Goal: Transaction & Acquisition: Purchase product/service

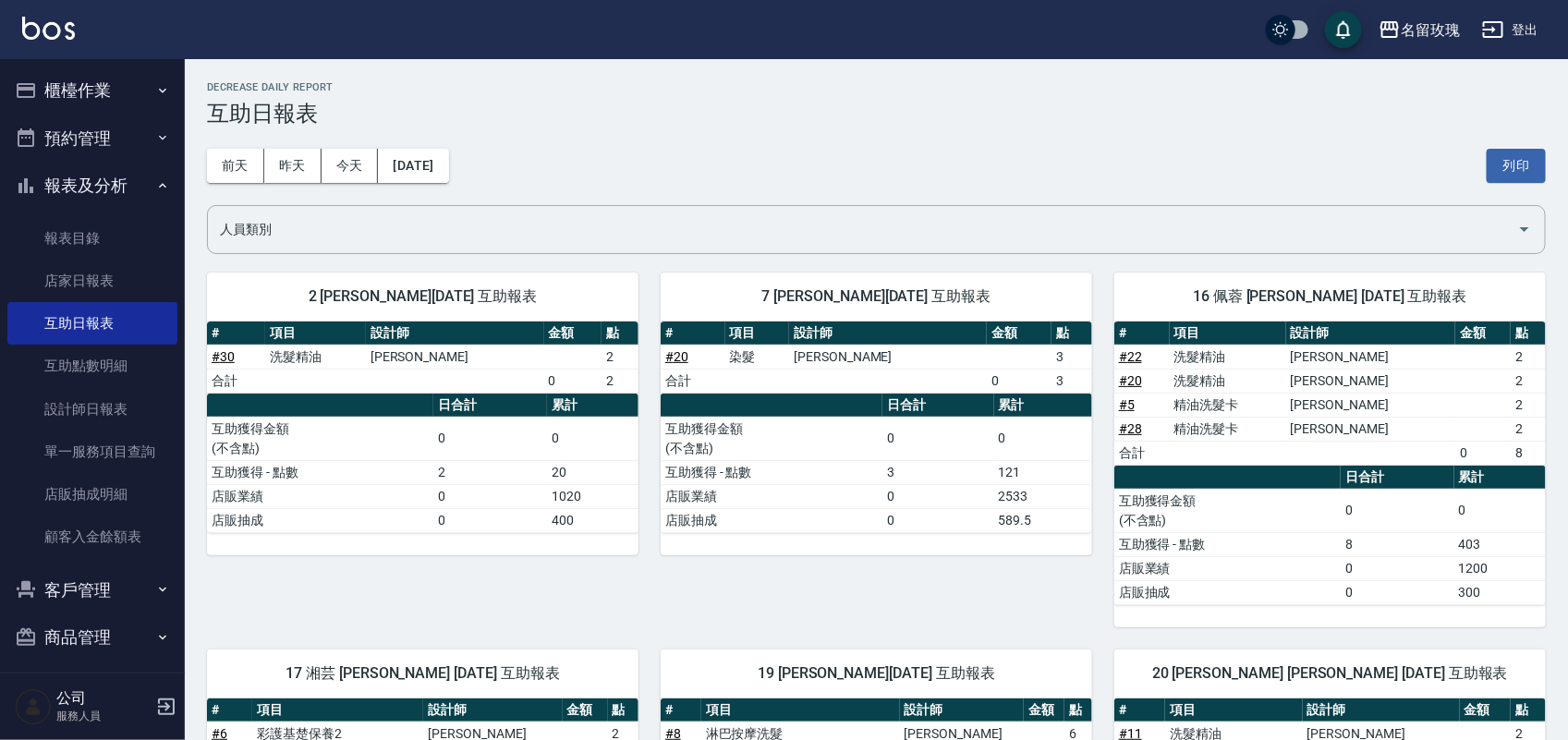
click at [97, 85] on button "櫃檯作業" at bounding box center [92, 90] width 170 height 48
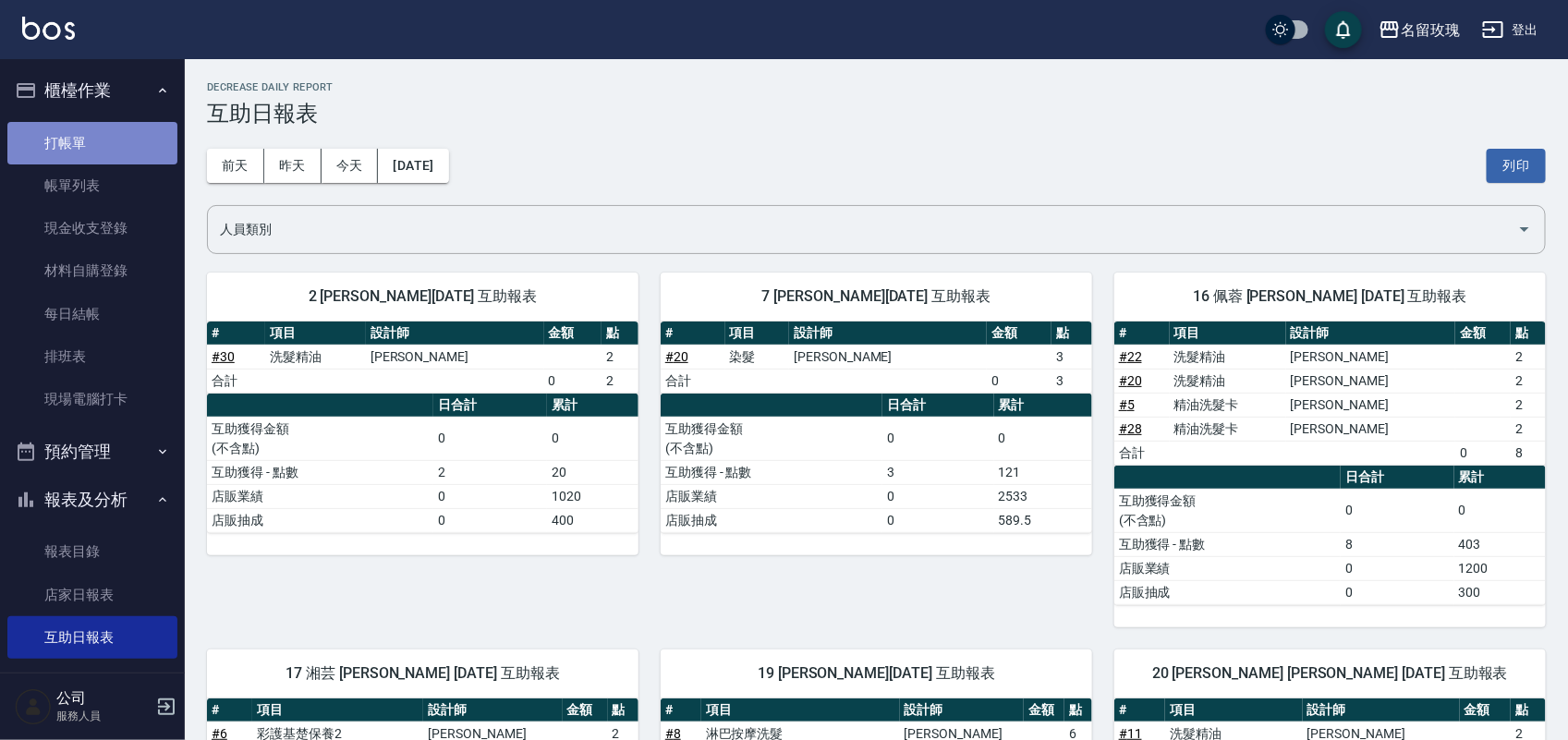
click at [122, 139] on link "打帳單" at bounding box center [92, 143] width 170 height 42
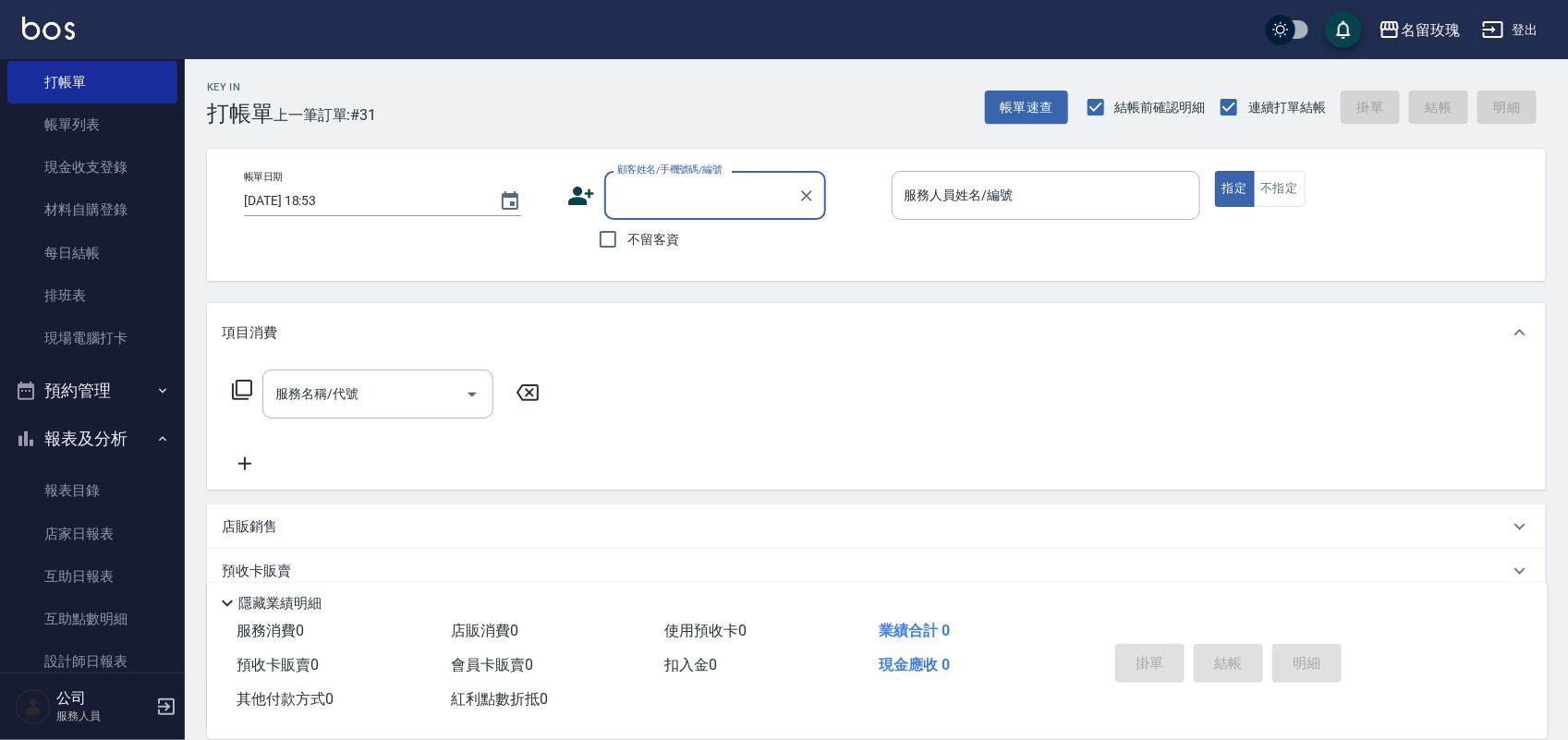
scroll to position [115, 0]
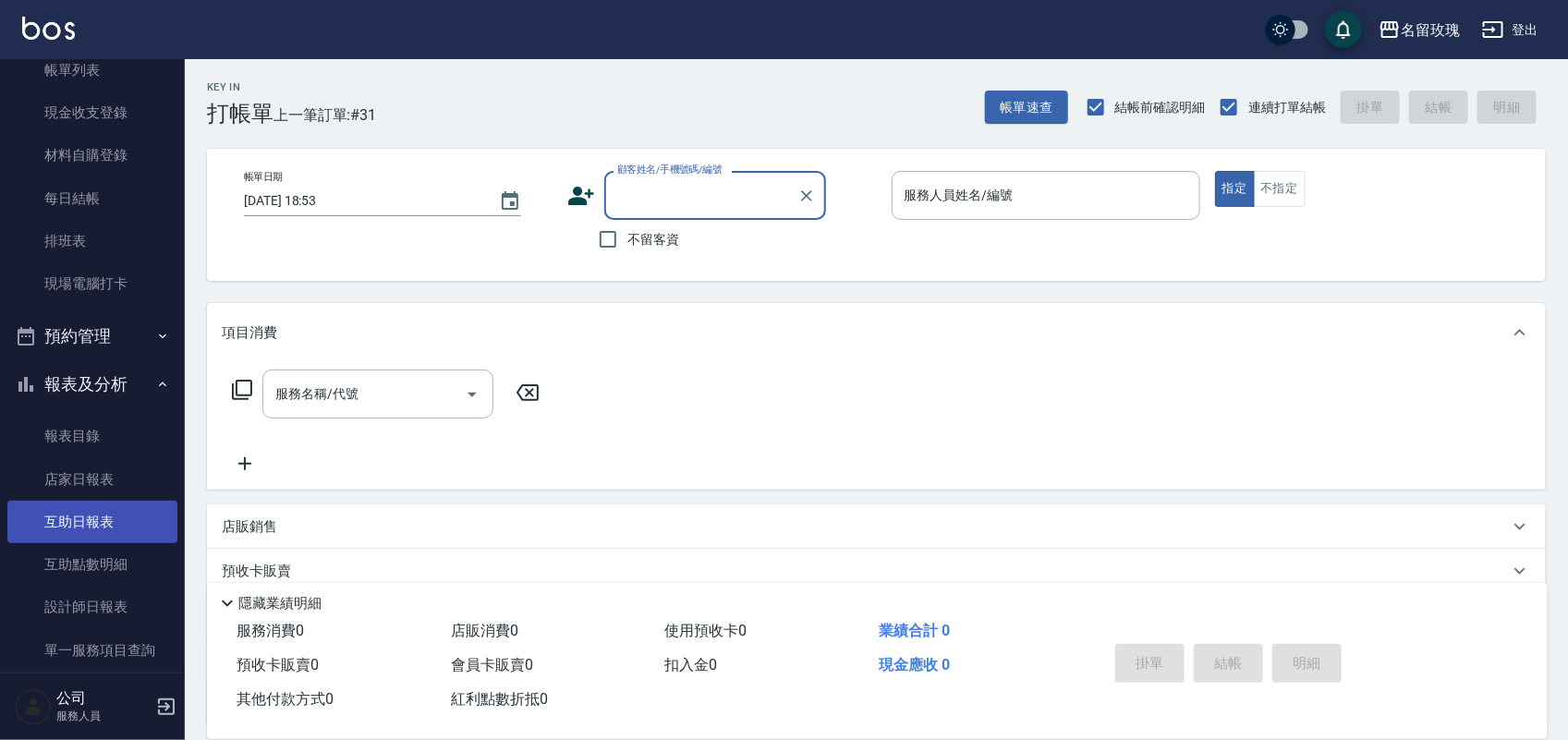
click at [109, 503] on link "互助日報表" at bounding box center [92, 522] width 170 height 42
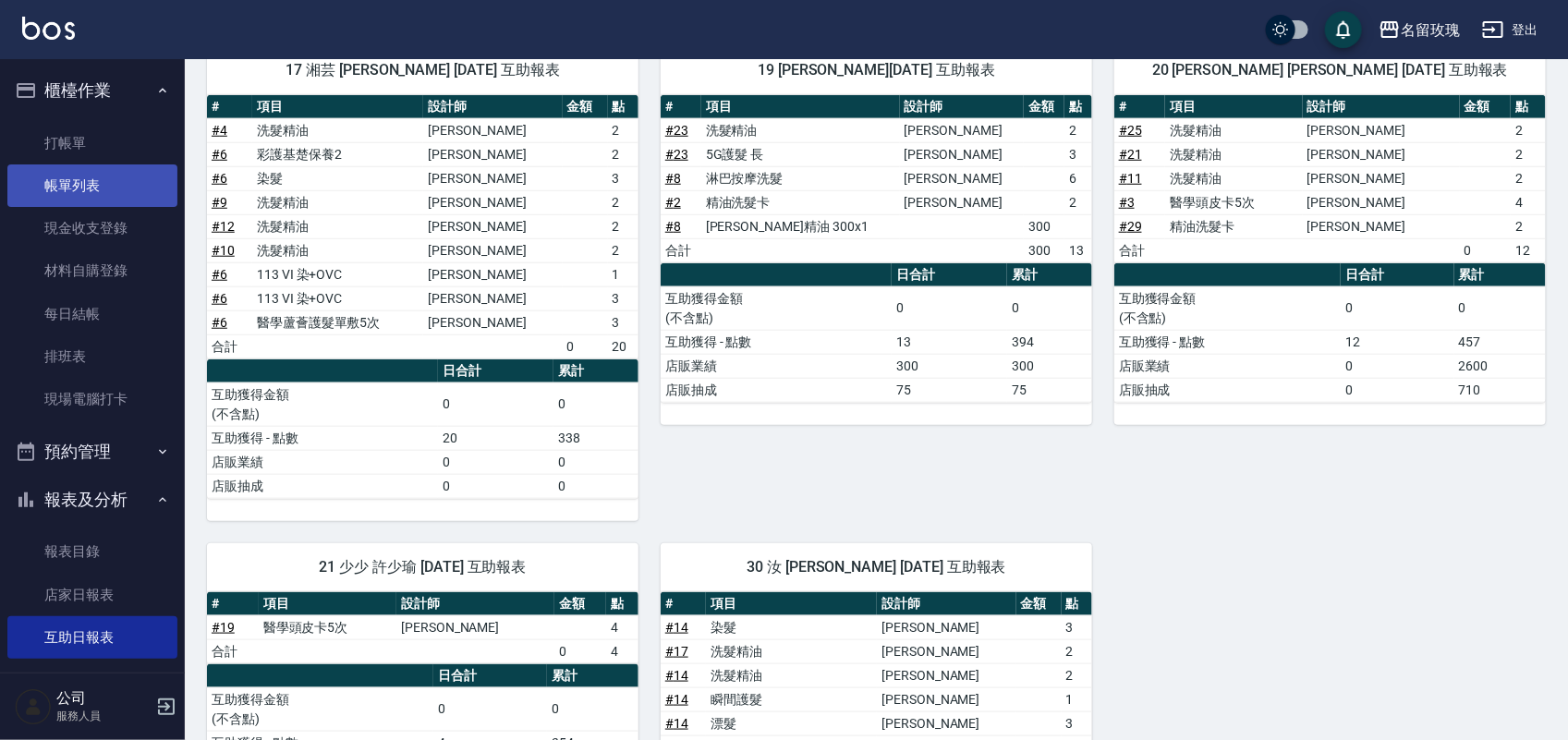
scroll to position [292, 0]
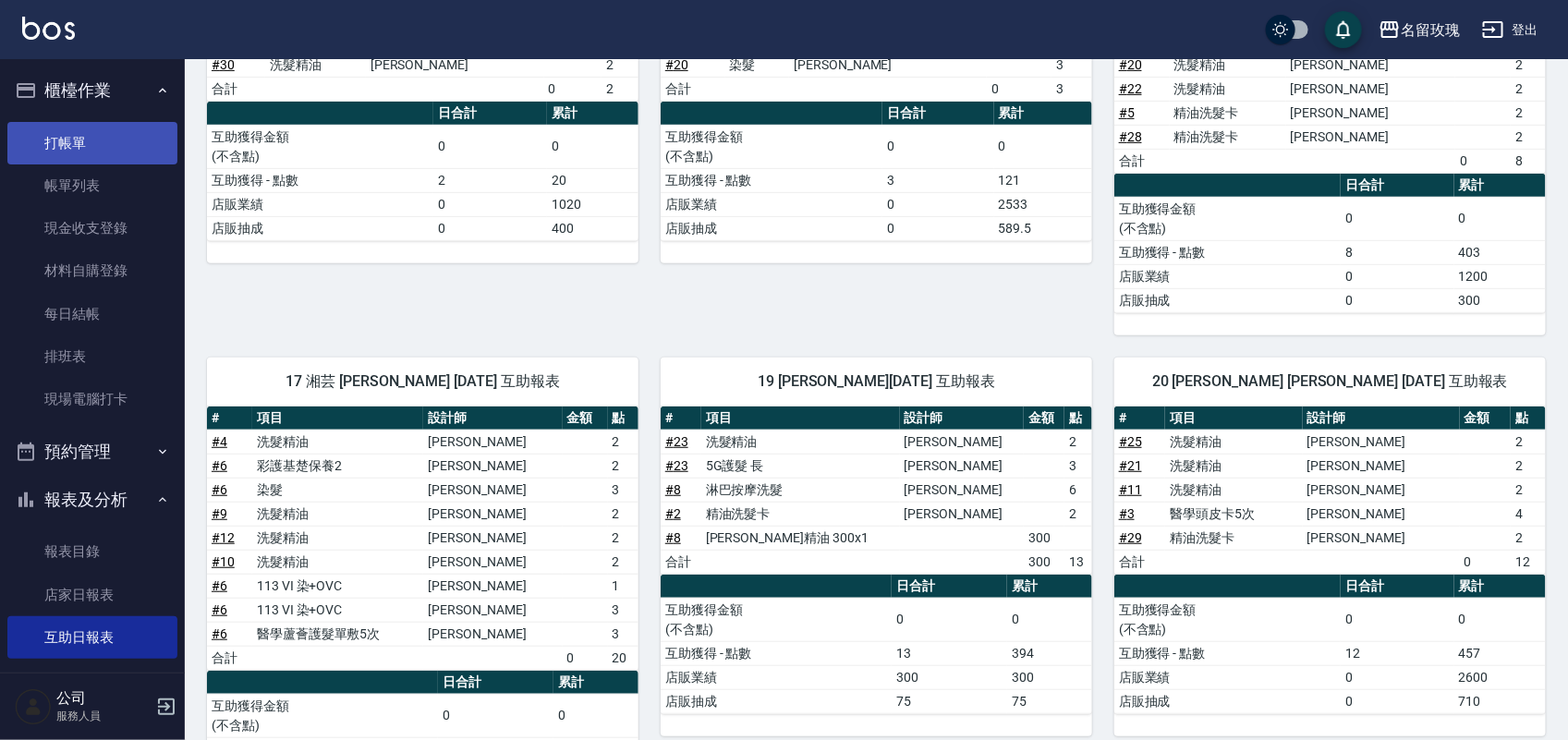
click at [74, 158] on link "打帳單" at bounding box center [92, 143] width 170 height 42
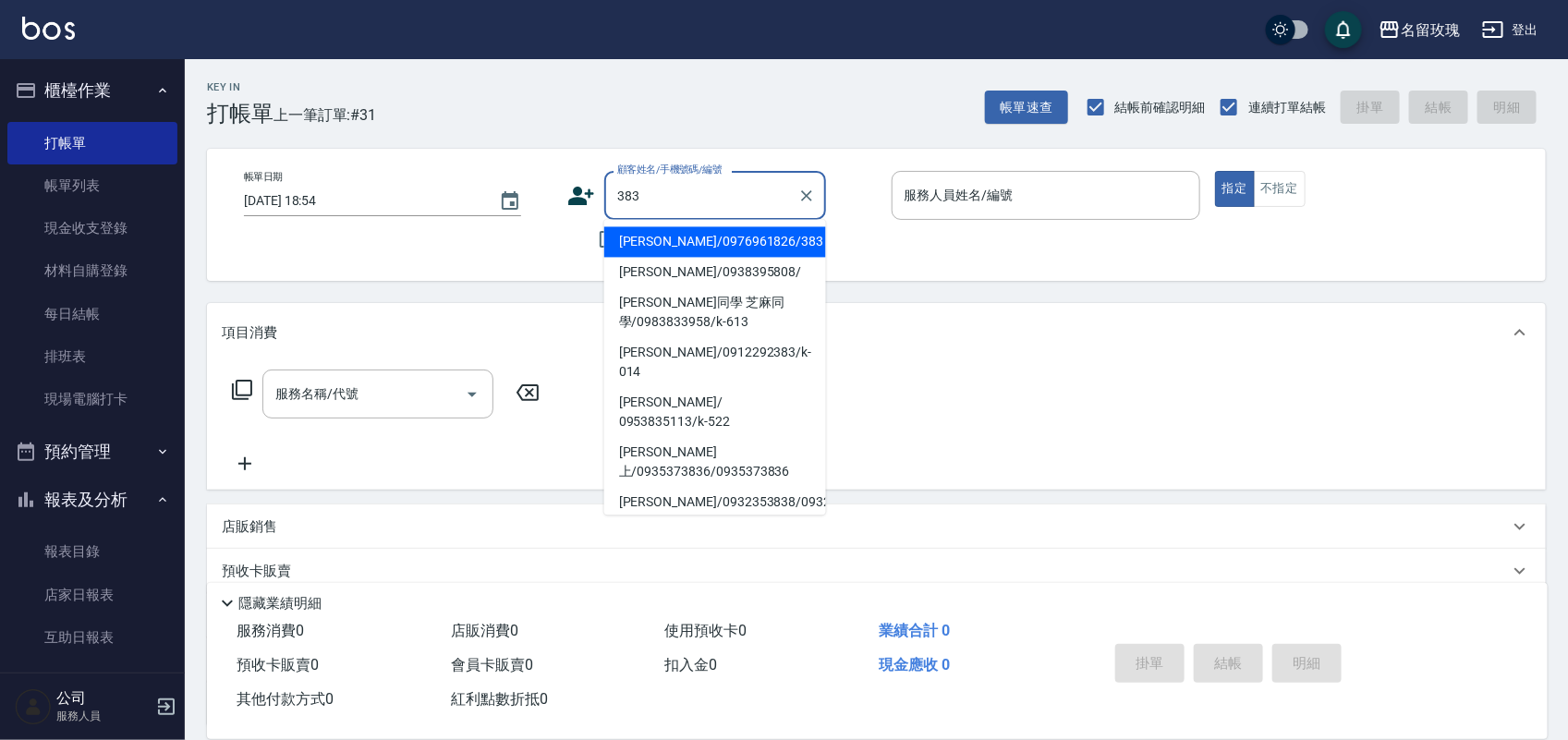
click at [633, 245] on li "[PERSON_NAME]/0976961826/383" at bounding box center [715, 242] width 221 height 31
type input "[PERSON_NAME]/0976961826/383"
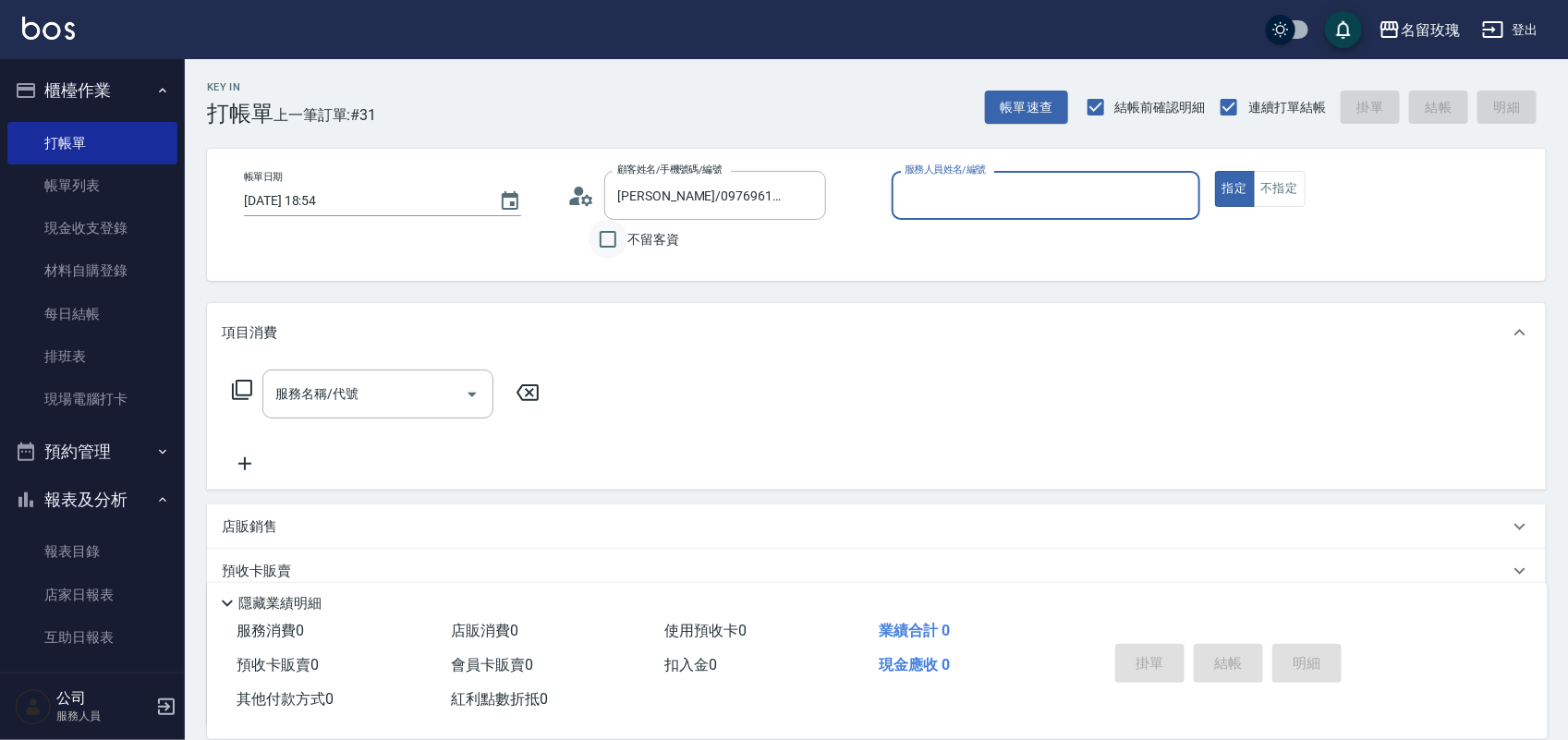
type input "ALICE-6"
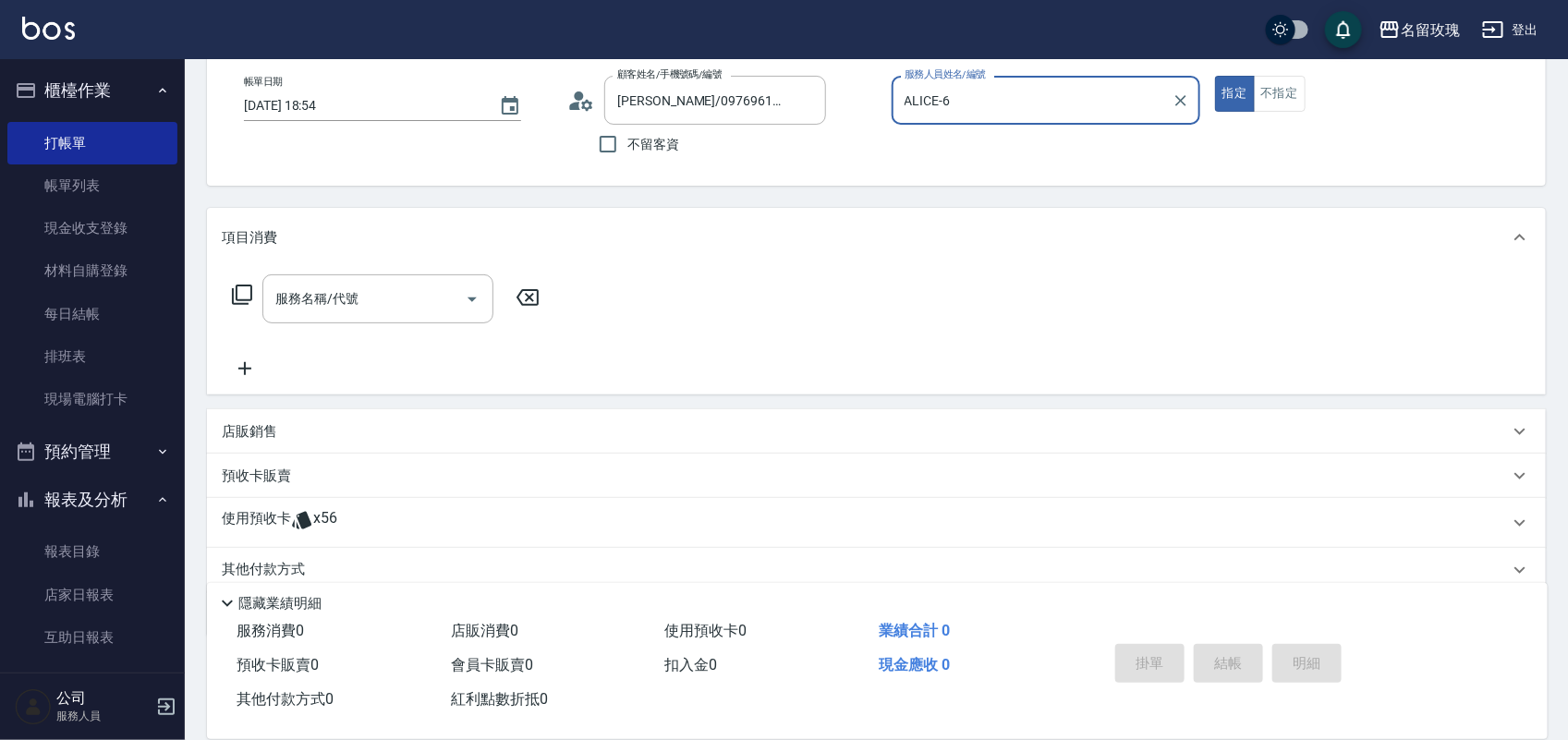
scroll to position [167, 0]
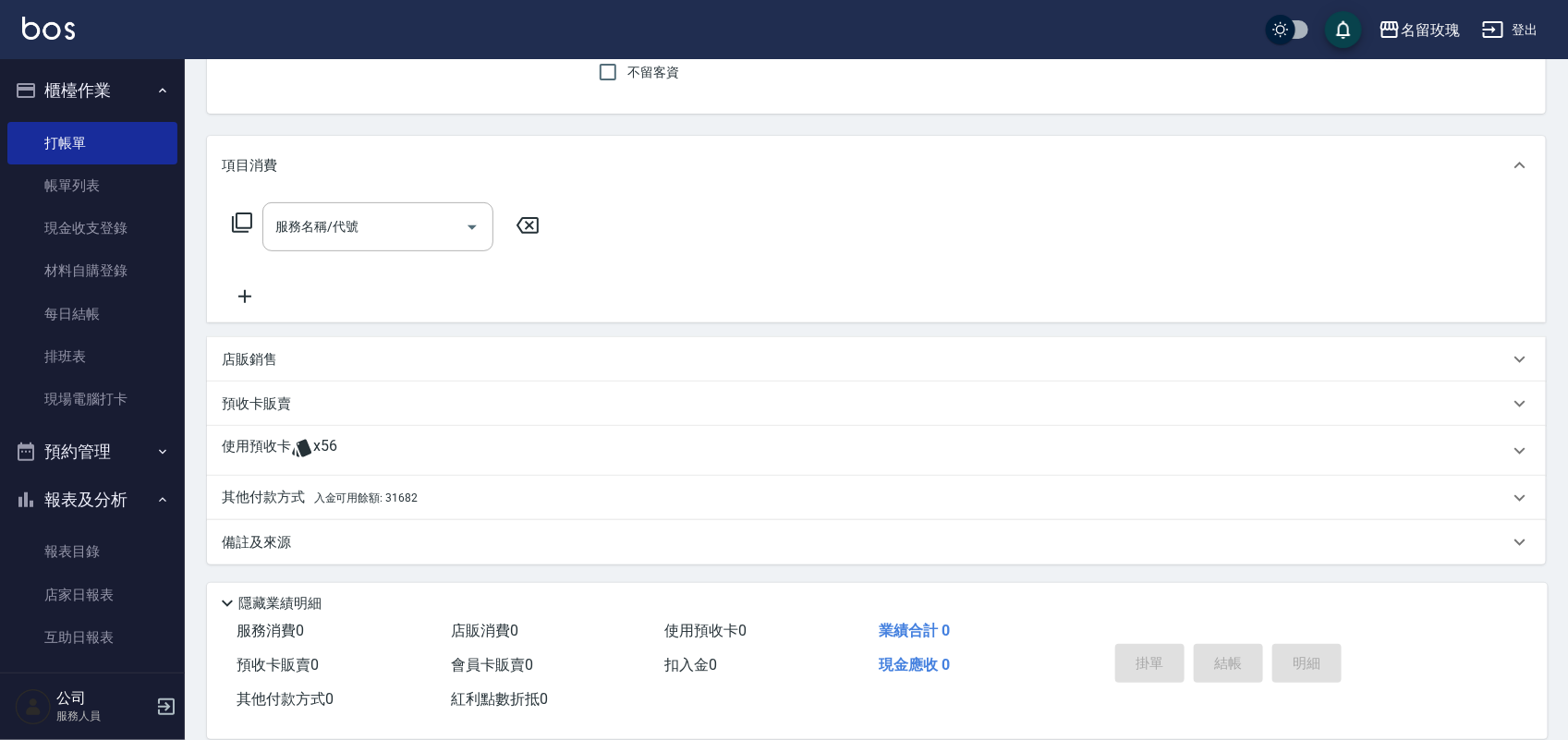
click at [303, 462] on p at bounding box center [301, 450] width 22 height 28
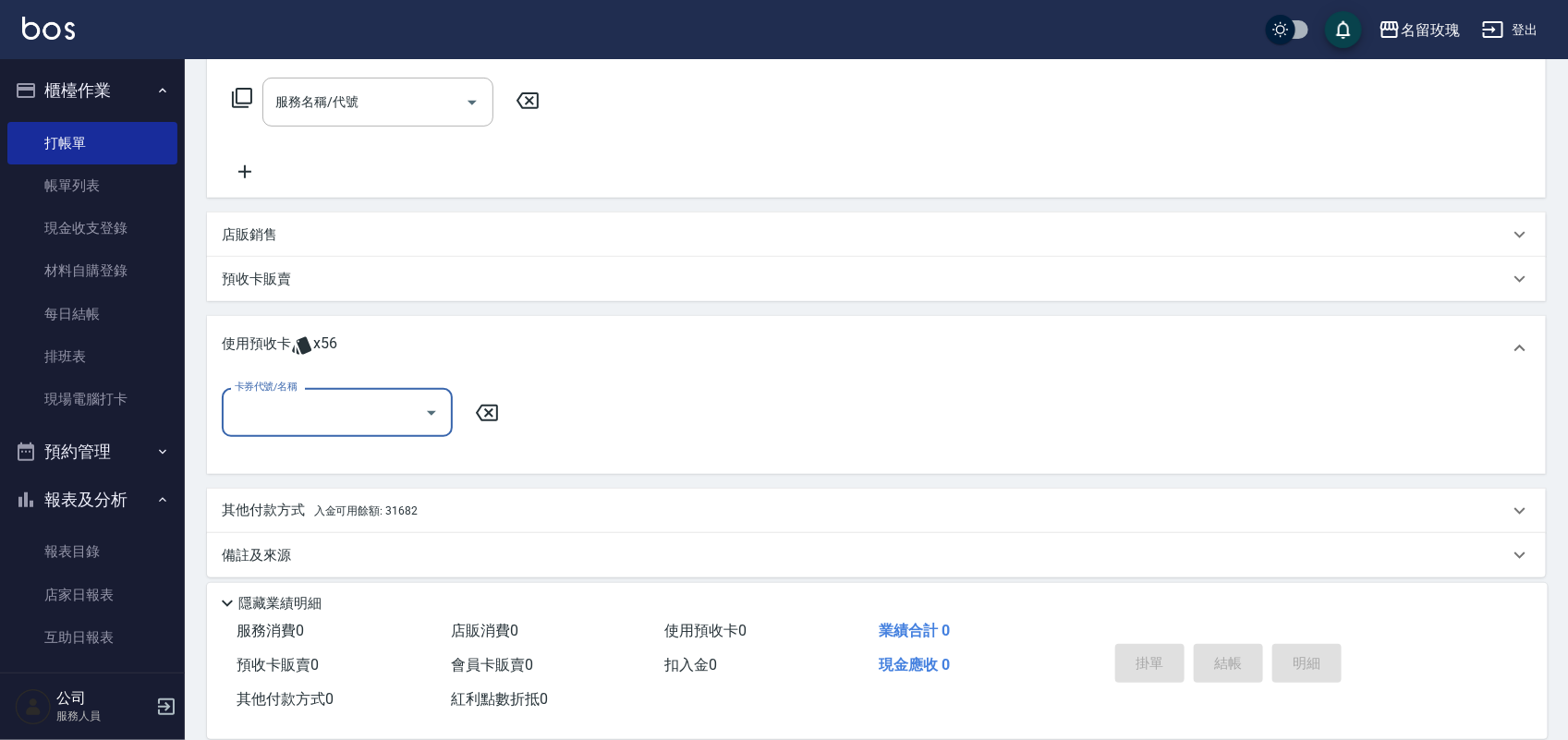
scroll to position [302, 0]
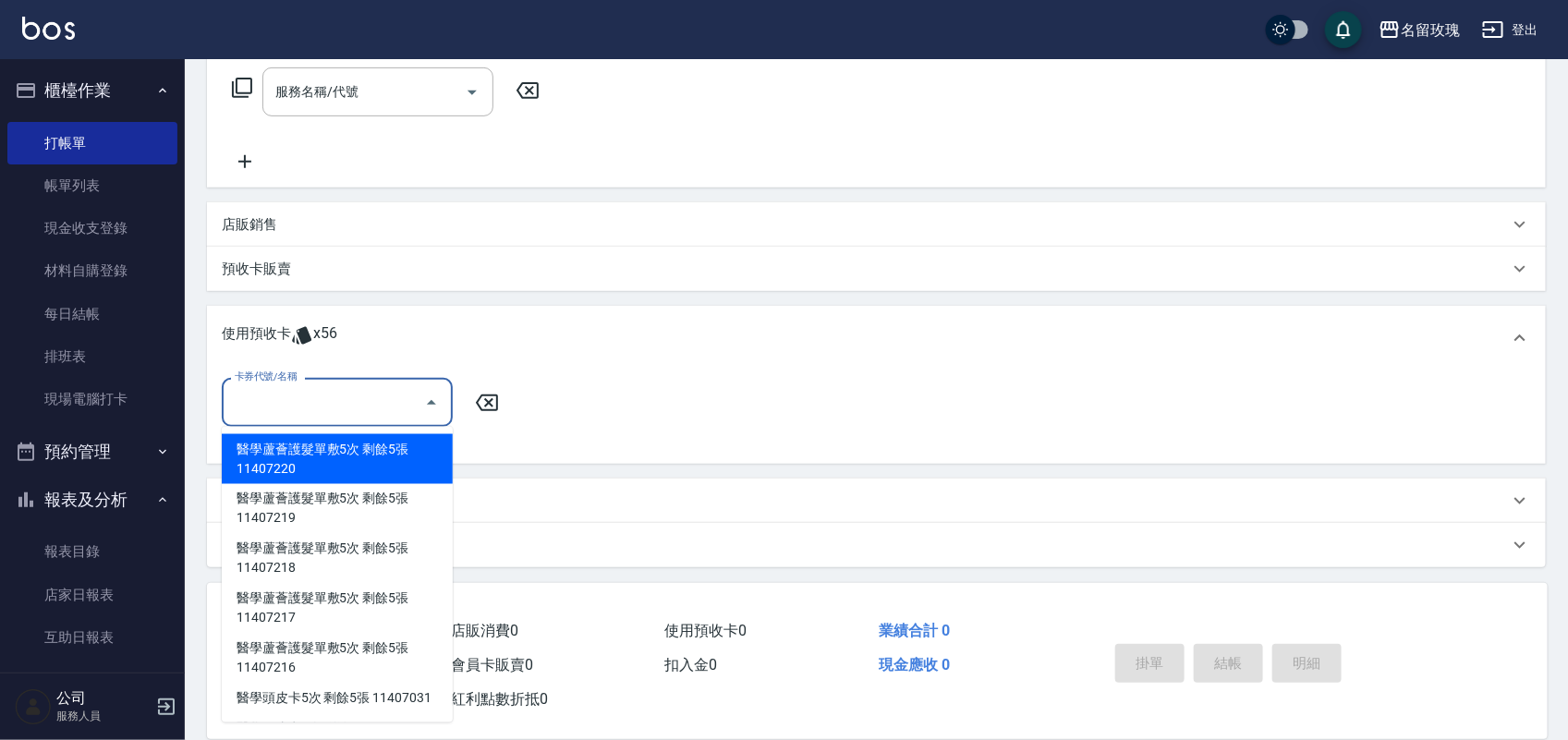
click at [388, 404] on input "卡券代號/名稱" at bounding box center [323, 402] width 187 height 33
click at [398, 465] on div "醫學蘆薈護髮單敷5次 剩餘5張 11407220" at bounding box center [337, 459] width 231 height 50
type input "醫學蘆薈護髮單敷5次 11407220"
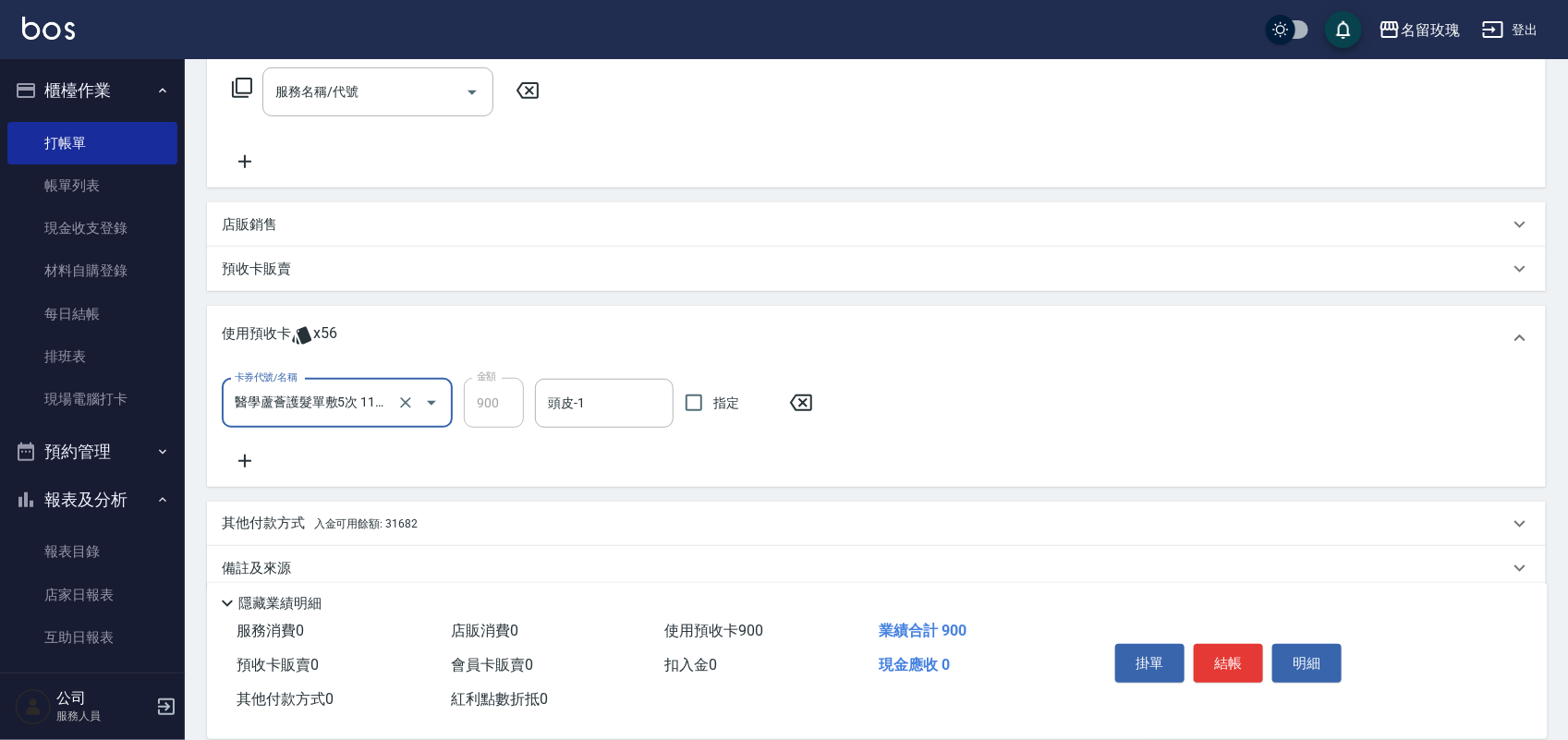
click at [250, 457] on icon at bounding box center [244, 461] width 46 height 22
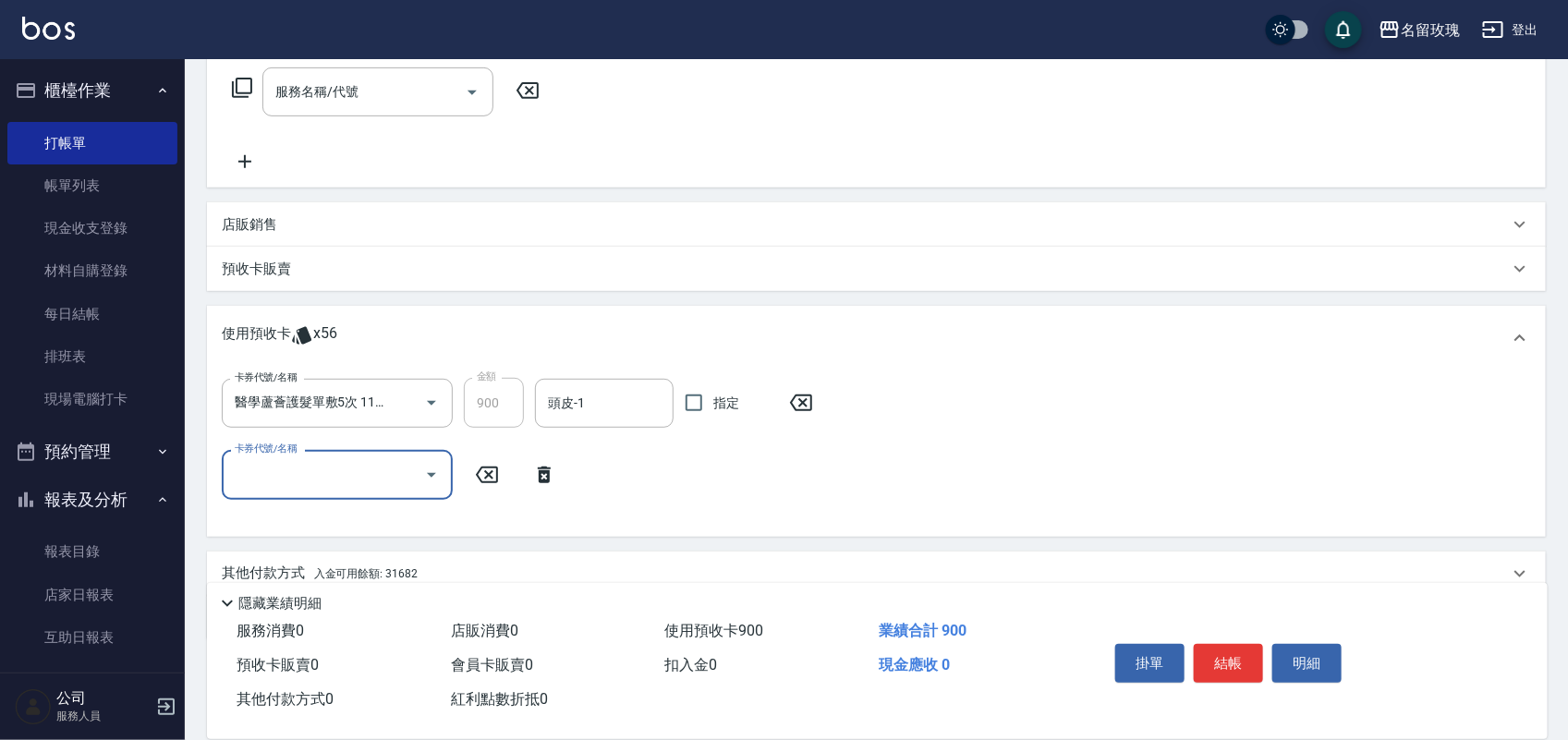
click at [352, 481] on input "卡券代號/名稱" at bounding box center [323, 474] width 187 height 33
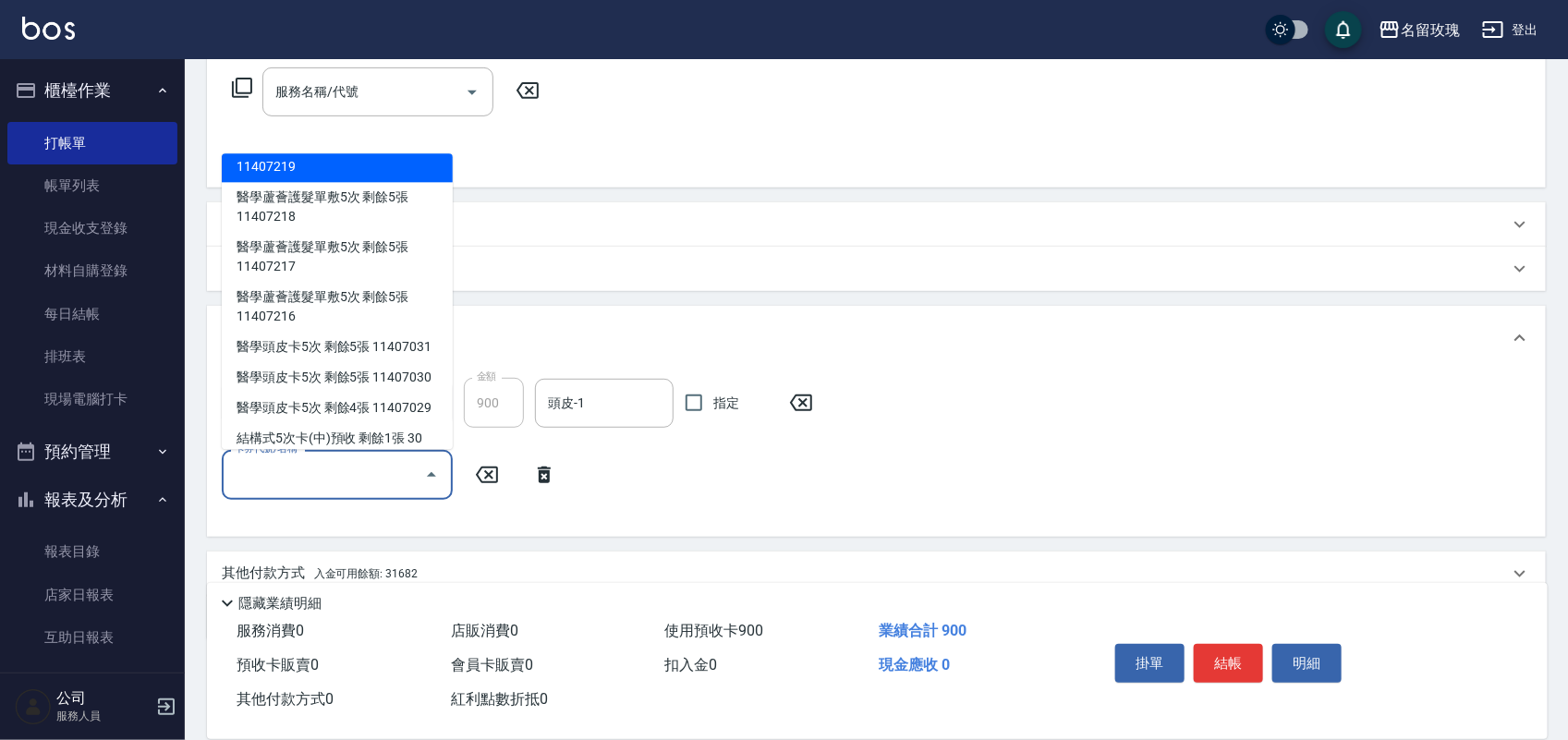
scroll to position [115, 0]
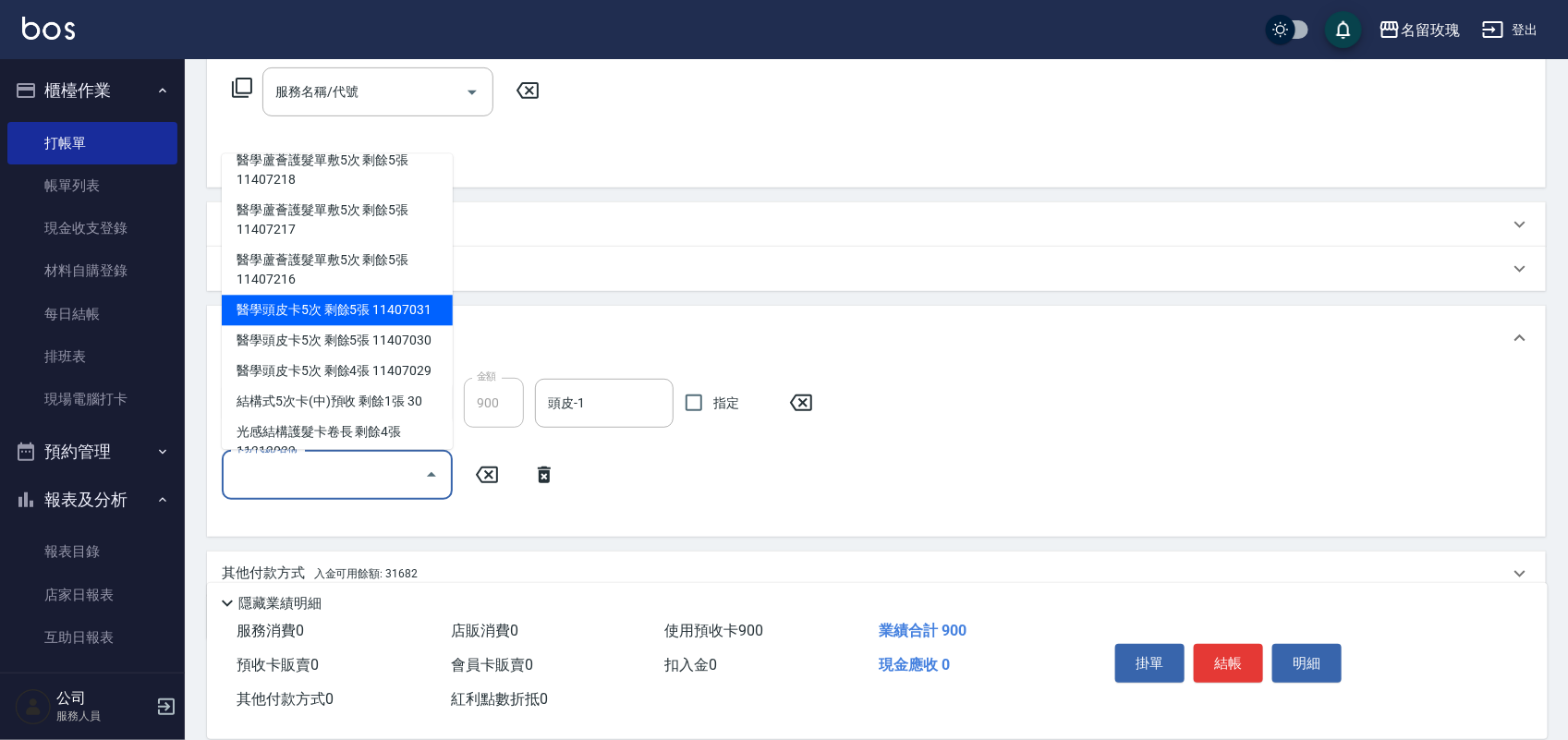
click at [342, 323] on div "醫學頭皮卡5次 剩餘5張 11407031" at bounding box center [337, 310] width 231 height 31
type input "醫學頭皮卡5次 11407031"
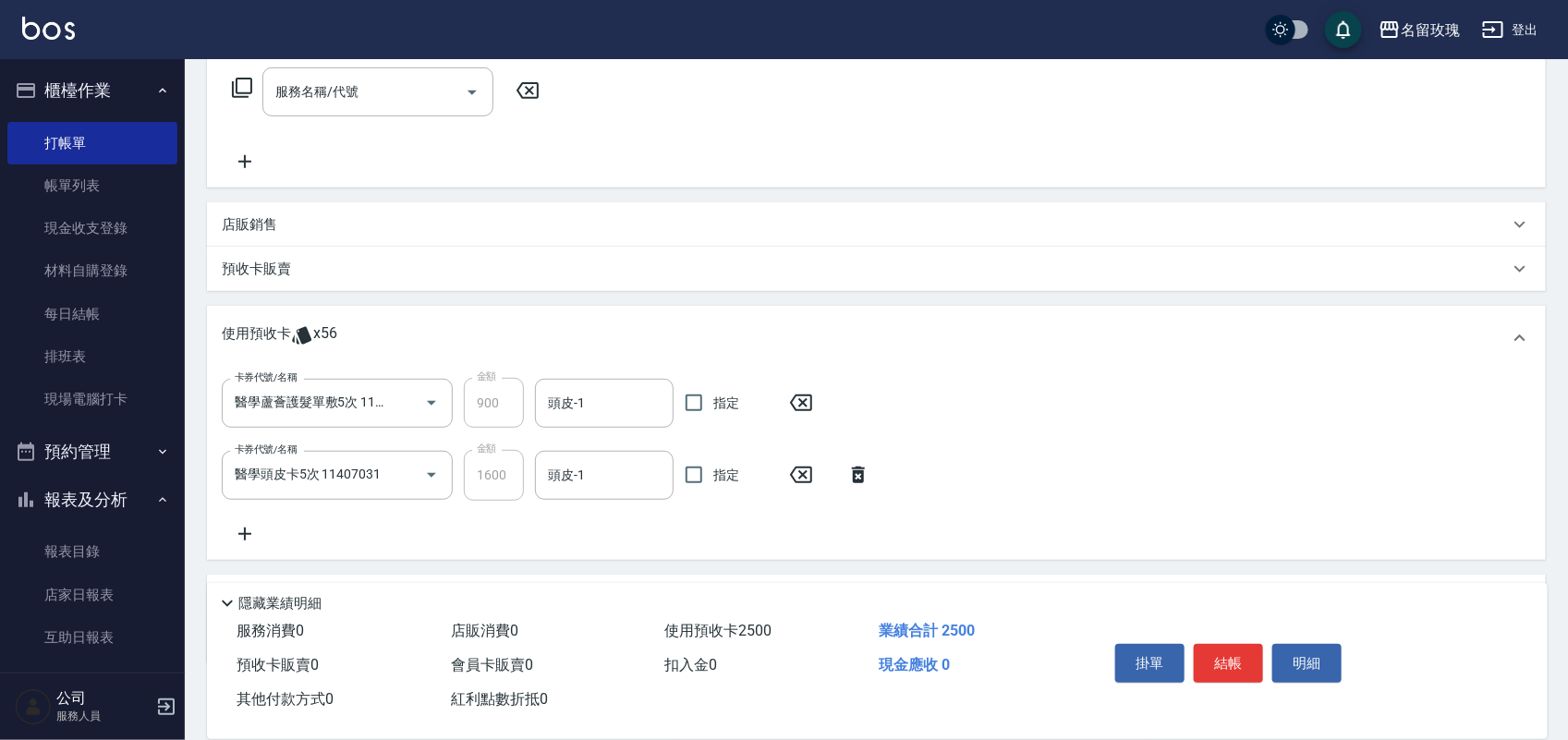
click at [249, 519] on div "卡券代號/名稱 醫學蘆薈護髮單敷5次 11407220 卡券代號/名稱 金額 900 金額 頭皮-1 頭皮-1 指定 卡券代號/名稱 醫學頭皮卡5次 1140…" at bounding box center [876, 461] width 1310 height 166
click at [249, 523] on icon at bounding box center [244, 533] width 46 height 22
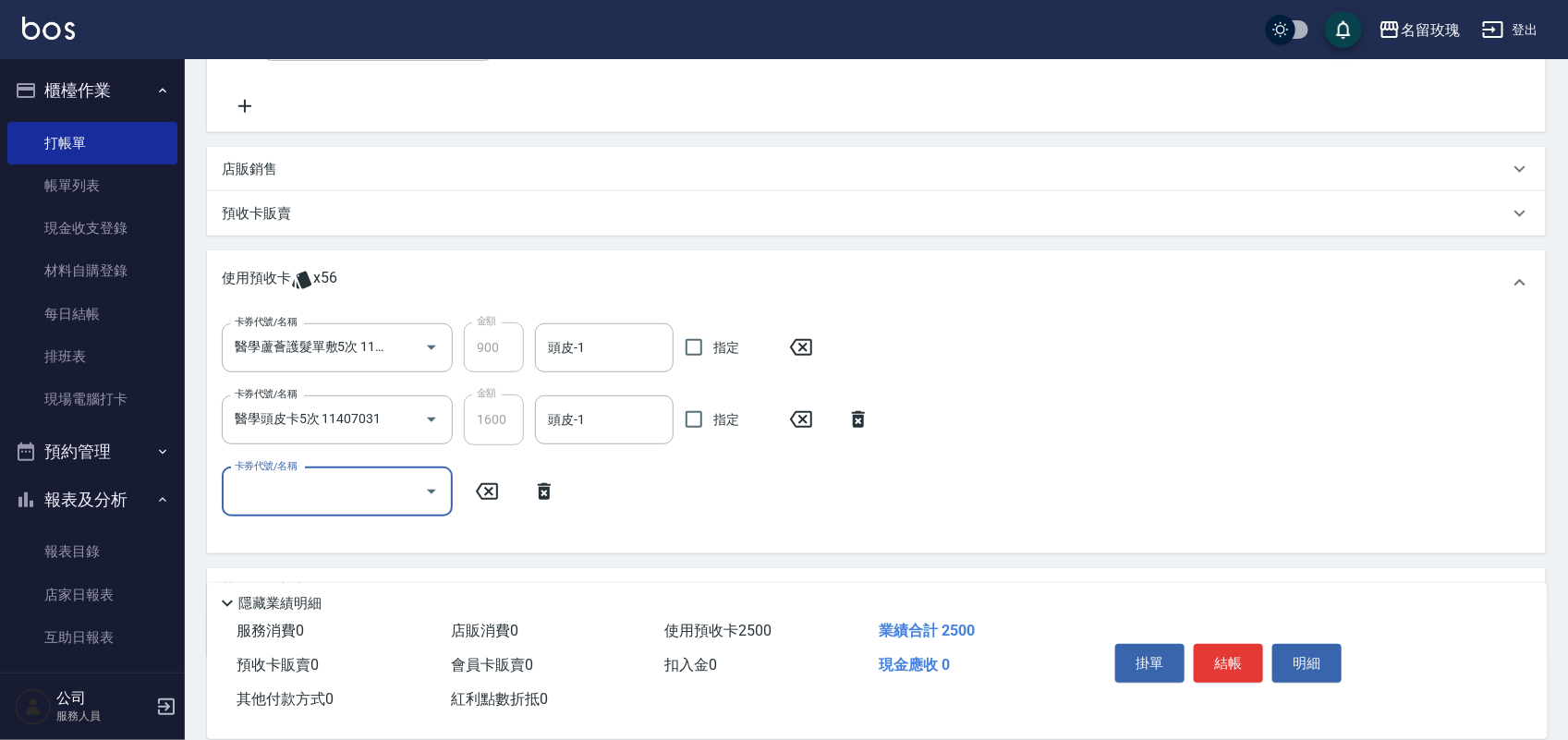
scroll to position [449, 0]
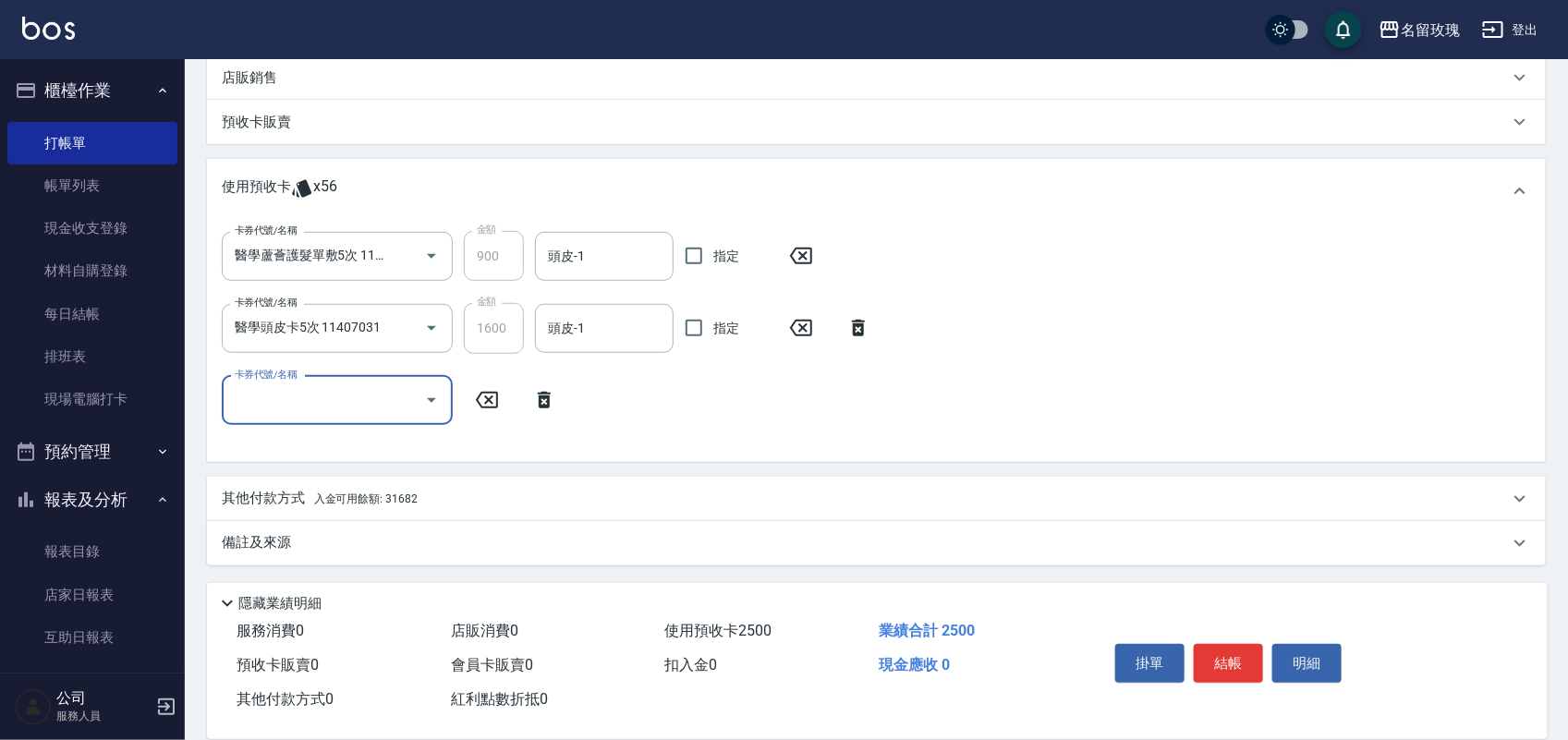
click at [285, 384] on input "卡券代號/名稱" at bounding box center [323, 400] width 187 height 33
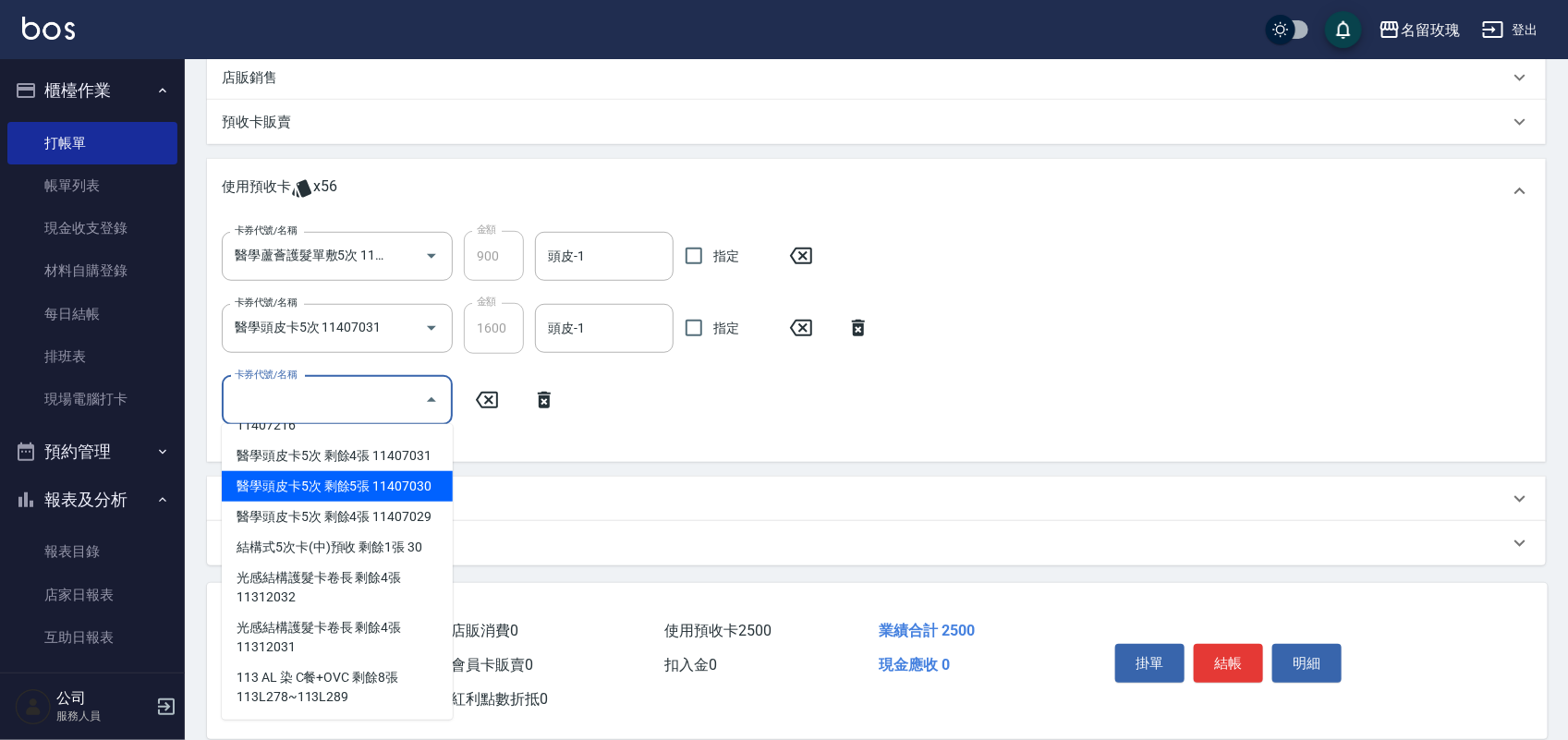
scroll to position [297, 0]
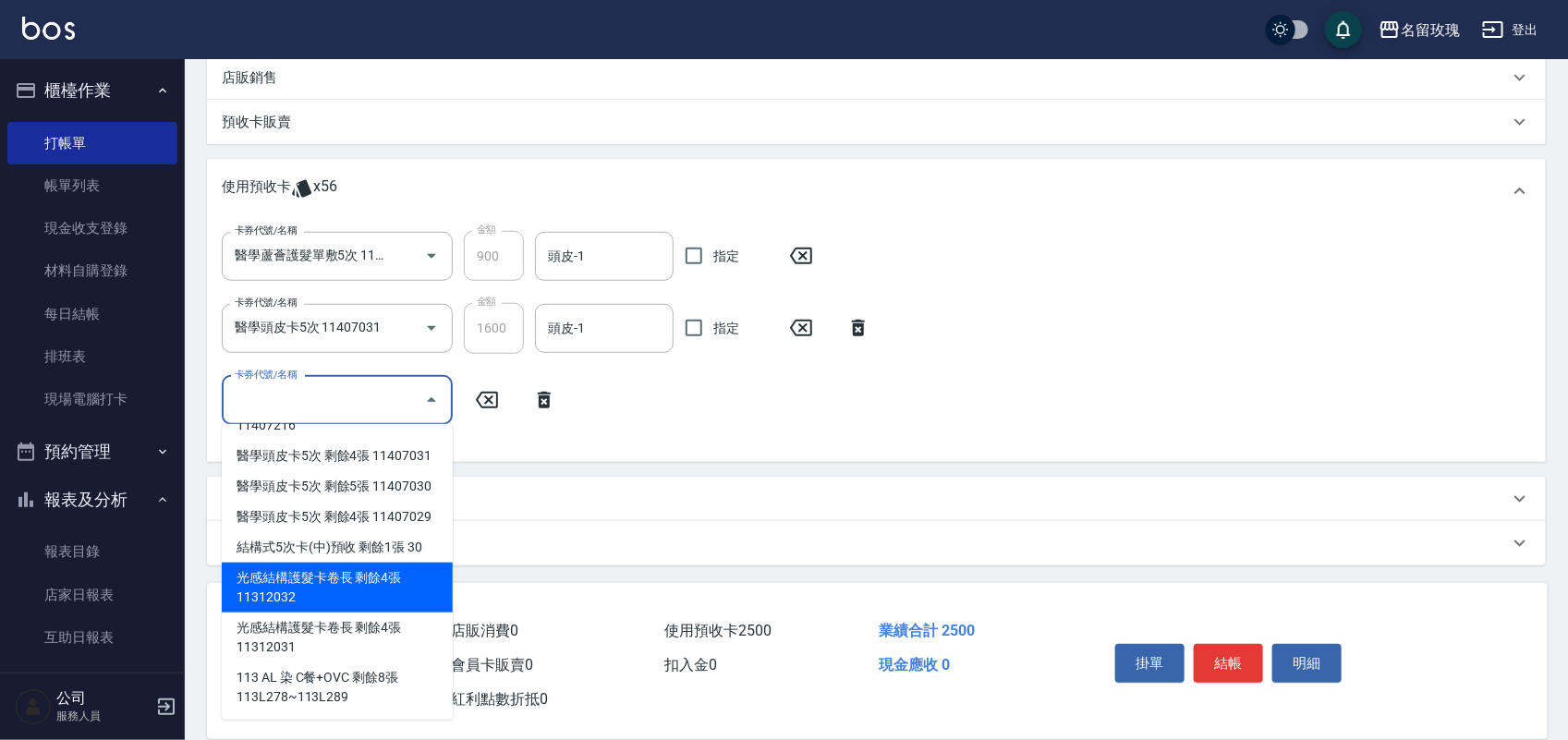
click at [349, 575] on div "光感結構護髮卡卷長 剩餘4張 11312032" at bounding box center [337, 588] width 231 height 50
type input "光感結構護髮卡卷長 11312032"
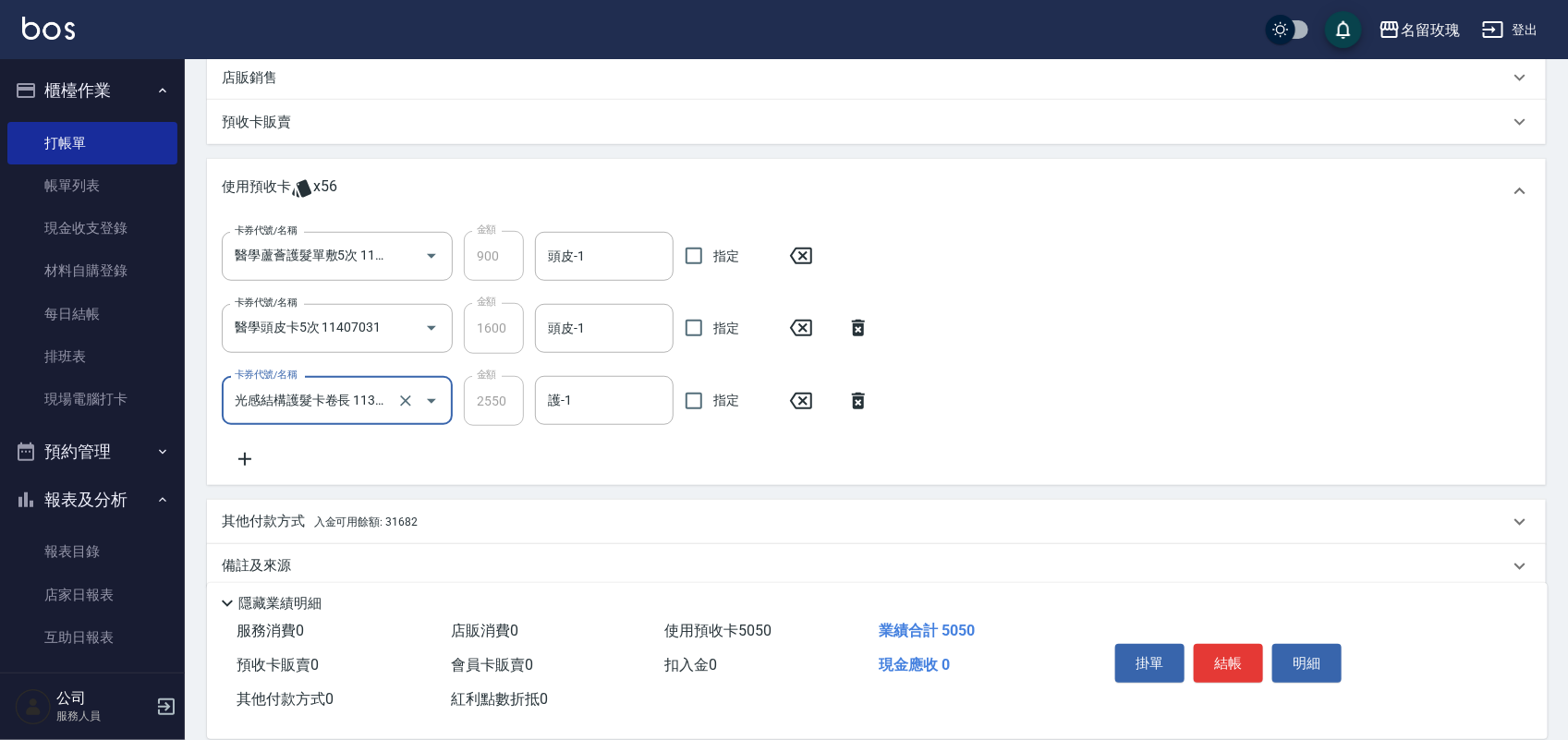
click at [241, 459] on icon at bounding box center [244, 459] width 46 height 22
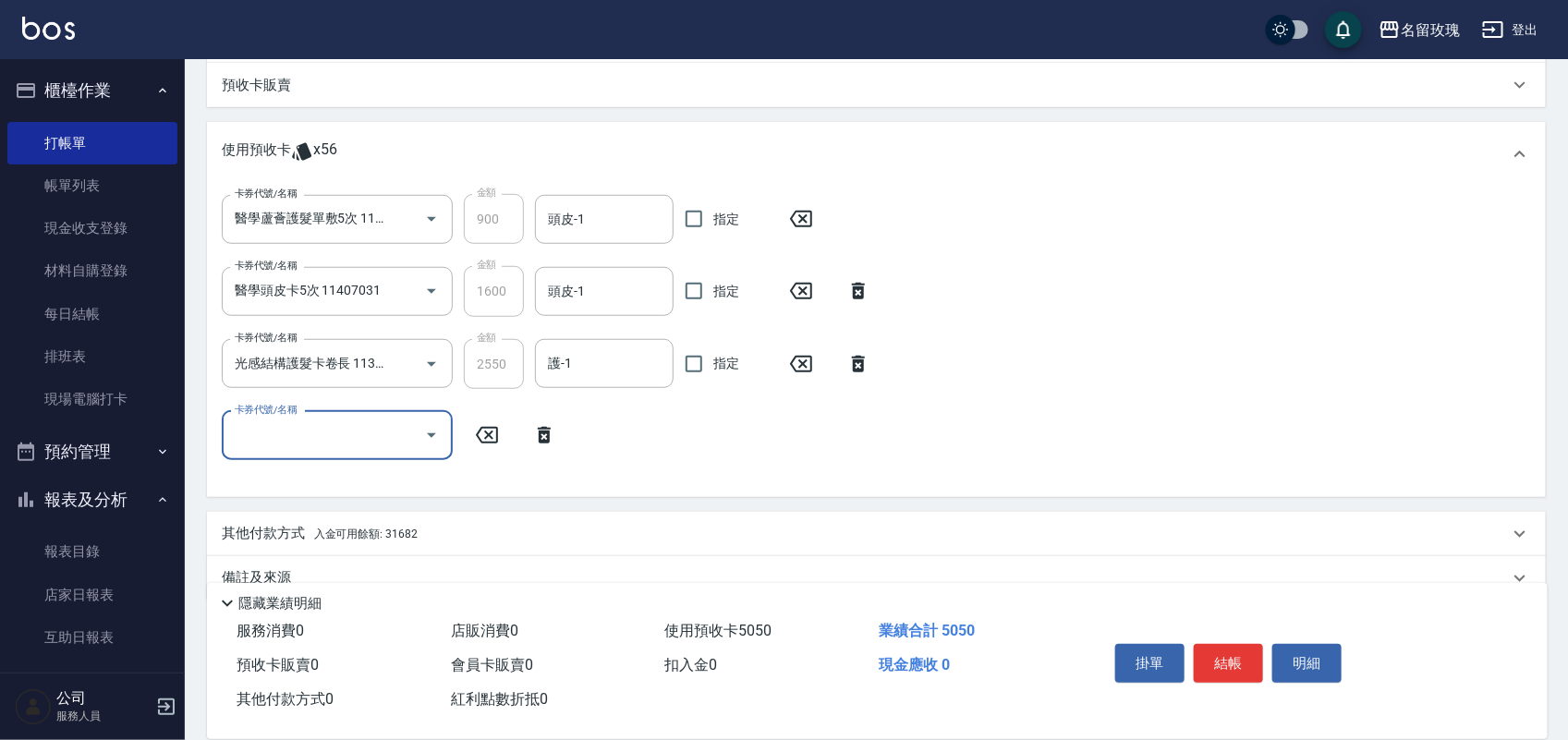
scroll to position [522, 0]
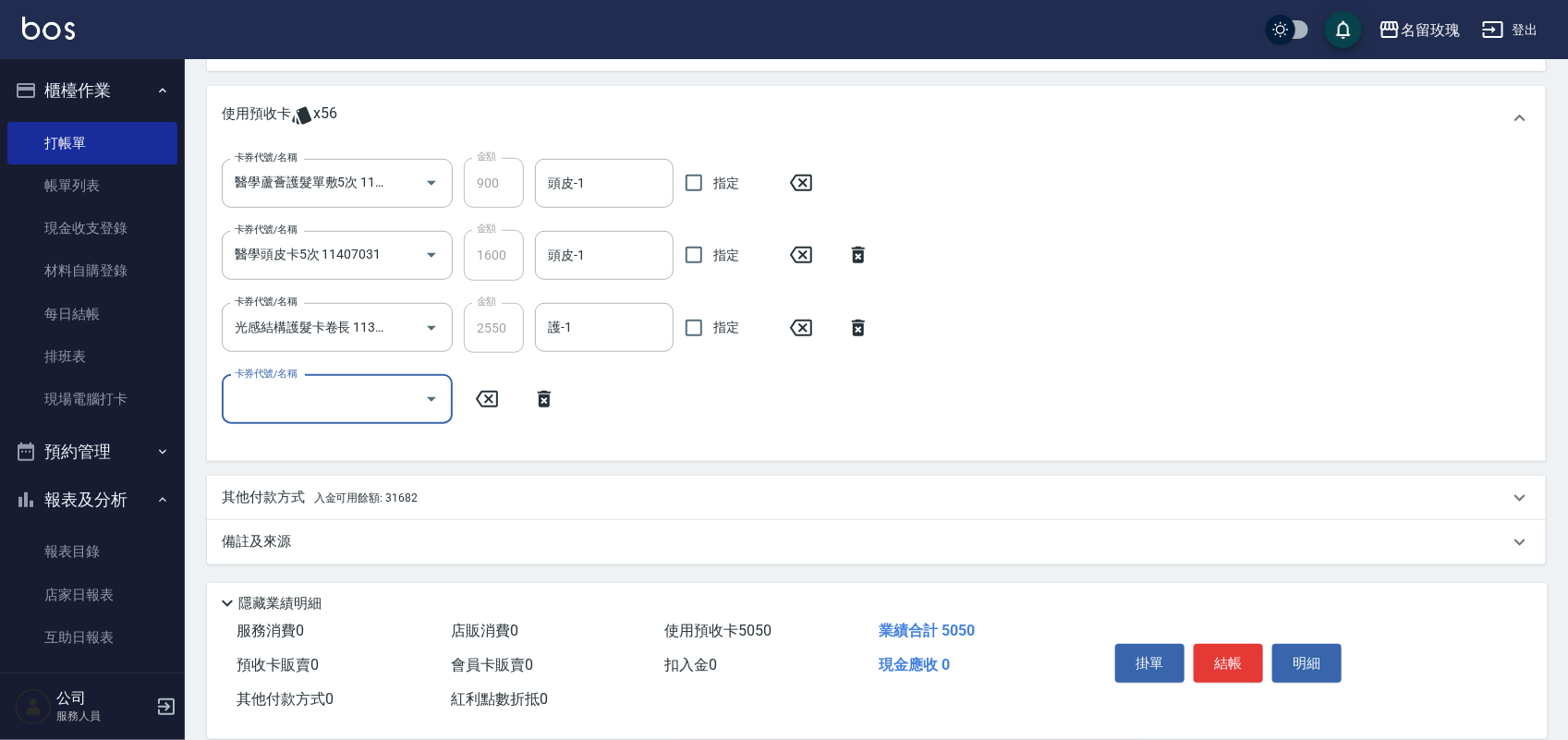
click at [267, 398] on input "卡券代號/名稱" at bounding box center [323, 399] width 187 height 33
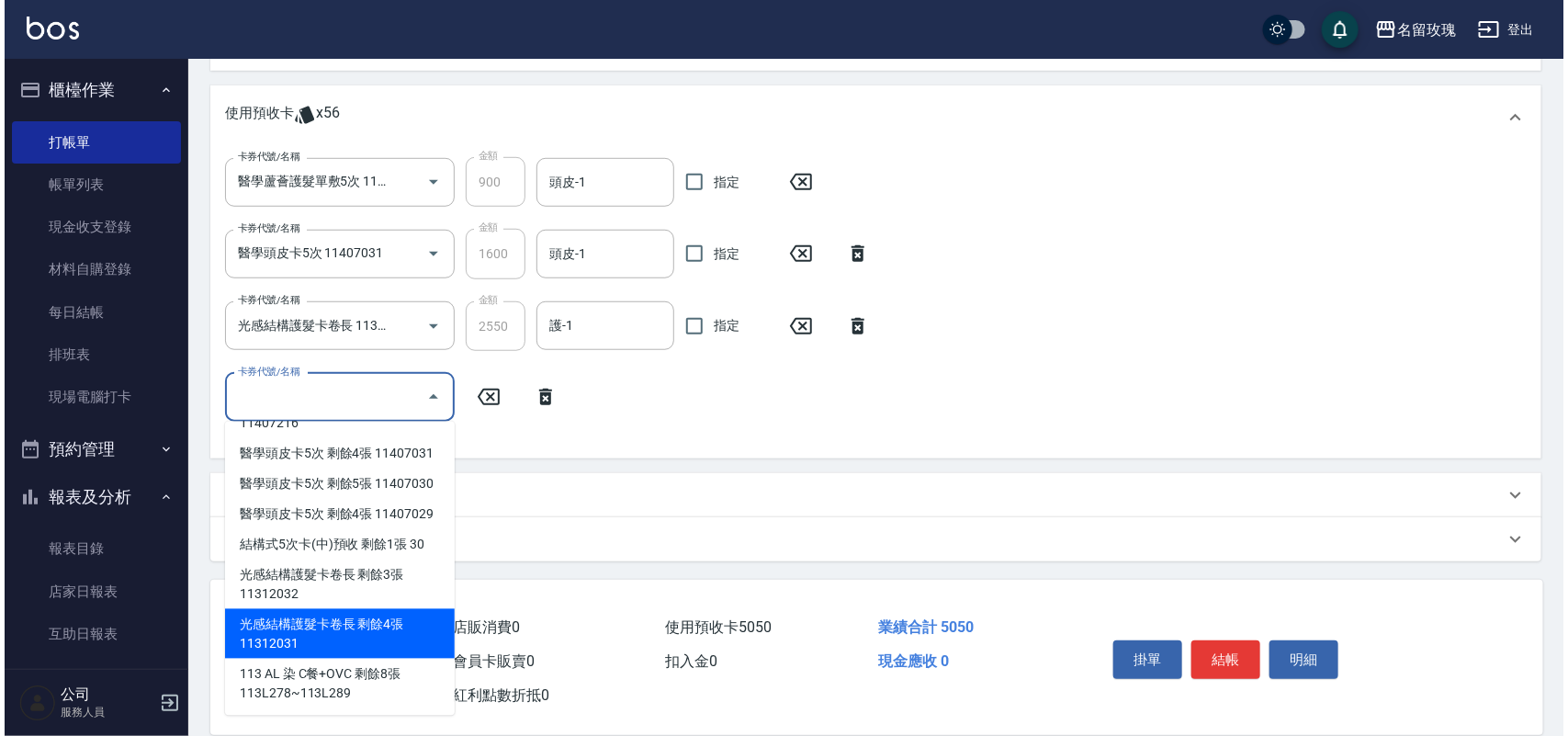
scroll to position [296, 0]
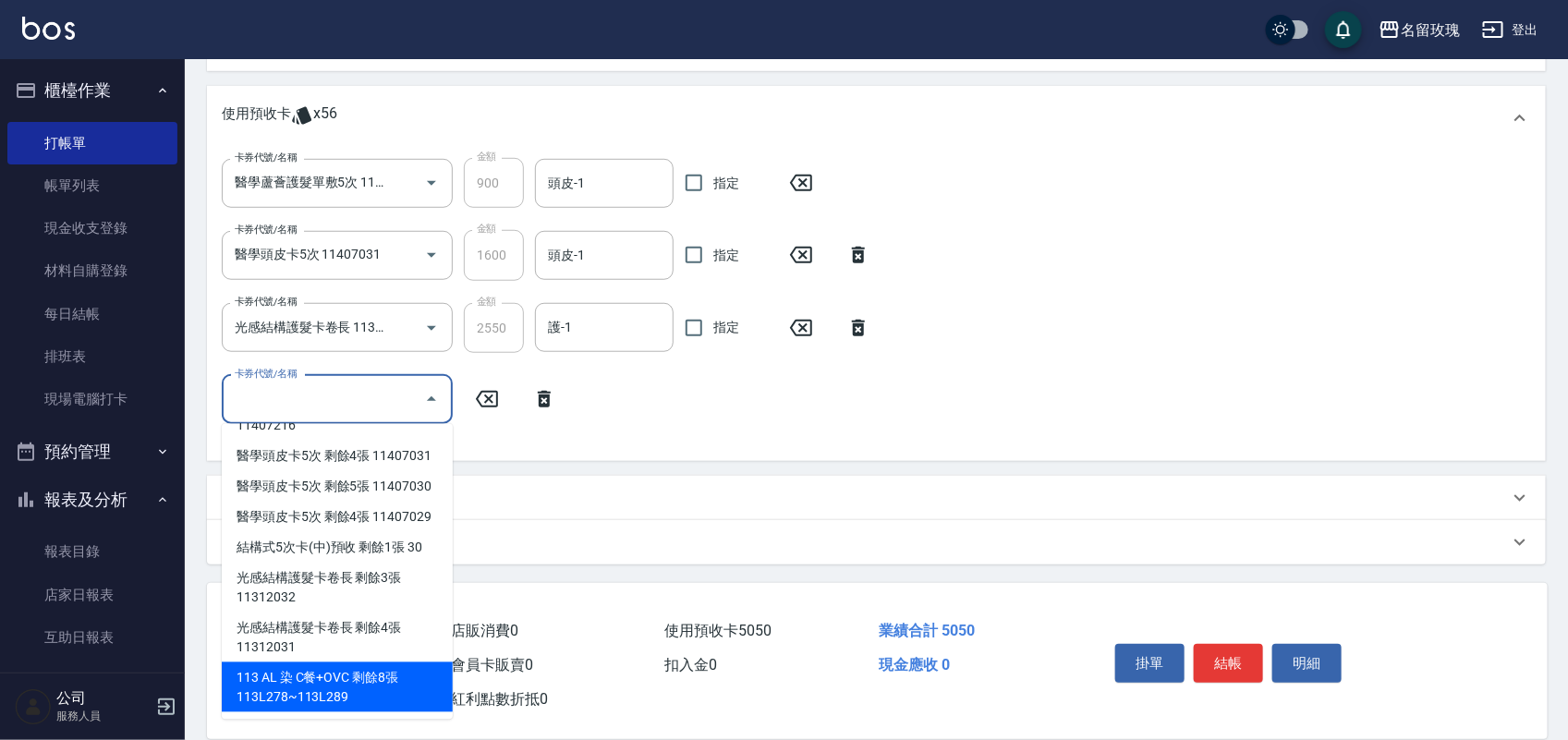
click at [368, 700] on div "113 AL 染 C餐+OVC 剩餘8張 113L278~113L289" at bounding box center [337, 687] width 231 height 50
type input "113 AL 染 C餐+OVC 113L278~113L289"
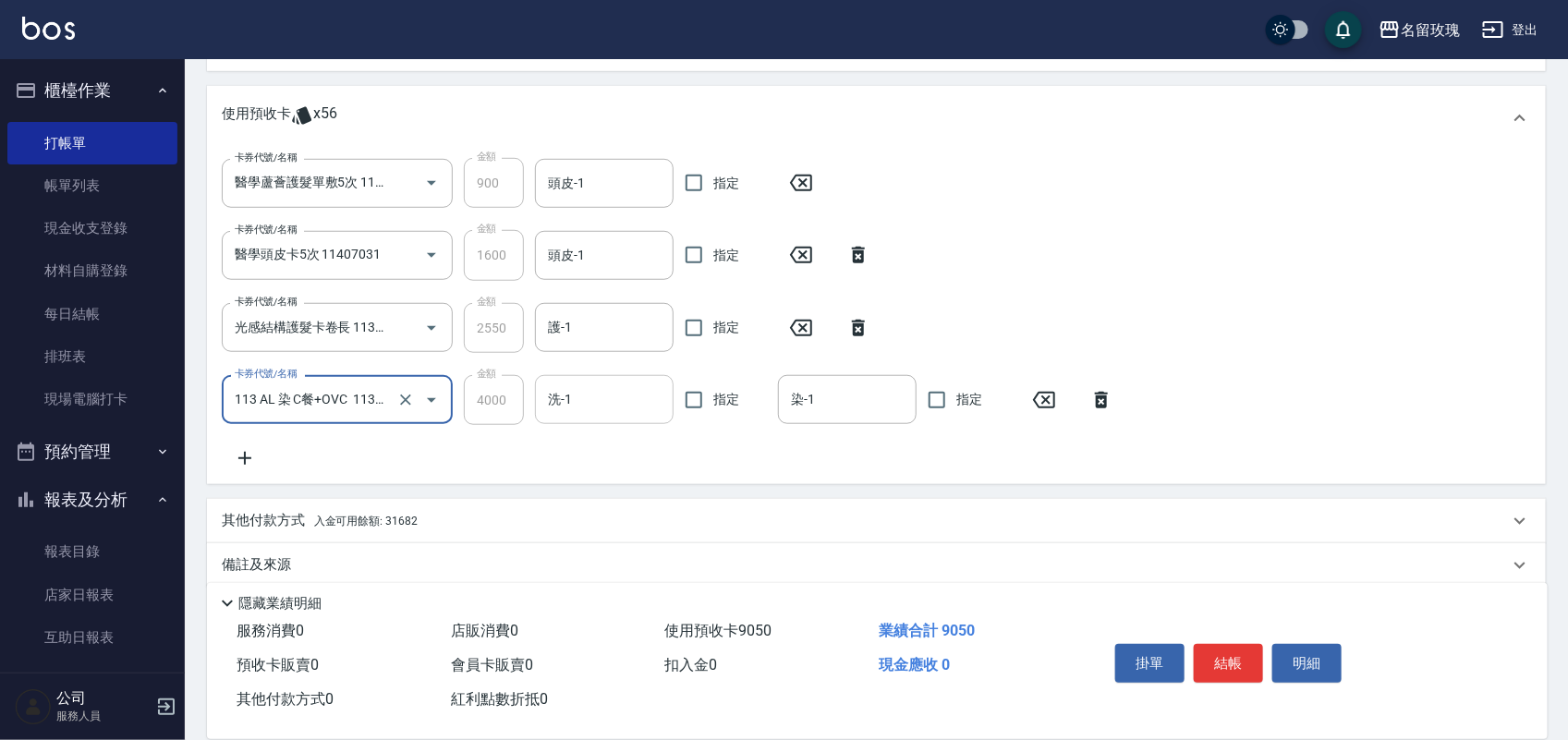
click at [552, 413] on input "洗-1" at bounding box center [604, 399] width 122 height 33
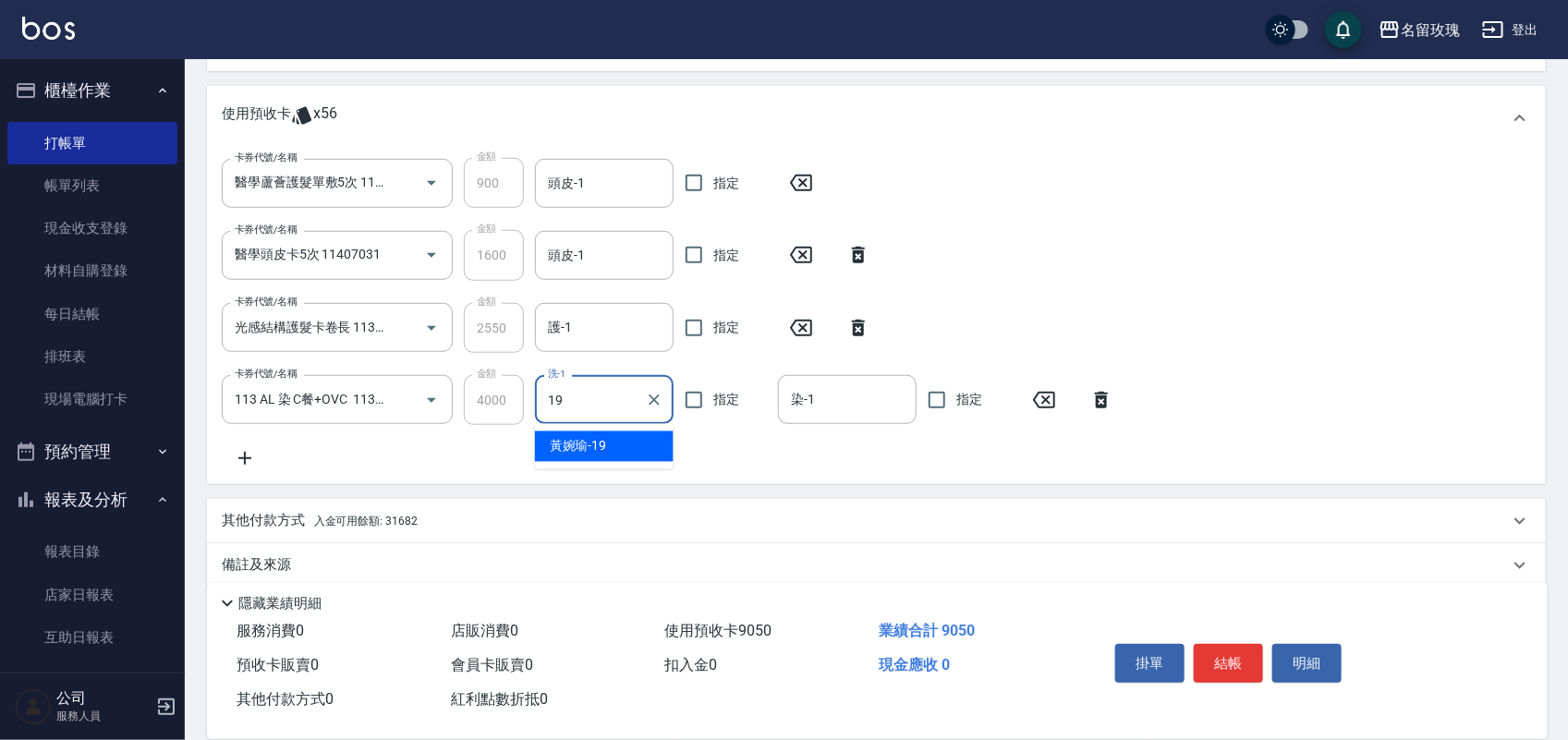
type input "[PERSON_NAME]-19"
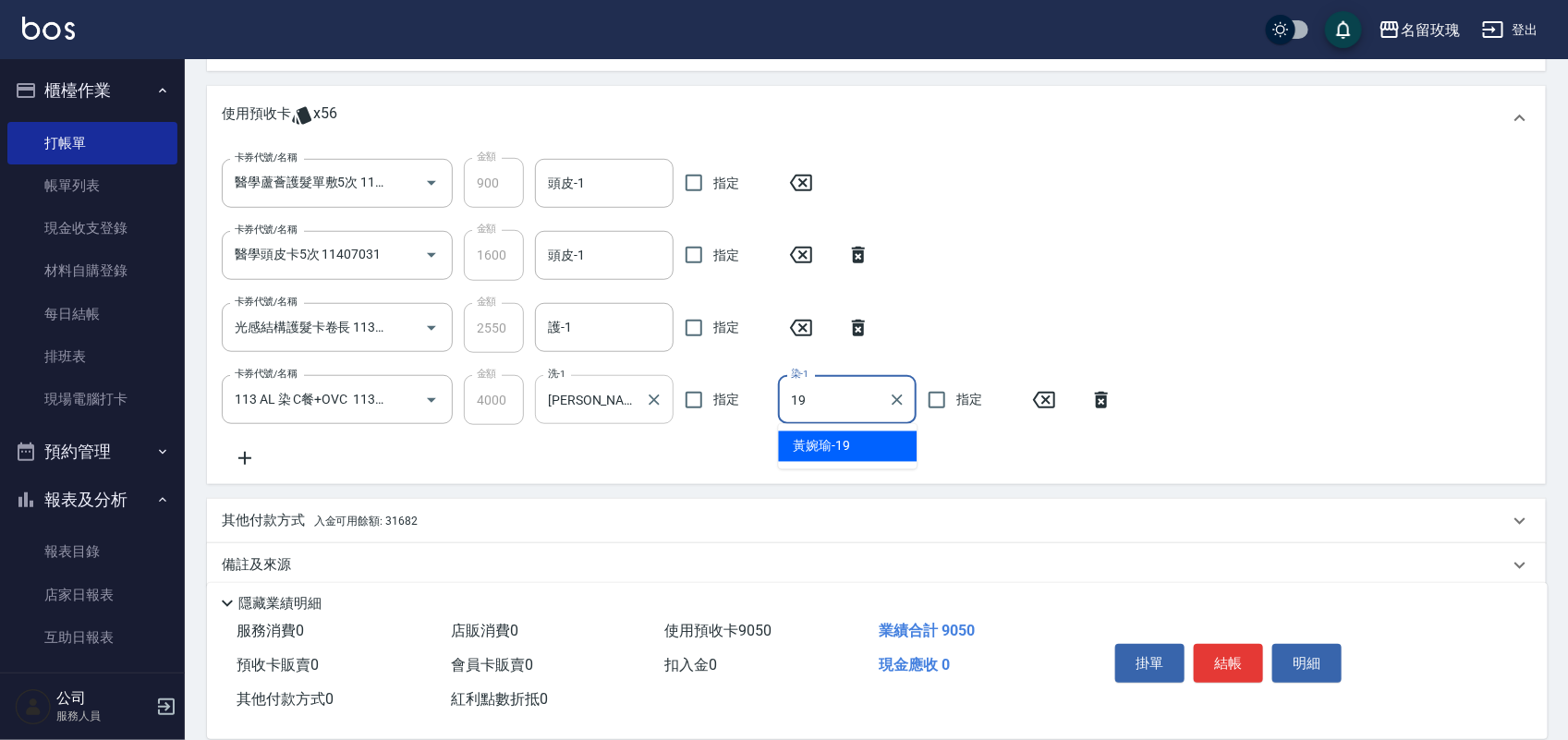
type input "[PERSON_NAME]-19"
click at [589, 319] on input "護-1" at bounding box center [604, 328] width 122 height 33
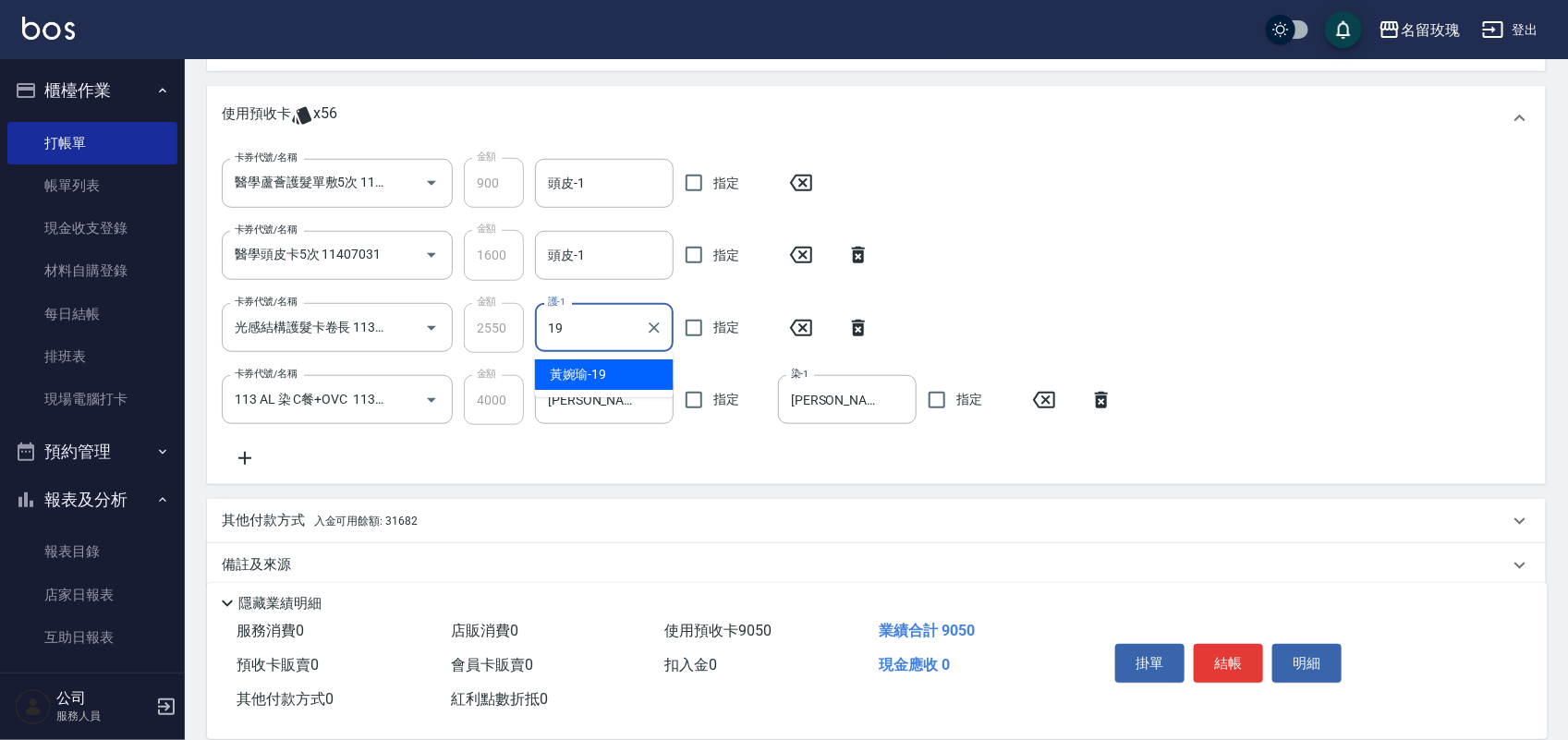
type input "[PERSON_NAME]-19"
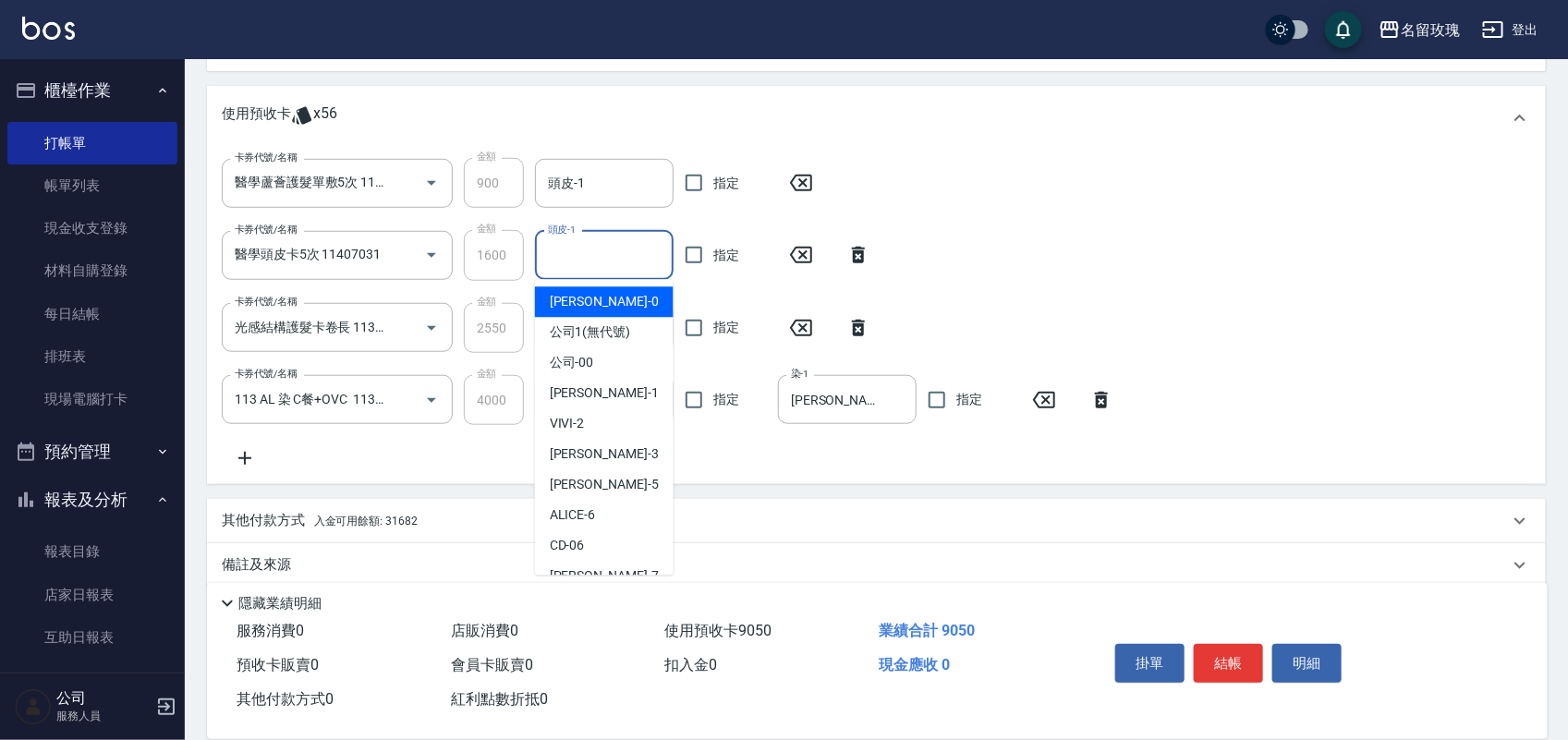
click at [582, 266] on input "頭皮-1" at bounding box center [604, 256] width 122 height 33
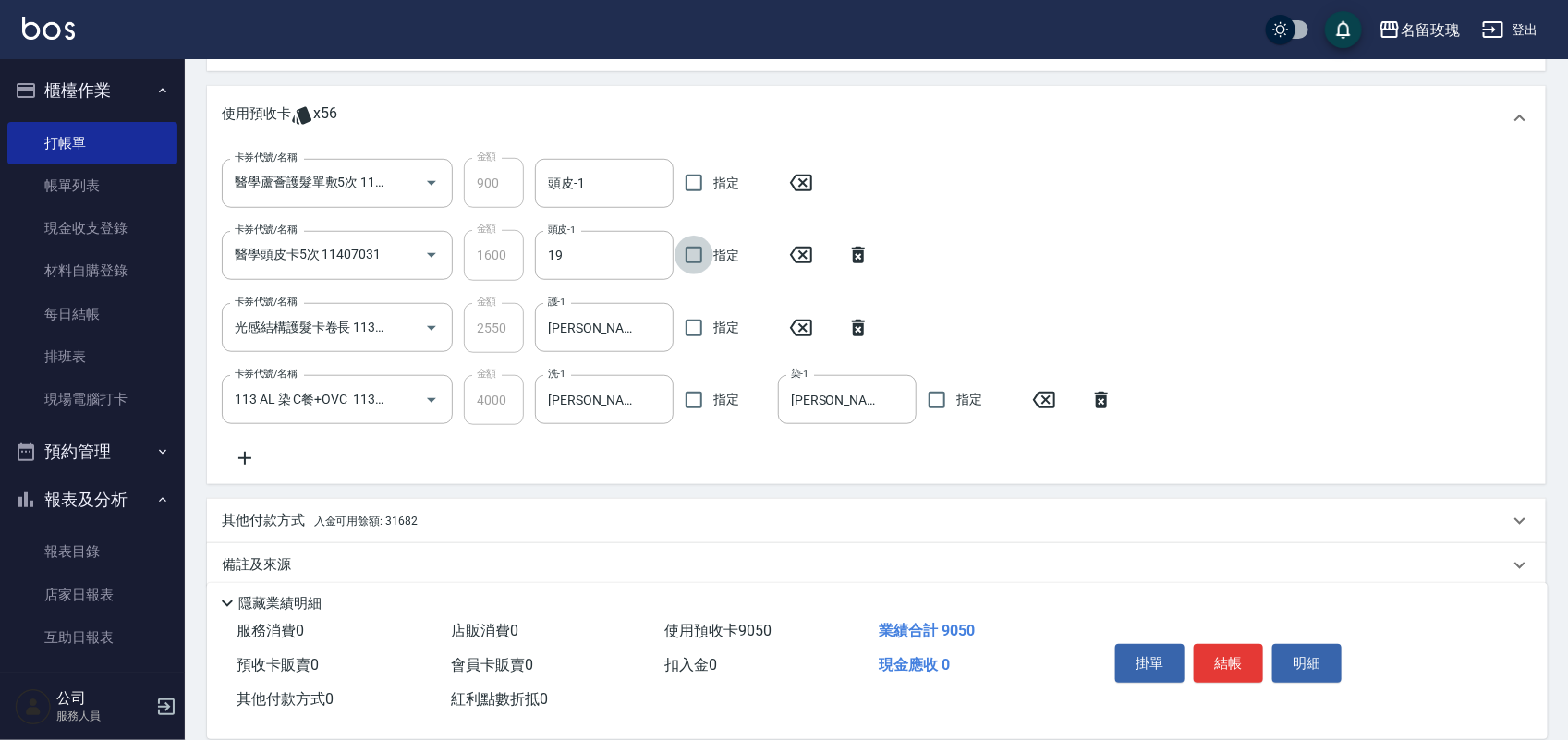
type input "[PERSON_NAME]-19"
click at [570, 198] on div "頭皮-1" at bounding box center [604, 183] width 139 height 49
type input "[PERSON_NAME]-19"
click at [1221, 676] on button "結帳" at bounding box center [1229, 663] width 69 height 38
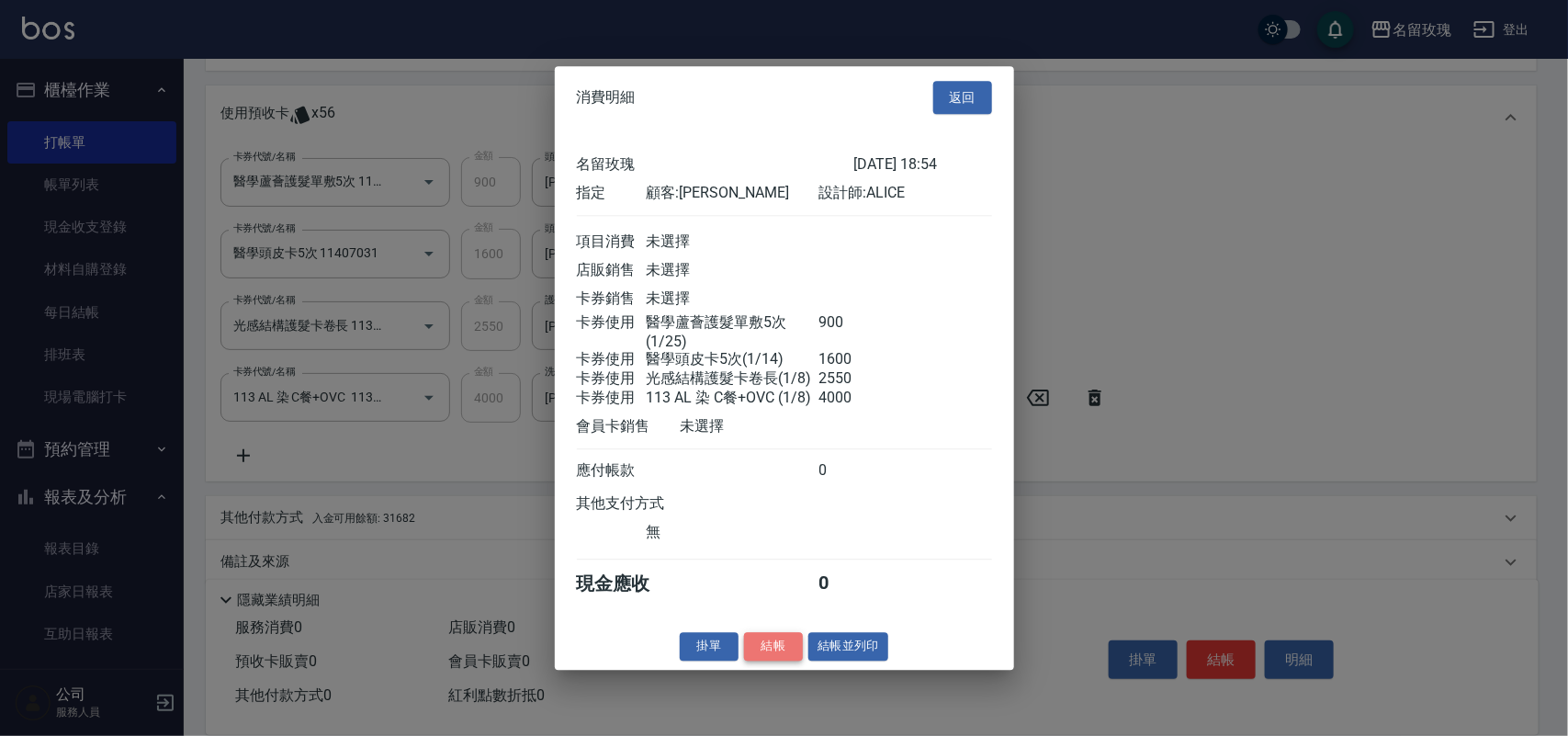
click at [782, 660] on button "結帳" at bounding box center [773, 647] width 58 height 29
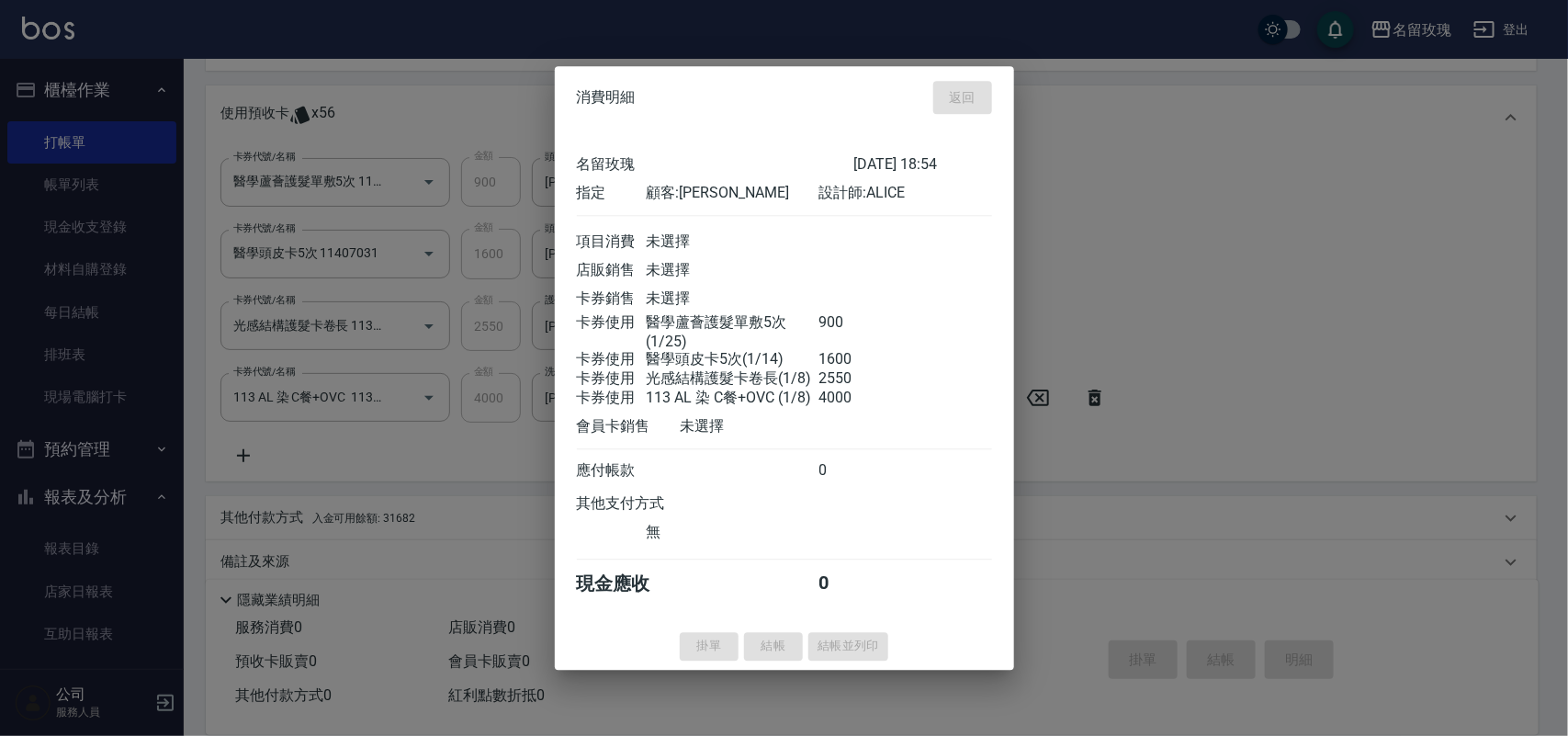
type input "[DATE] 19:02"
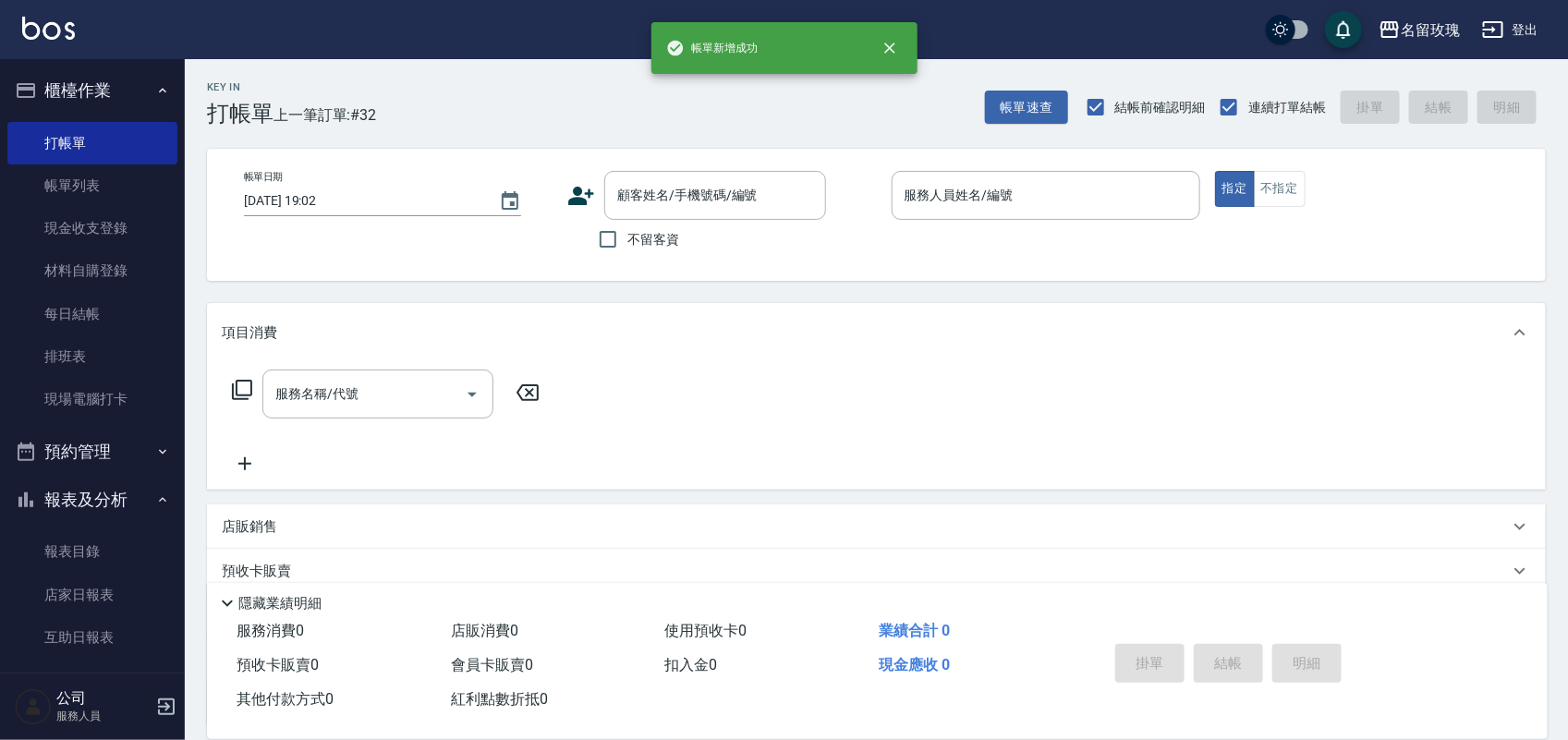
scroll to position [324, 0]
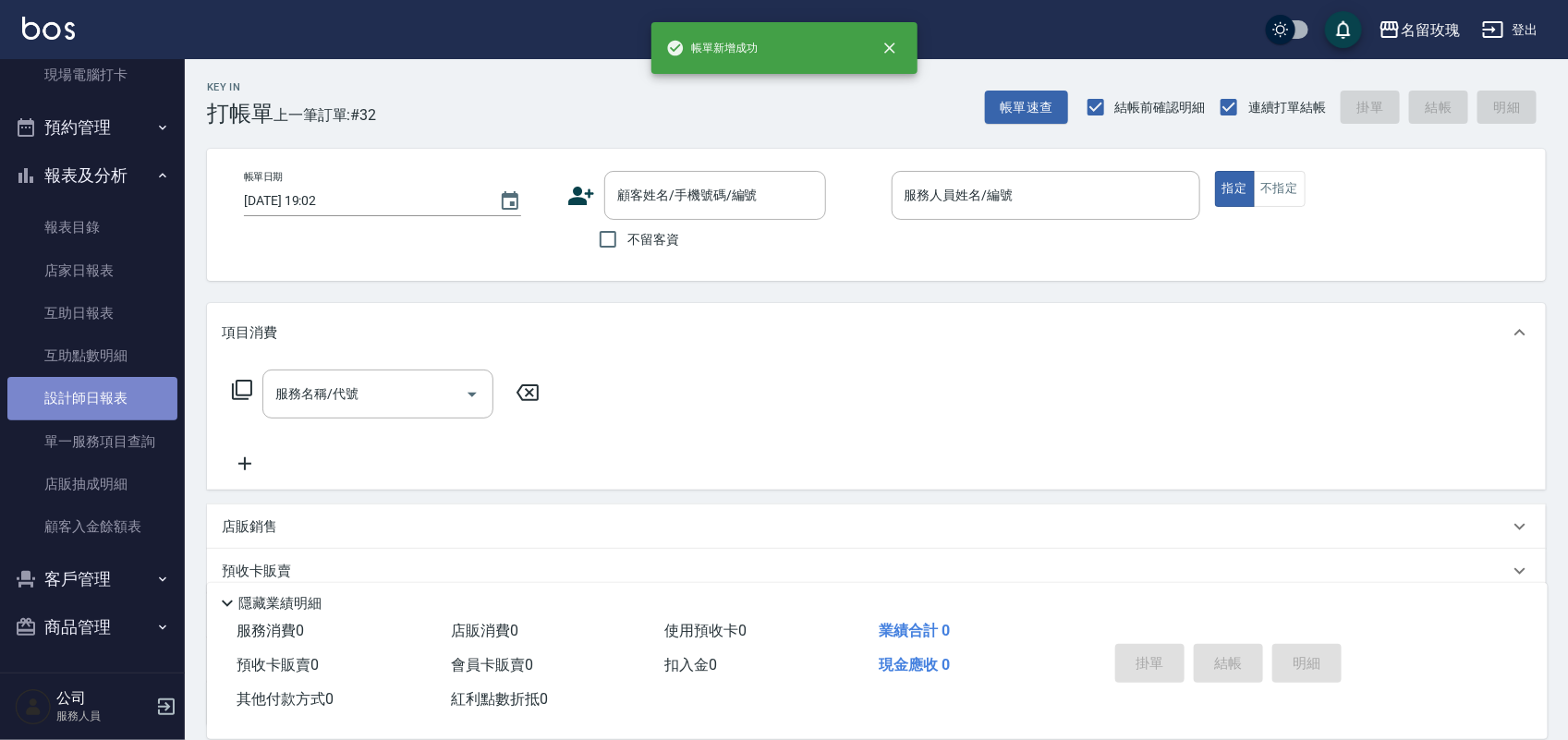
click at [118, 407] on link "設計師日報表" at bounding box center [92, 398] width 170 height 42
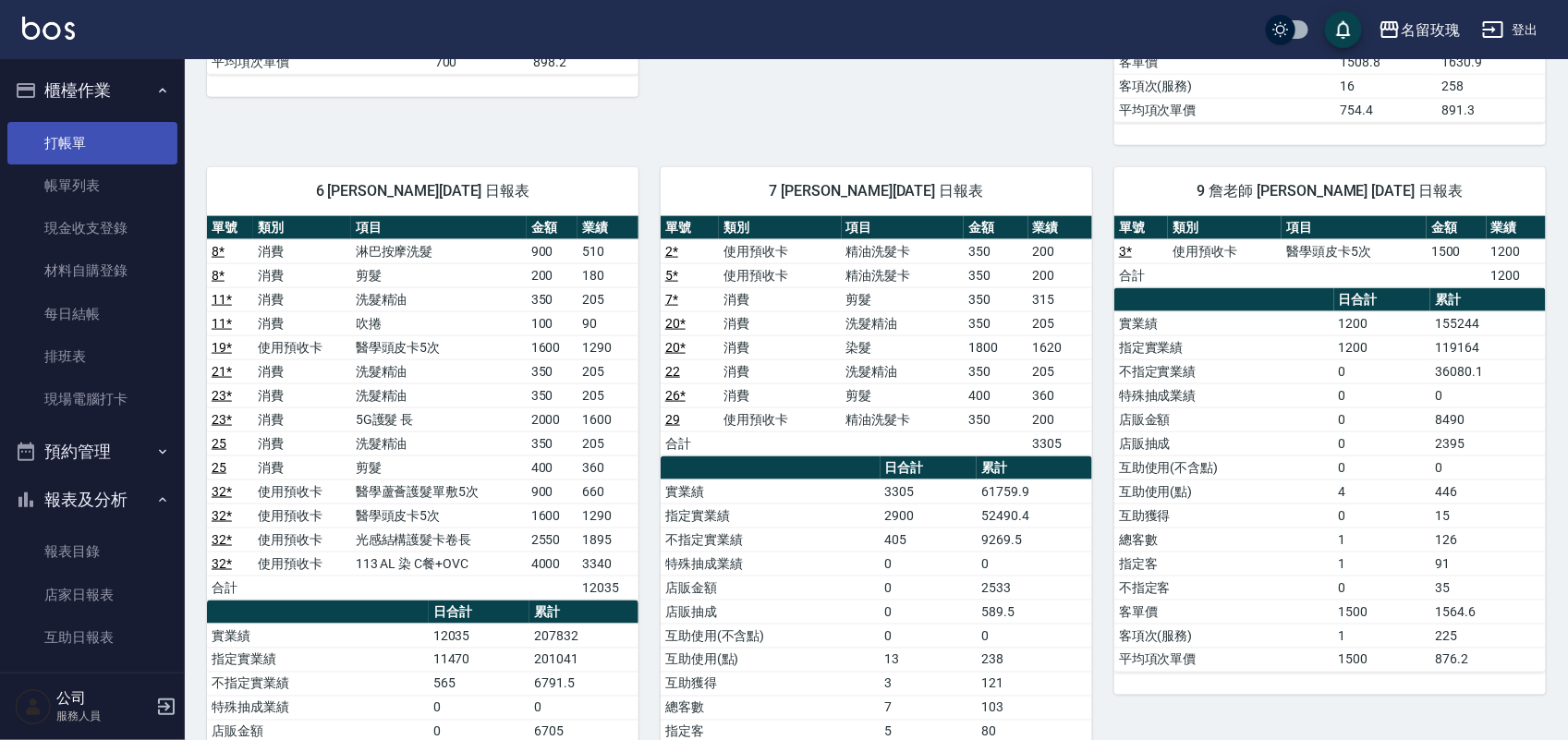
click at [63, 145] on link "打帳單" at bounding box center [92, 143] width 170 height 42
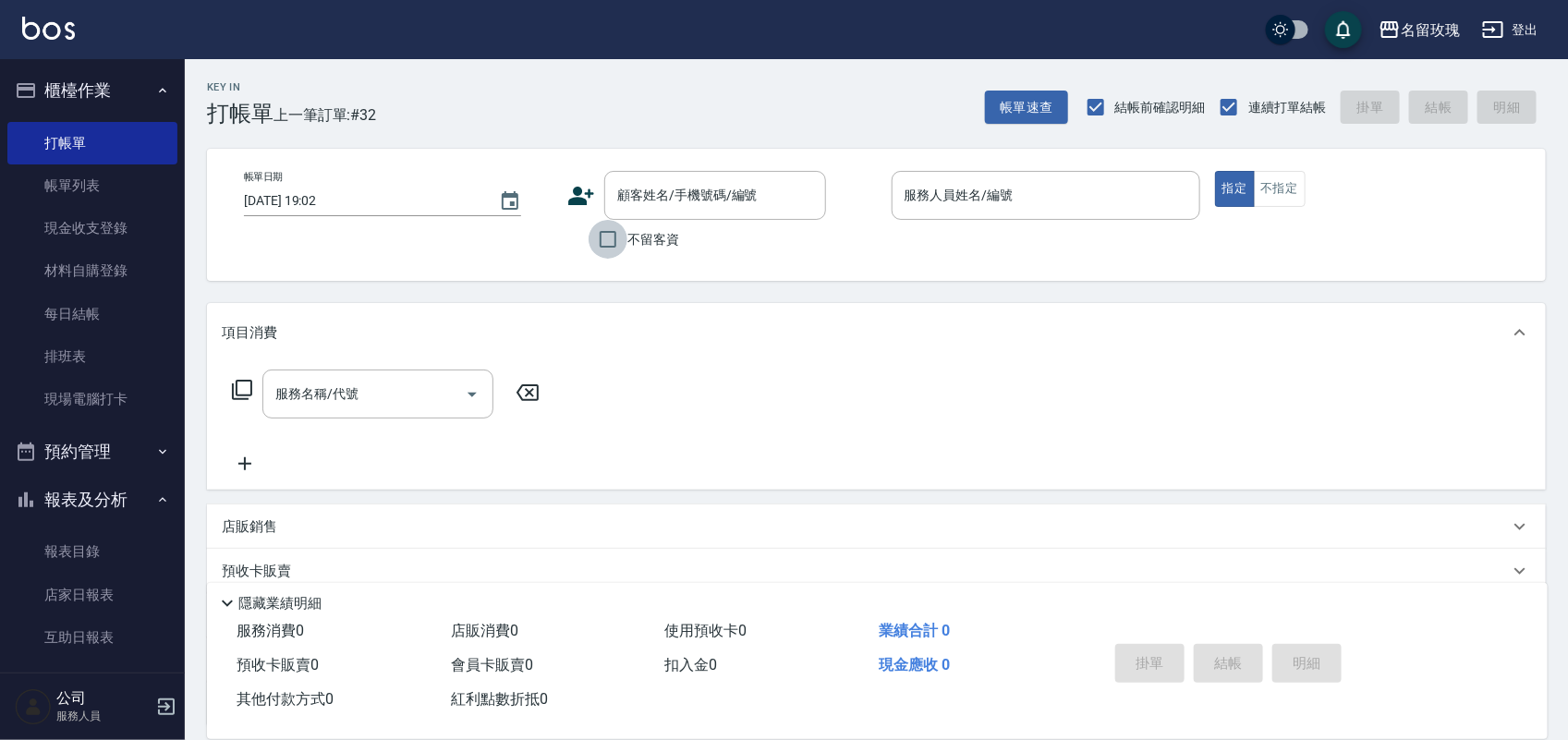
click at [605, 246] on input "不留客資" at bounding box center [608, 240] width 39 height 38
checkbox input "true"
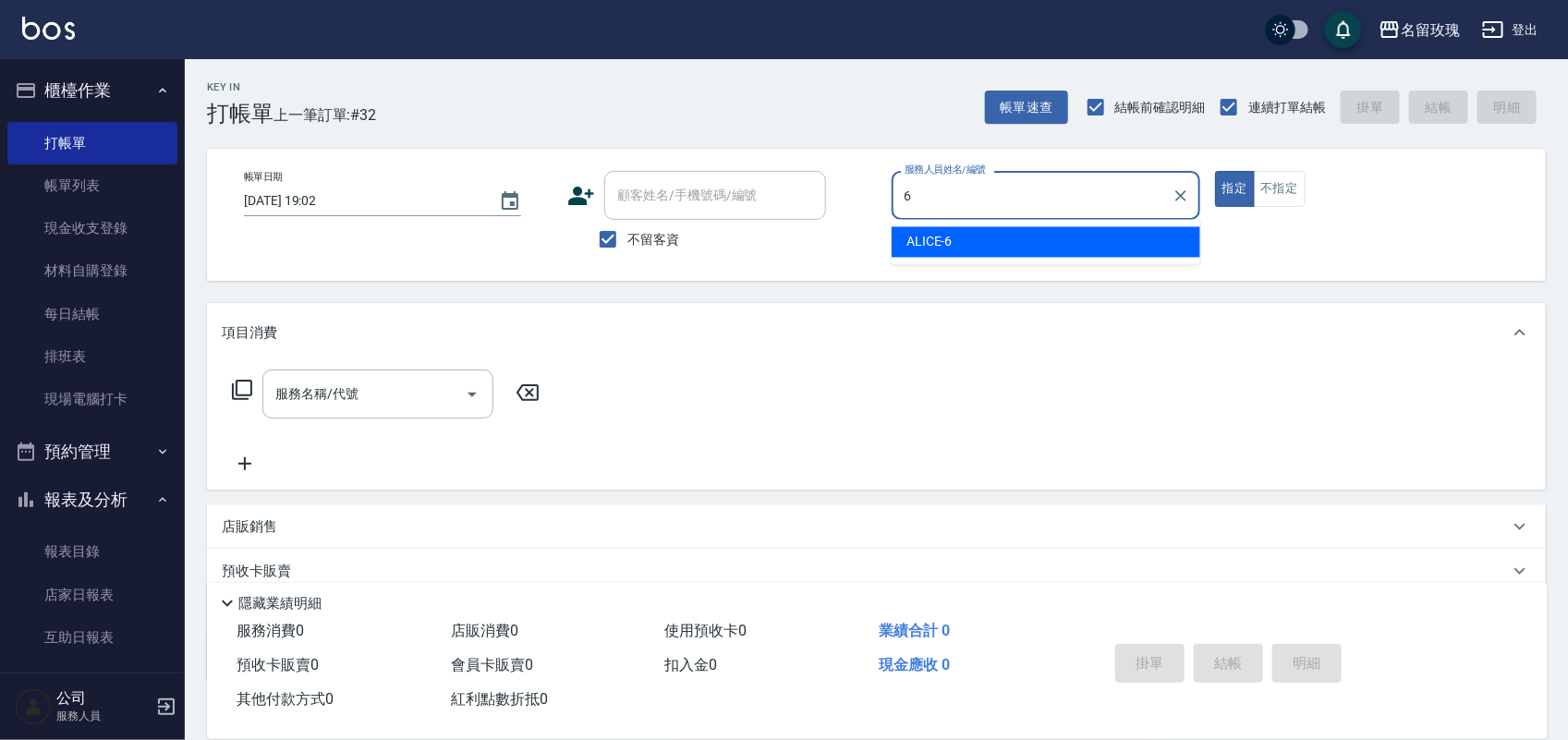
type input "ALICE-6"
type button "true"
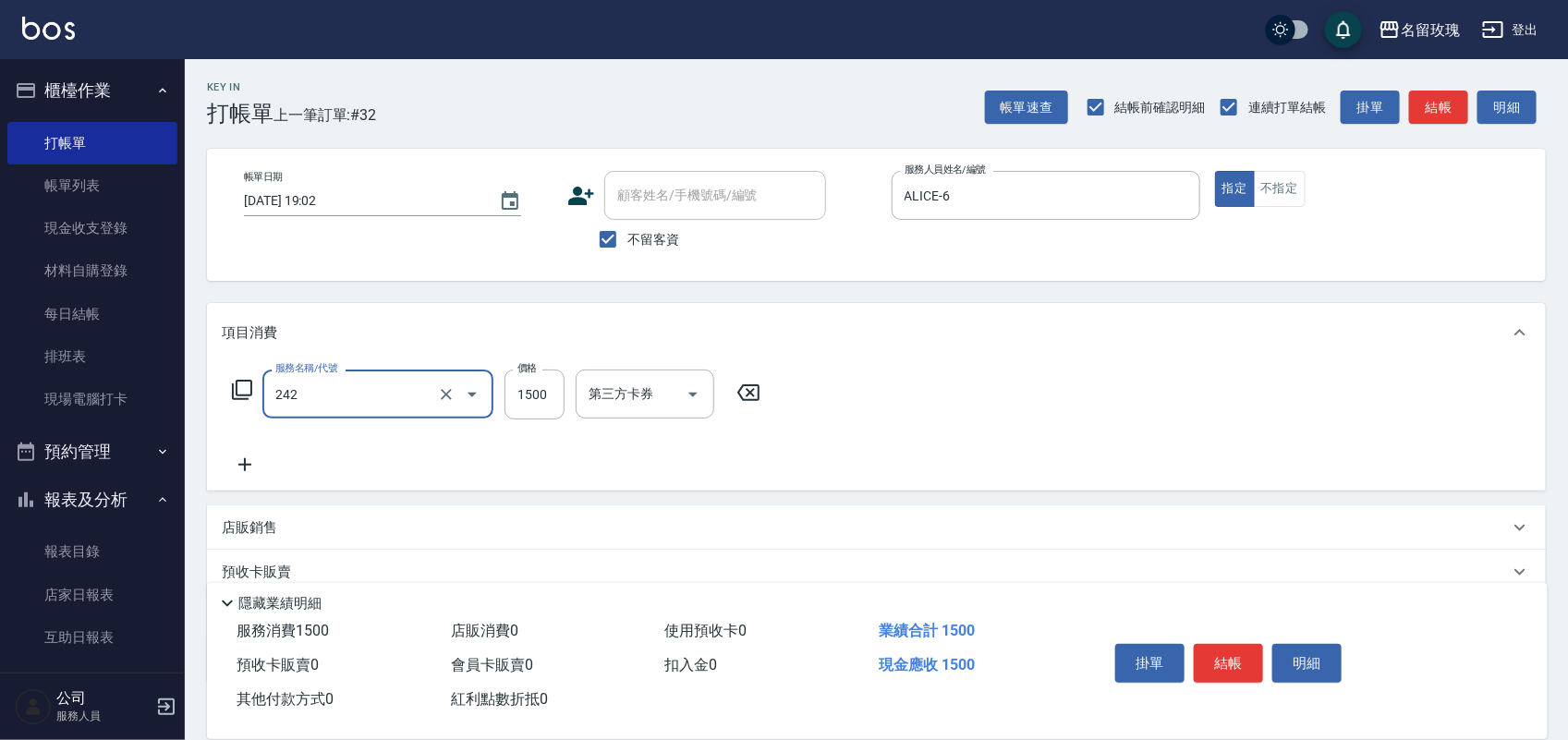
type input "[PERSON_NAME]按摩(242)"
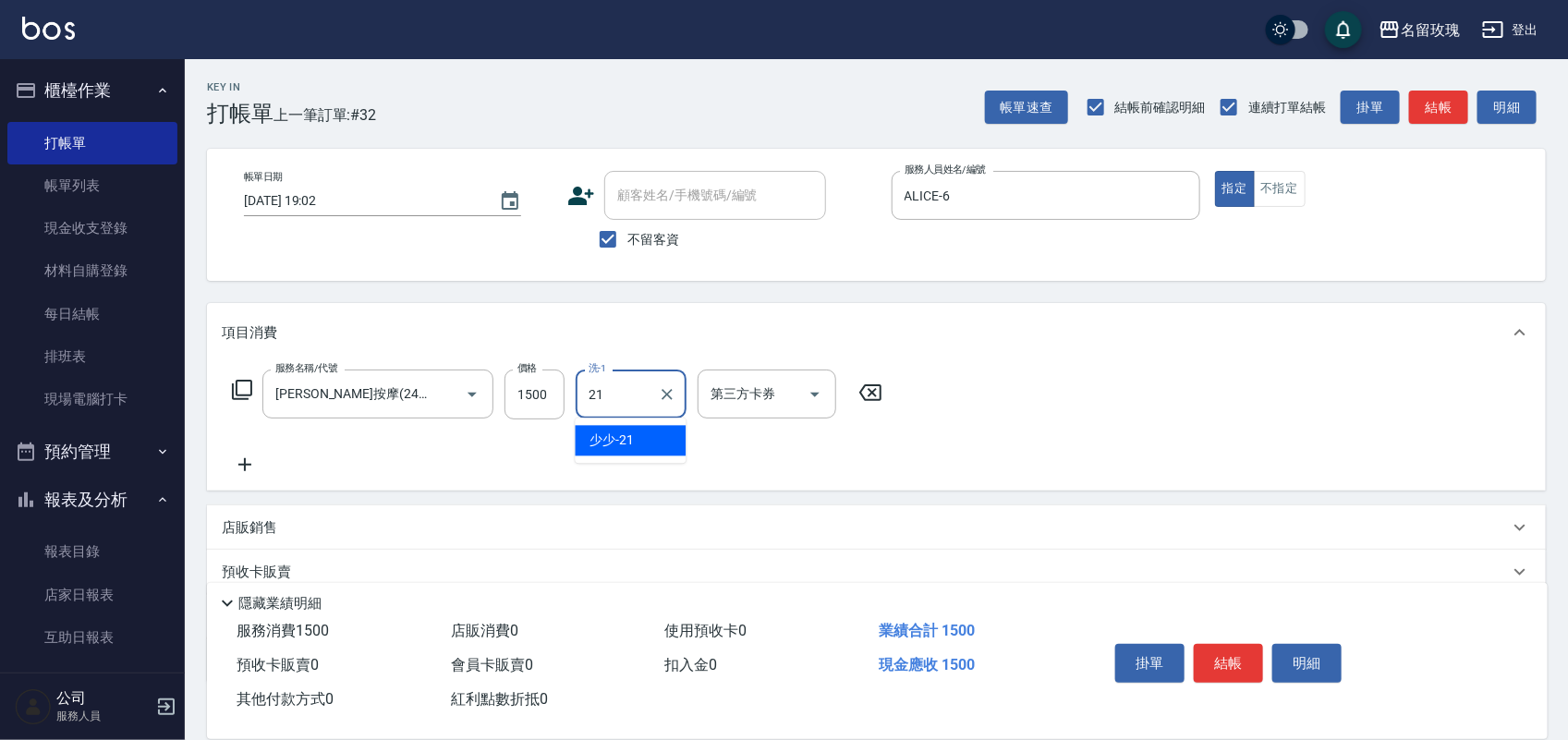
type input "少少-21"
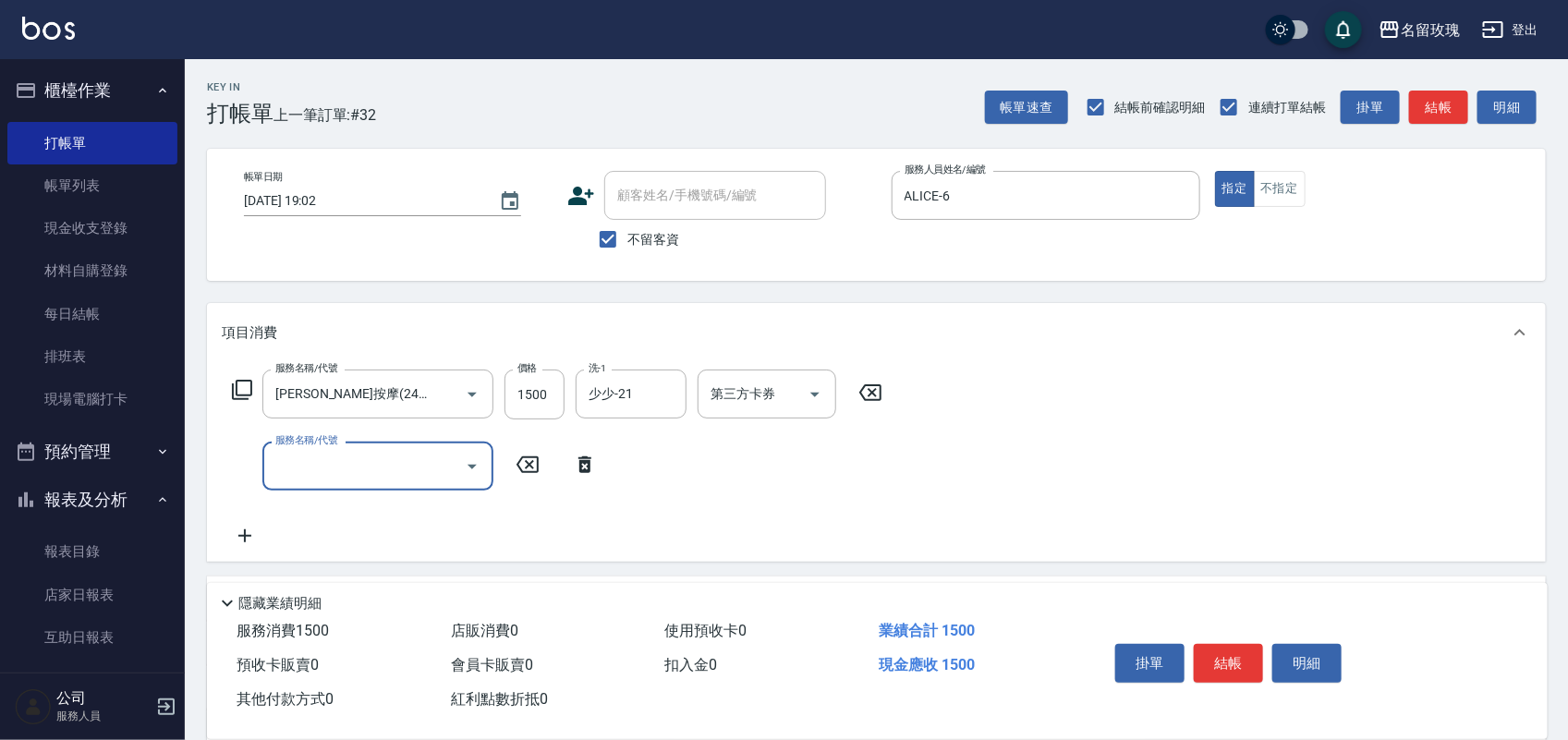
type input "5"
type input "吹捲(703)"
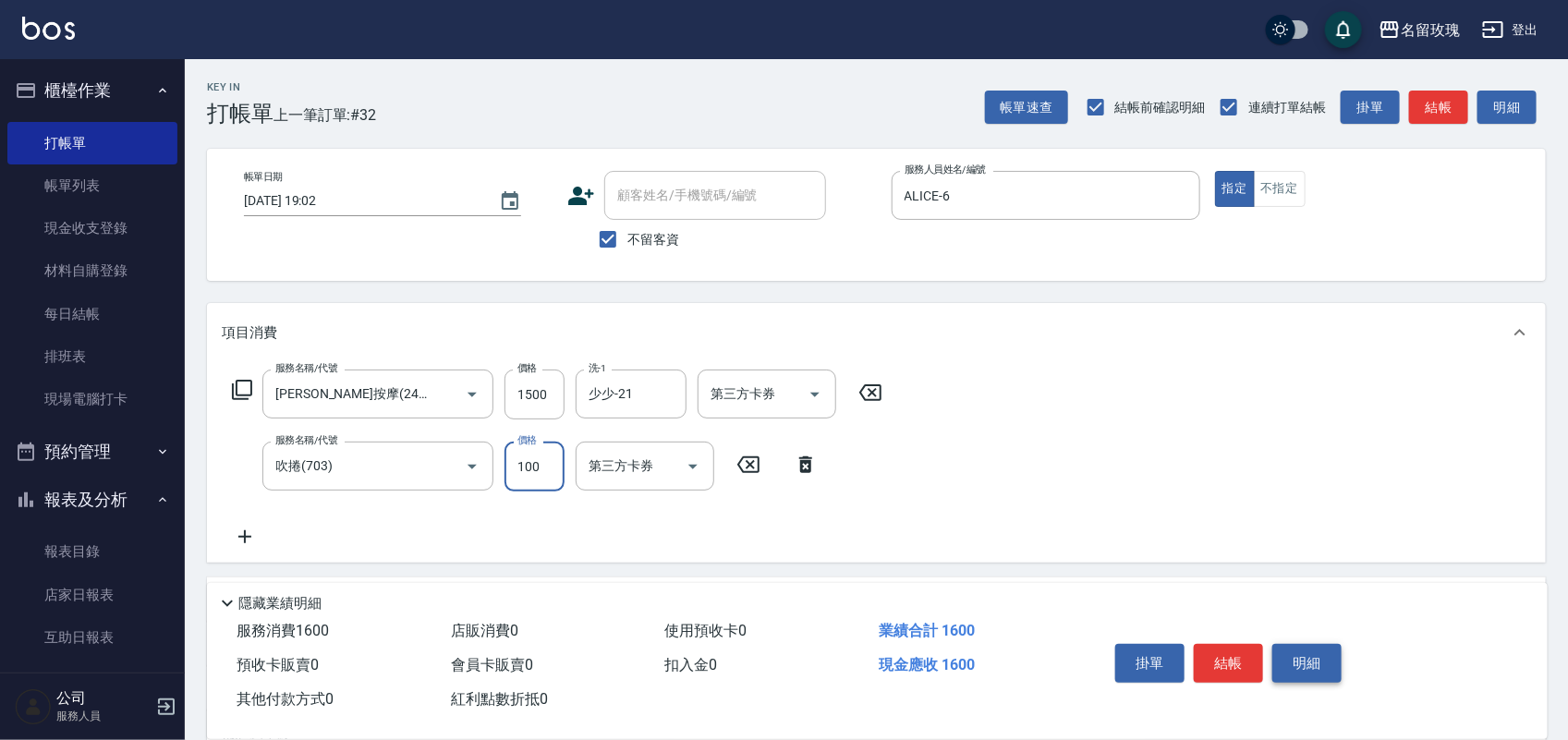
type input "100"
click at [1313, 654] on button "明細" at bounding box center [1307, 663] width 69 height 38
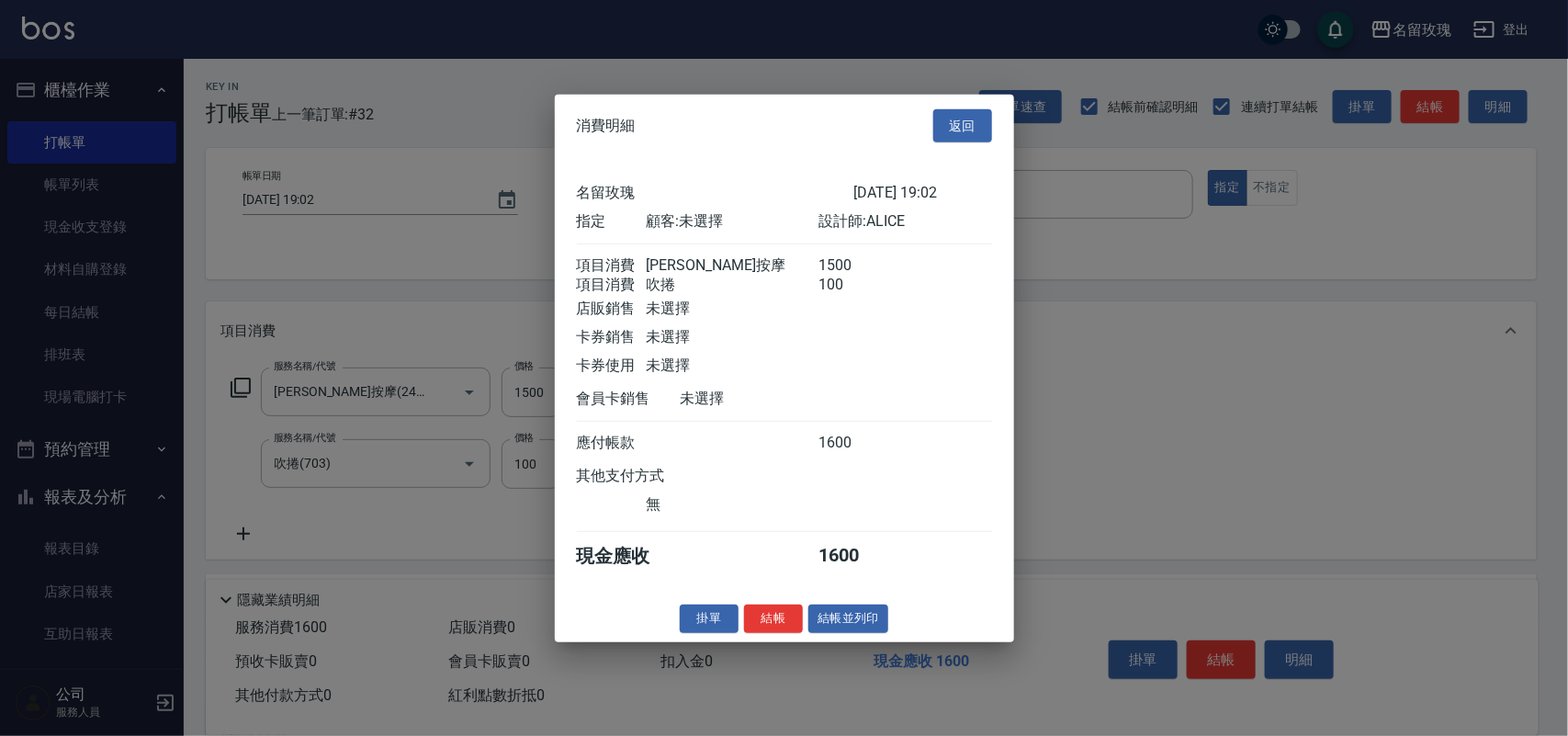
click at [828, 626] on button "結帳並列印" at bounding box center [849, 619] width 80 height 29
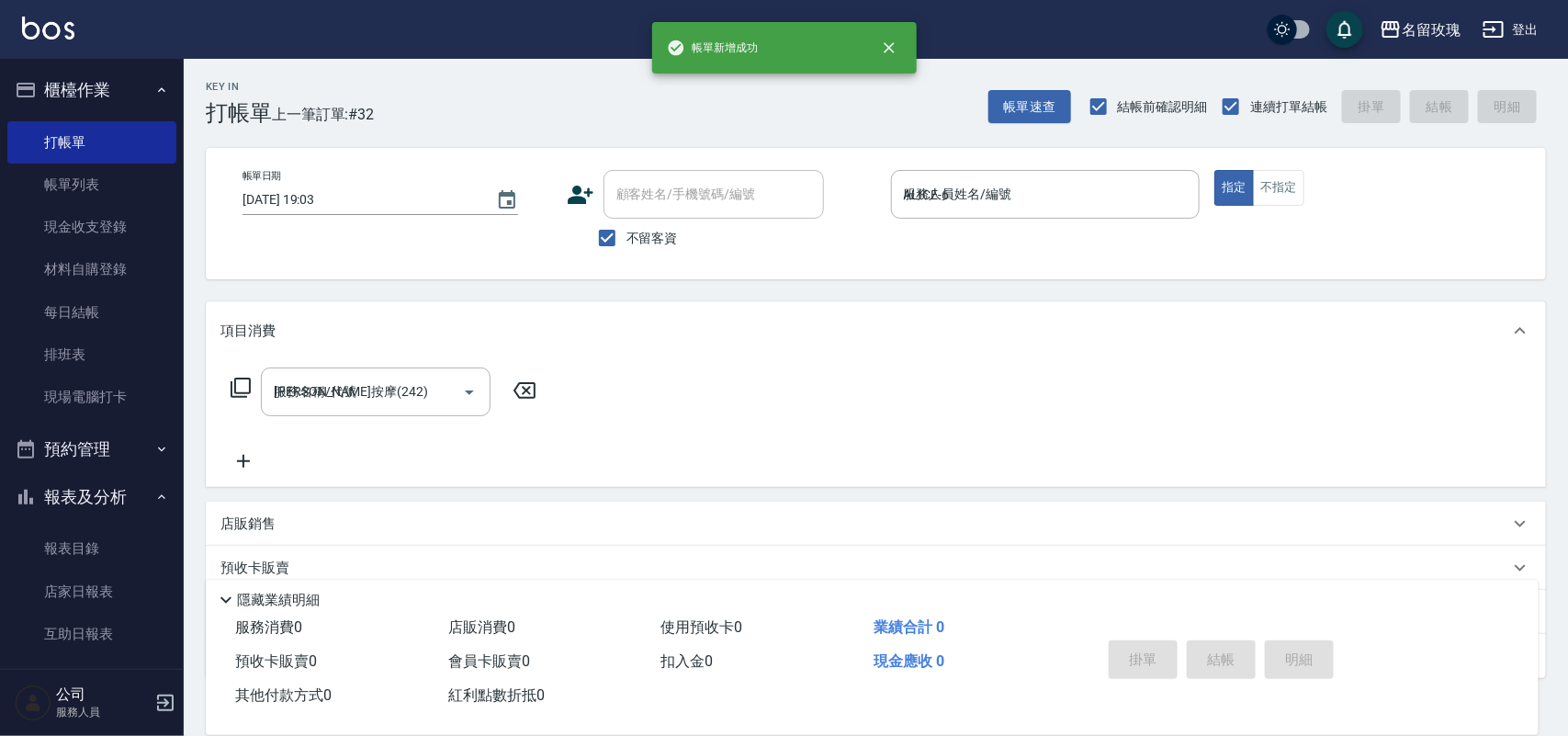
type input "[DATE] 19:03"
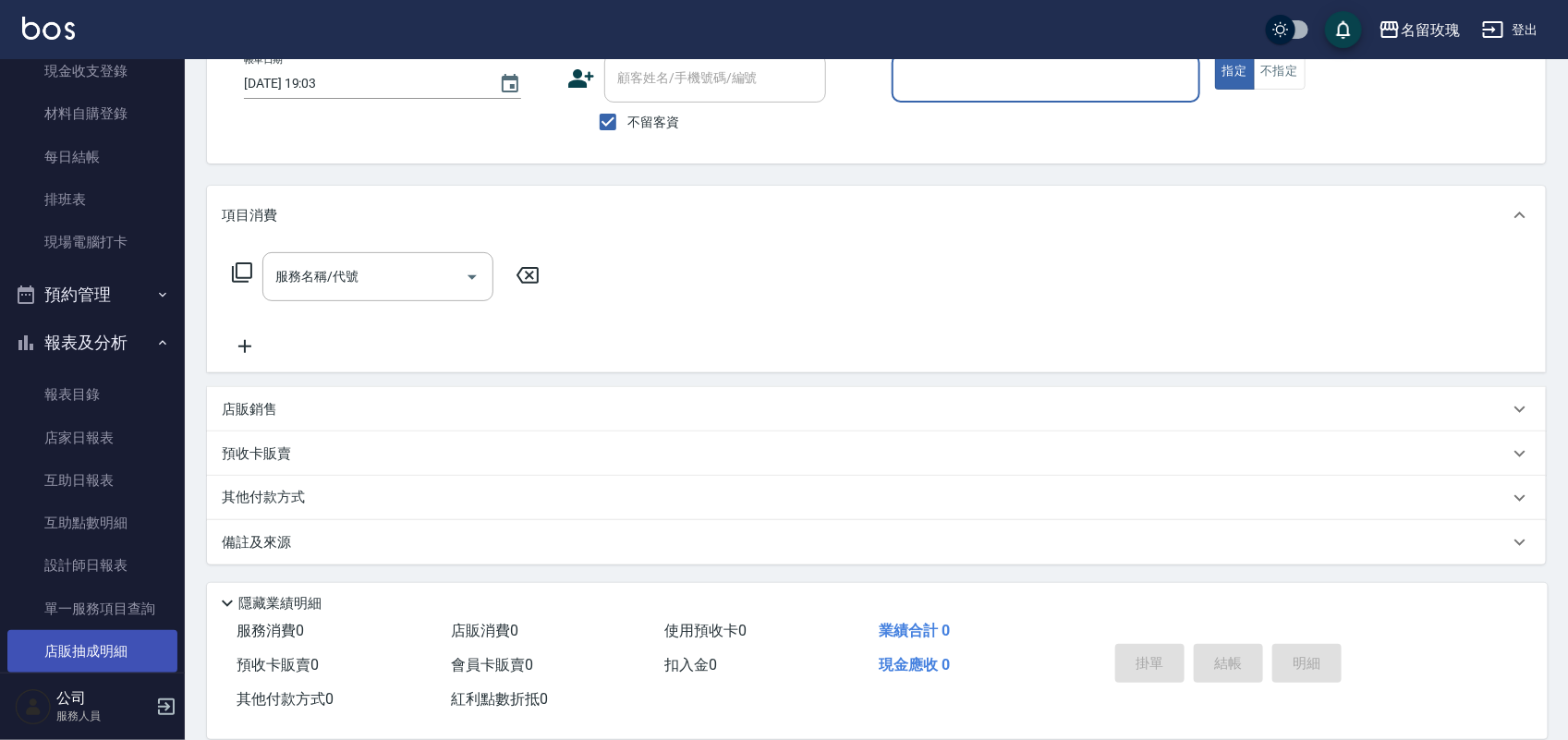
scroll to position [324, 0]
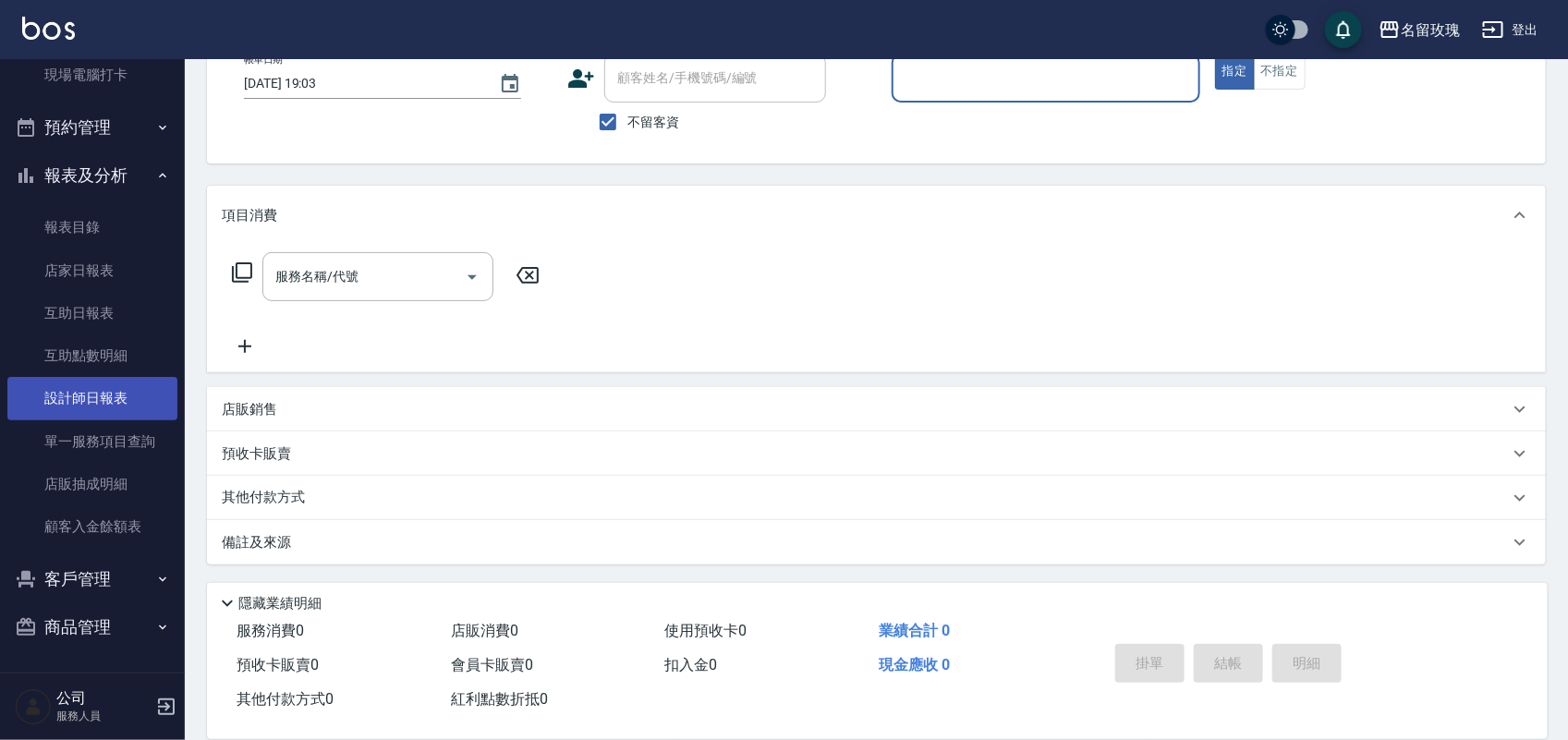
click at [108, 404] on link "設計師日報表" at bounding box center [92, 398] width 170 height 42
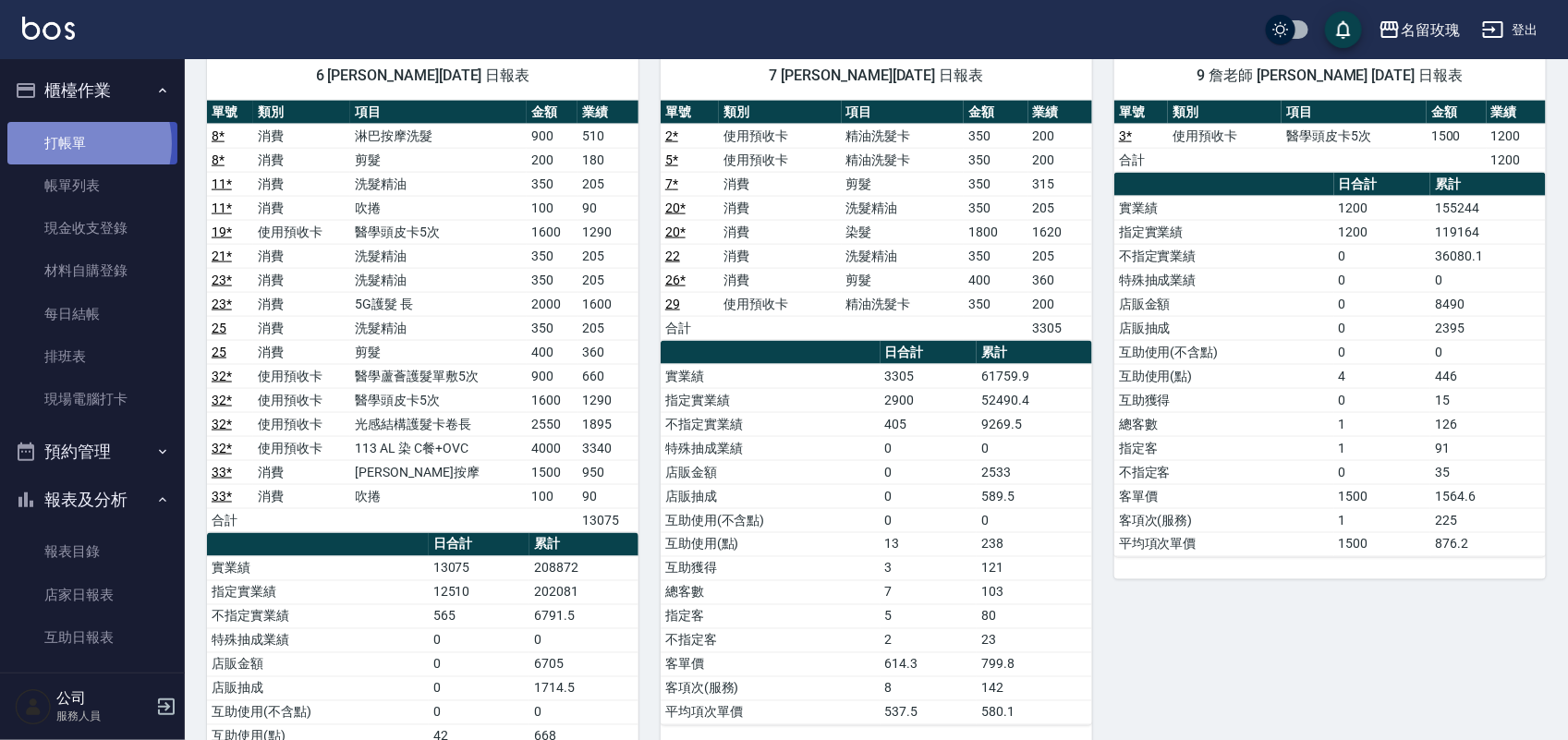
click at [77, 143] on link "打帳單" at bounding box center [92, 143] width 170 height 42
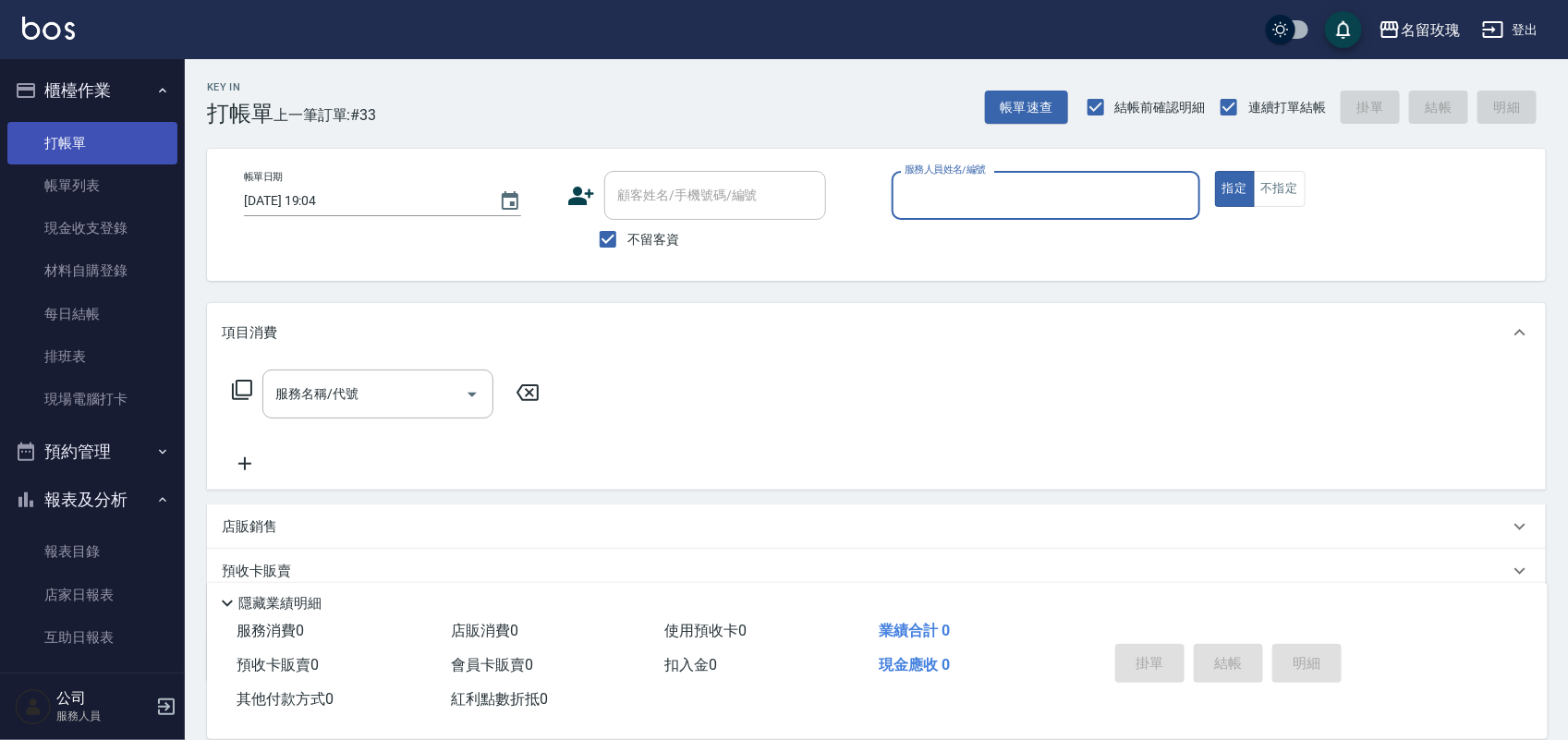
click at [118, 141] on link "打帳單" at bounding box center [92, 143] width 170 height 42
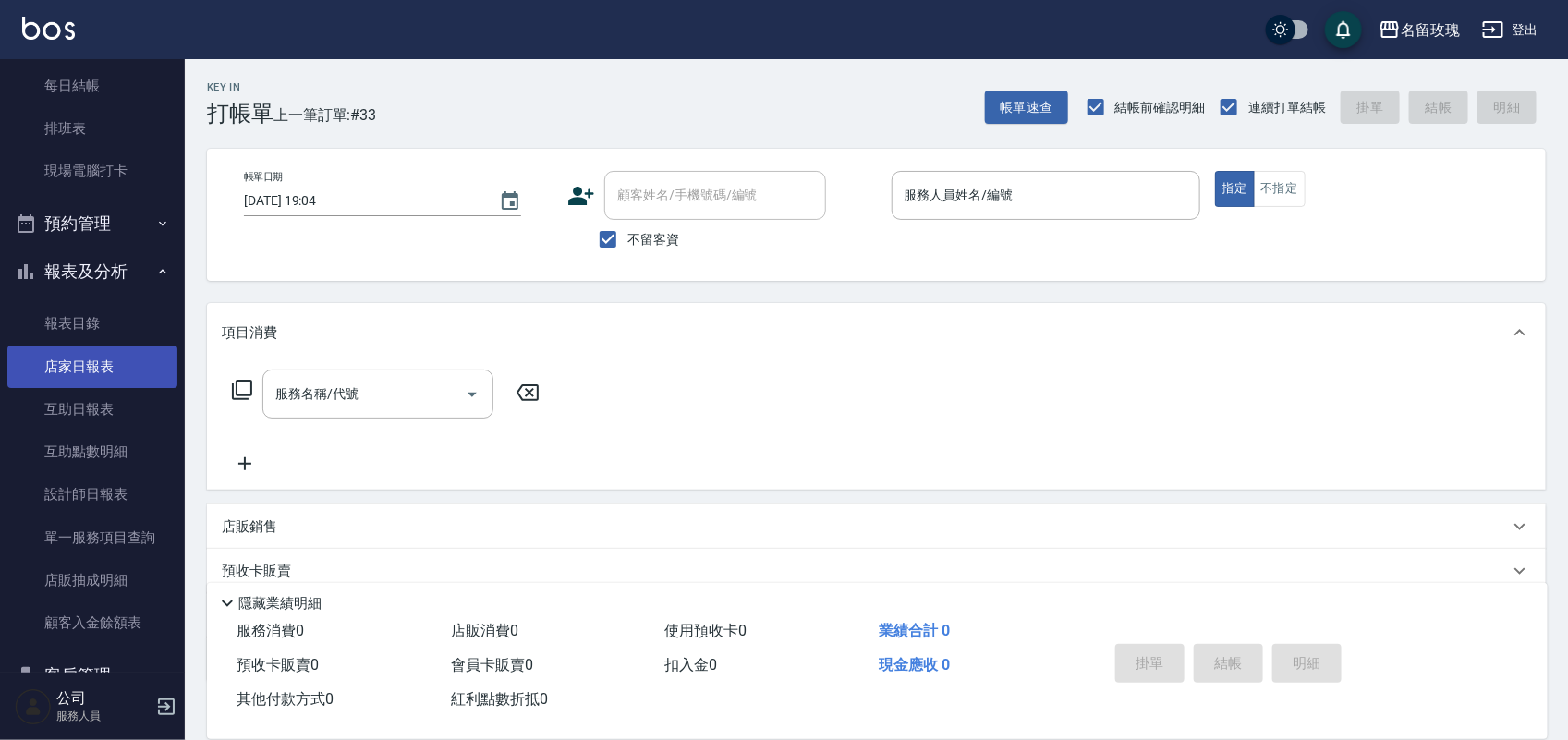
scroll to position [231, 0]
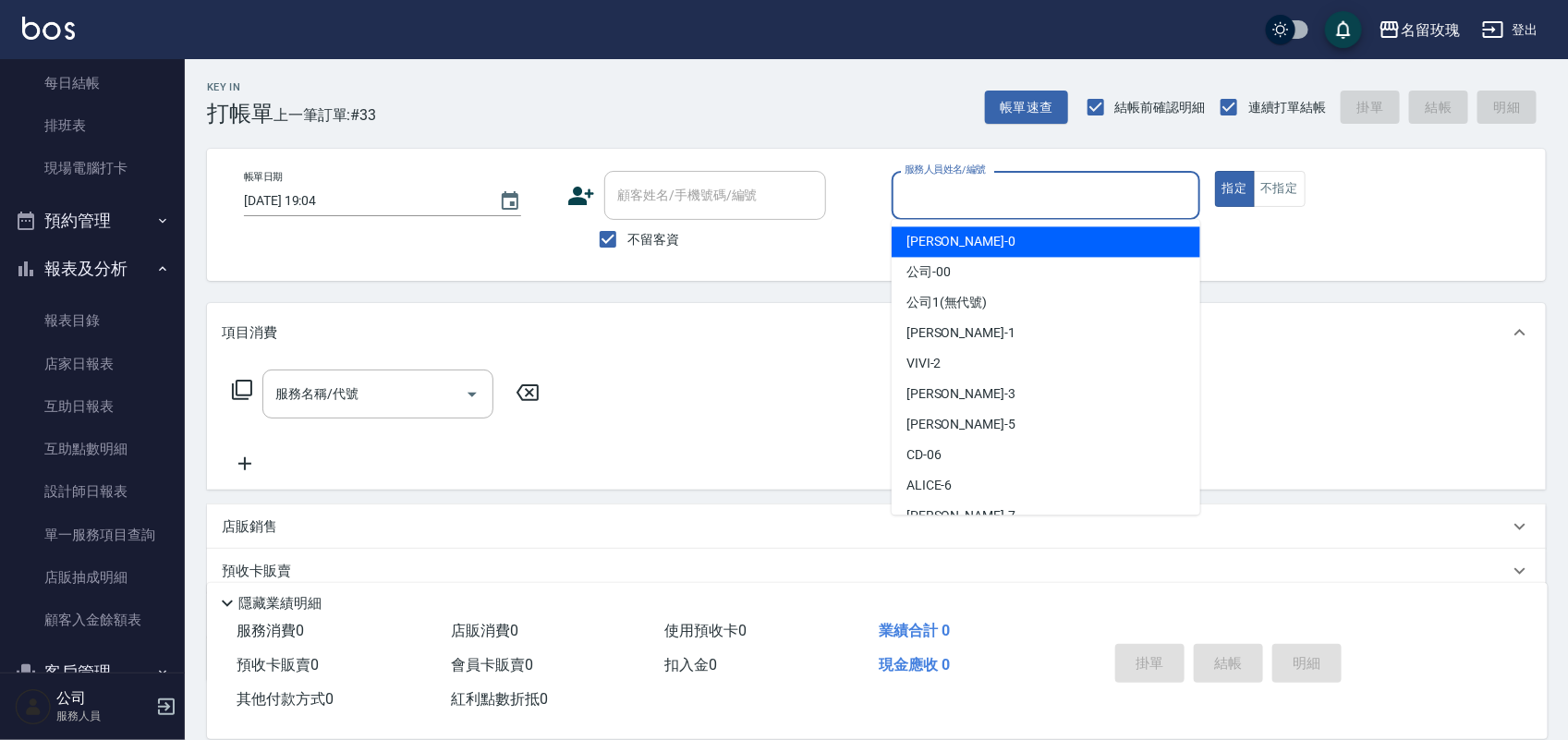
click at [1107, 194] on input "服務人員姓名/編號" at bounding box center [1045, 195] width 292 height 33
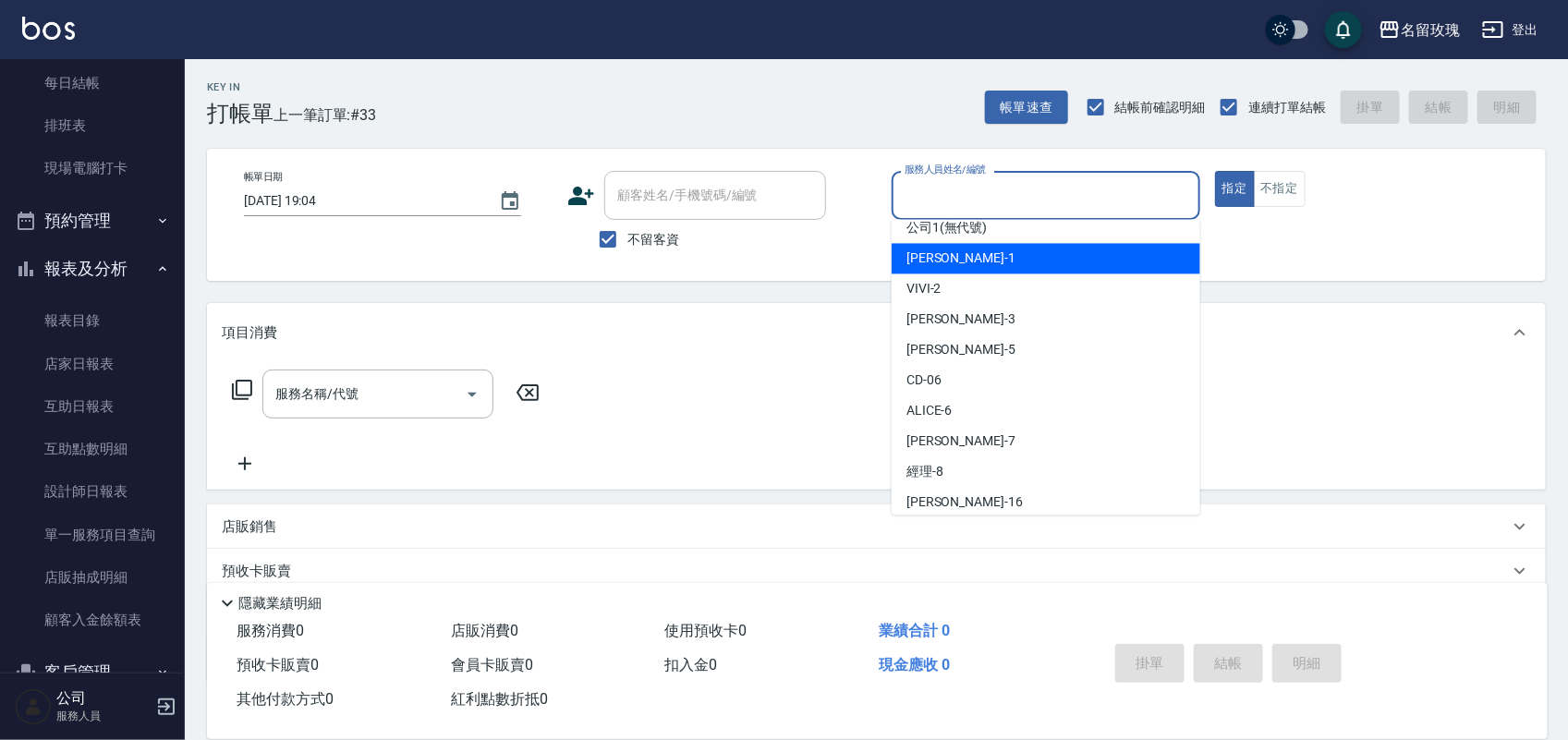
scroll to position [115, 0]
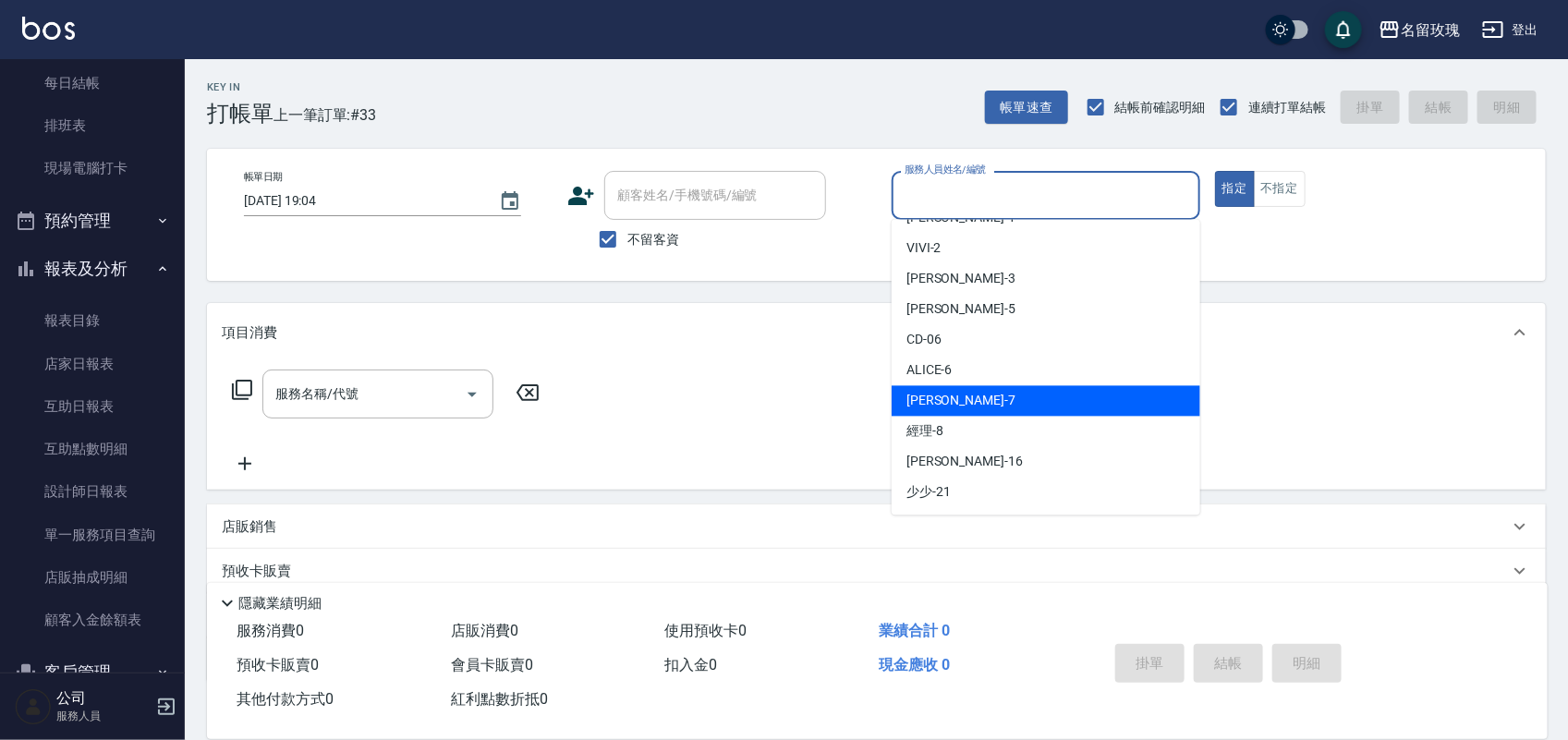
click at [1037, 399] on div "[PERSON_NAME] -7" at bounding box center [1046, 401] width 309 height 31
type input "[PERSON_NAME]-7"
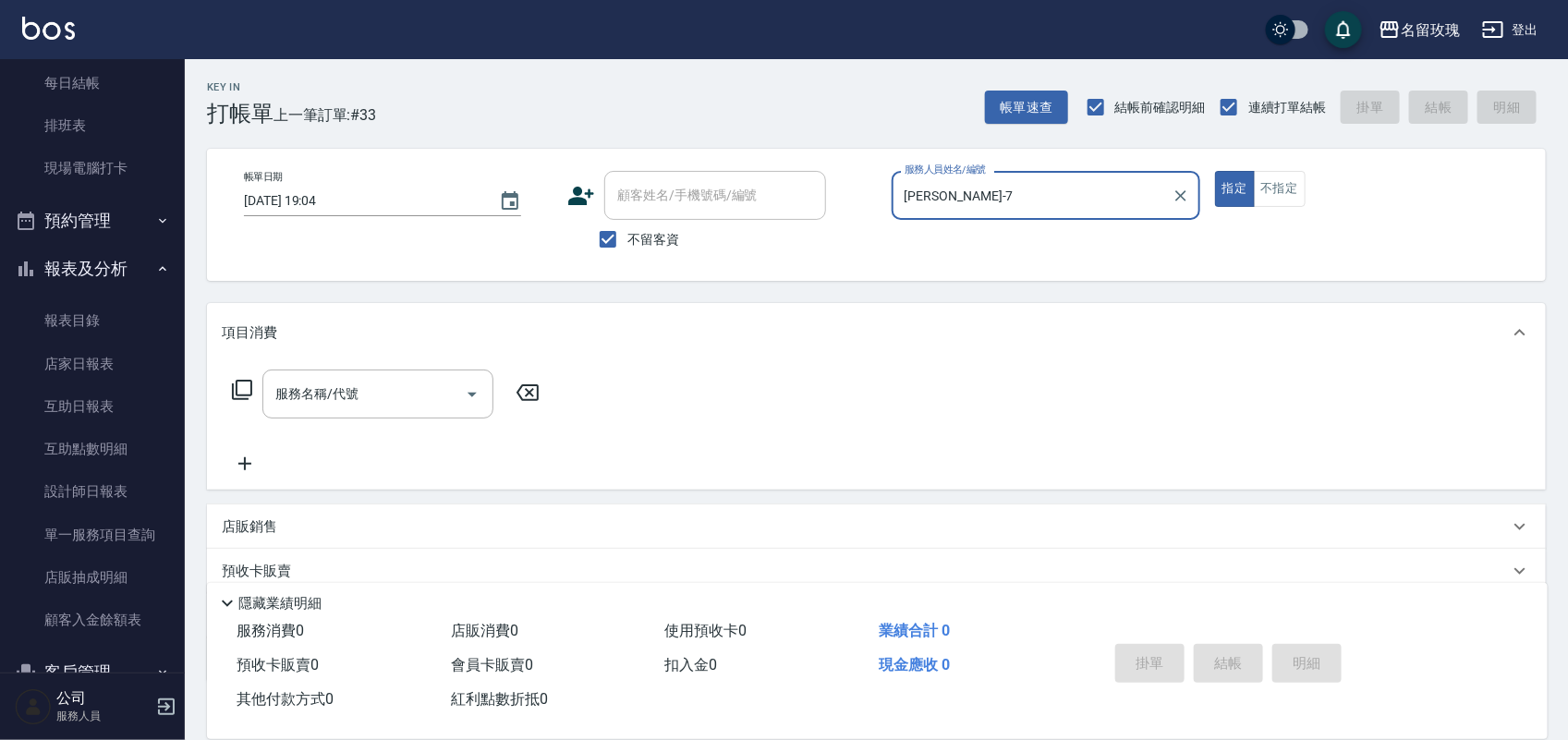
click at [250, 391] on icon at bounding box center [242, 390] width 20 height 20
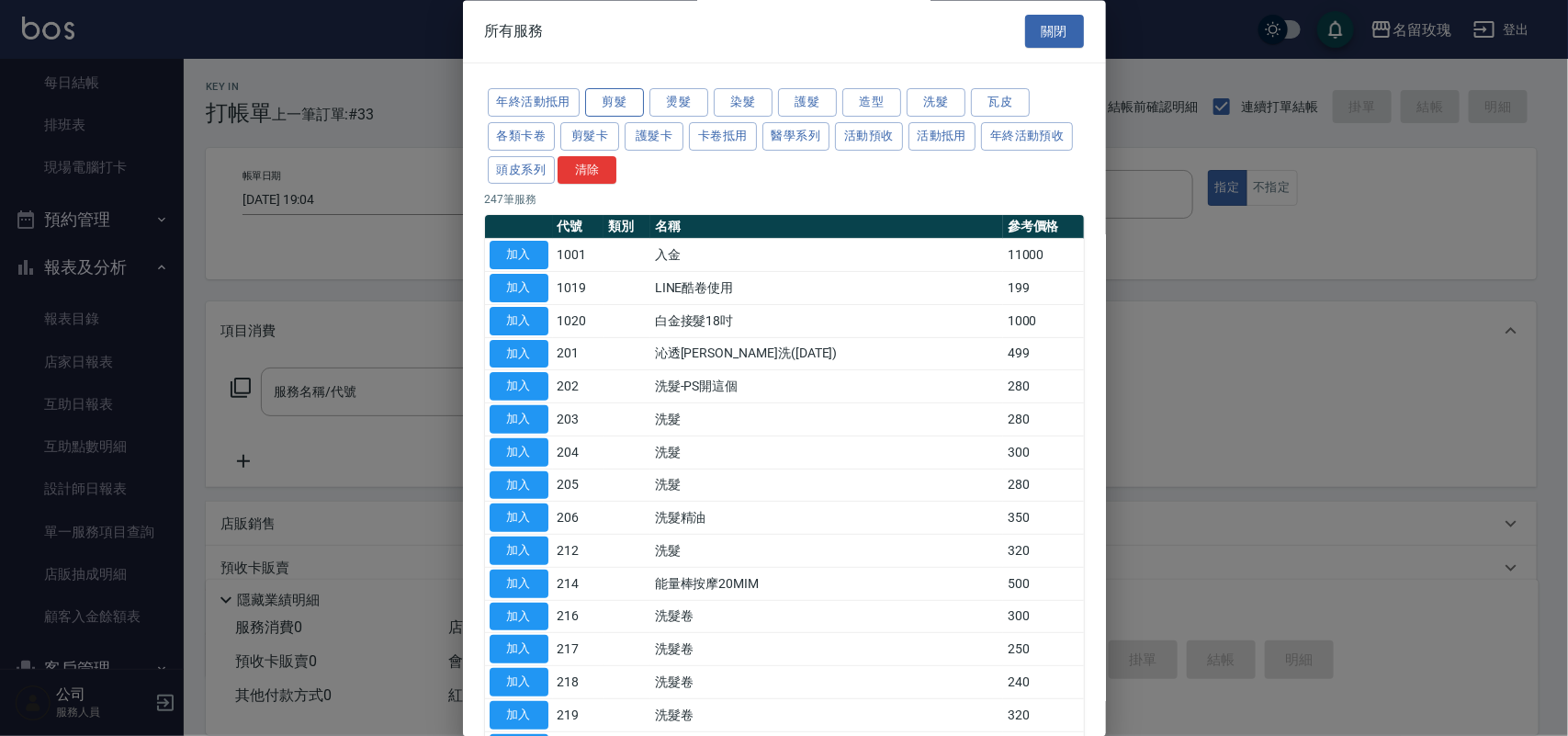
click at [628, 100] on button "剪髮" at bounding box center [614, 103] width 58 height 29
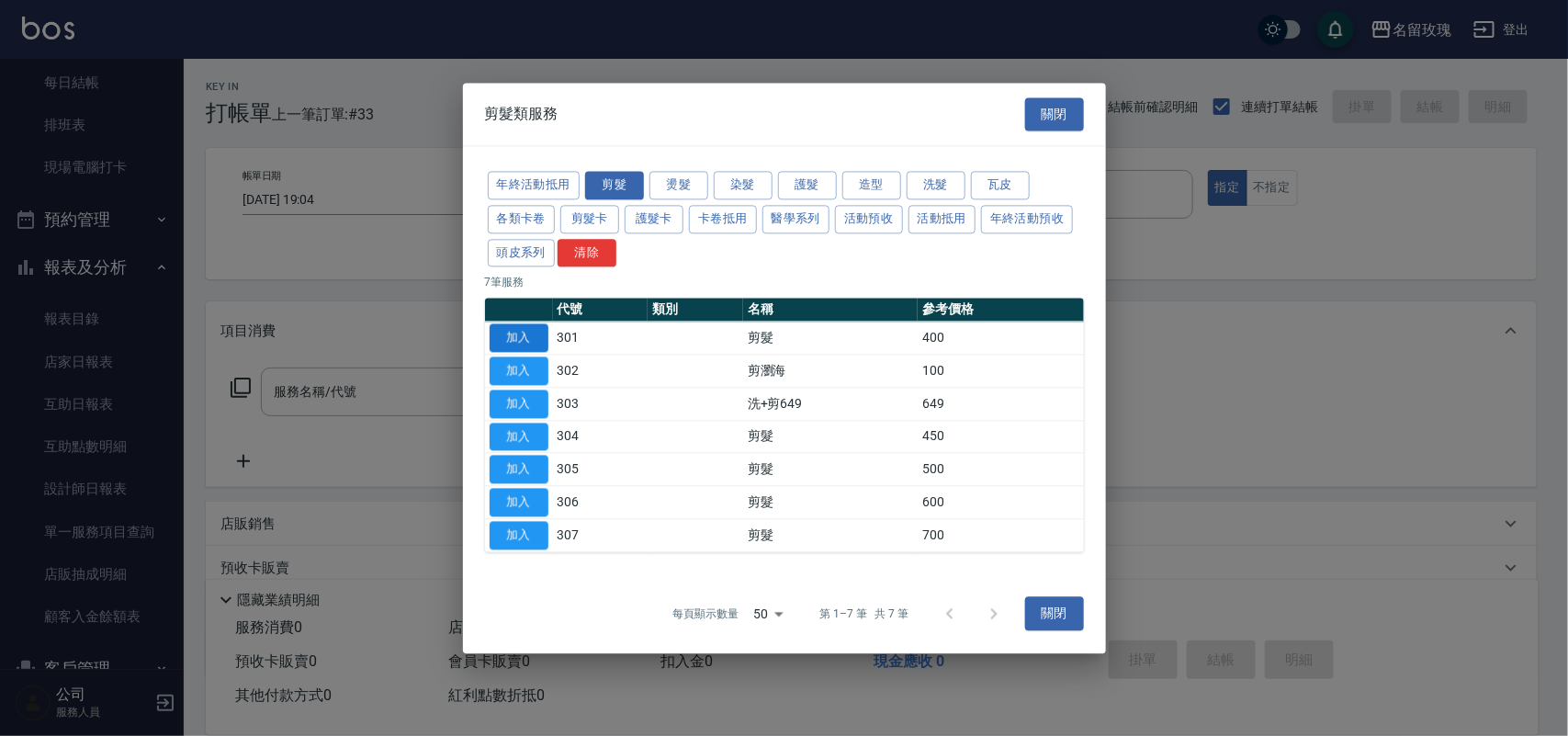
click at [523, 329] on button "加入" at bounding box center [519, 339] width 58 height 29
type input "剪髮(301)"
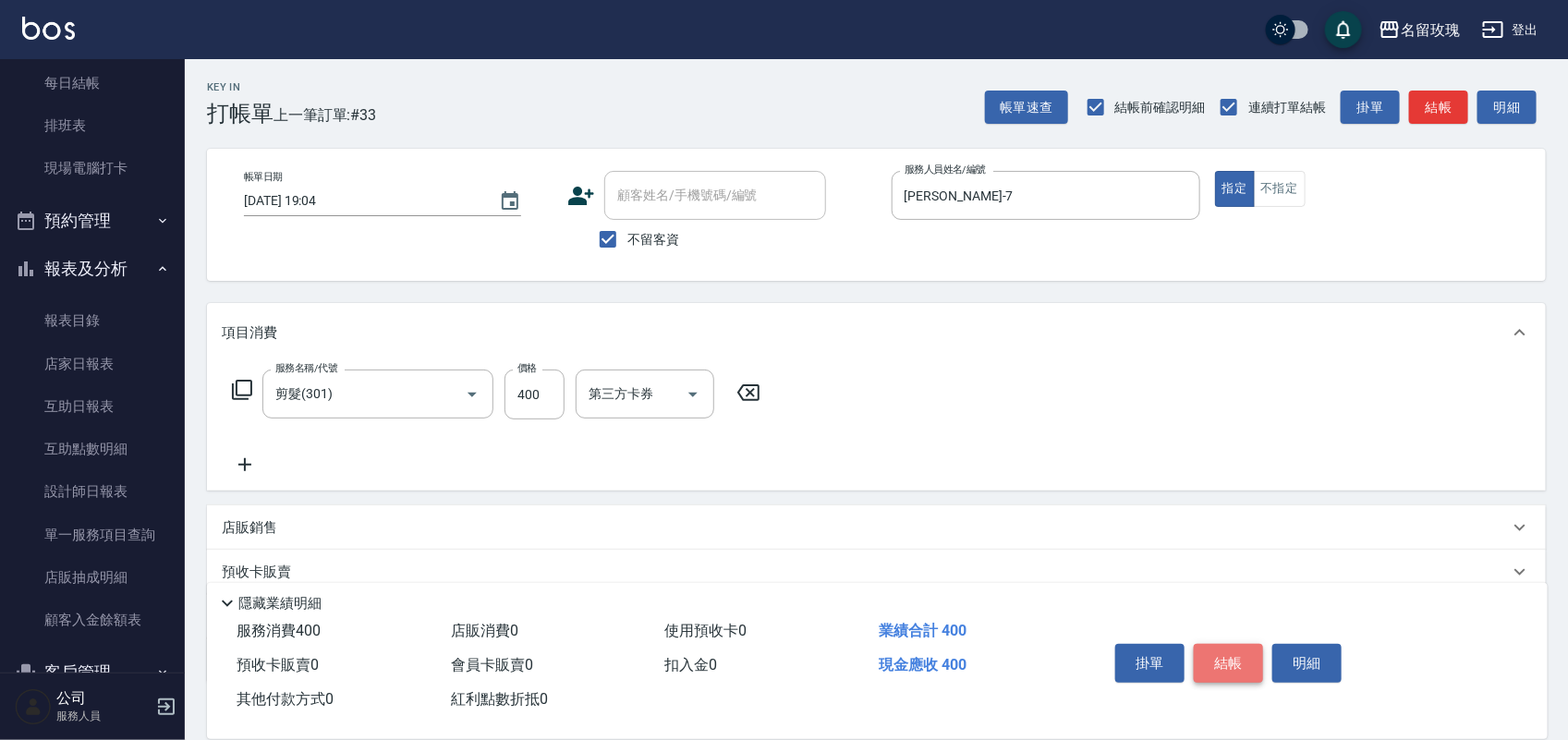
click at [1221, 645] on button "結帳" at bounding box center [1229, 663] width 69 height 38
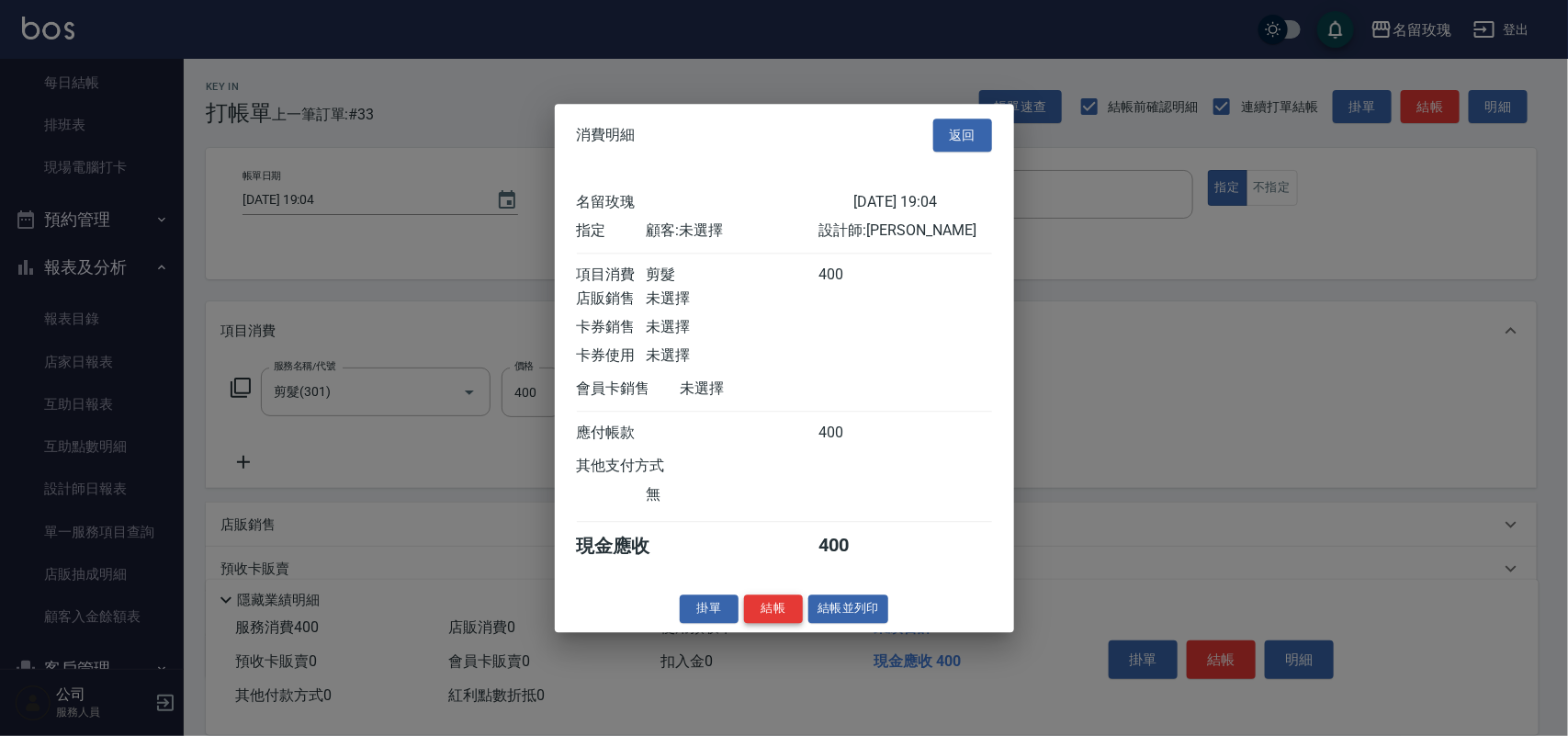
click at [756, 623] on button "結帳" at bounding box center [773, 609] width 58 height 29
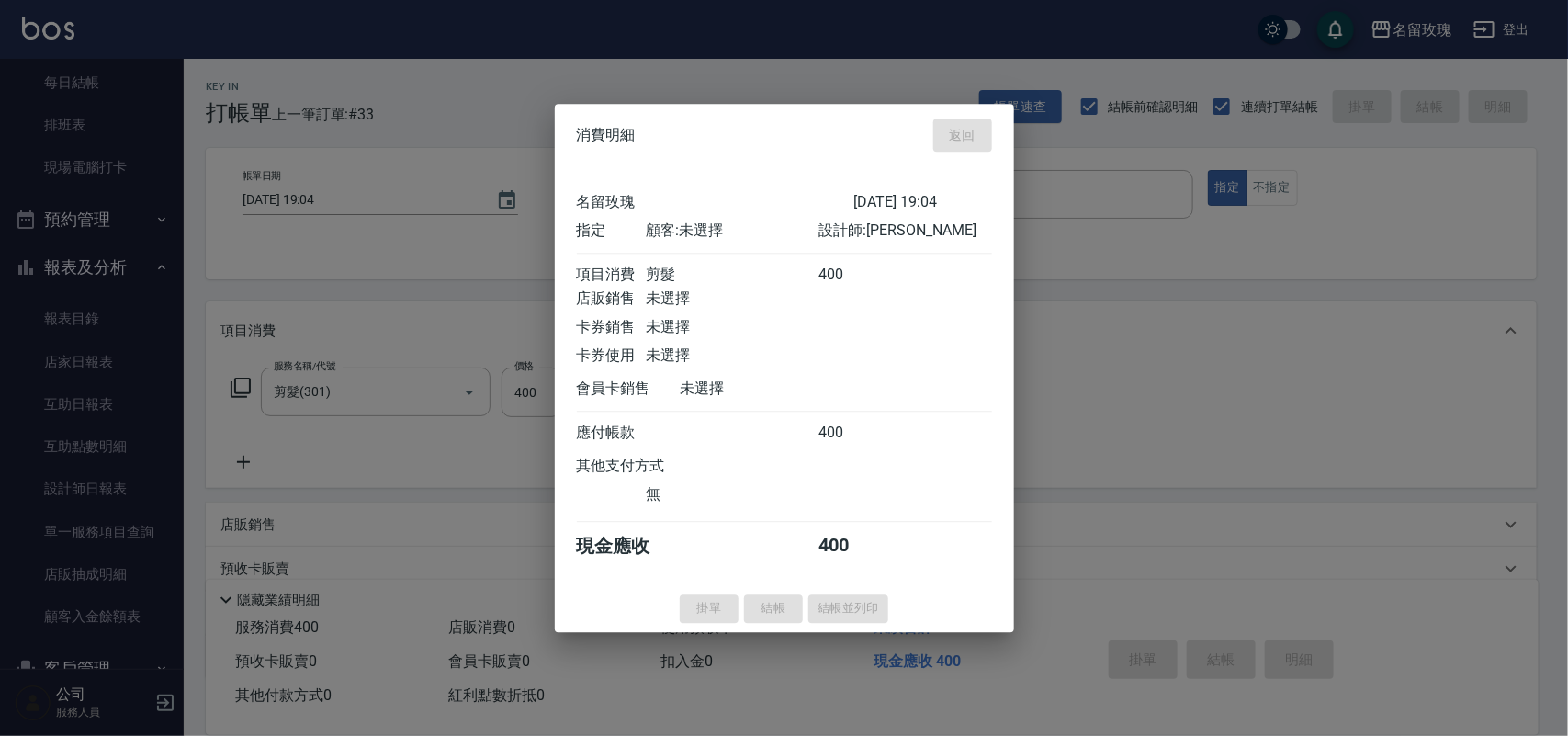
type input "[DATE] 19:08"
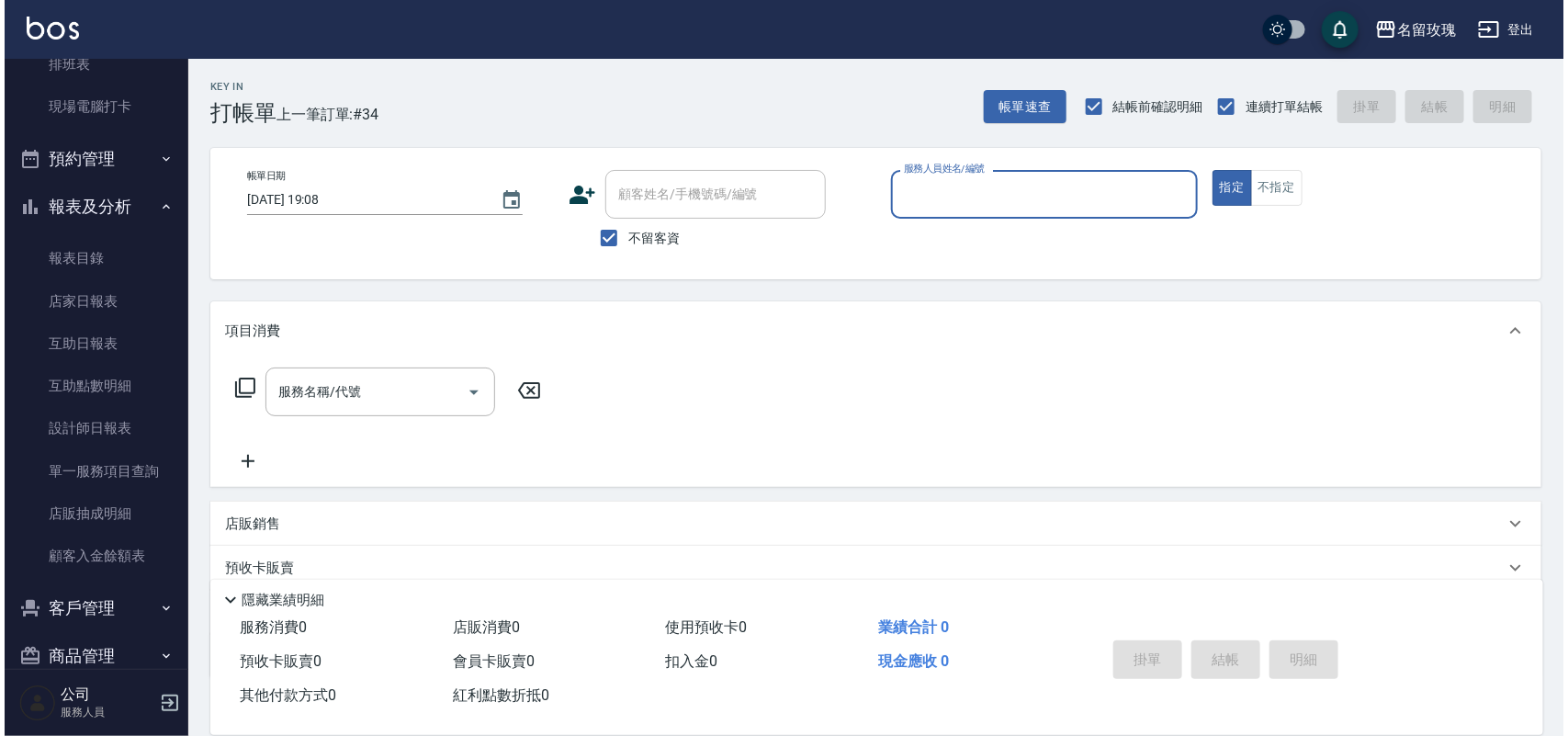
scroll to position [323, 0]
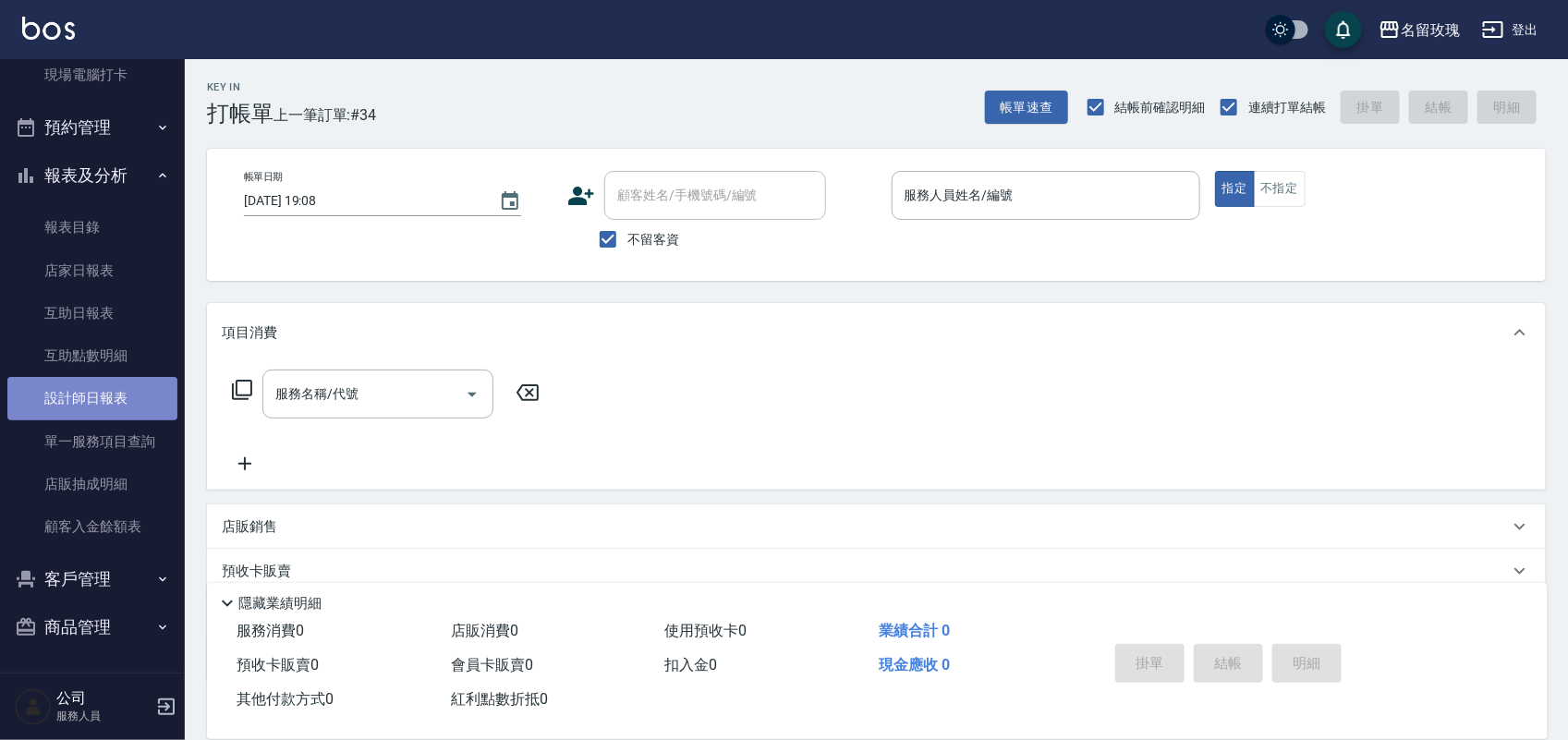
click at [116, 397] on link "設計師日報表" at bounding box center [92, 398] width 170 height 42
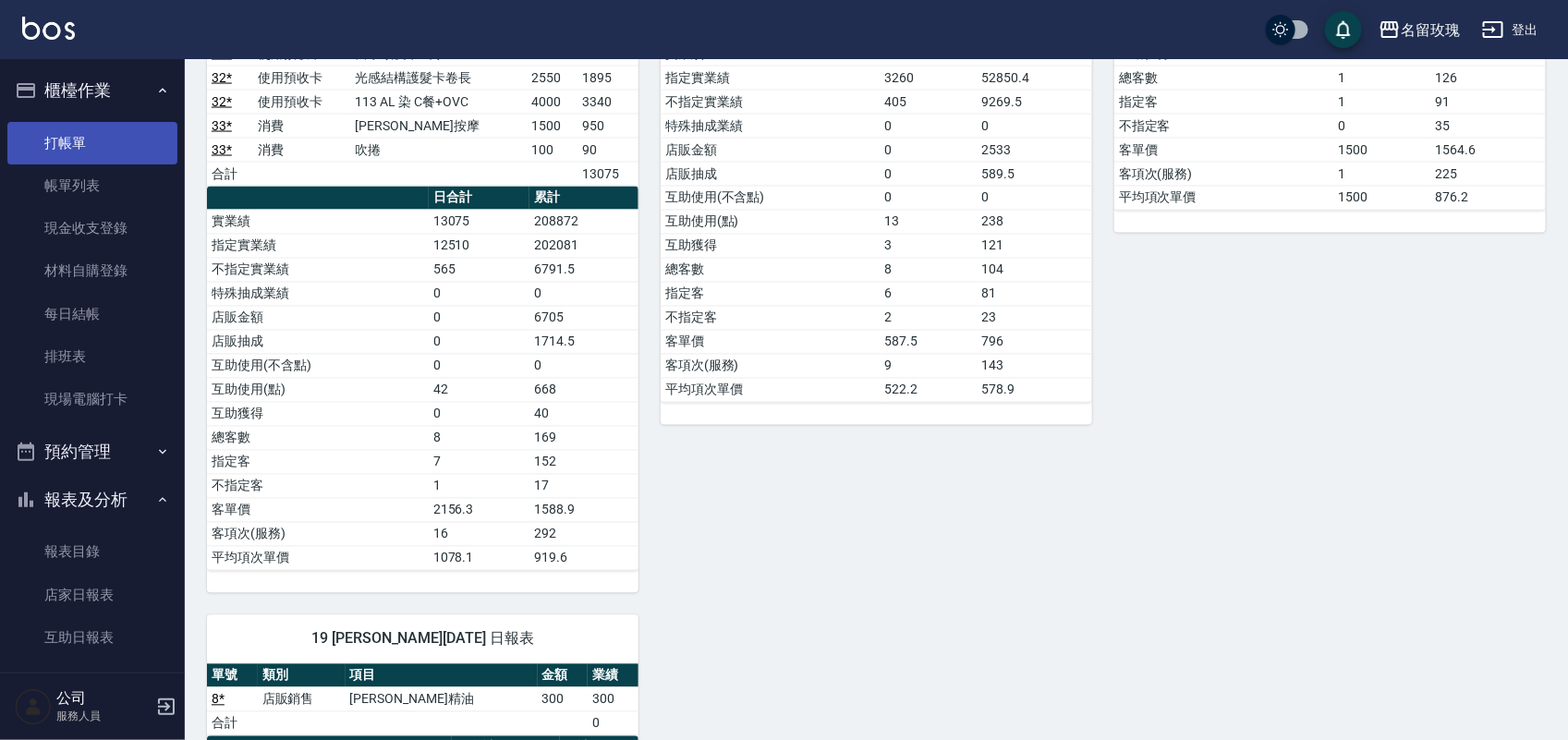
click at [123, 122] on link "打帳單" at bounding box center [92, 143] width 170 height 42
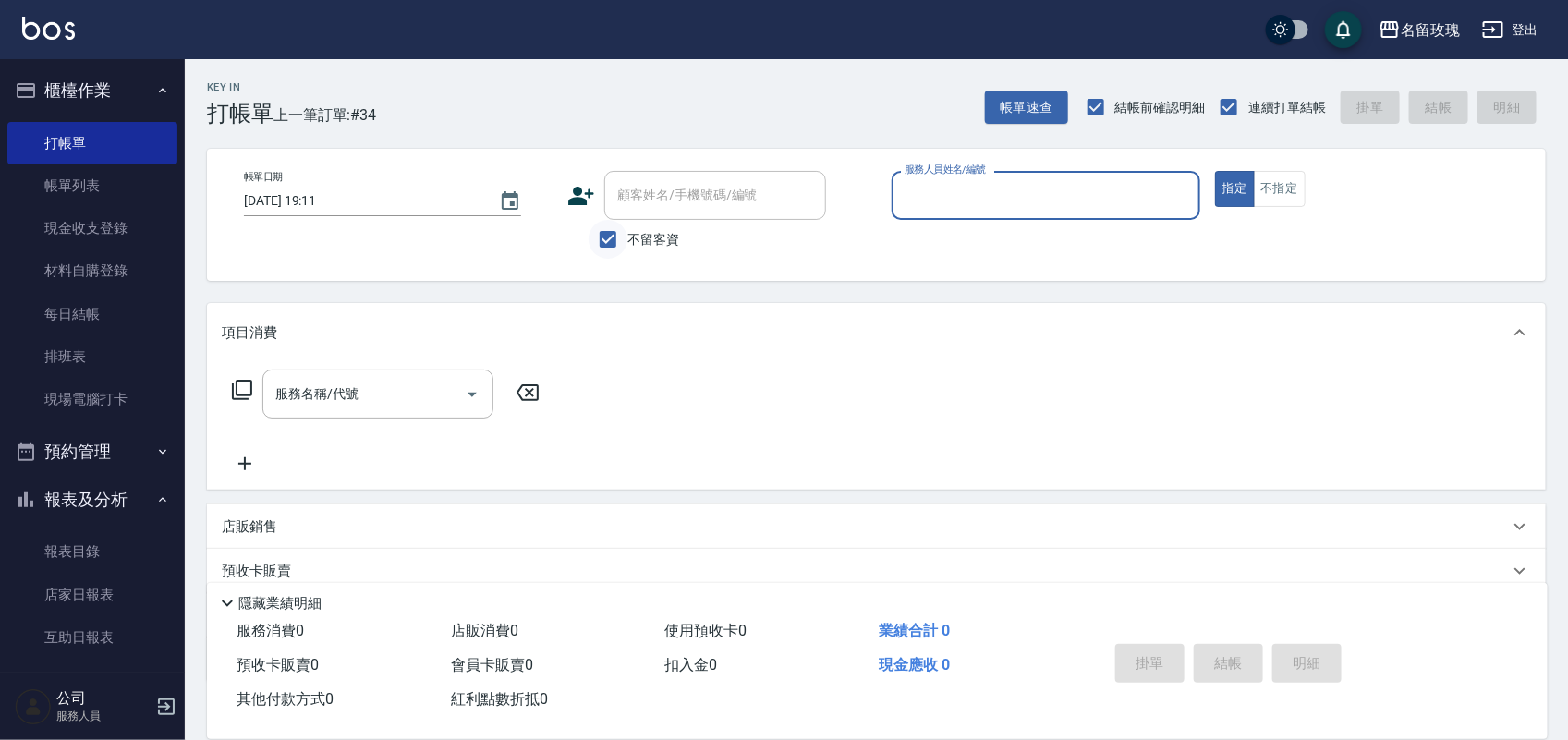
click at [617, 226] on input "不留客資" at bounding box center [608, 240] width 39 height 38
checkbox input "false"
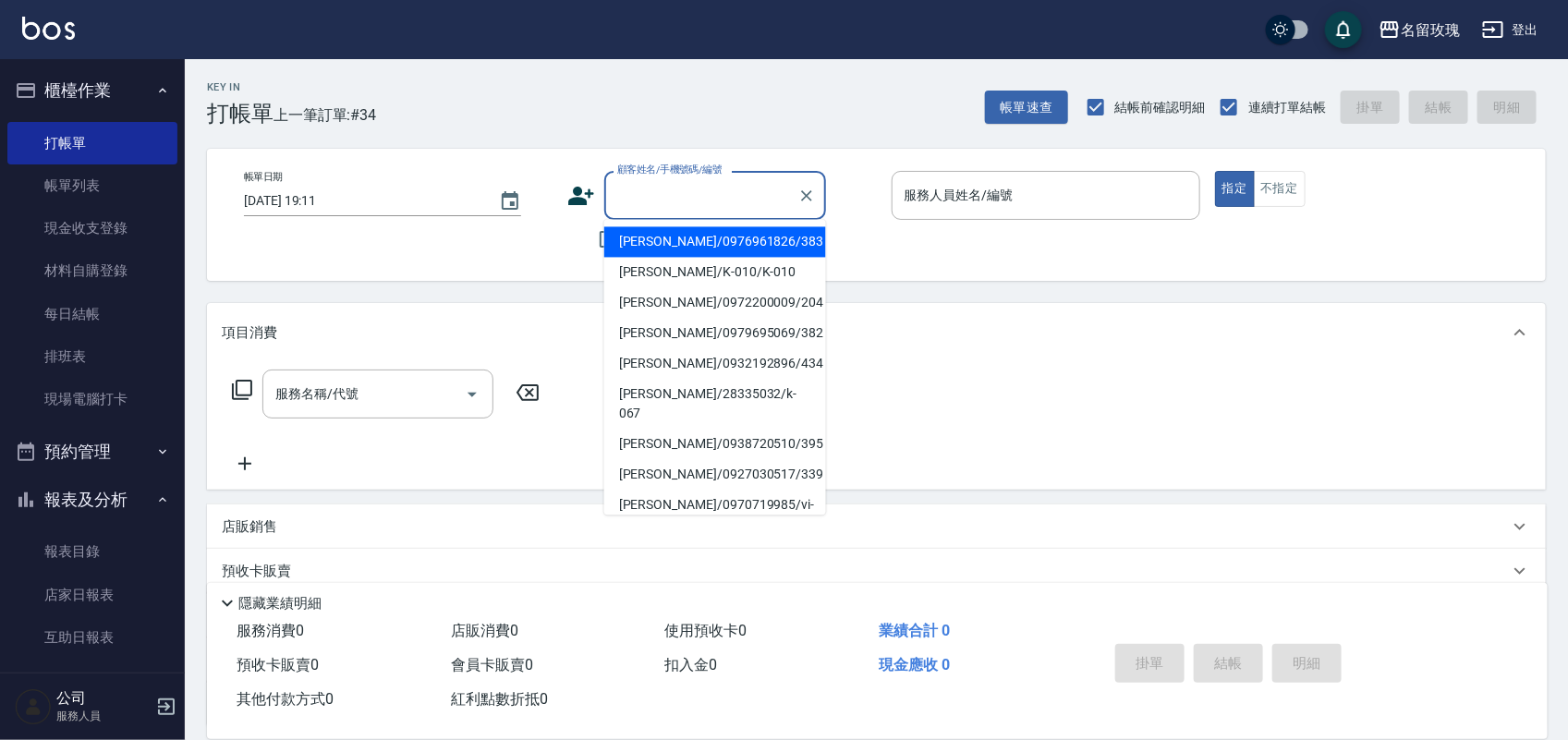
click at [661, 204] on input "顧客姓名/手機號碼/編號" at bounding box center [702, 195] width 177 height 33
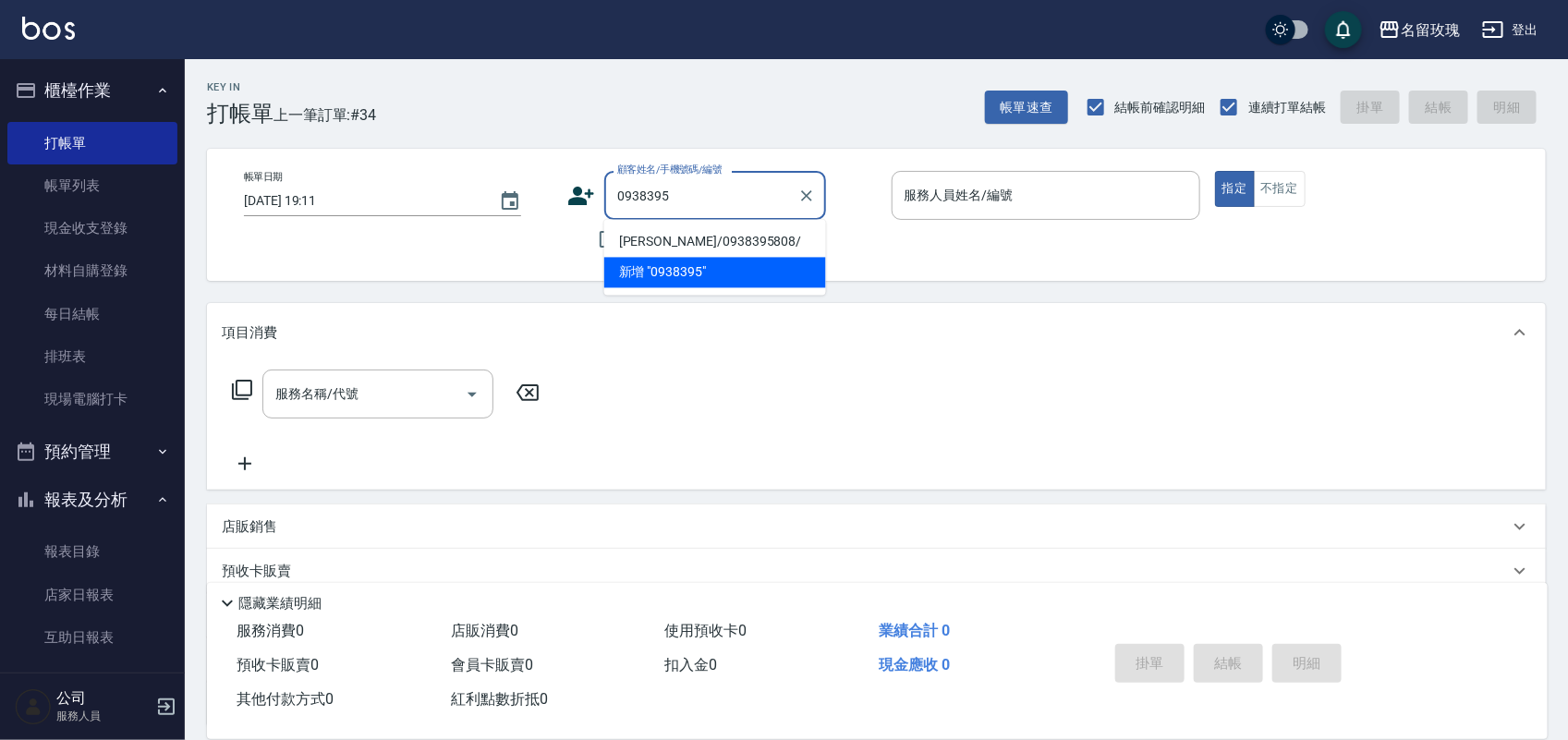
click at [673, 258] on li "新增 "0938395"" at bounding box center [715, 273] width 221 height 31
type input "0938395"
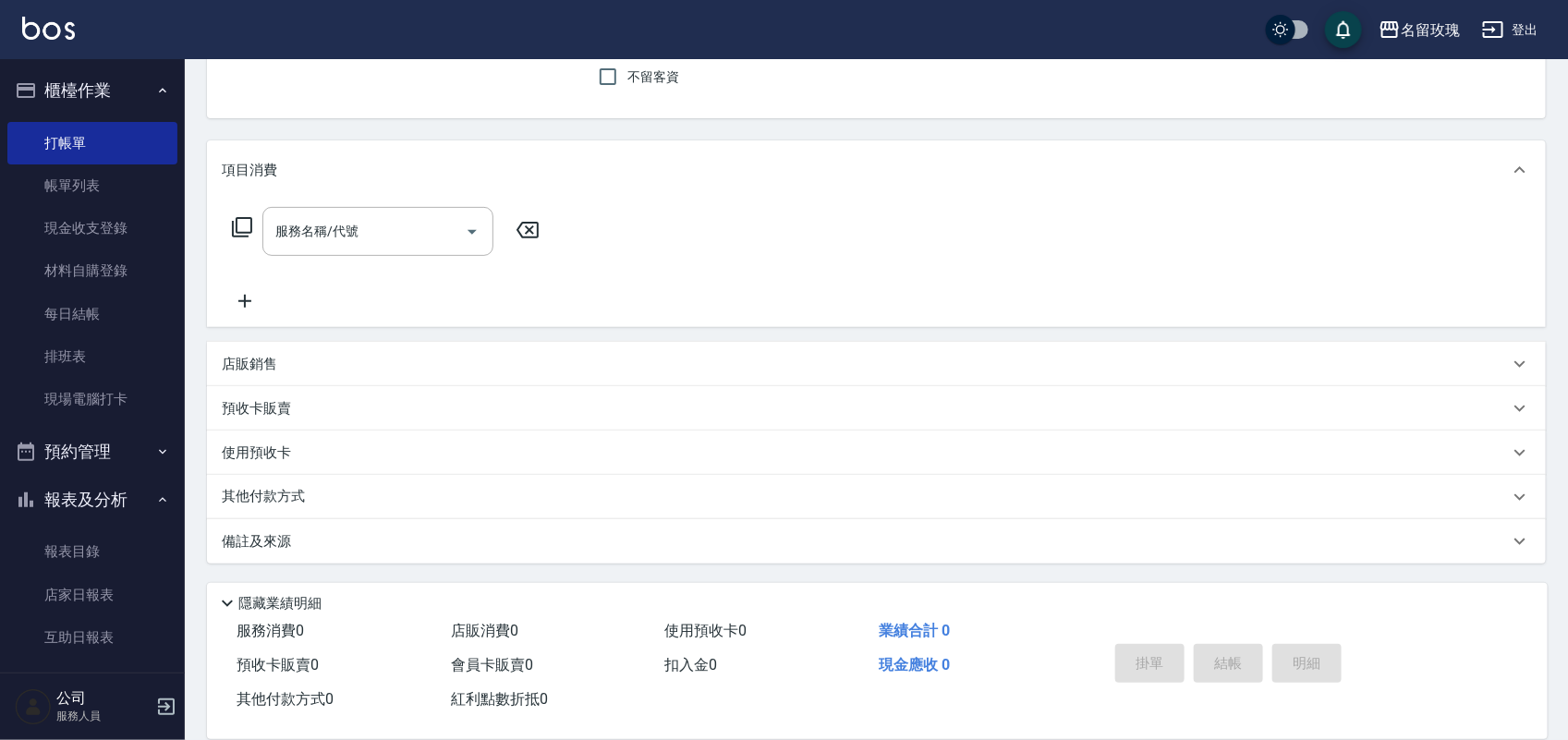
scroll to position [115, 0]
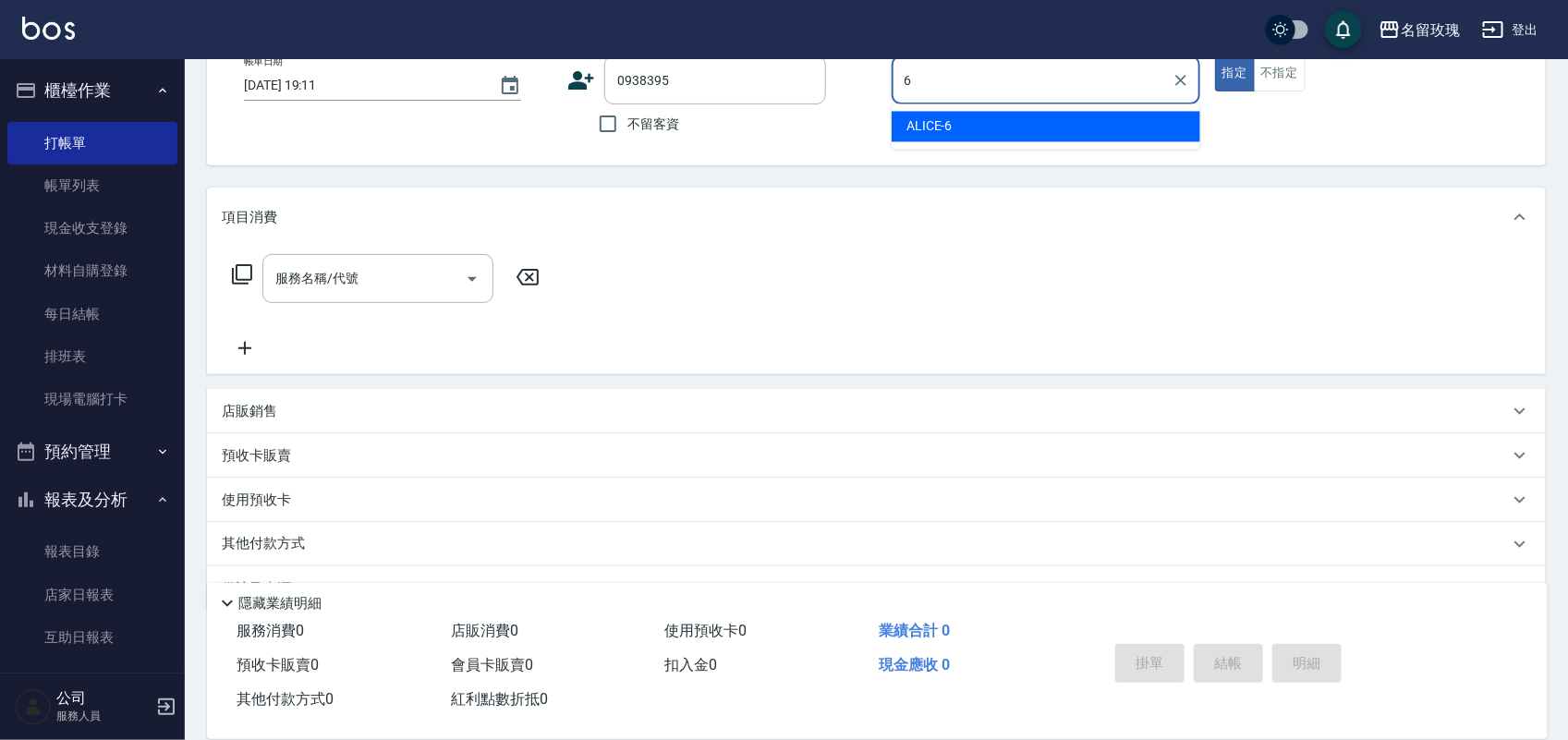
type input "ALICE-6"
type button "true"
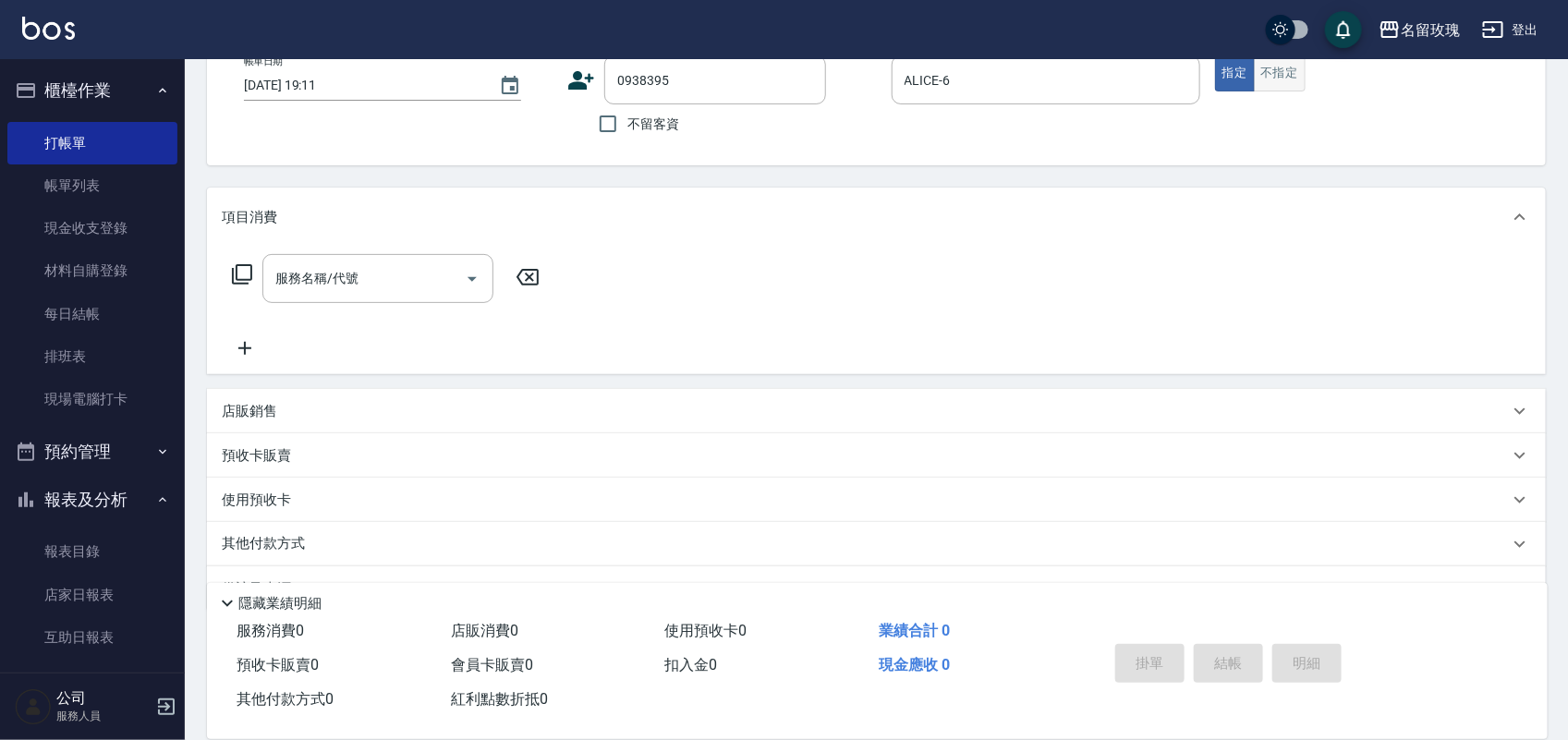
click at [1276, 84] on button "不指定" at bounding box center [1280, 73] width 52 height 36
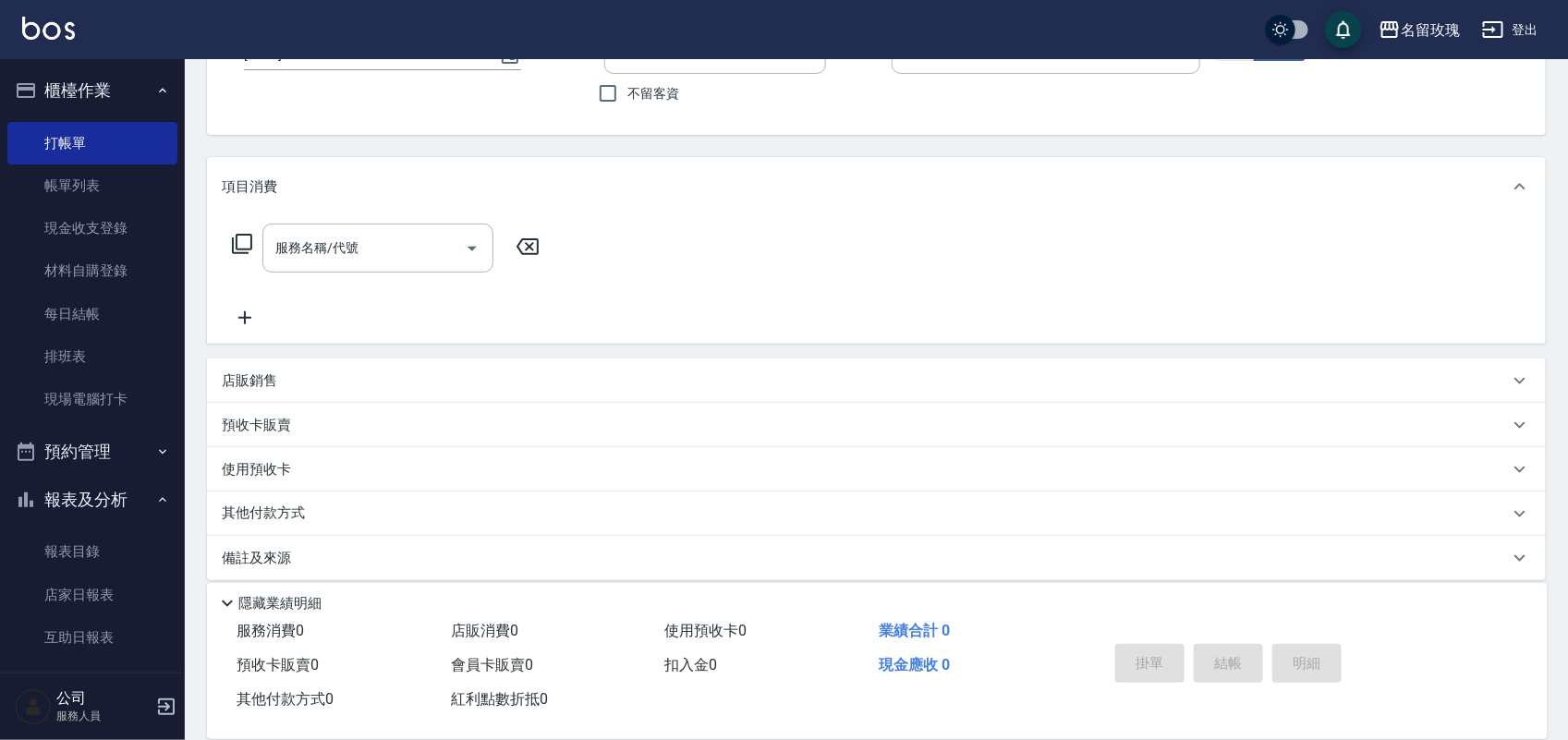
scroll to position [163, 0]
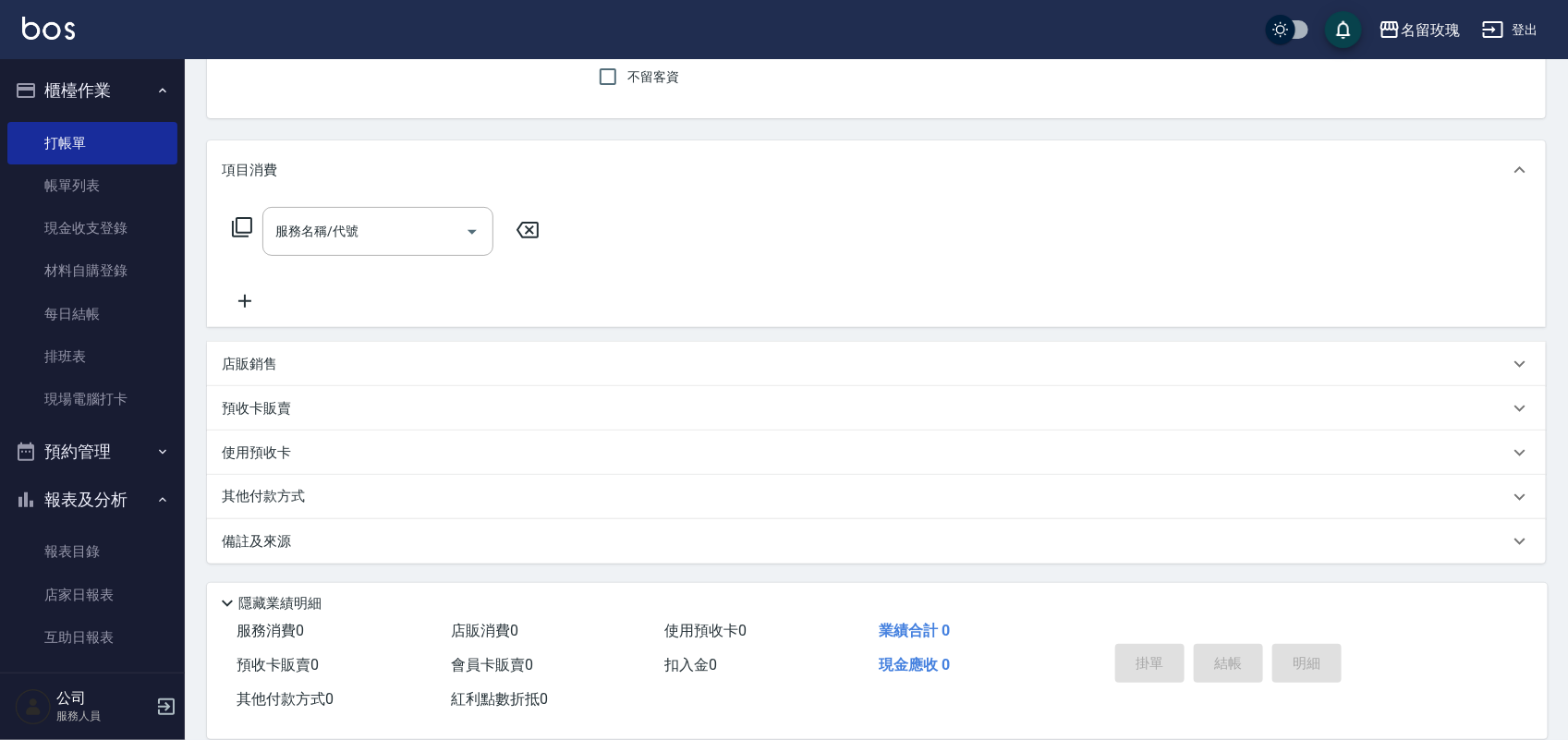
drag, startPoint x: 399, startPoint y: 245, endPoint x: 421, endPoint y: 398, distance: 154.6
click at [399, 250] on div "服務名稱/代號" at bounding box center [378, 231] width 231 height 49
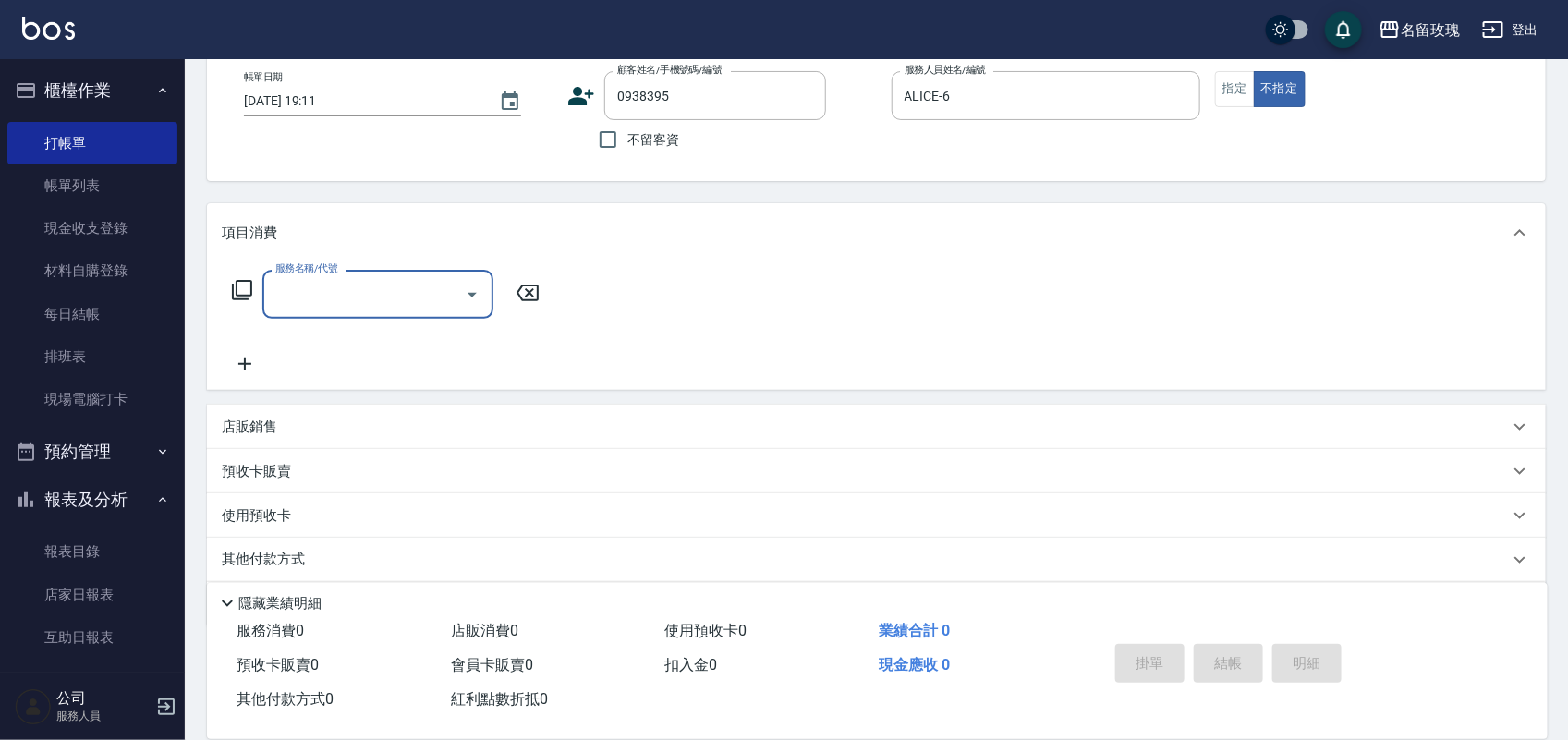
scroll to position [0, 0]
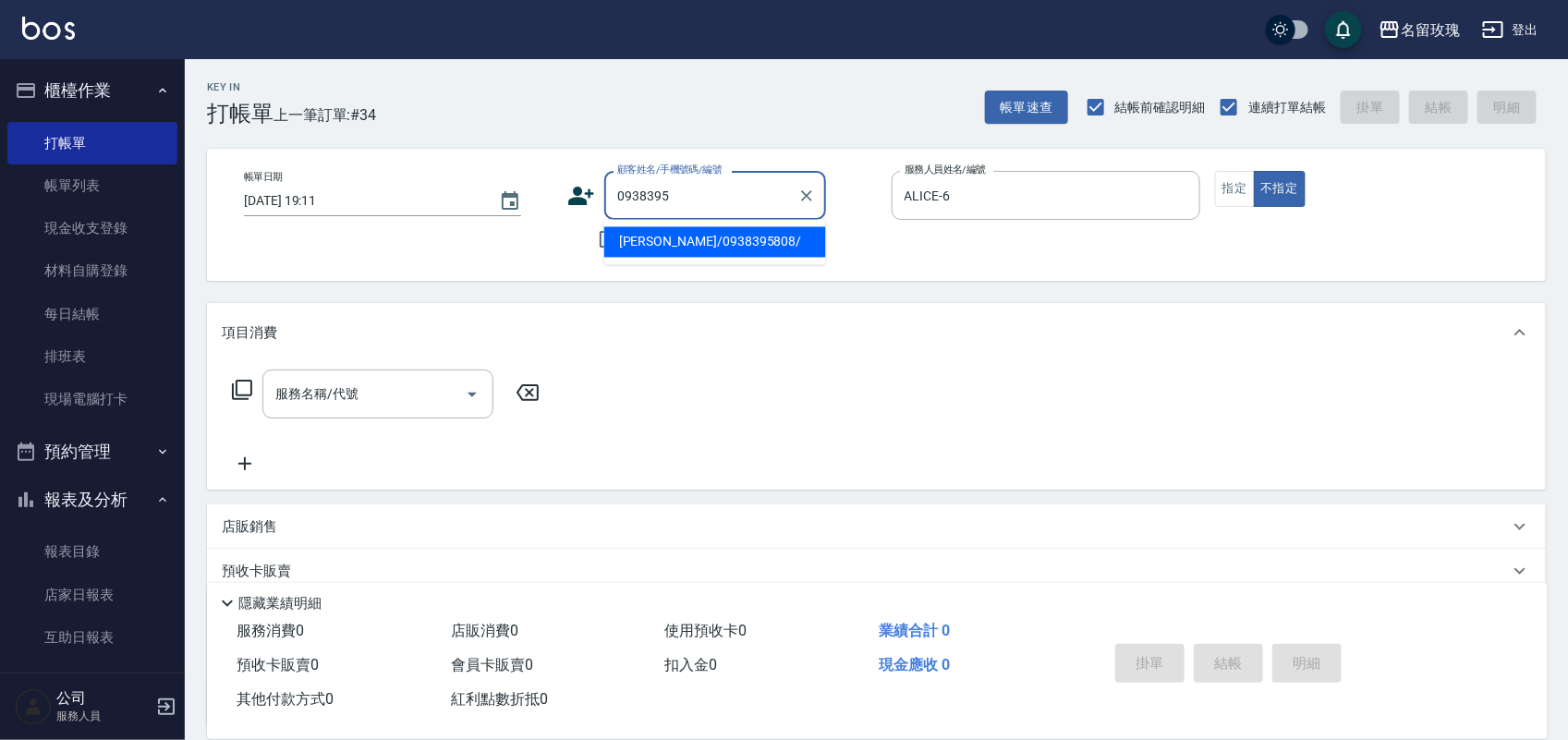
click at [718, 171] on div "顧客姓名/手機號碼/編號 0938395 顧客姓名/手機號碼/編號" at bounding box center [715, 195] width 221 height 49
click at [671, 245] on li "[PERSON_NAME]/0938395808/" at bounding box center [715, 242] width 221 height 31
type input "[PERSON_NAME]/0938395808/"
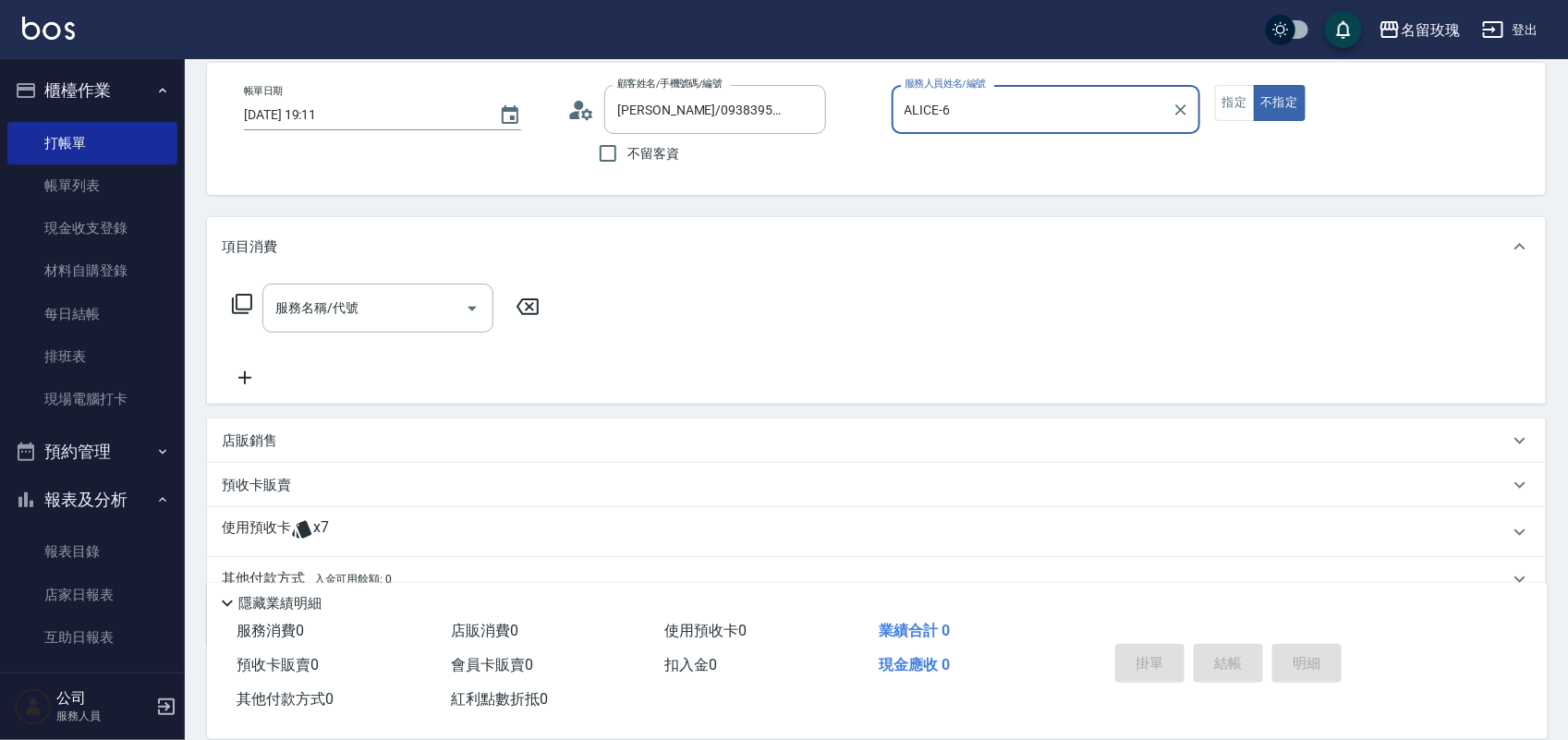
scroll to position [167, 0]
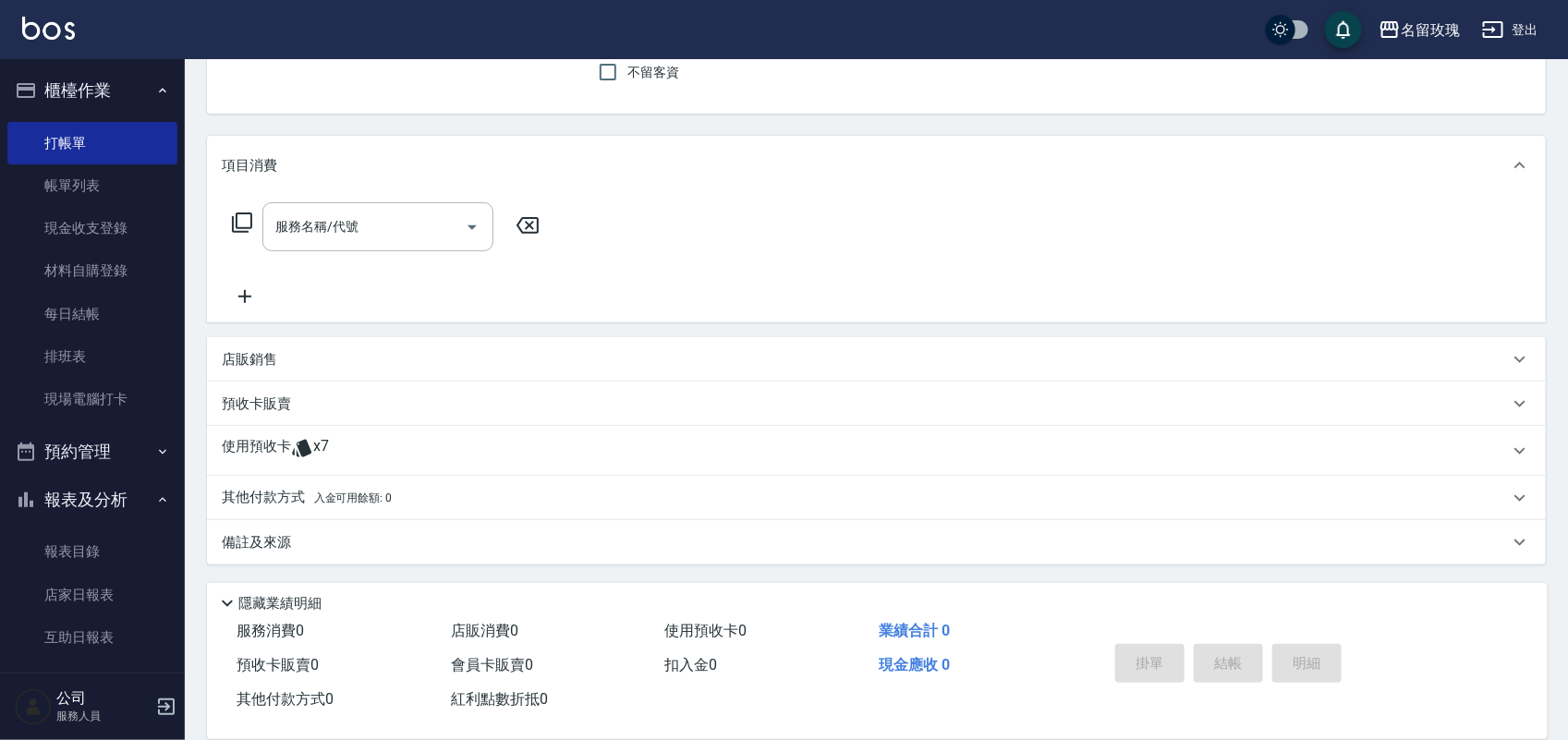
click at [381, 421] on div "預收卡販賣" at bounding box center [876, 404] width 1339 height 44
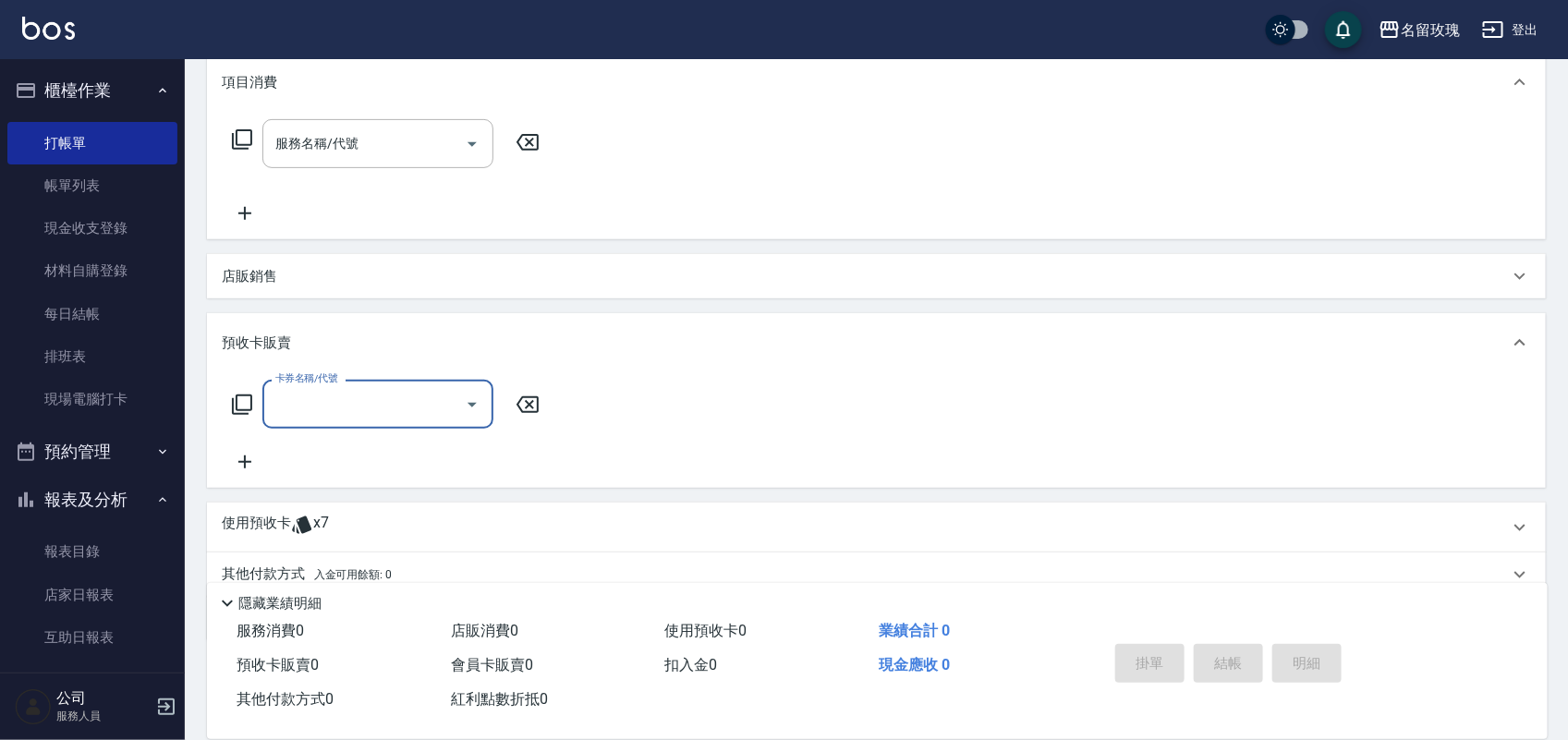
scroll to position [328, 0]
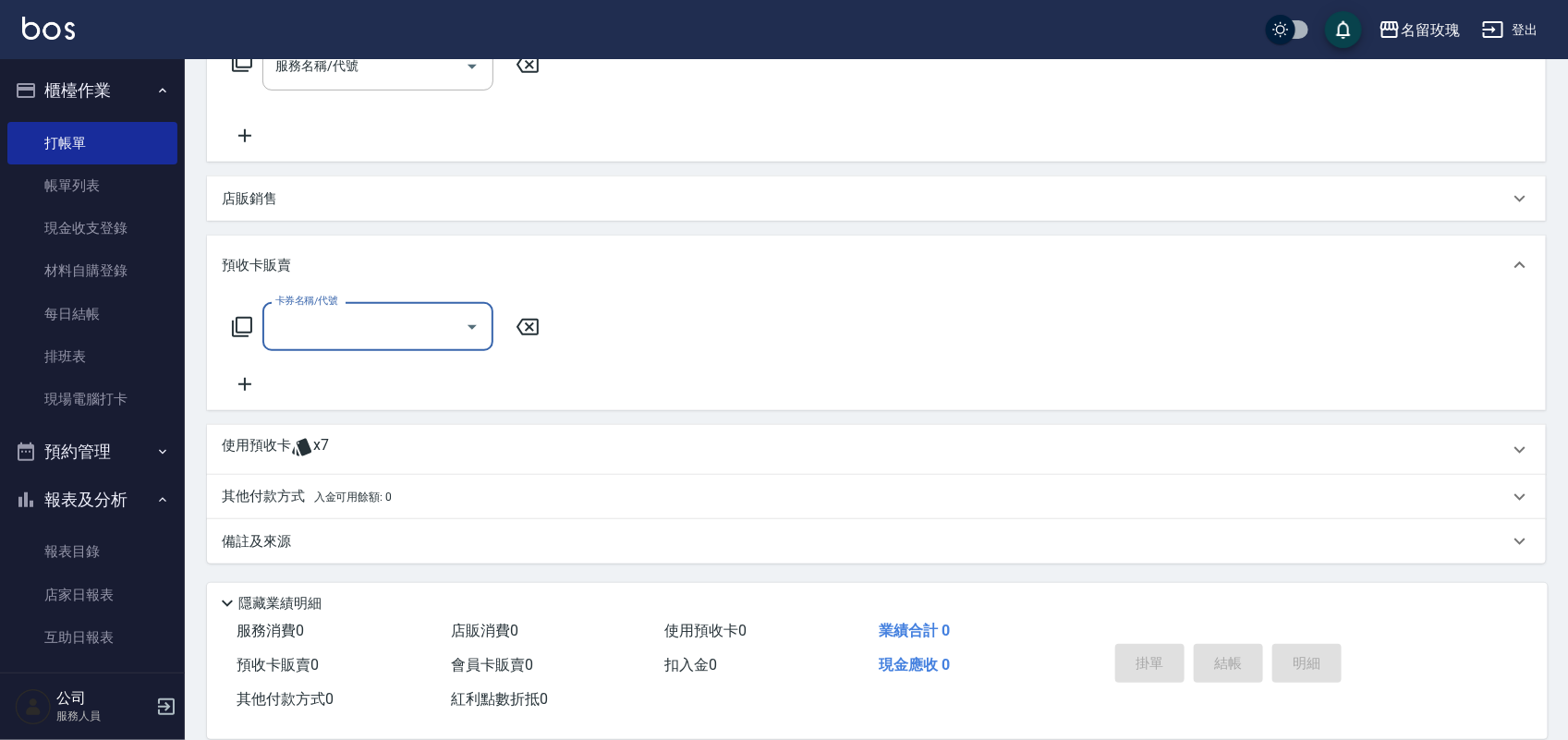
click at [371, 453] on div "使用預收卡 x7" at bounding box center [865, 449] width 1288 height 28
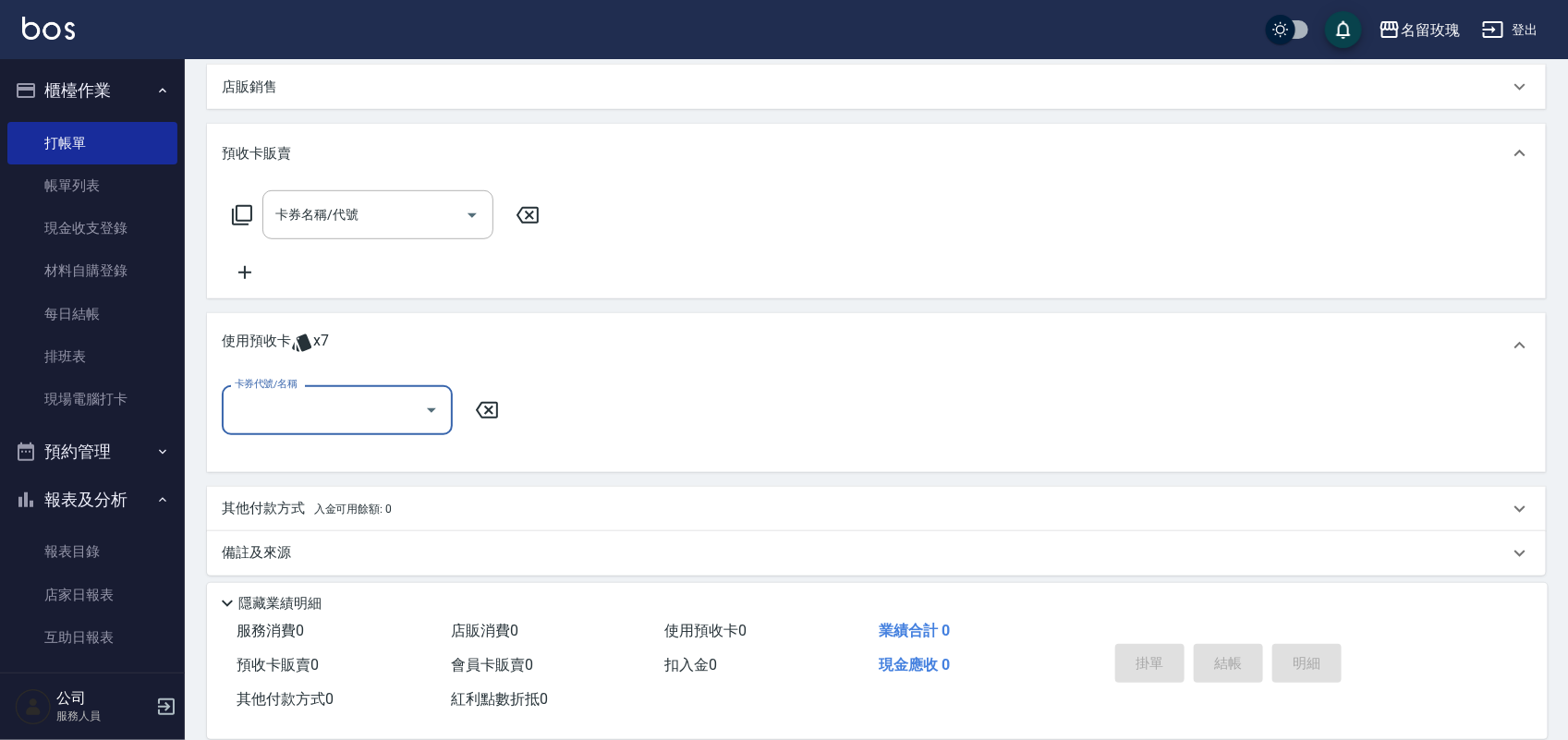
scroll to position [441, 0]
click at [380, 417] on input "卡券代號/名稱" at bounding box center [323, 409] width 187 height 33
click at [371, 445] on div "精油洗髮卡 剩餘7張 dg37" at bounding box center [337, 456] width 231 height 31
type input "精油洗髮卡 dg37"
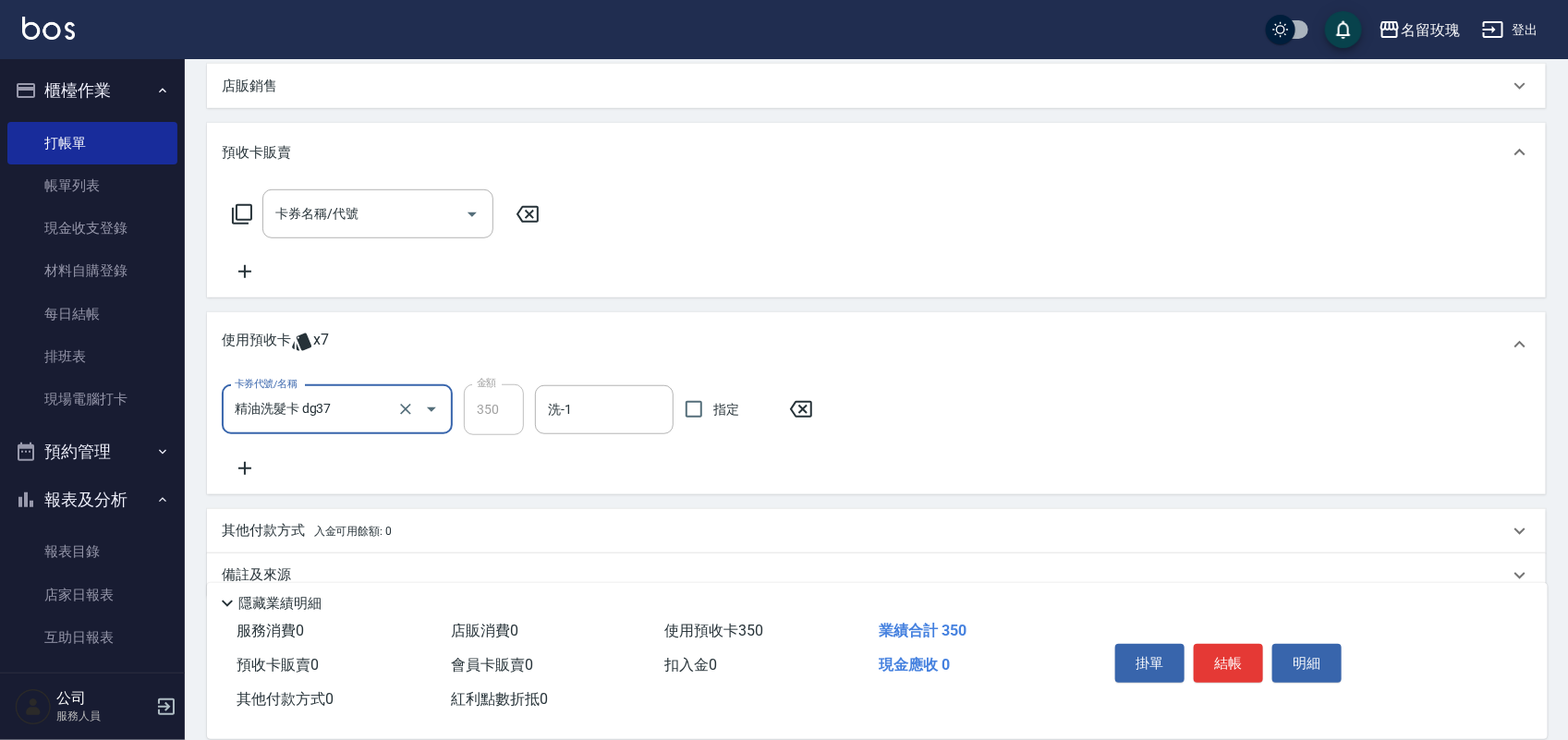
click at [528, 414] on div "卡券代號/名稱 精油洗髮卡 dg37 卡券代號/名稱 金額 350 金額 洗-1 洗-1 指定" at bounding box center [523, 409] width 603 height 50
click at [587, 394] on input "洗-1" at bounding box center [604, 410] width 122 height 33
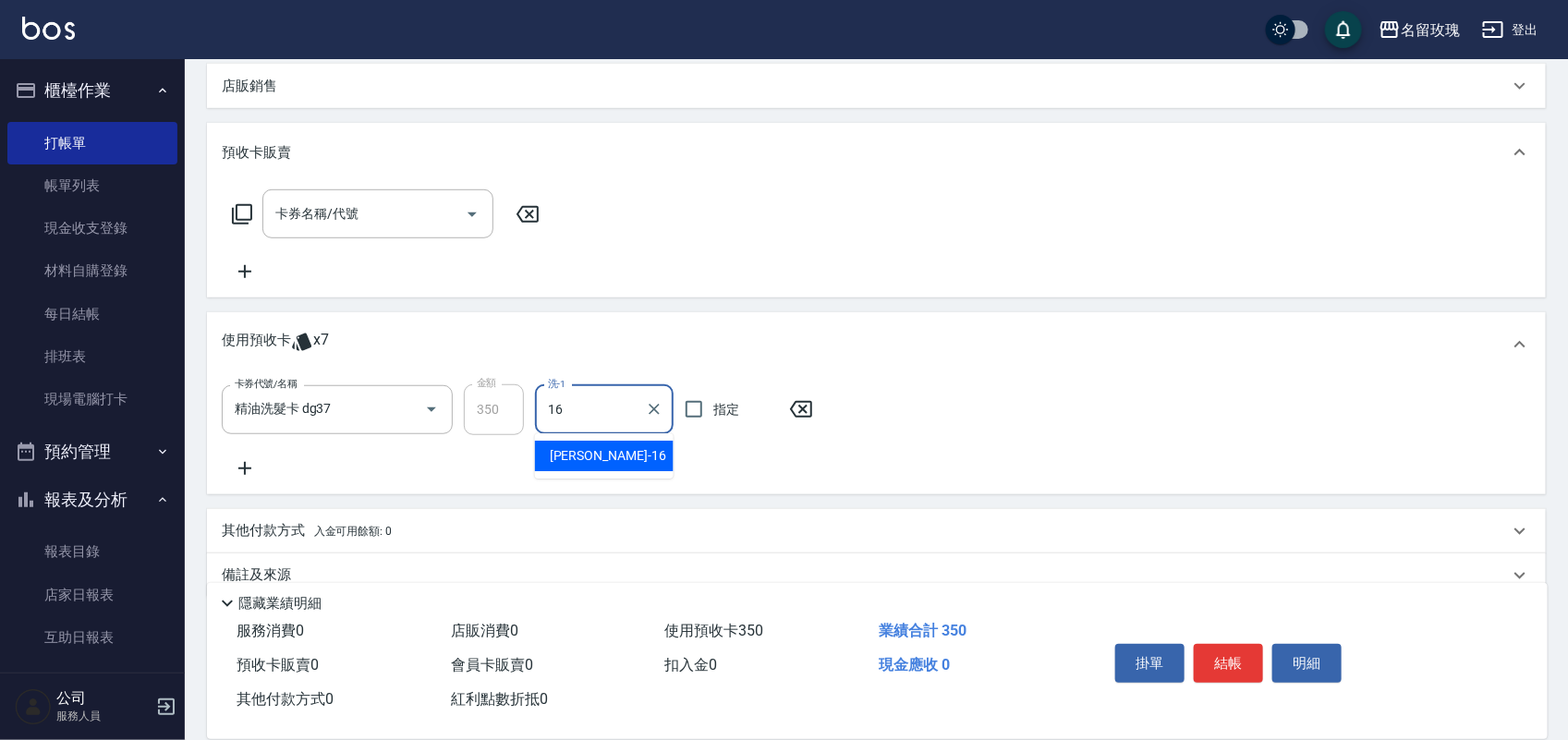
type input "[PERSON_NAME]-16"
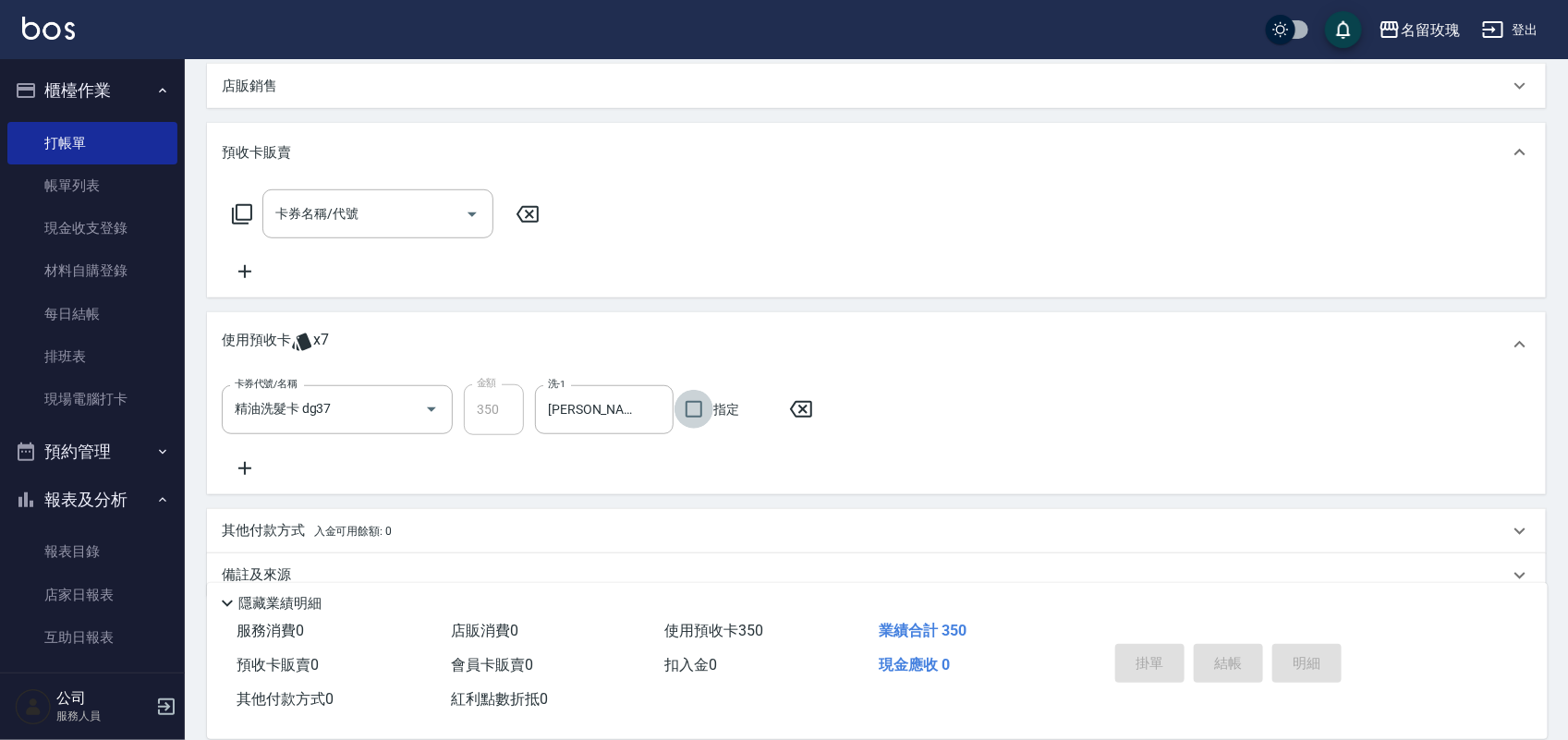
type input "[DATE] 19:13"
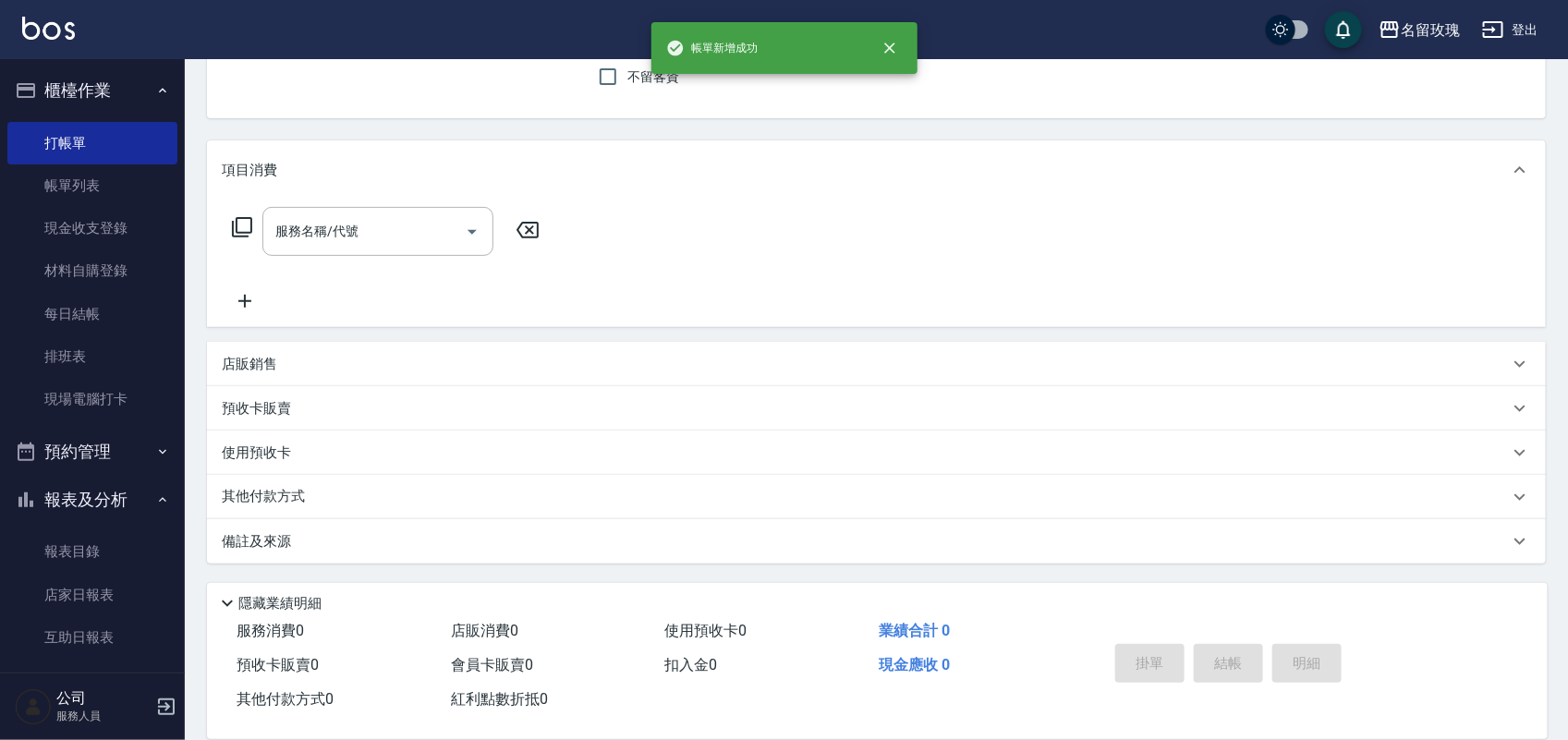
scroll to position [0, 0]
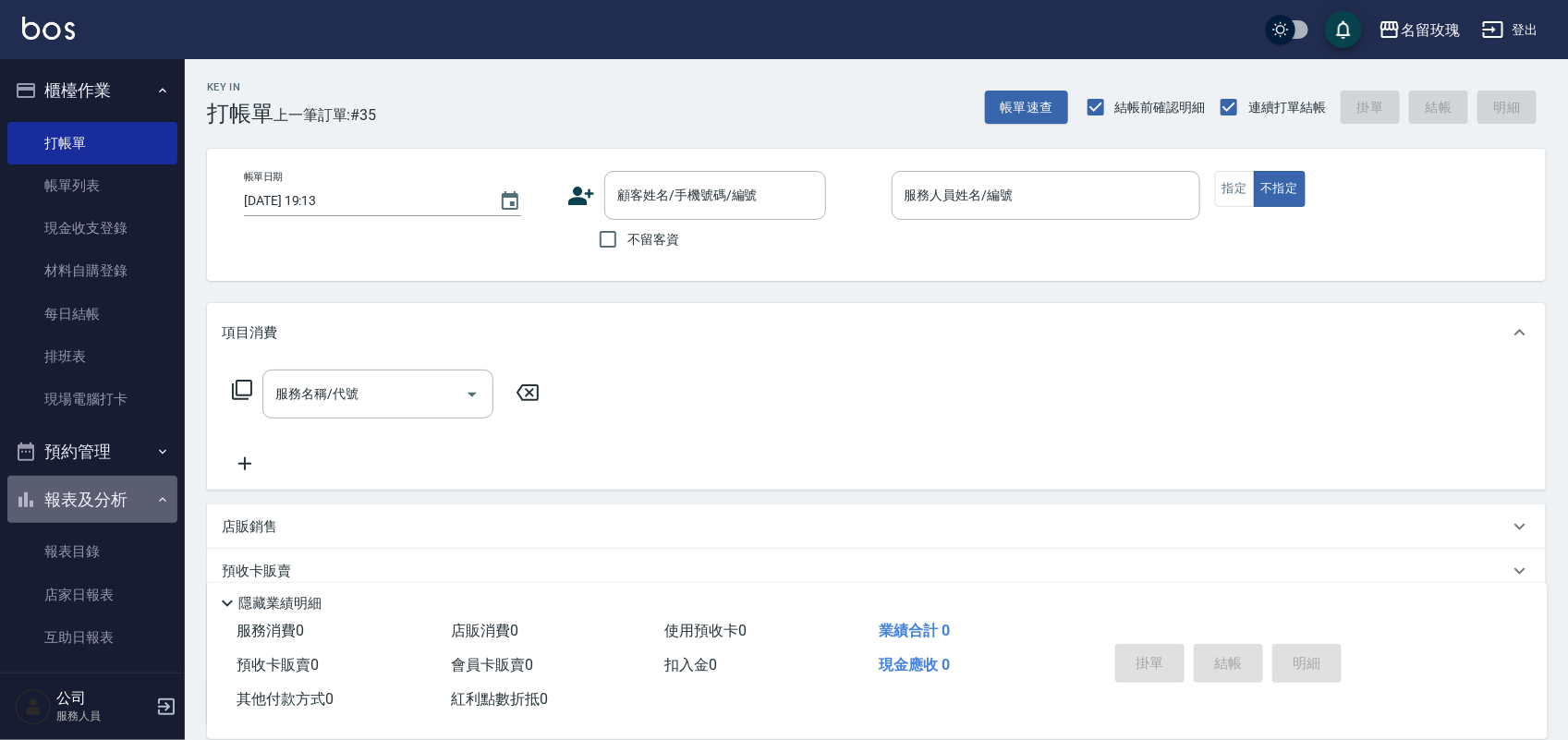
drag, startPoint x: 137, startPoint y: 492, endPoint x: 130, endPoint y: 499, distance: 9.9
click at [130, 499] on button "報表及分析" at bounding box center [92, 499] width 170 height 48
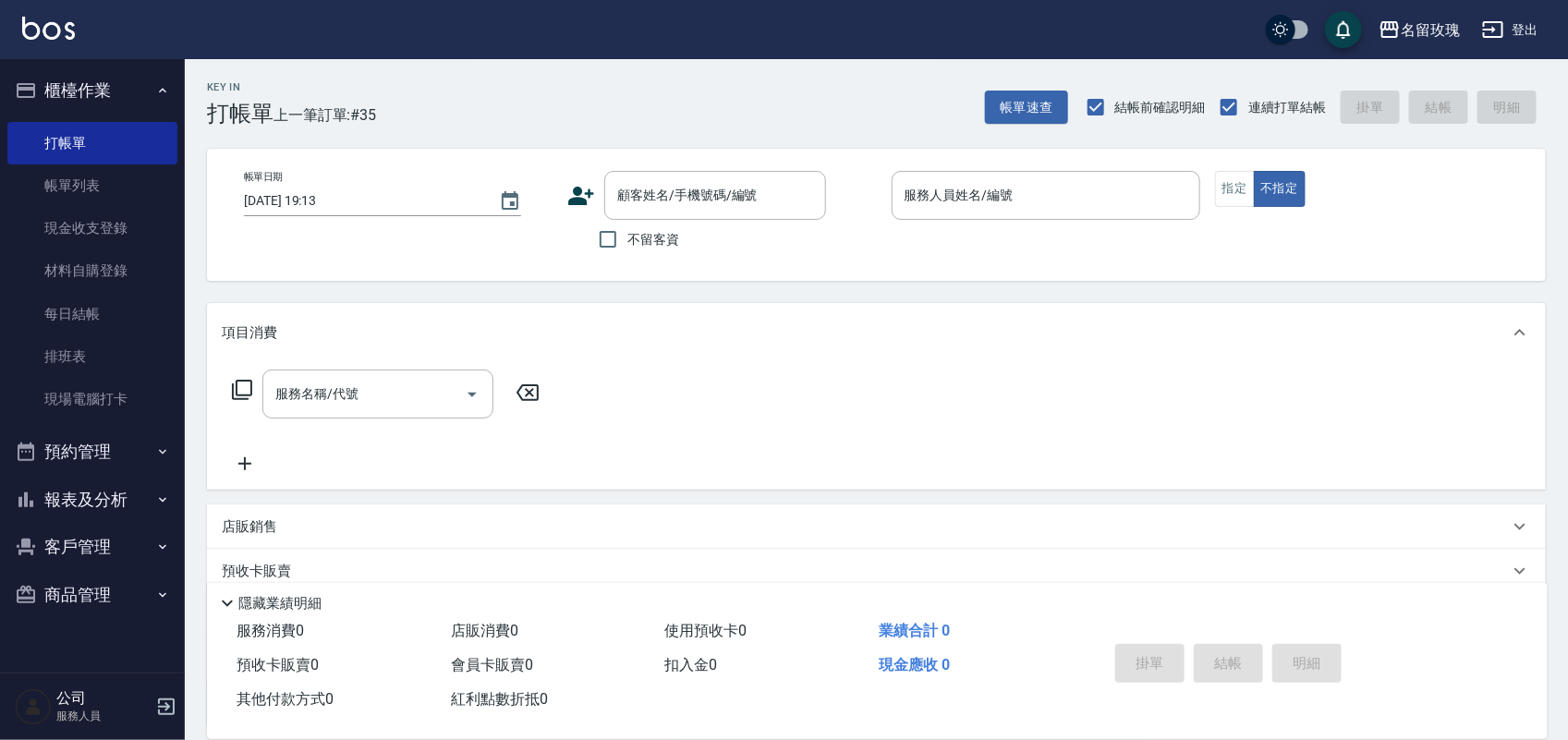
click at [151, 509] on button "報表及分析" at bounding box center [92, 499] width 170 height 48
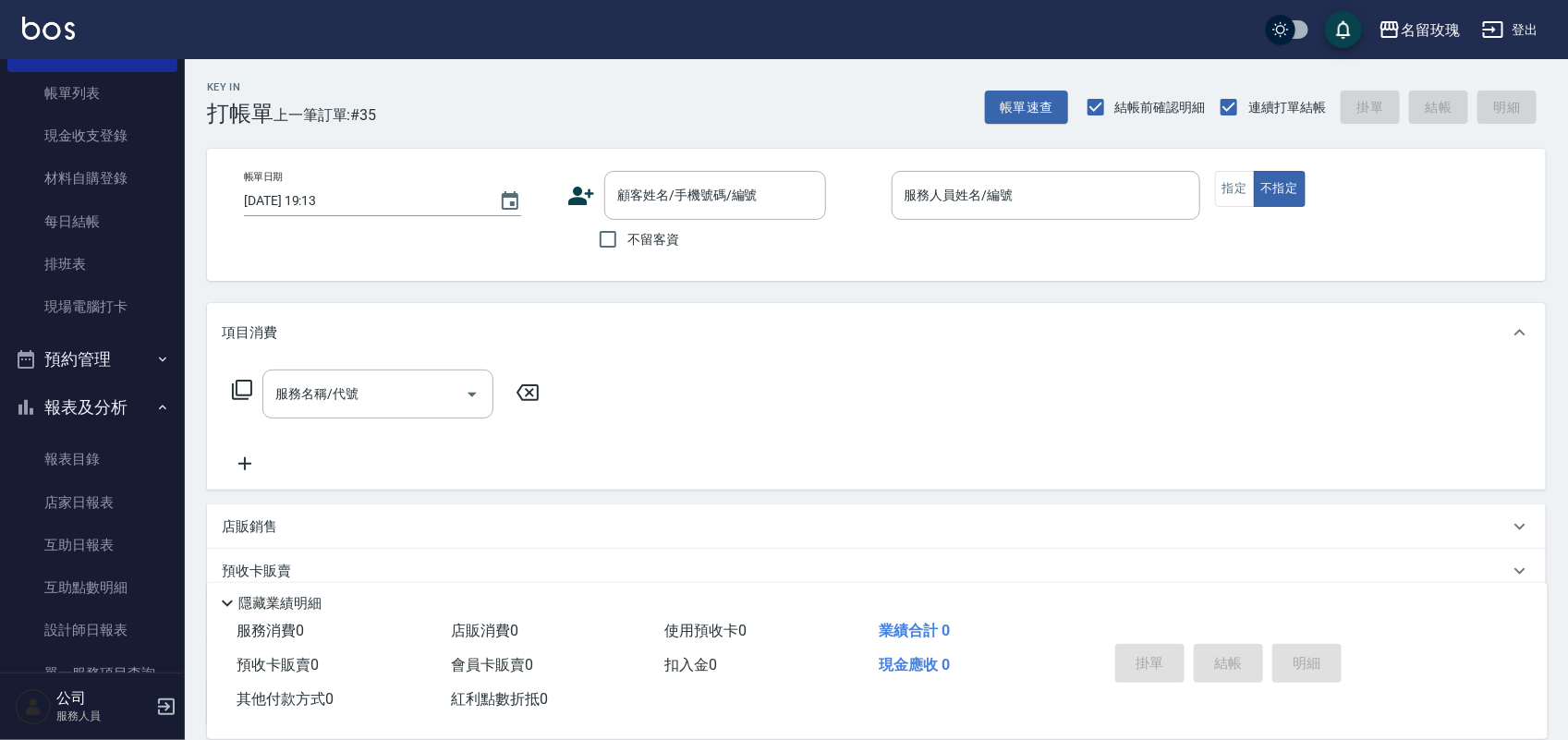
scroll to position [324, 0]
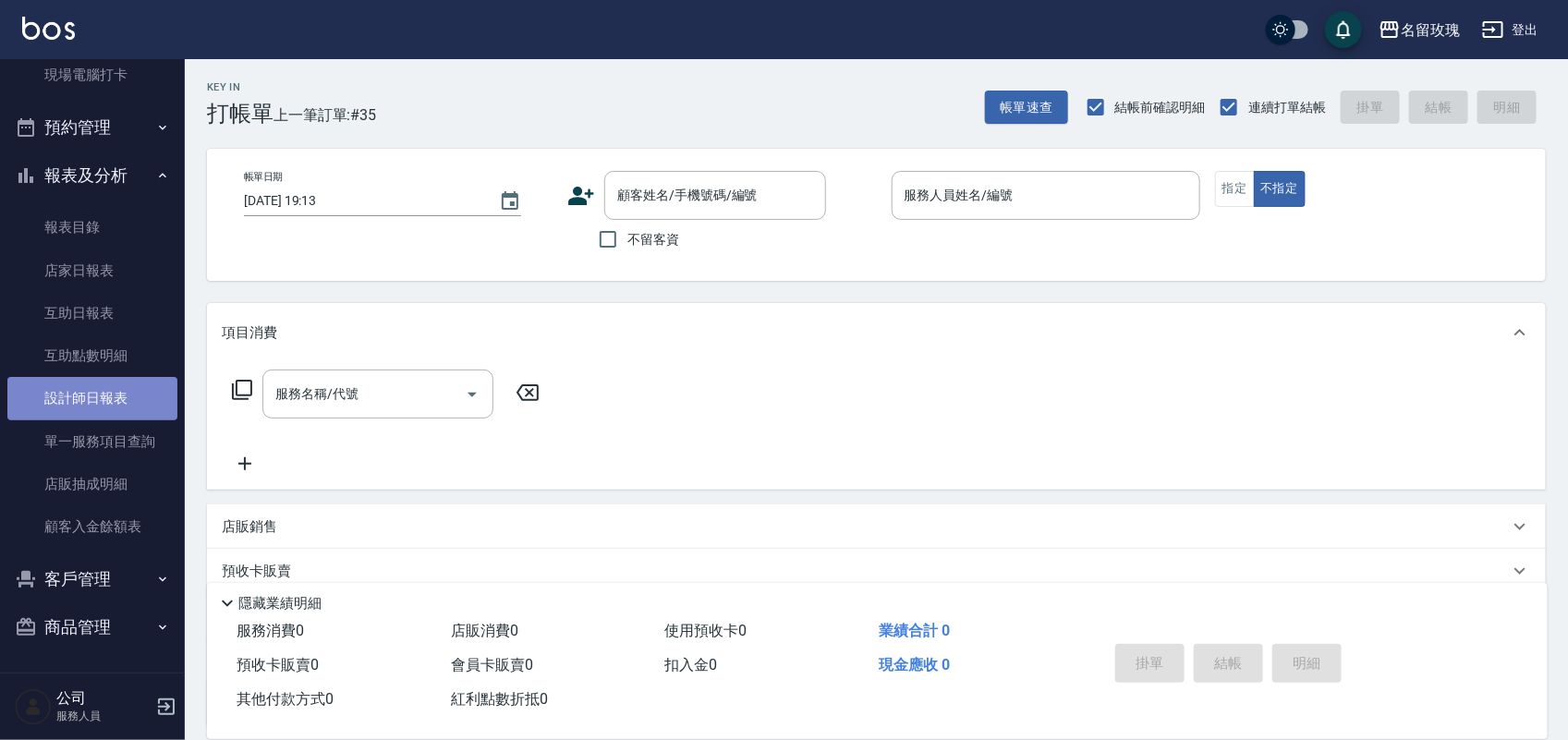
click at [136, 399] on link "設計師日報表" at bounding box center [92, 398] width 170 height 42
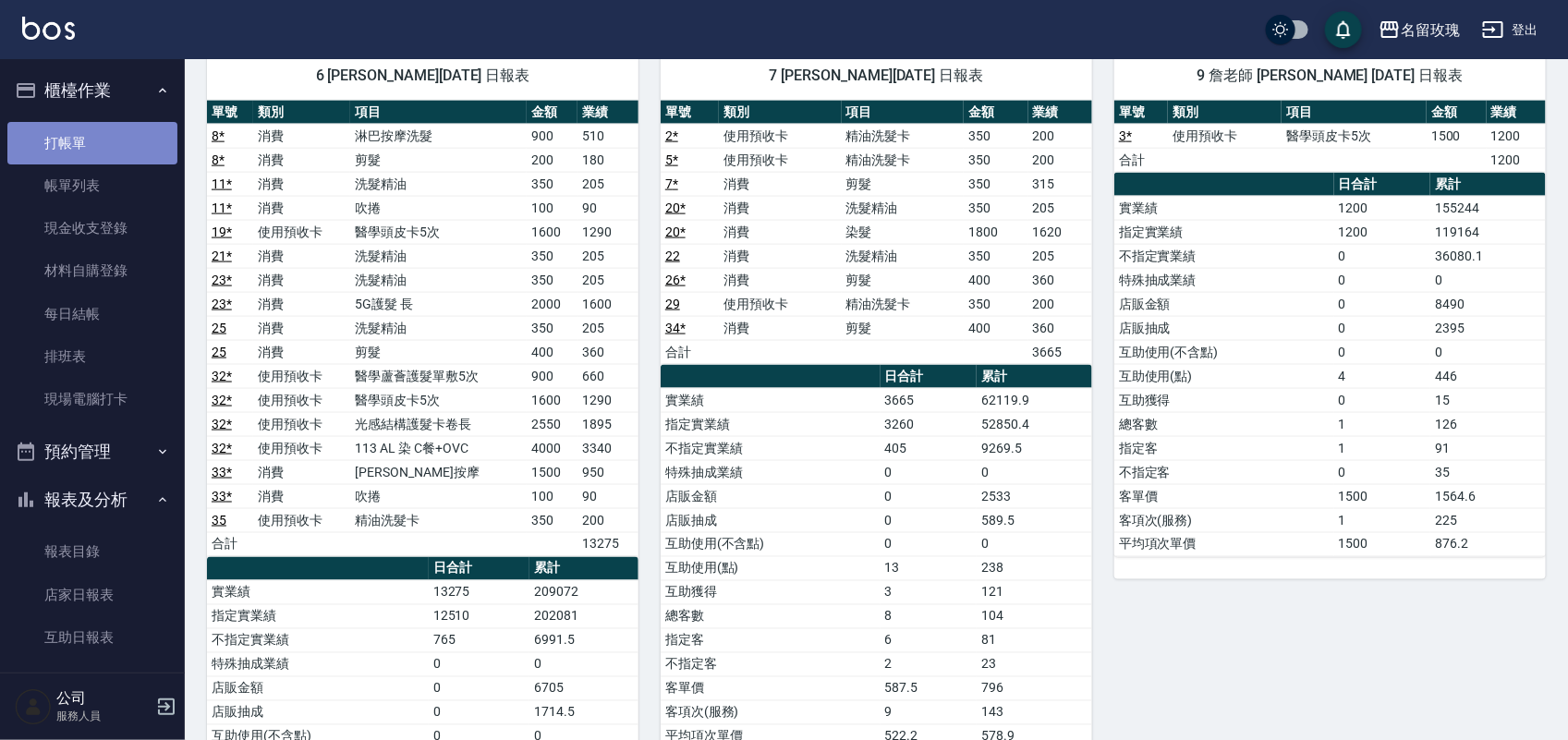
click at [116, 136] on link "打帳單" at bounding box center [92, 143] width 170 height 42
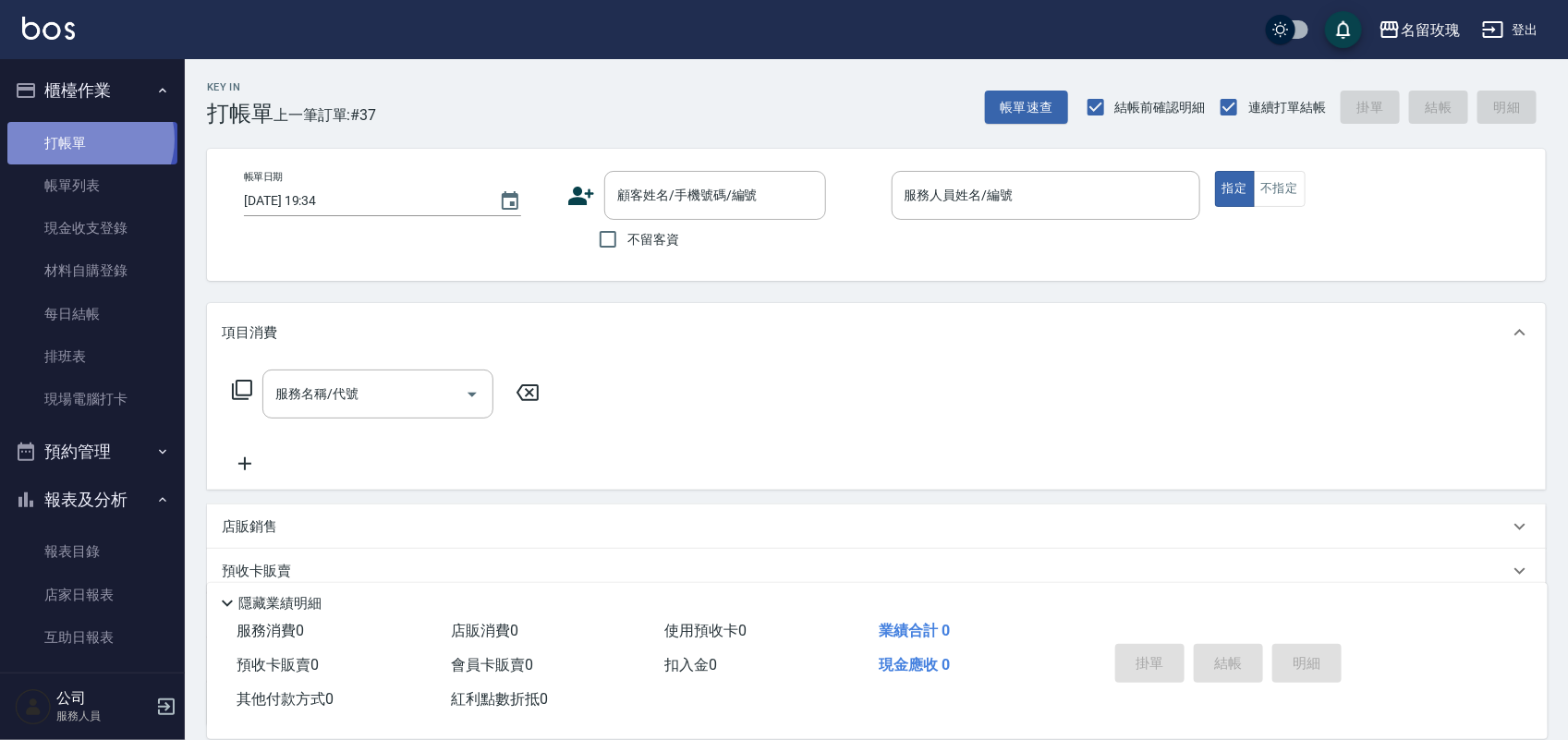
click at [89, 139] on link "打帳單" at bounding box center [92, 143] width 170 height 42
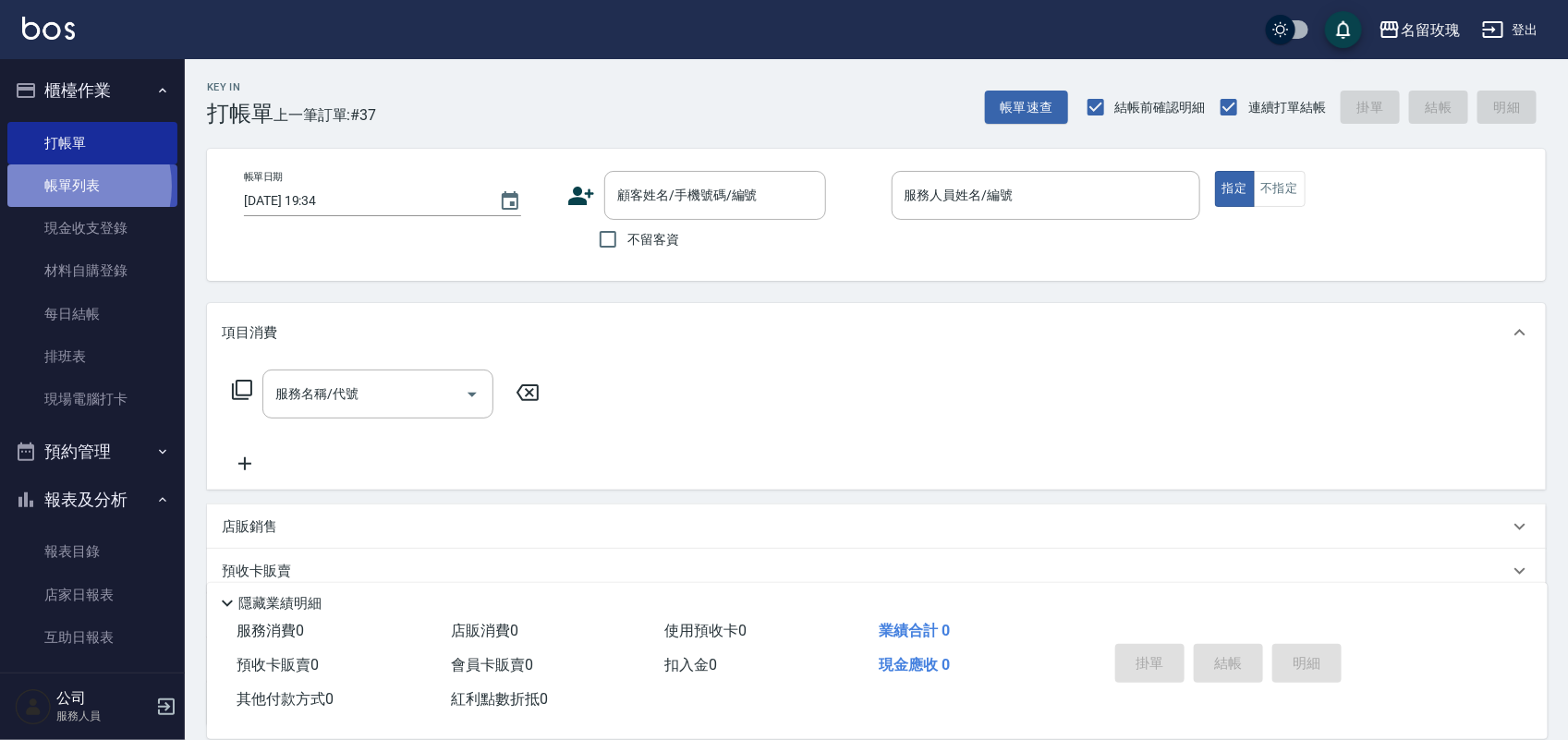
click at [62, 187] on link "帳單列表" at bounding box center [92, 186] width 170 height 42
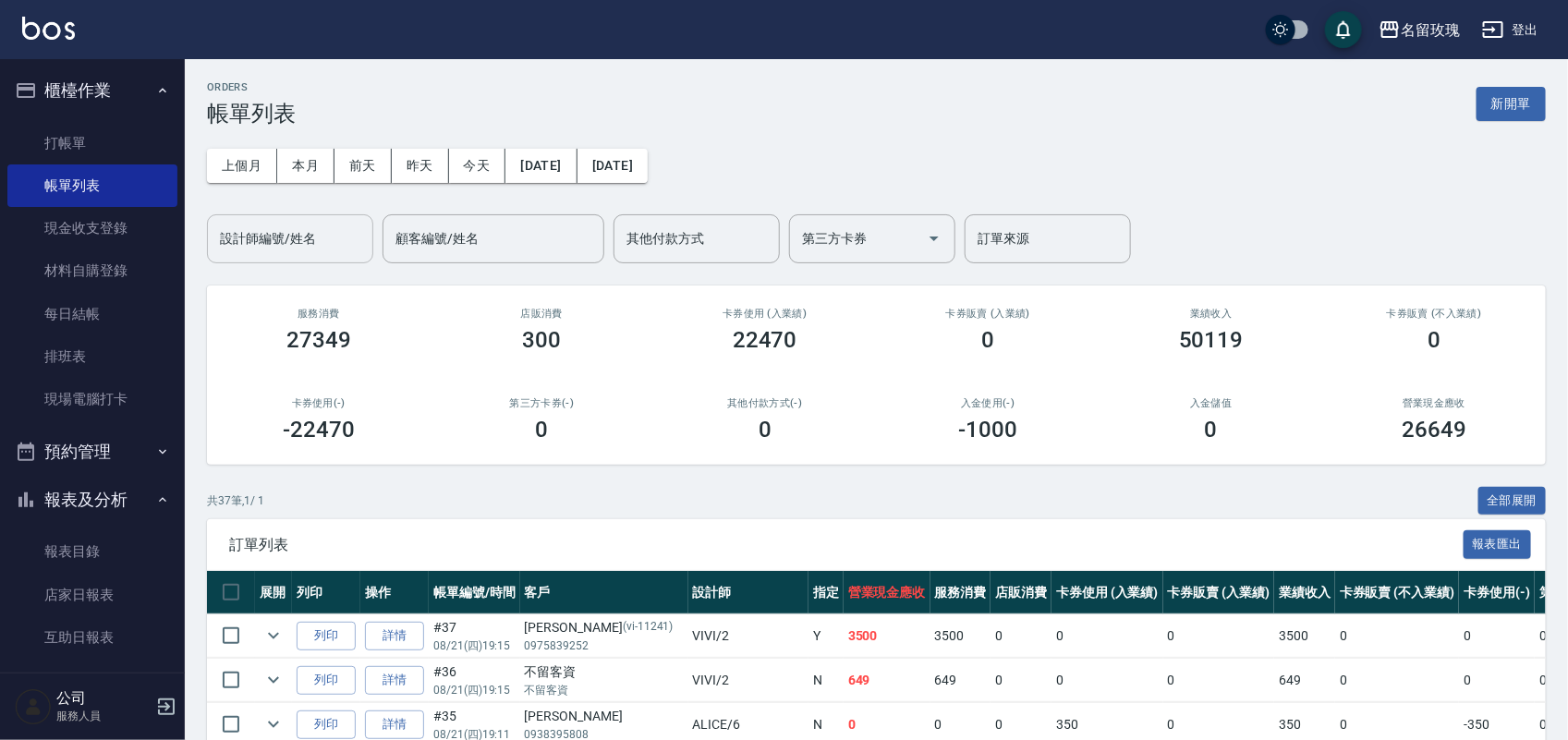
click at [285, 250] on input "設計師編號/姓名" at bounding box center [291, 239] width 150 height 33
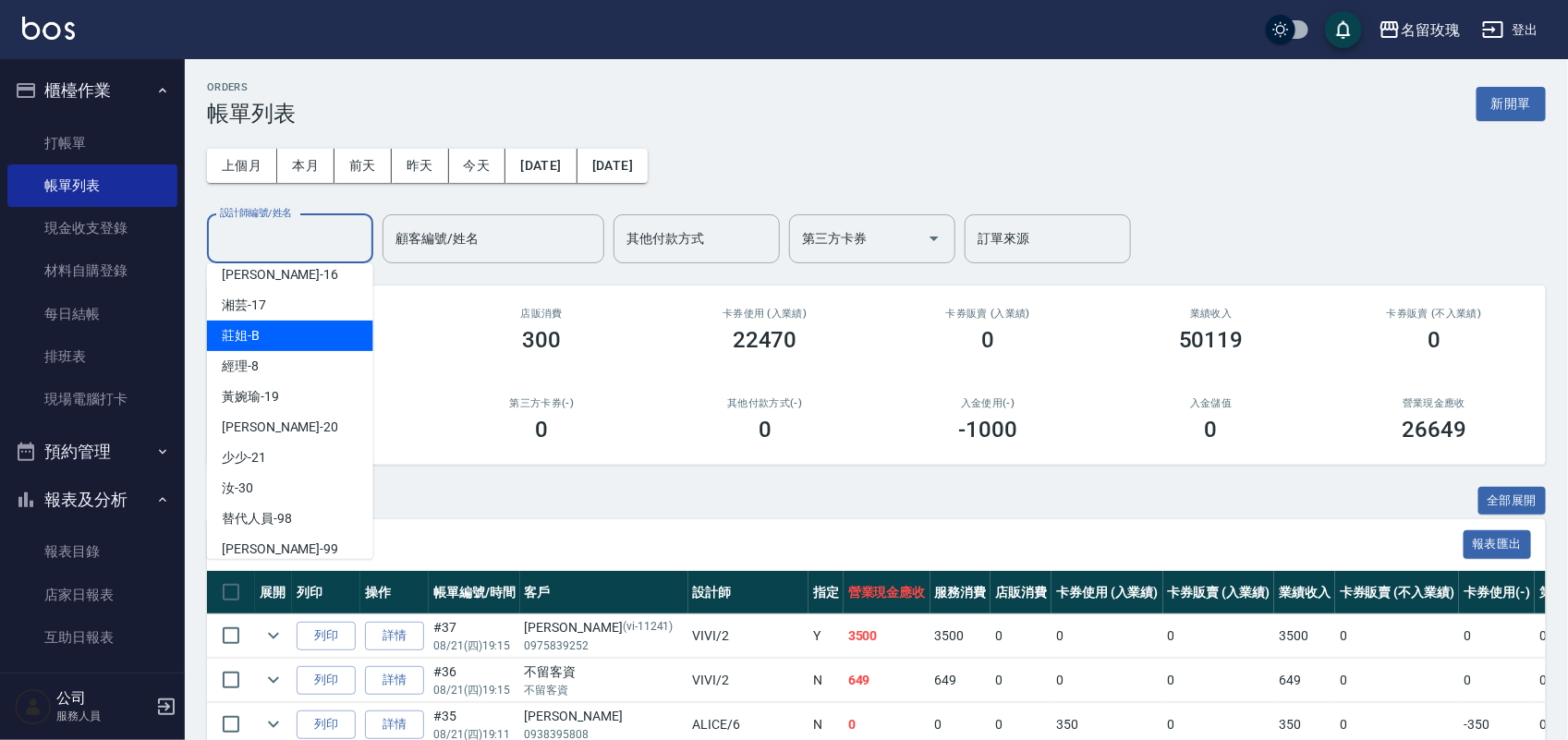
scroll to position [231, 0]
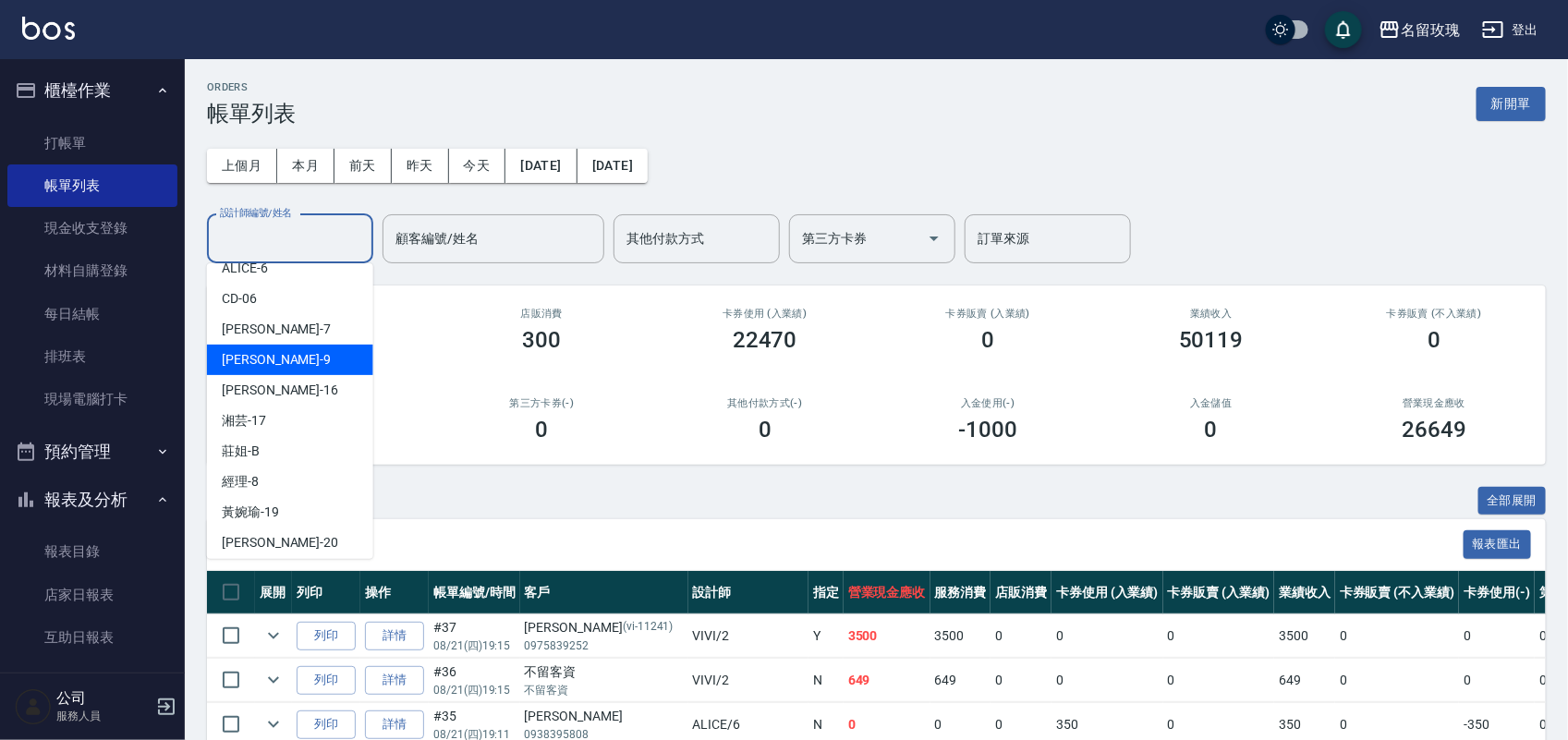
click at [294, 356] on div "[PERSON_NAME]老師 -9" at bounding box center [290, 360] width 167 height 31
type input "[PERSON_NAME]老師-9"
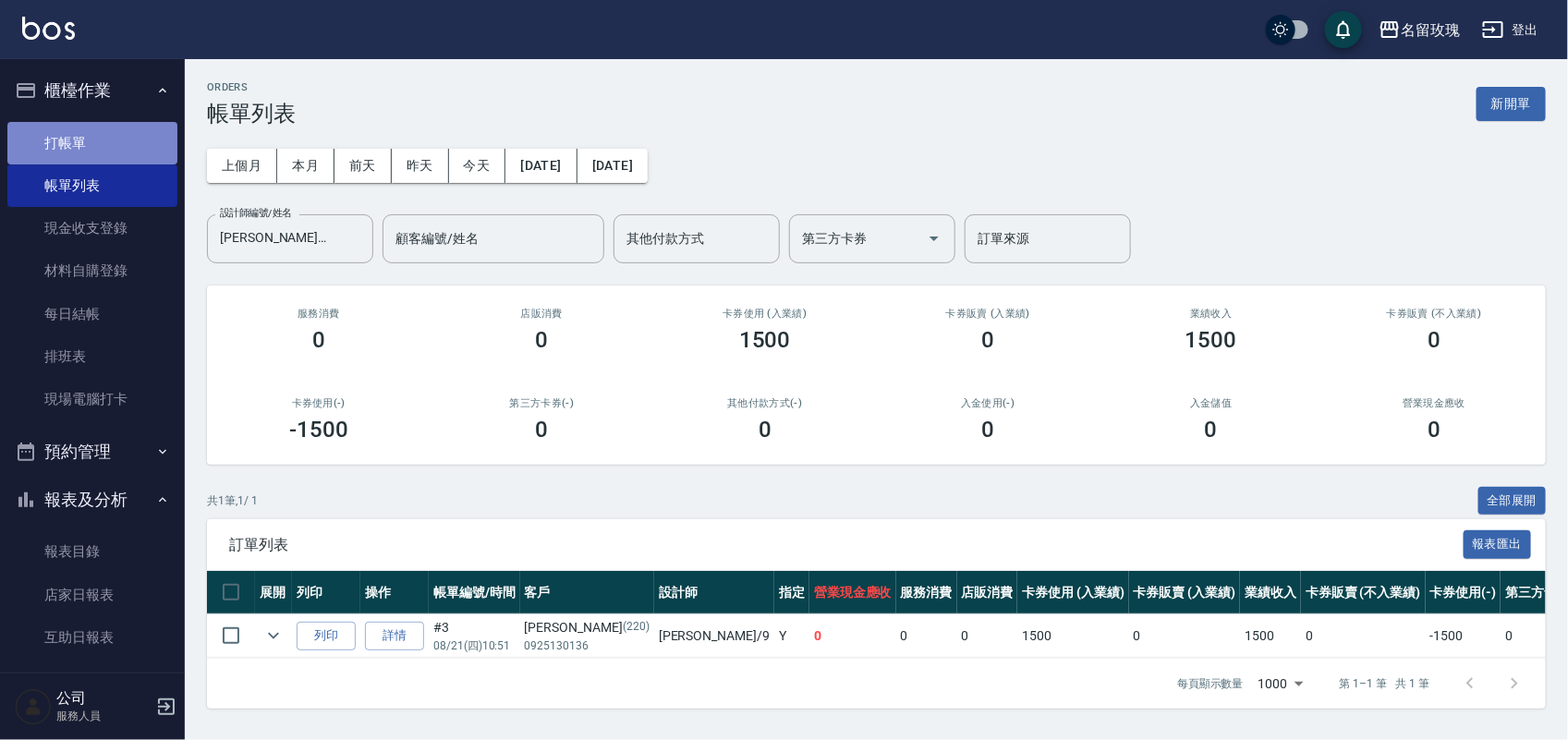
click at [111, 125] on link "打帳單" at bounding box center [92, 143] width 170 height 42
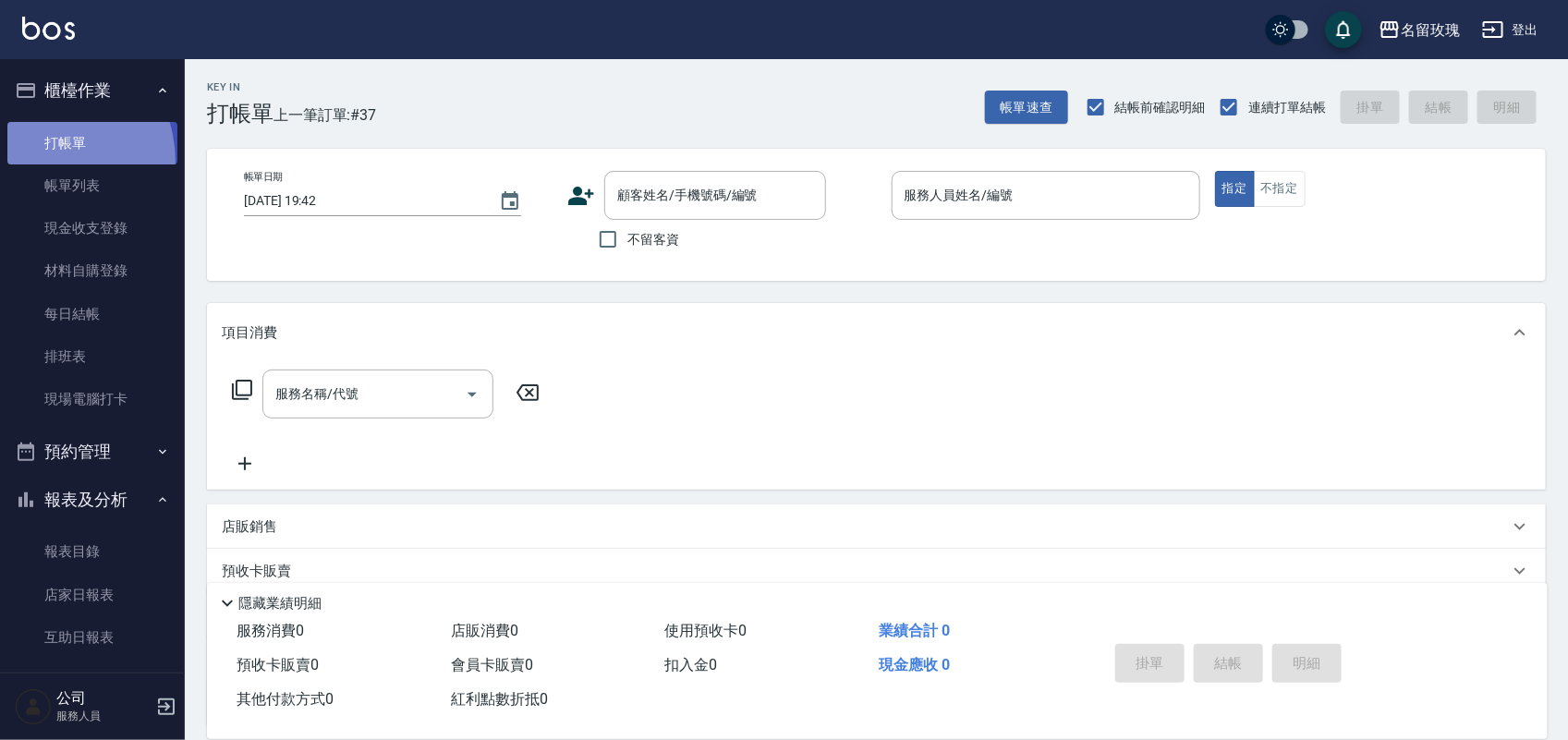
click at [35, 162] on link "打帳單" at bounding box center [92, 143] width 170 height 42
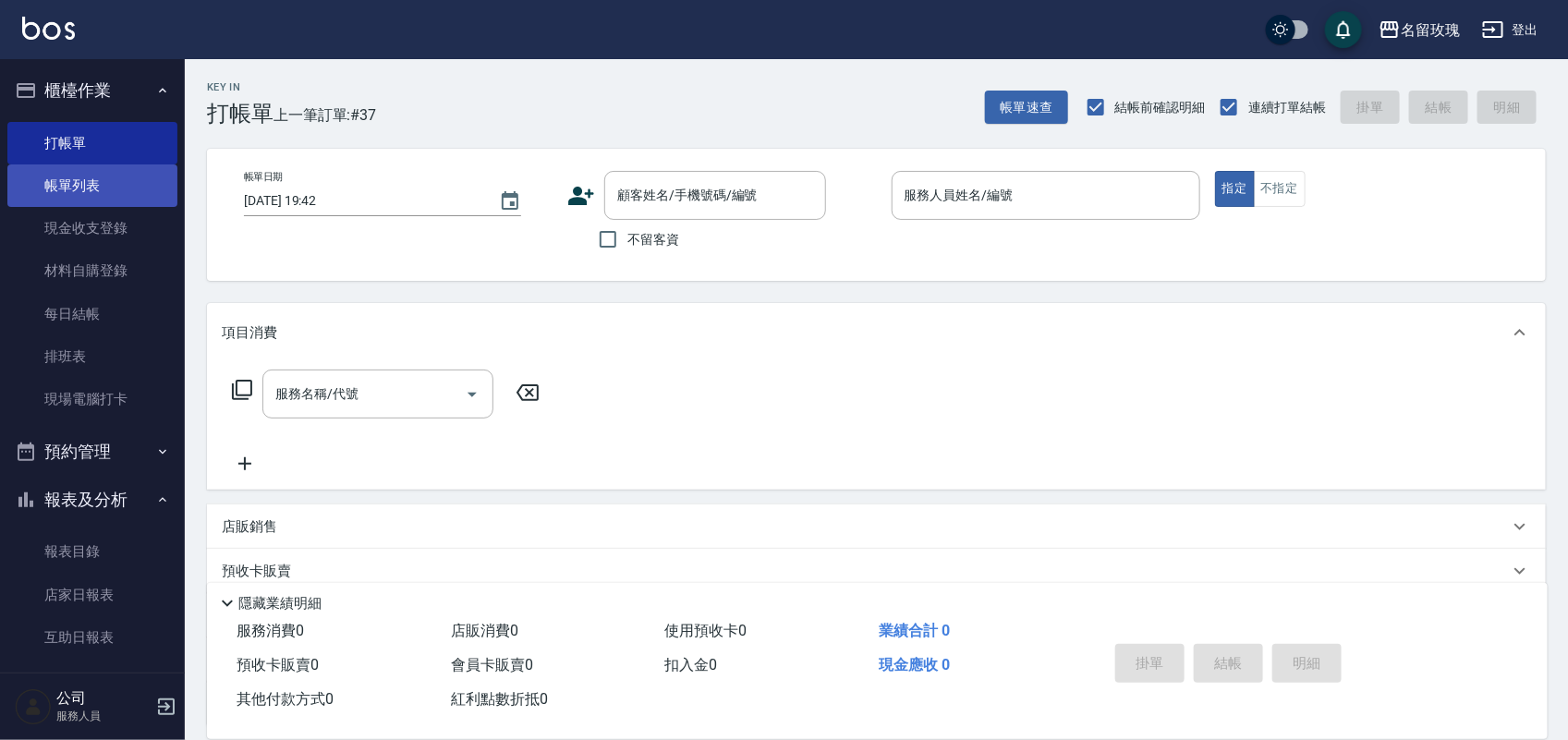
click at [34, 178] on link "帳單列表" at bounding box center [92, 186] width 170 height 42
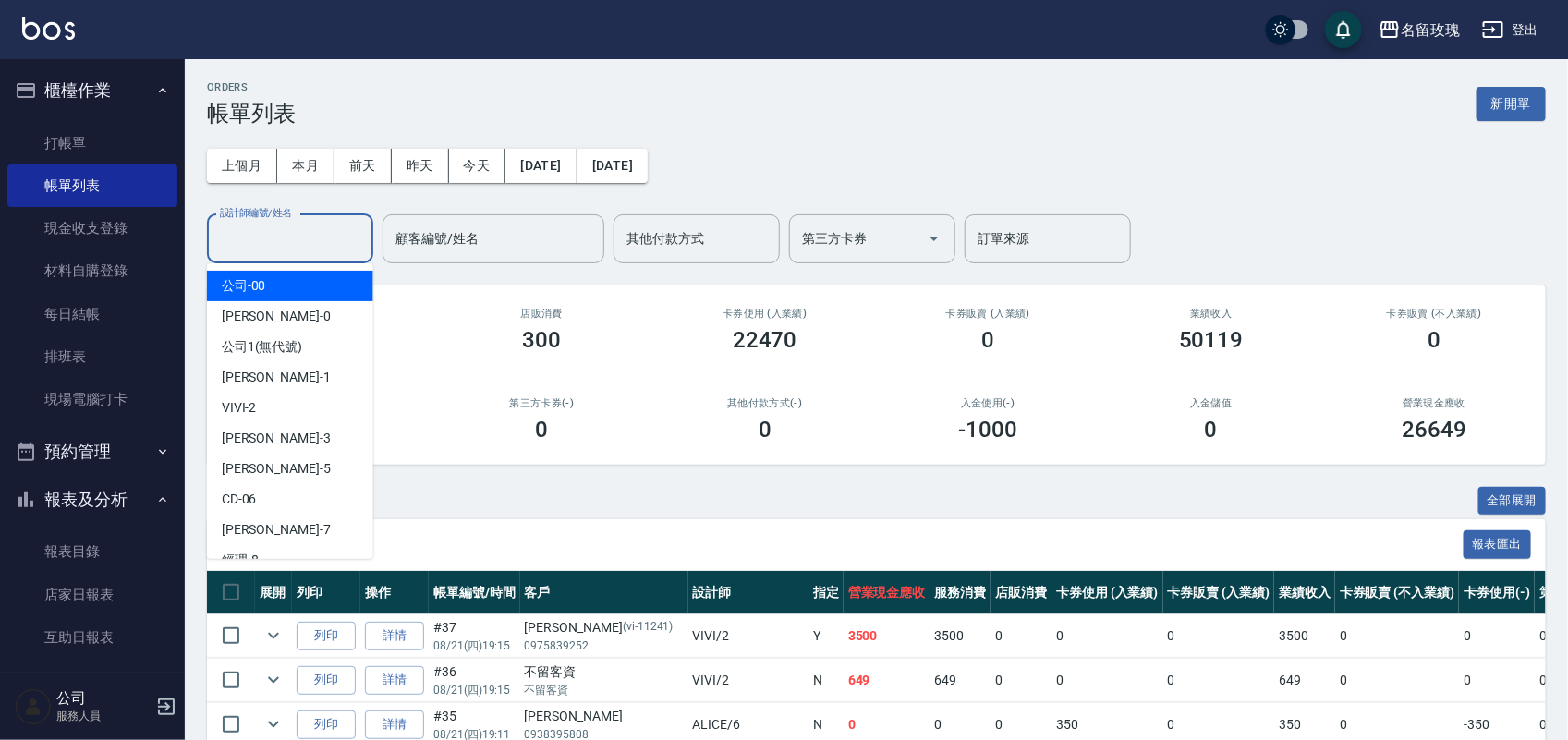
click at [255, 244] on input "設計師編號/姓名" at bounding box center [291, 239] width 150 height 33
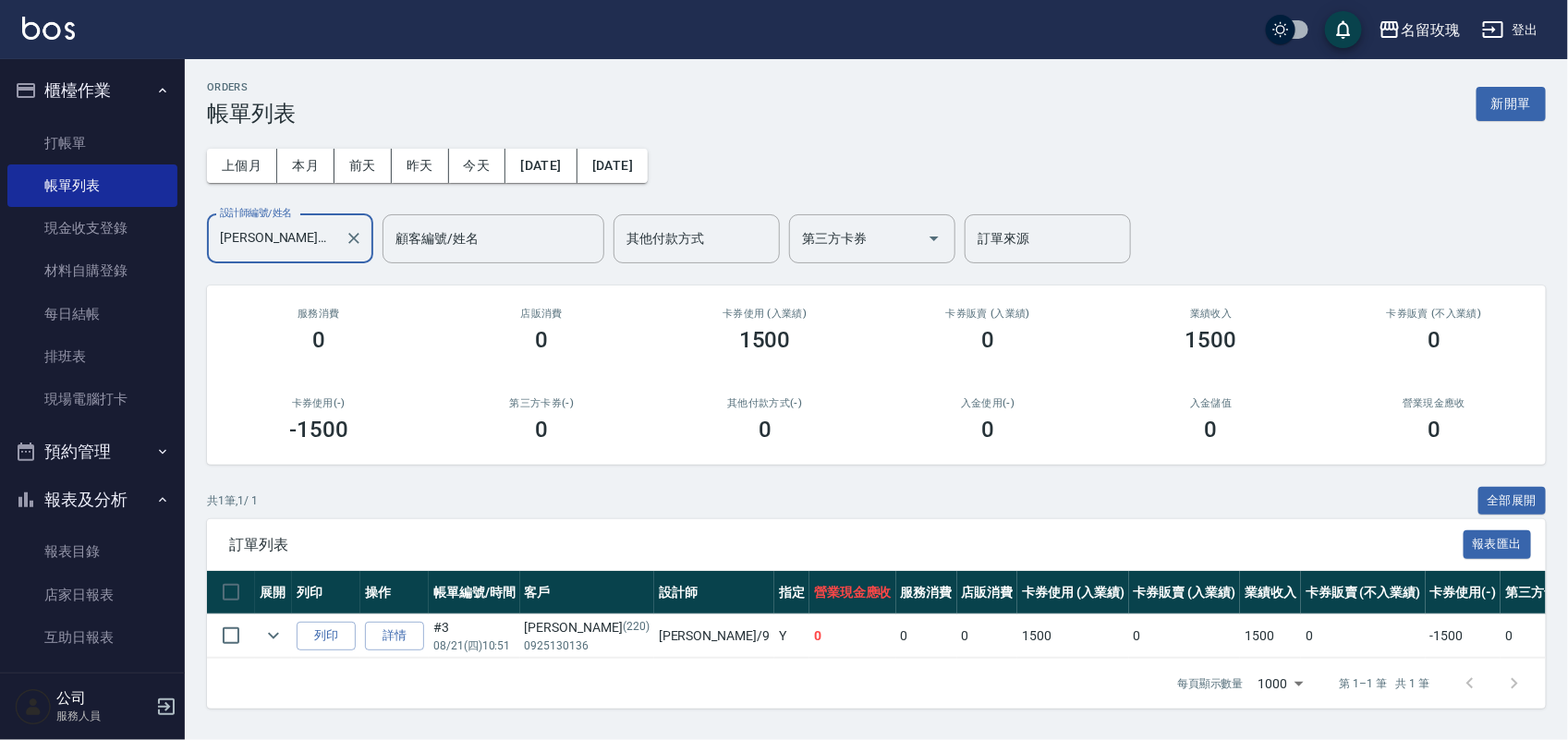
drag, startPoint x: 274, startPoint y: 229, endPoint x: 0, endPoint y: 93, distance: 305.9
click at [66, 223] on div "名留玫瑰 登出 櫃檯作業 打帳單 帳單列表 現金收支登錄 材料自購登錄 每日結帳 排班表 現場電腦打卡 預約管理 預約管理 單日預約紀錄 單週預約紀錄 報表及…" at bounding box center [784, 370] width 1568 height 740
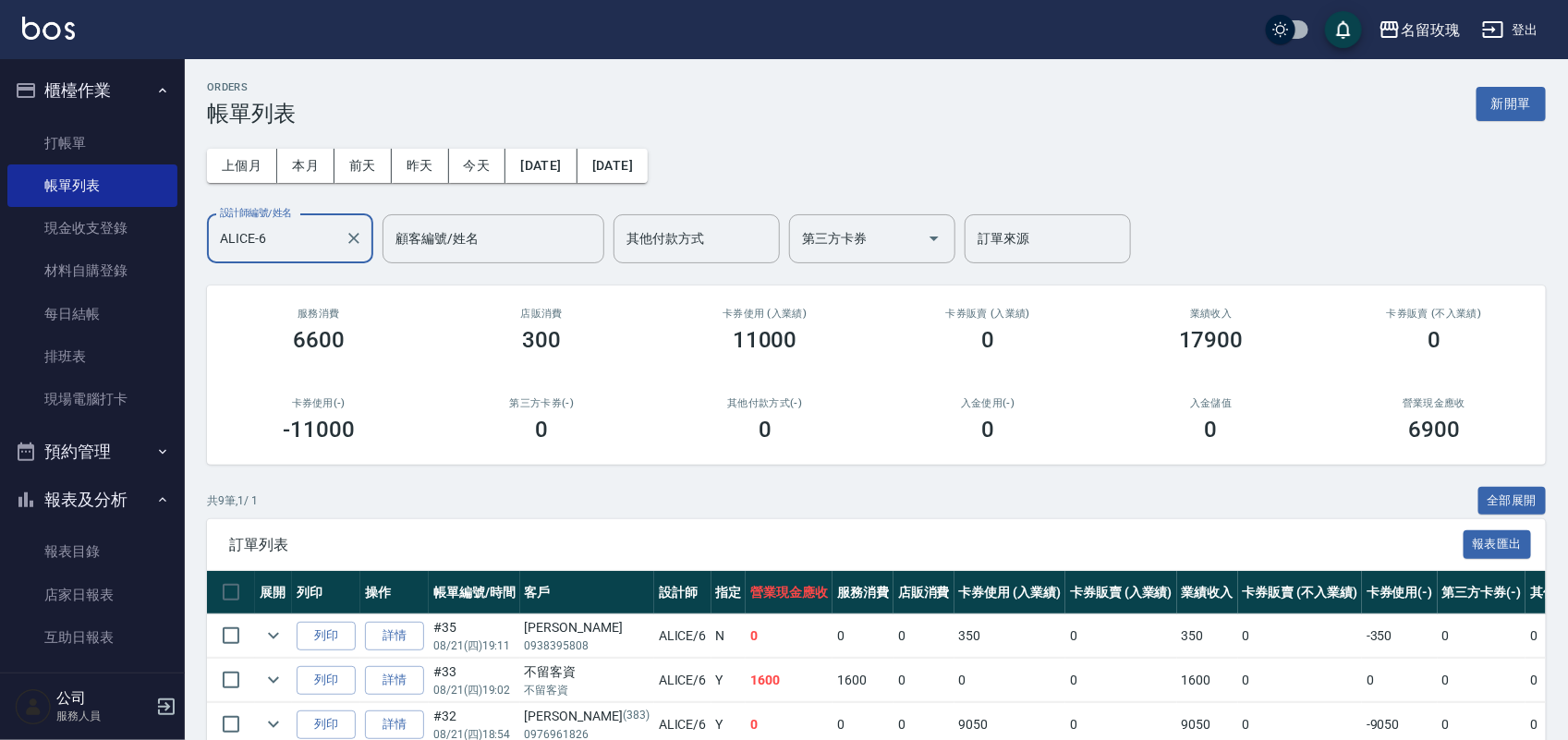
type input "ALICE-6"
click at [250, 631] on td at bounding box center [231, 636] width 48 height 43
click at [267, 629] on icon "expand row" at bounding box center [273, 635] width 22 height 22
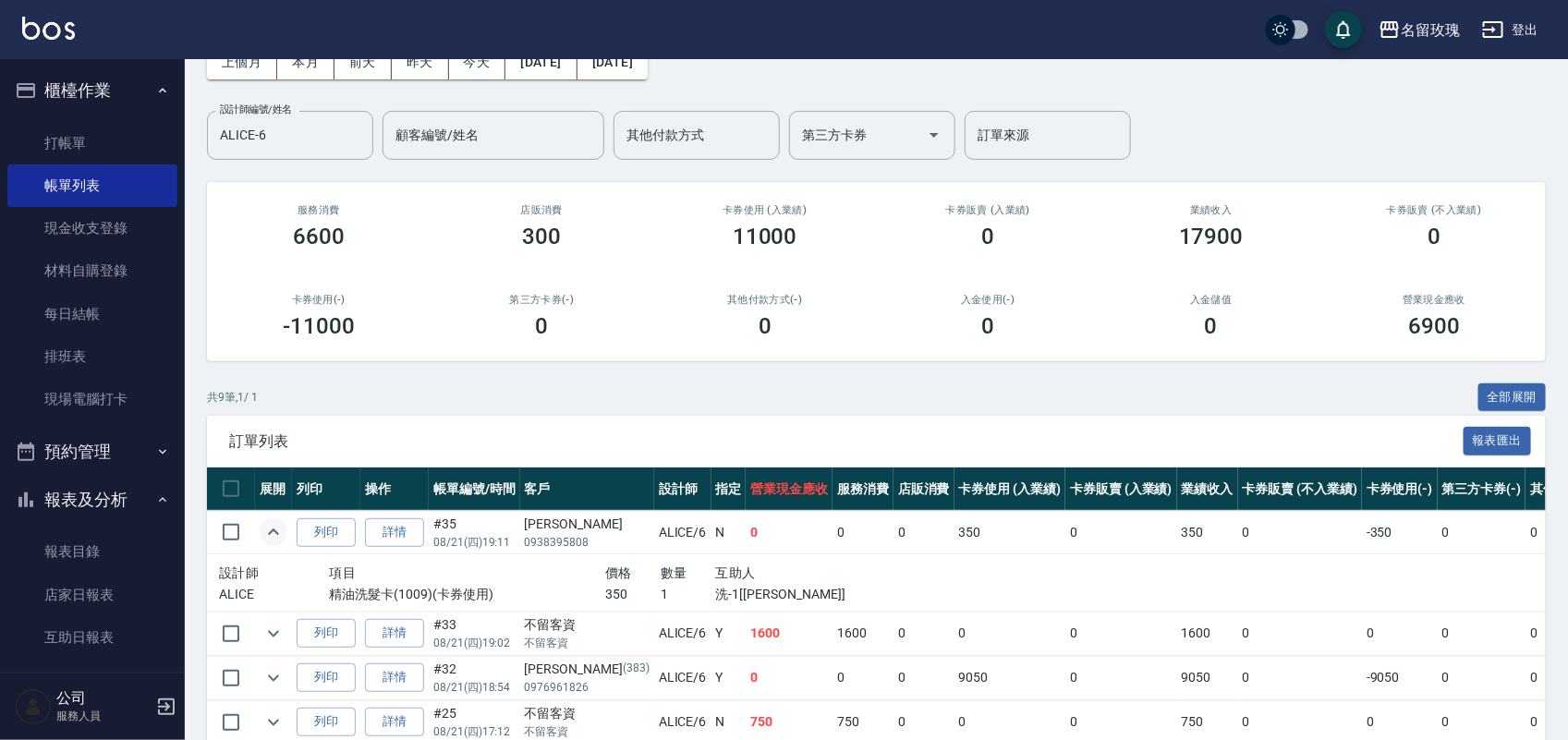
scroll to position [231, 0]
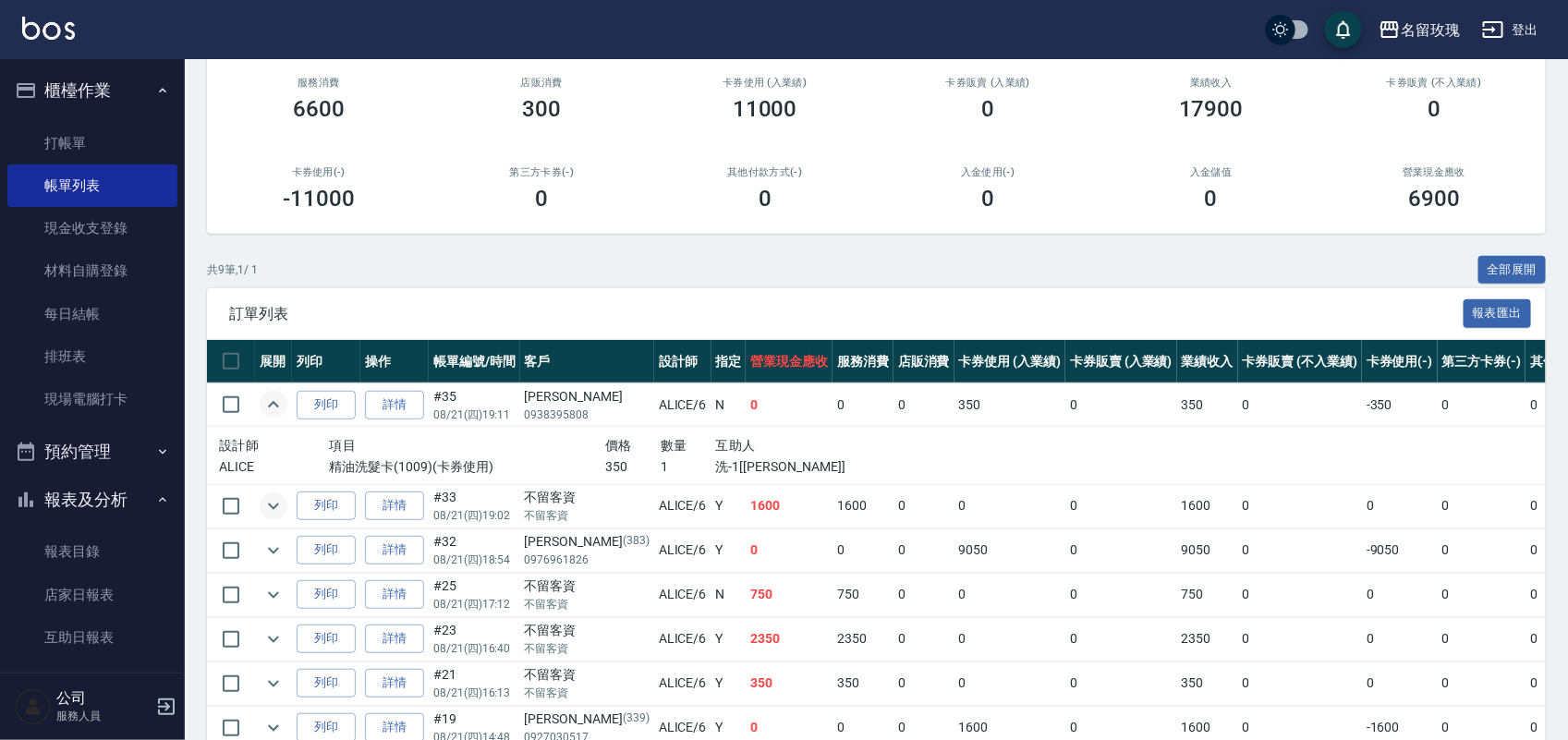
click at [267, 514] on icon "expand row" at bounding box center [273, 506] width 22 height 22
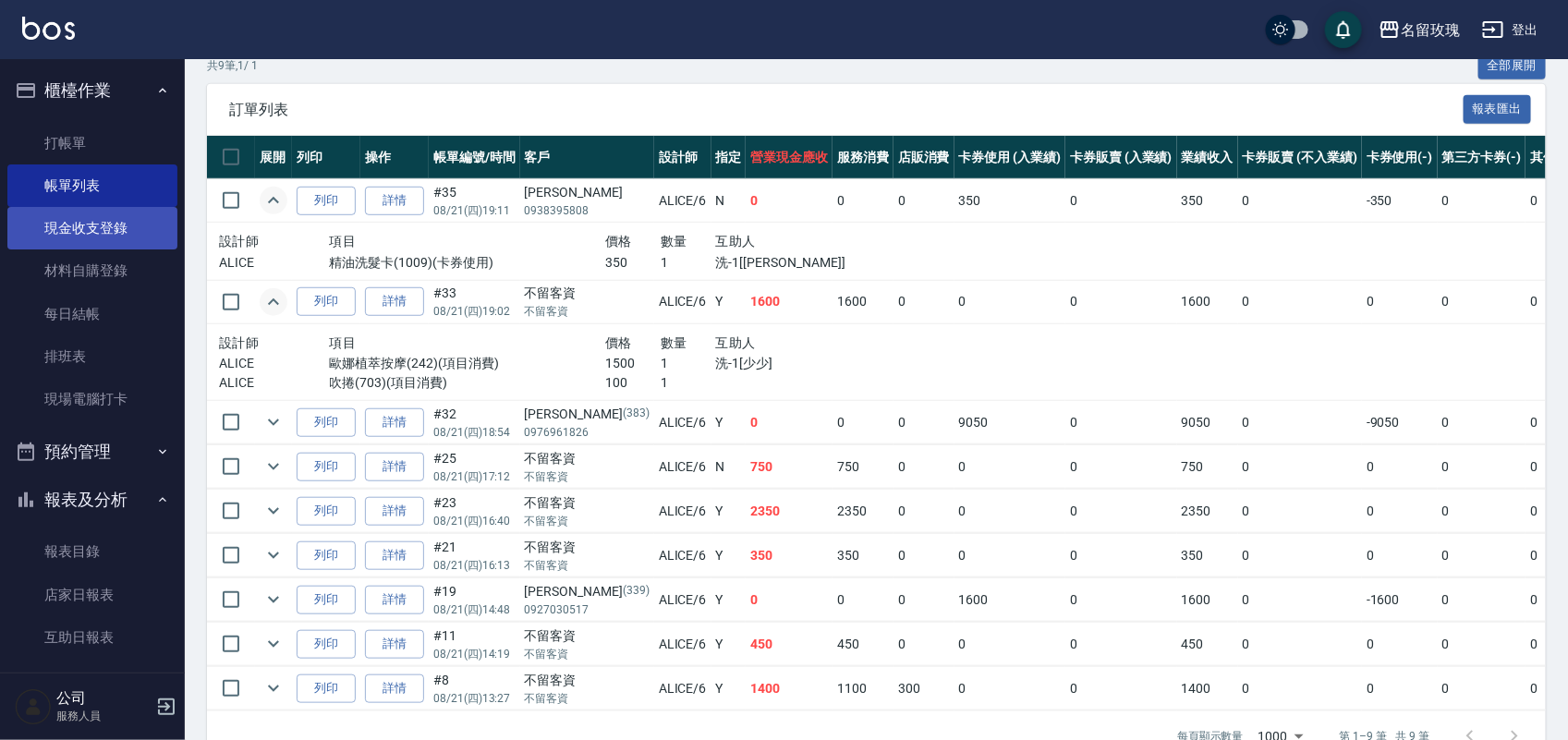
scroll to position [384, 0]
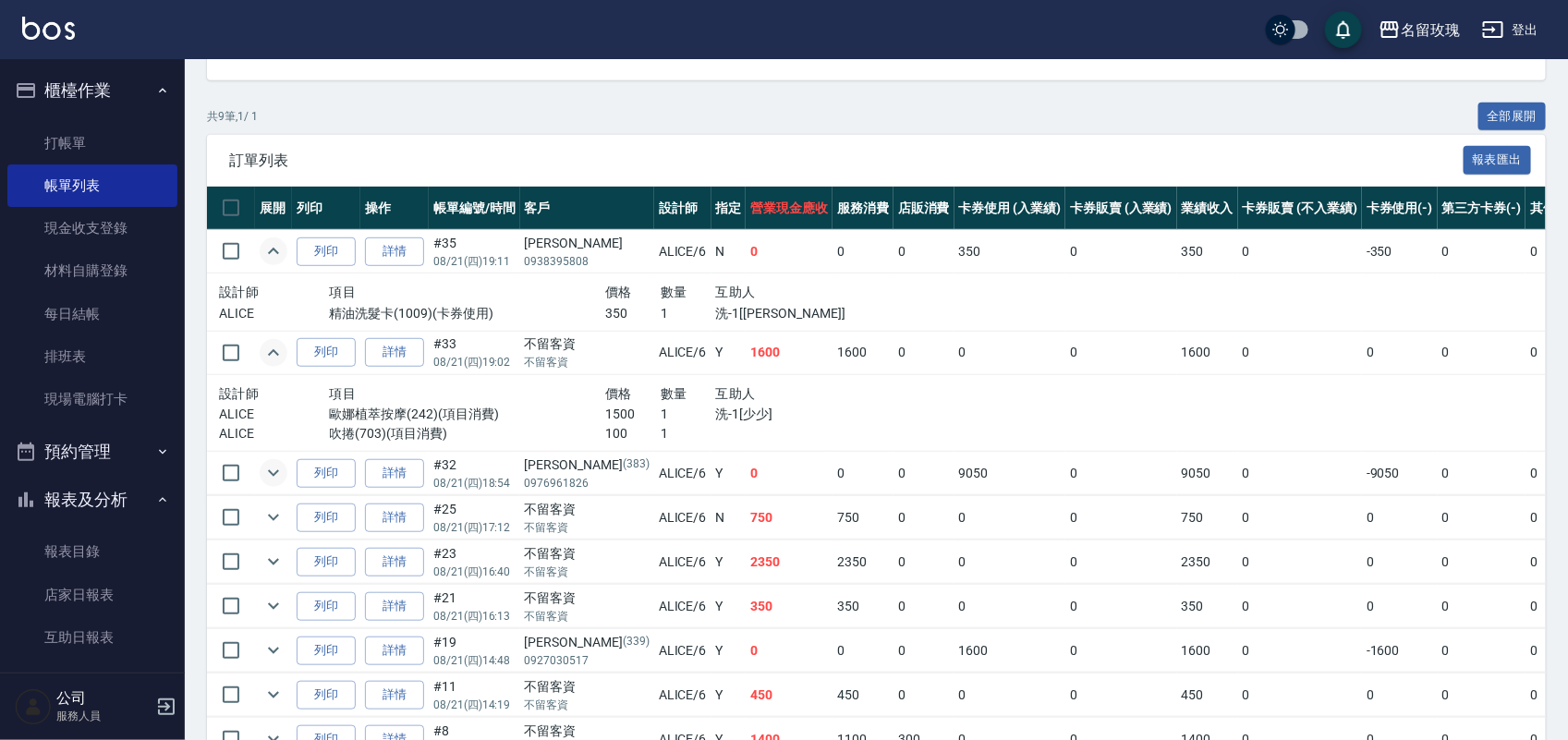
click at [265, 472] on icon "expand row" at bounding box center [273, 472] width 22 height 22
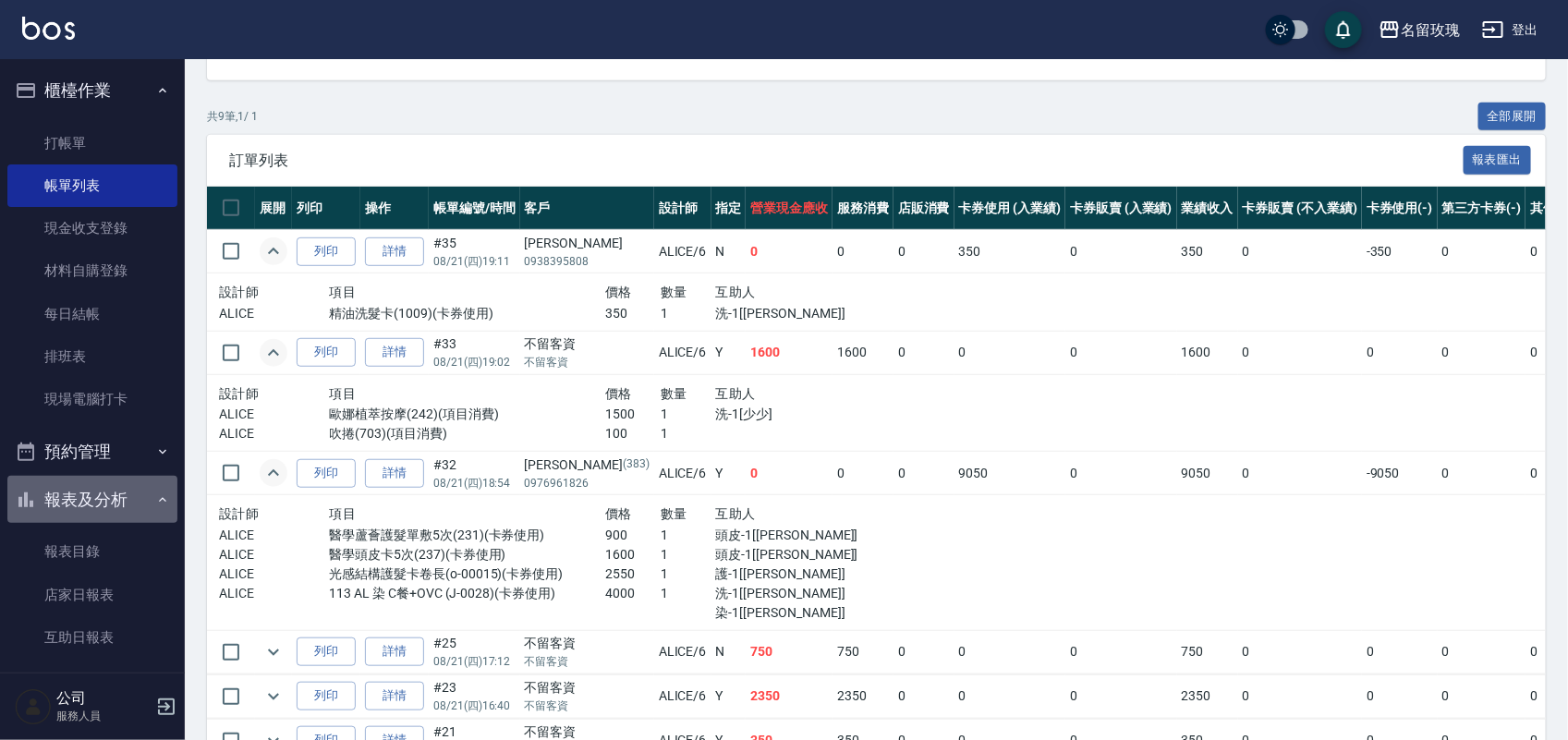
click at [116, 501] on button "報表及分析" at bounding box center [92, 499] width 170 height 48
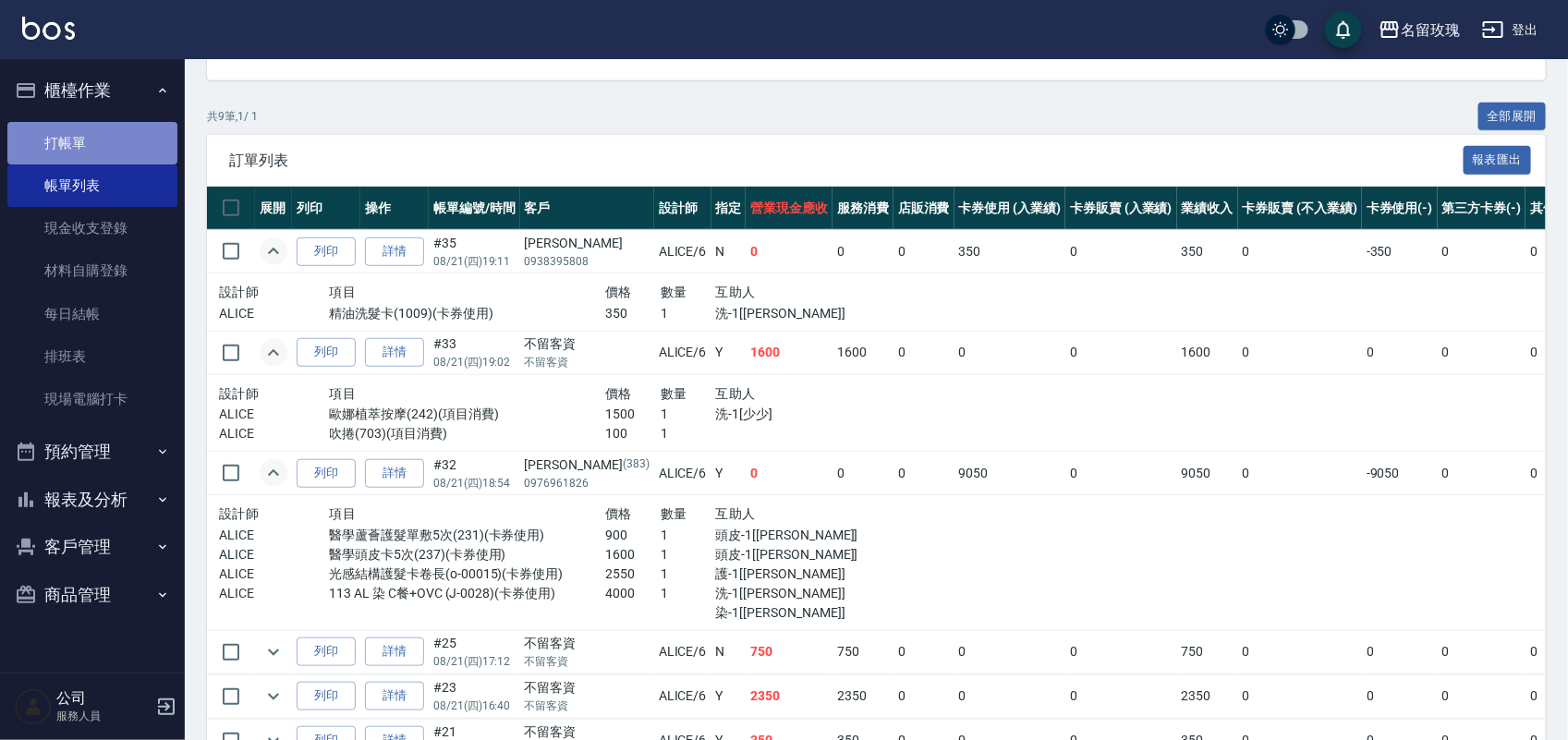
click at [63, 145] on link "打帳單" at bounding box center [92, 143] width 170 height 42
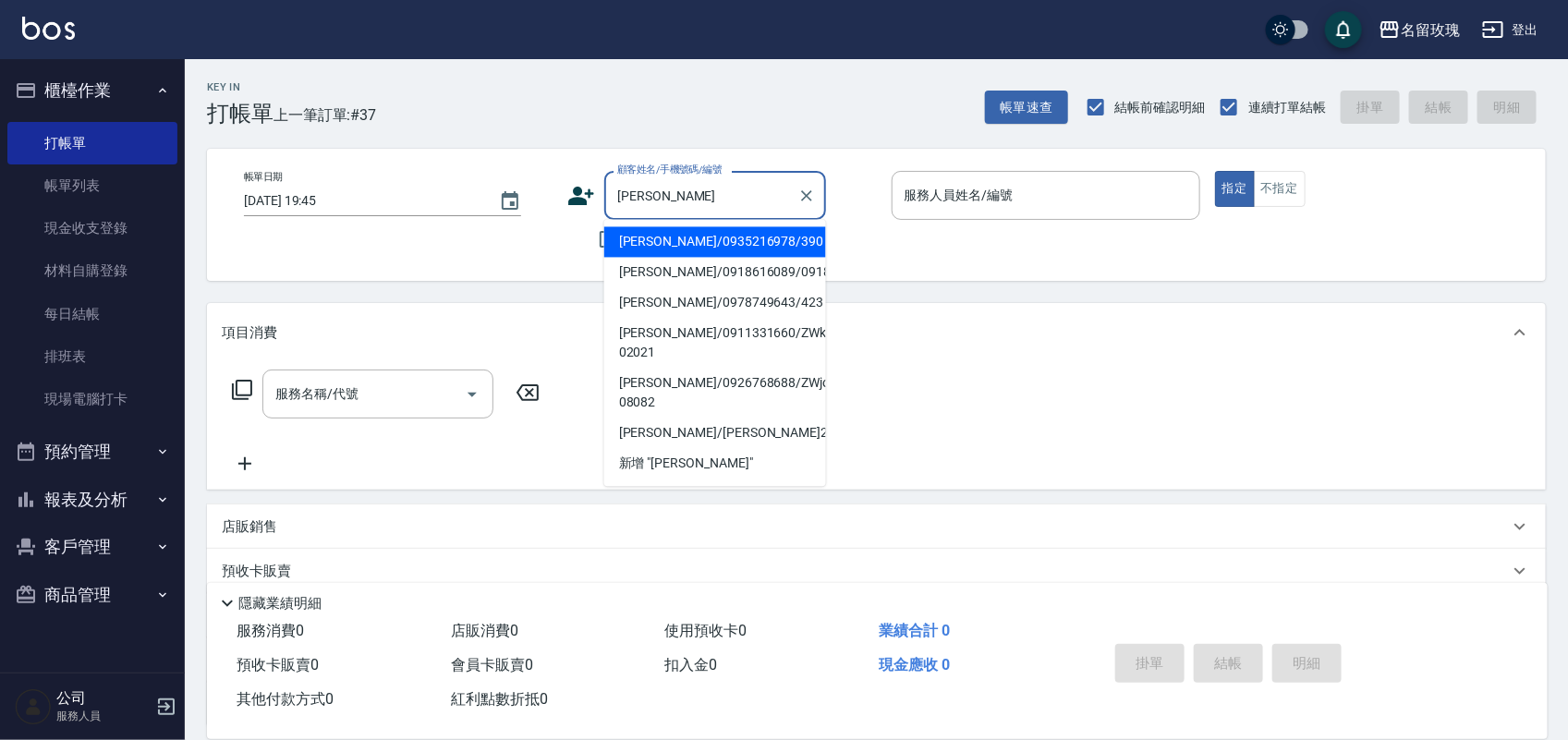
click at [691, 242] on li "[PERSON_NAME]/0935216978/390" at bounding box center [715, 242] width 221 height 31
type input "[PERSON_NAME]/0935216978/390"
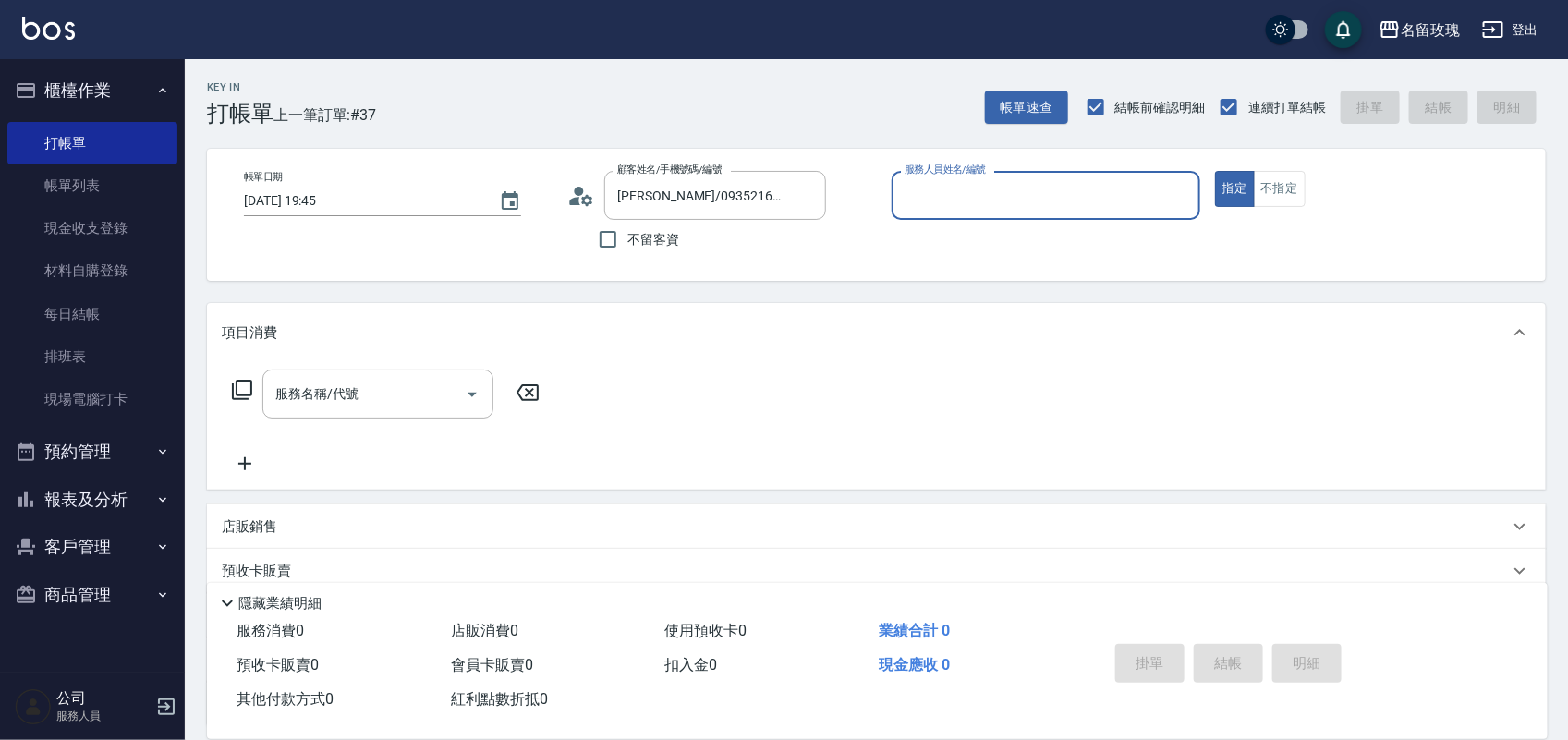
type input "[PERSON_NAME]老師-9"
click at [432, 374] on div "服務名稱/代號" at bounding box center [378, 394] width 231 height 49
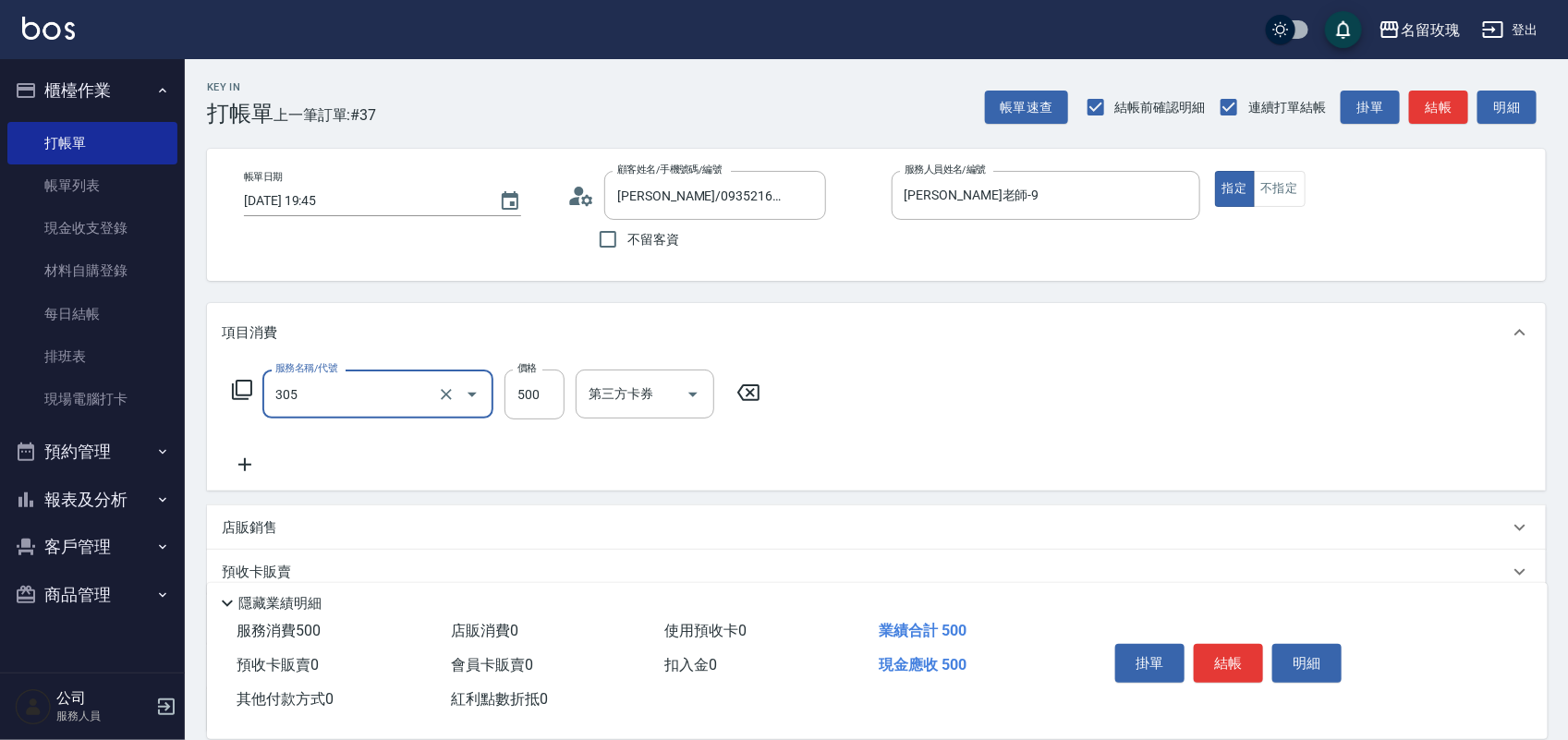
type input "剪髮(305)"
type input "550"
click at [238, 382] on icon at bounding box center [242, 390] width 22 height 22
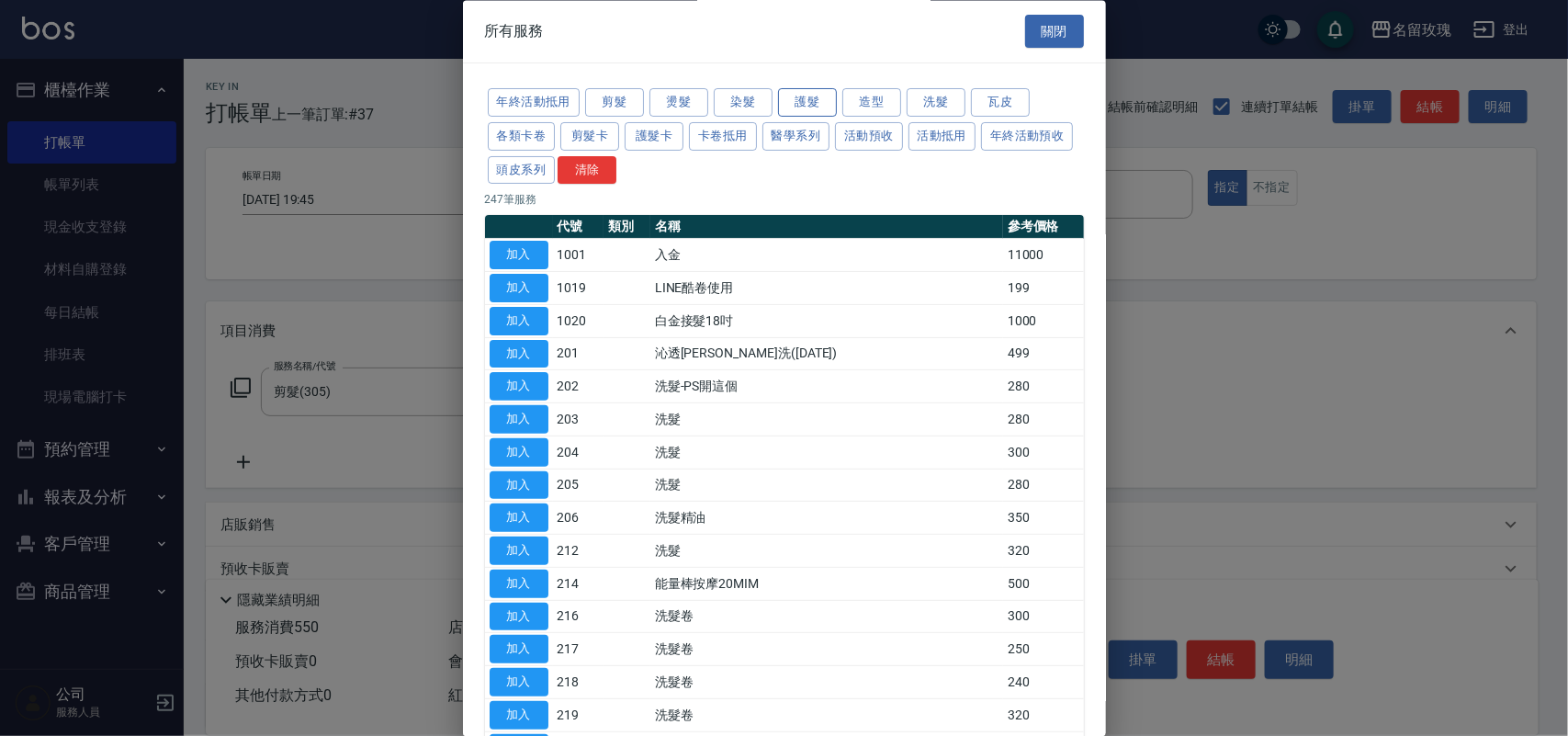
click at [785, 99] on button "護髮" at bounding box center [806, 103] width 58 height 29
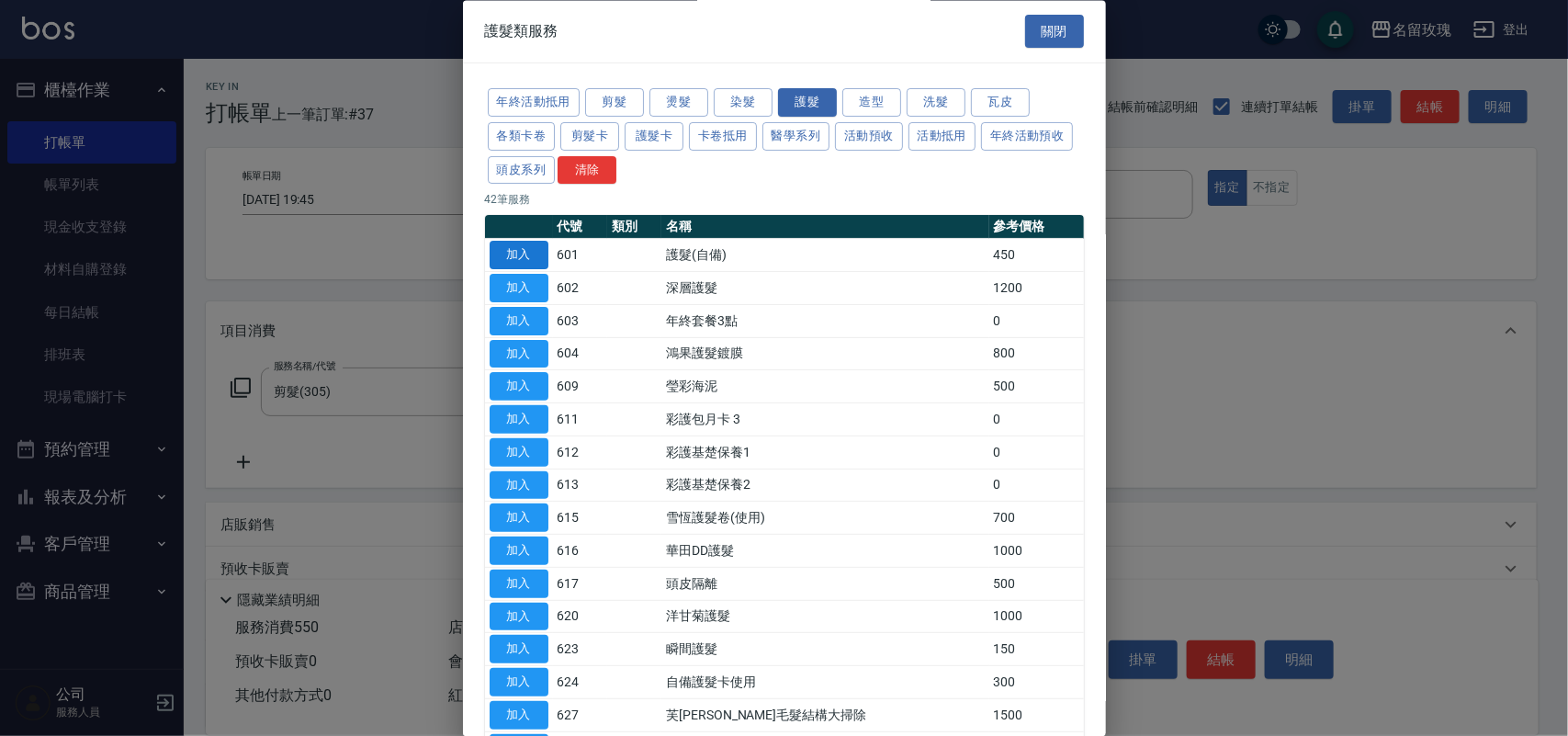
click at [524, 244] on button "加入" at bounding box center [519, 256] width 58 height 29
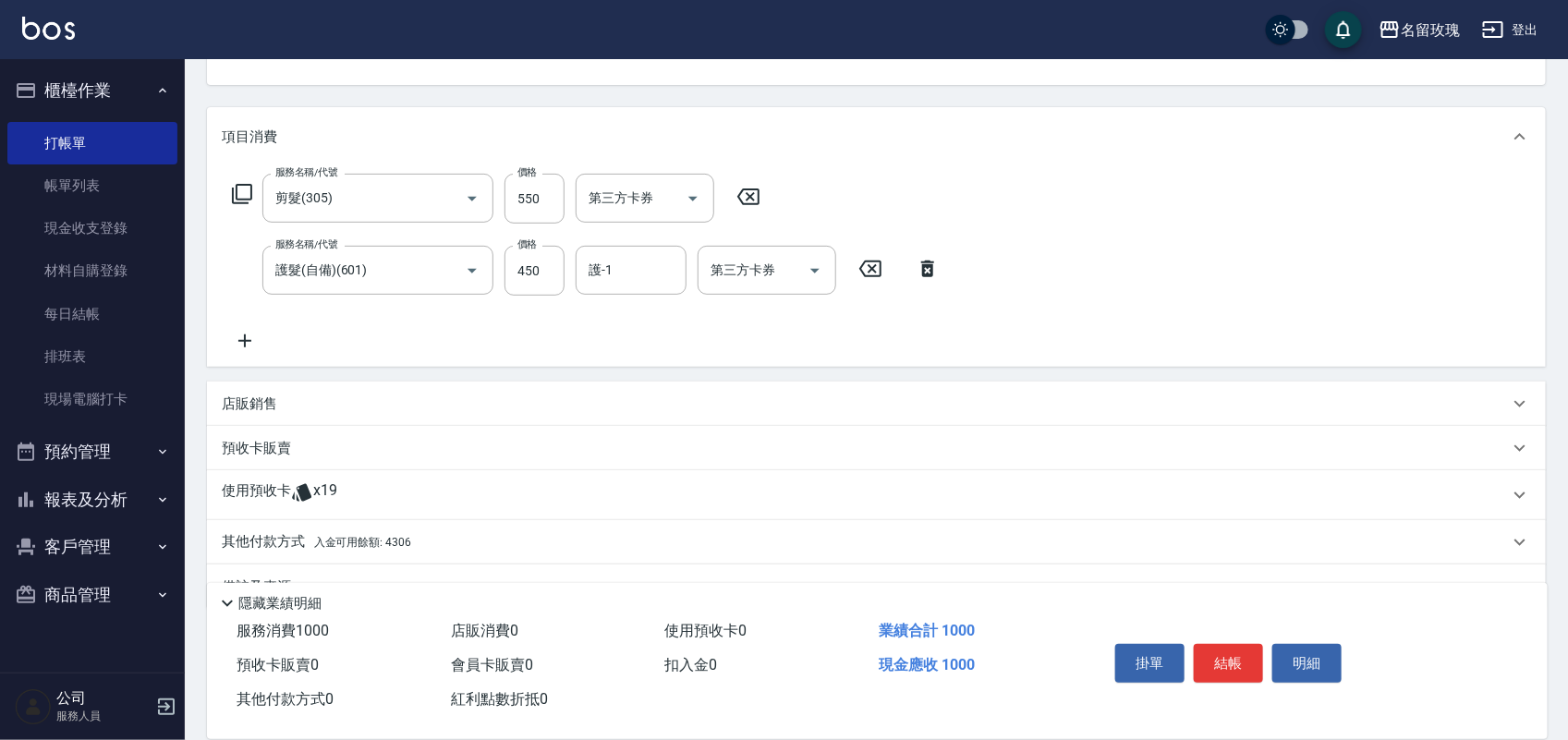
scroll to position [242, 0]
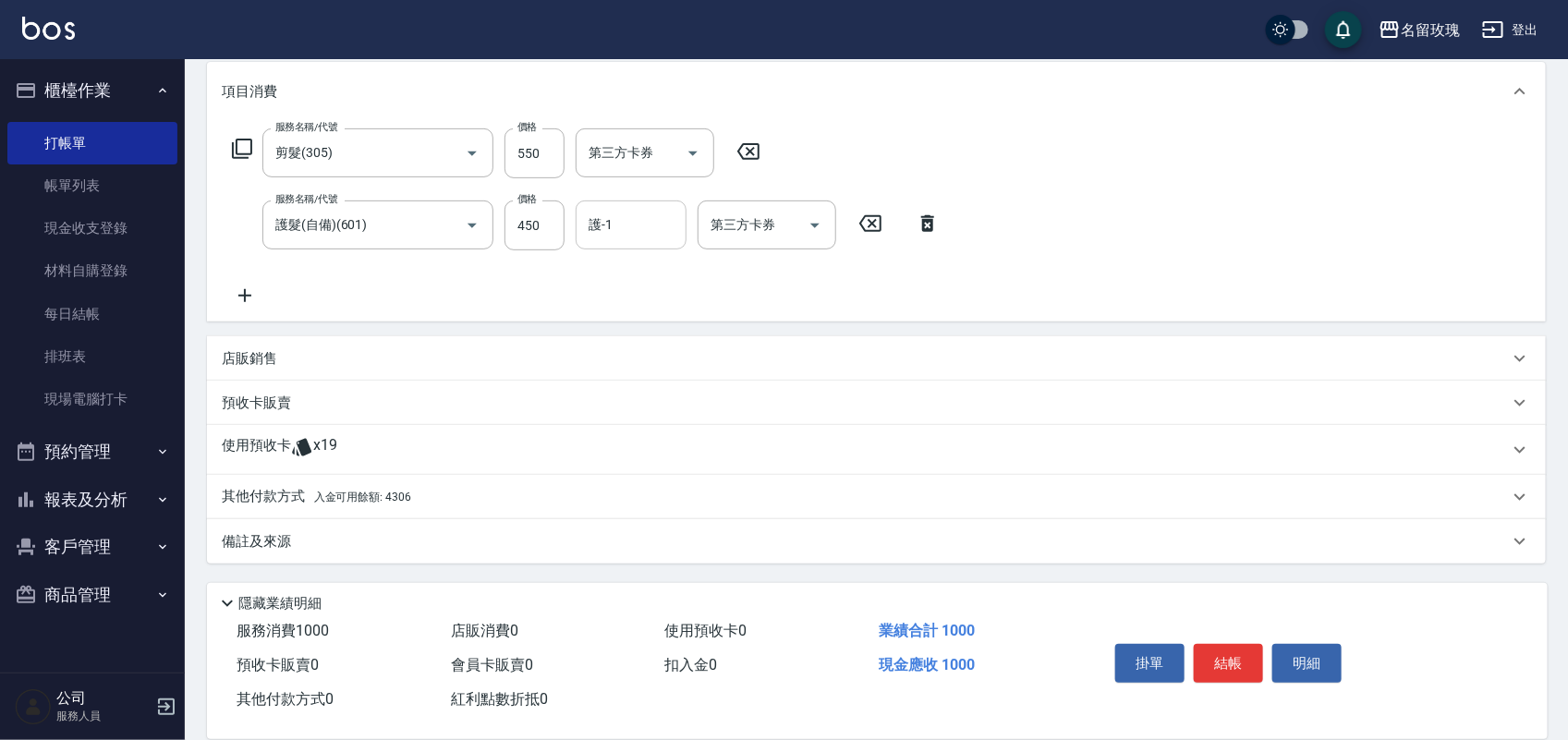
click at [578, 213] on div "護-1" at bounding box center [630, 224] width 111 height 49
type input "[PERSON_NAME]-20"
click at [306, 449] on icon at bounding box center [301, 447] width 19 height 17
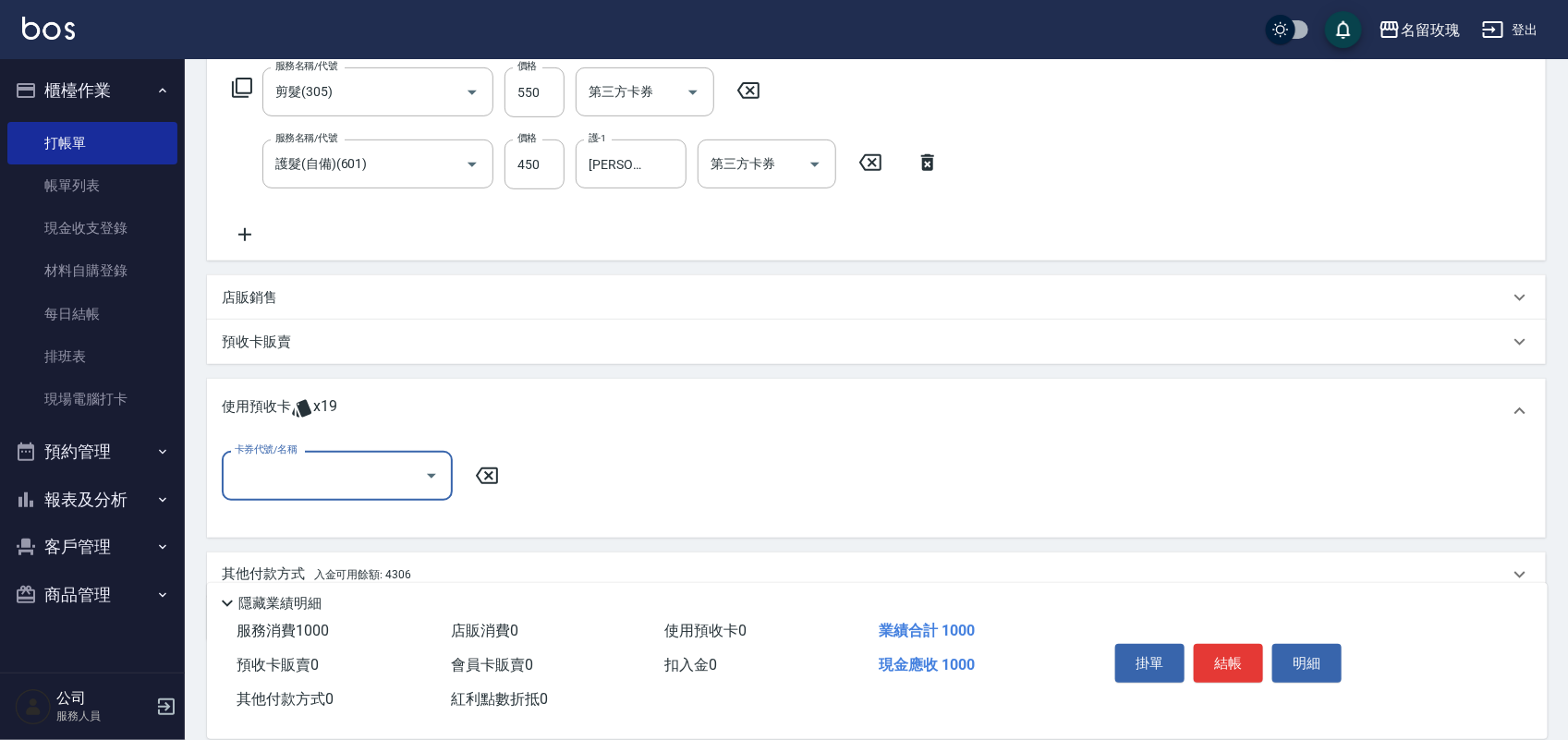
scroll to position [376, 0]
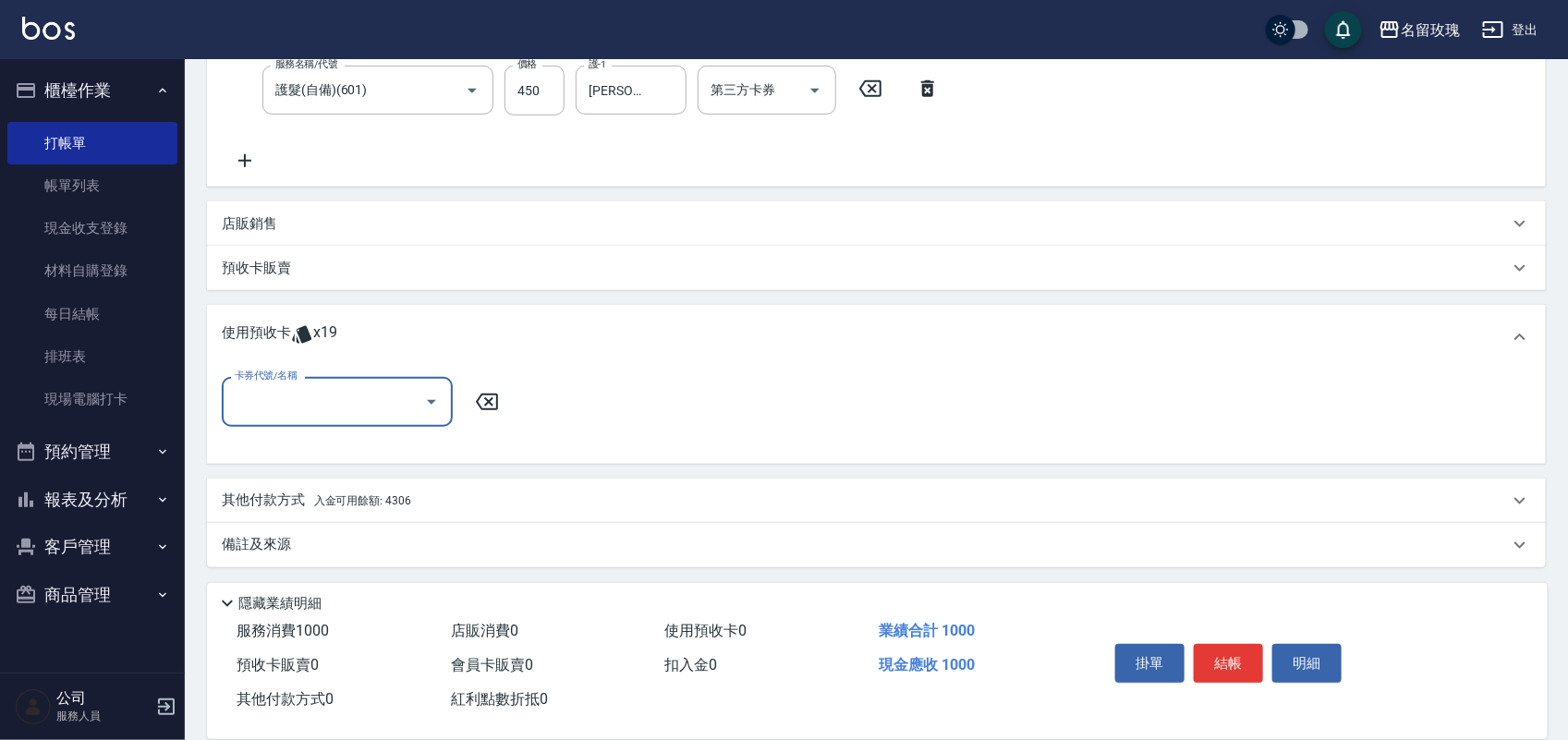
click at [353, 393] on input "卡券代號/名稱" at bounding box center [323, 401] width 187 height 33
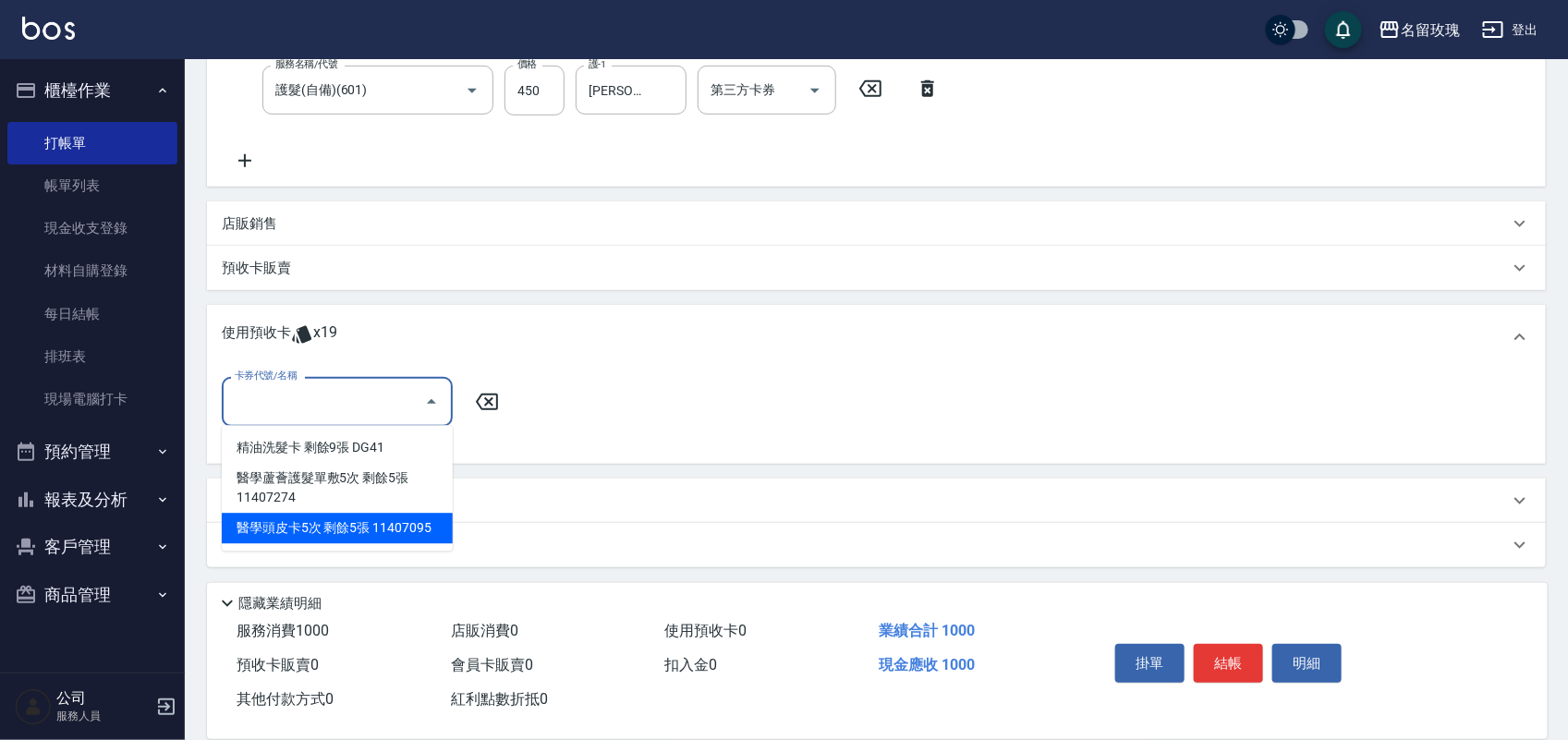
click at [429, 529] on div "醫學頭皮卡5次 剩餘5張 11407095" at bounding box center [337, 529] width 231 height 31
type input "醫學頭皮卡5次 11407095"
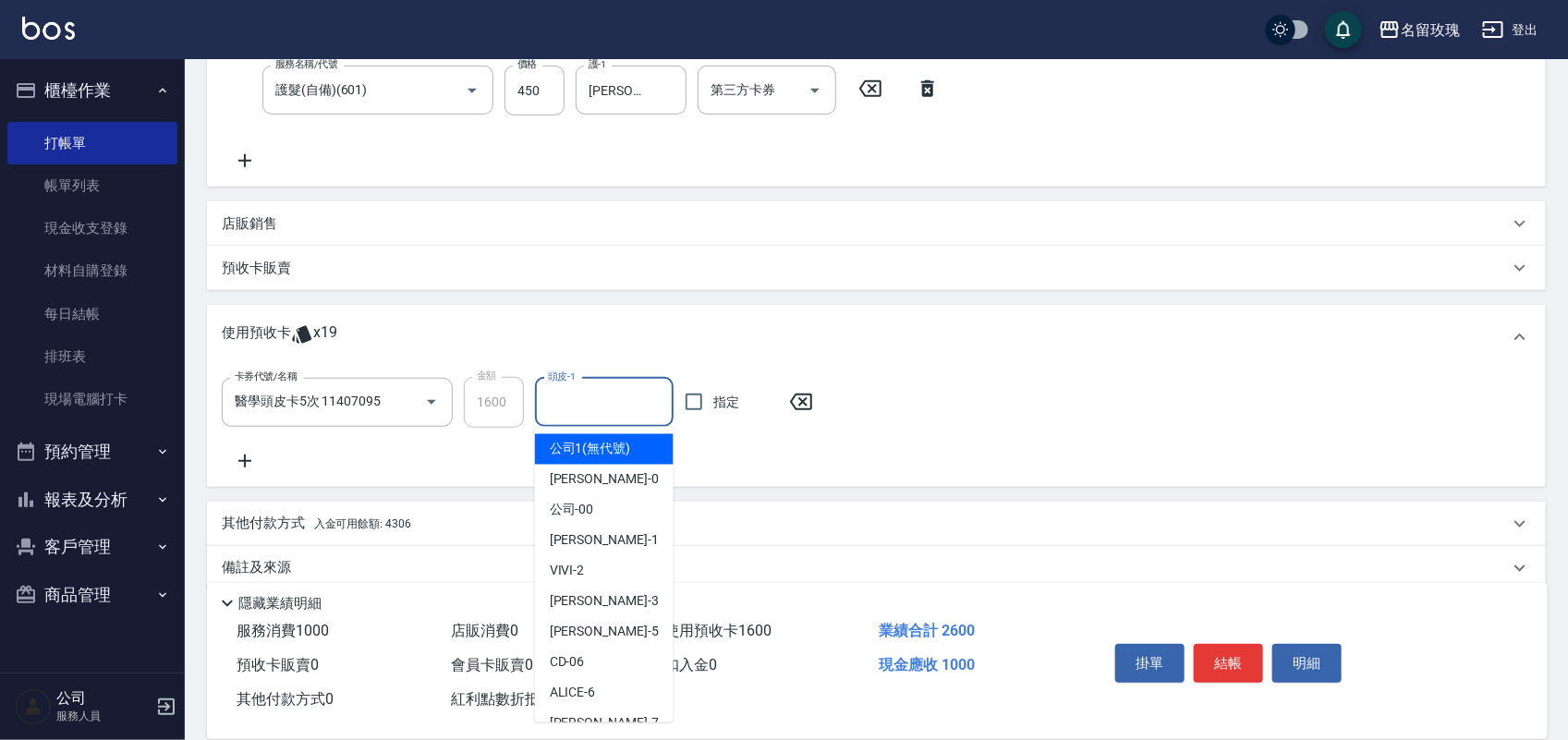
drag, startPoint x: 590, startPoint y: 398, endPoint x: 584, endPoint y: 360, distance: 38.5
click at [580, 370] on div "卡券代號/名稱 醫學頭皮卡5次 11407095 卡券代號/名稱 金額 1600 金額 頭皮-1 頭皮-1 指定" at bounding box center [876, 427] width 1339 height 116
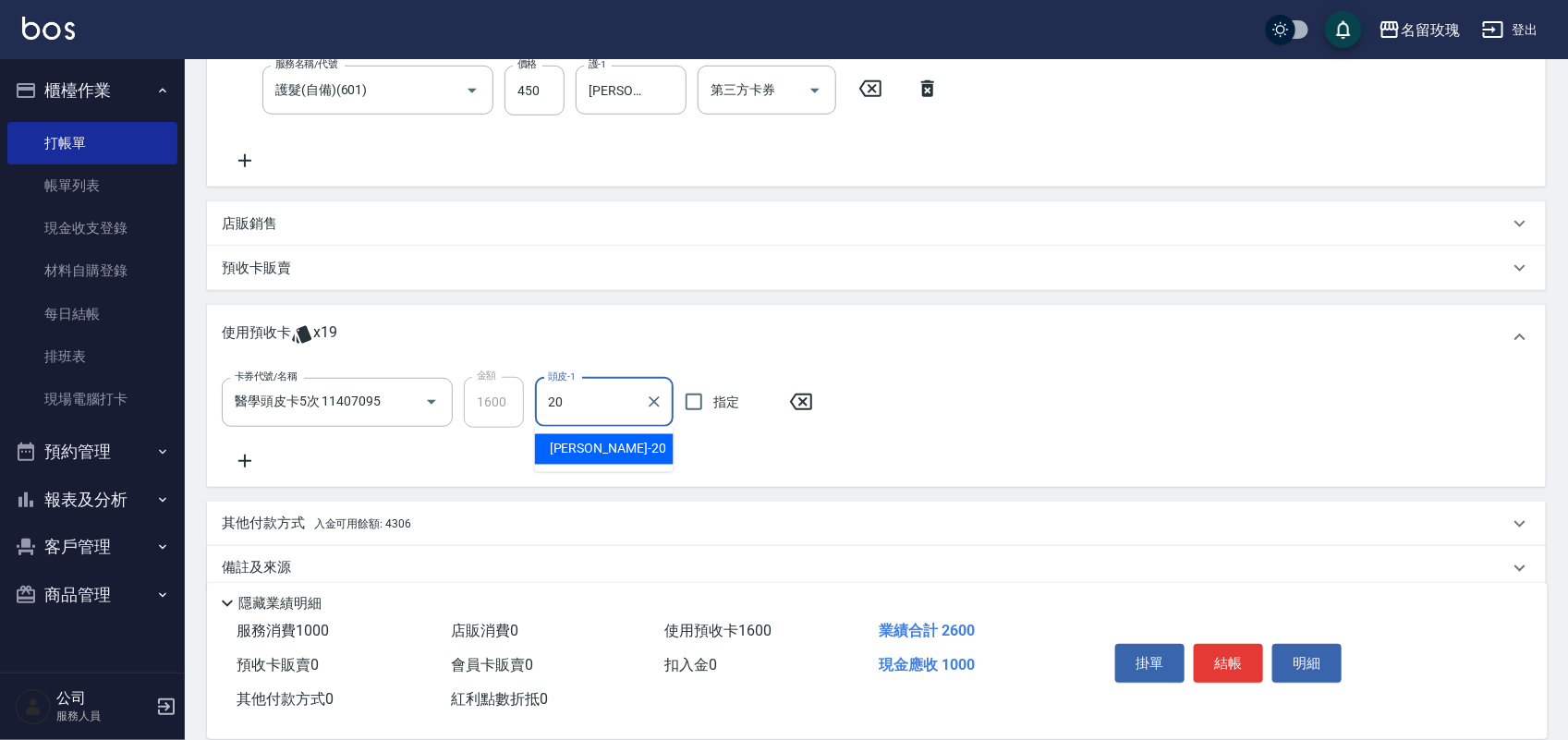
type input "[PERSON_NAME]-20"
click at [451, 501] on div "其他付款方式 入金可用餘額: 4306 其他付款方式 其他付款方式 入金剩餘： 4306元 0 ​ 整筆扣入金 4306元 異動入金" at bounding box center [876, 523] width 1339 height 44
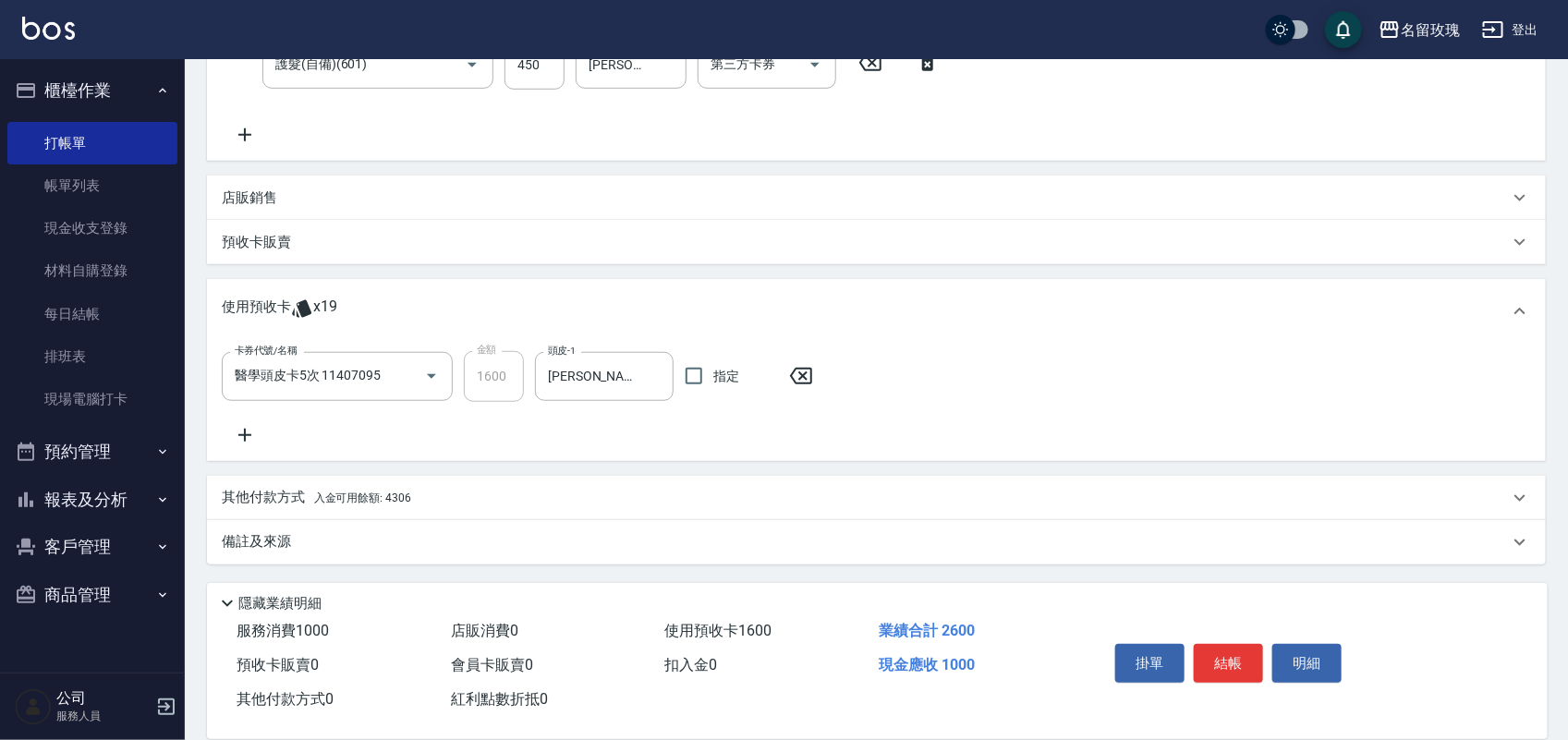
click at [451, 498] on div "其他付款方式 入金可用餘額: 4306" at bounding box center [865, 498] width 1288 height 20
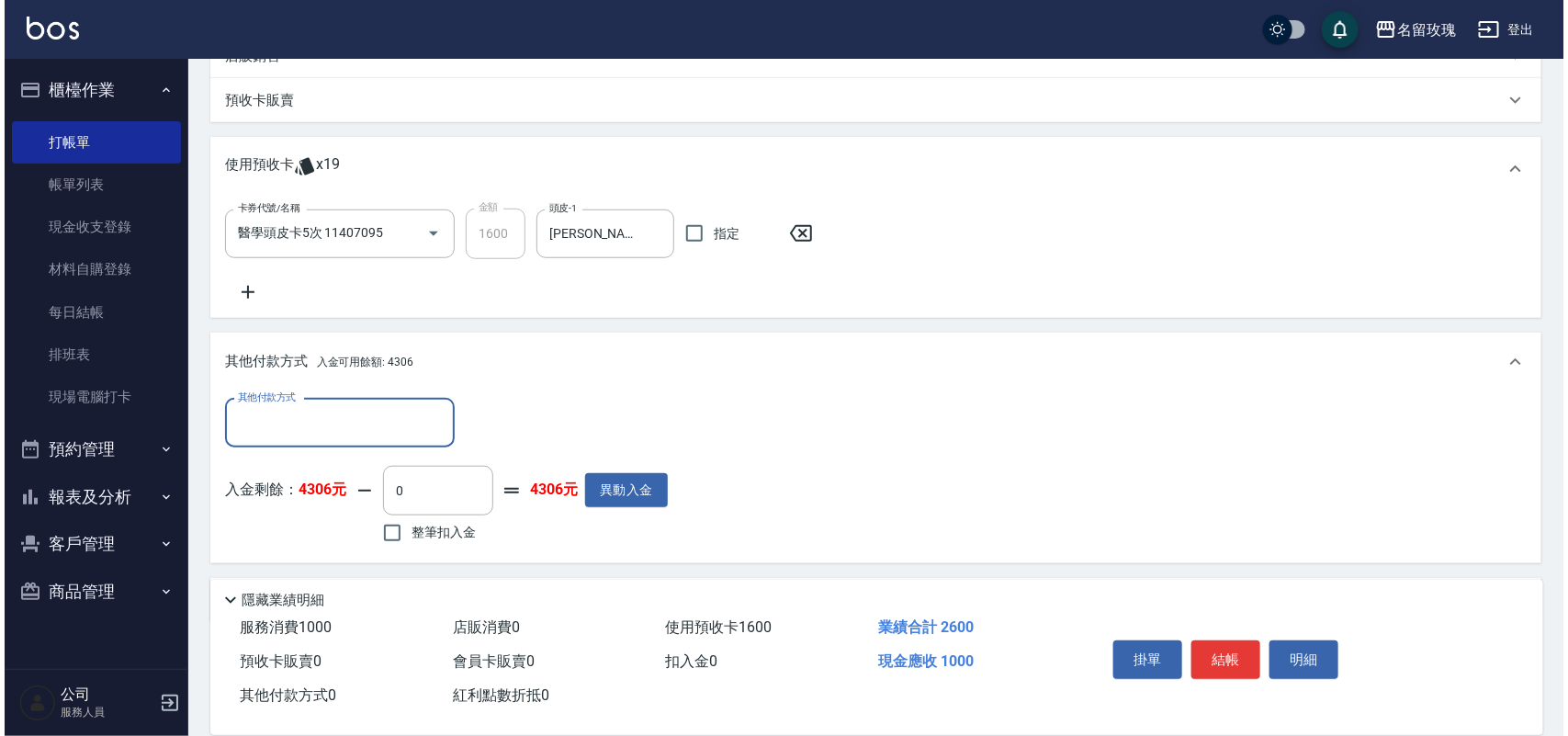
scroll to position [598, 0]
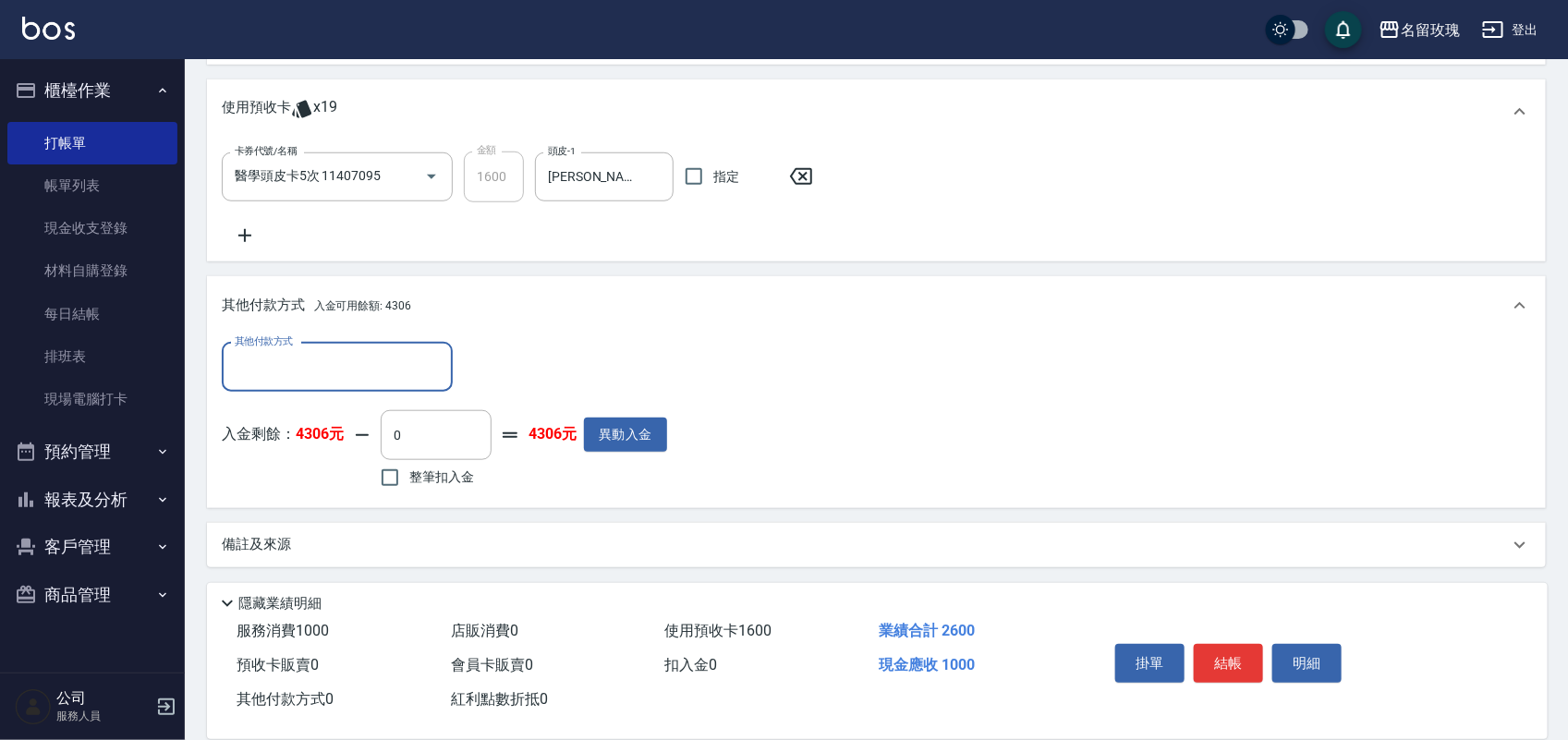
click at [453, 472] on span "整筆扣入金" at bounding box center [441, 477] width 64 height 19
click at [409, 472] on input "整筆扣入金" at bounding box center [390, 477] width 39 height 38
checkbox input "true"
type input "1000"
click at [1243, 648] on button "結帳" at bounding box center [1229, 663] width 69 height 38
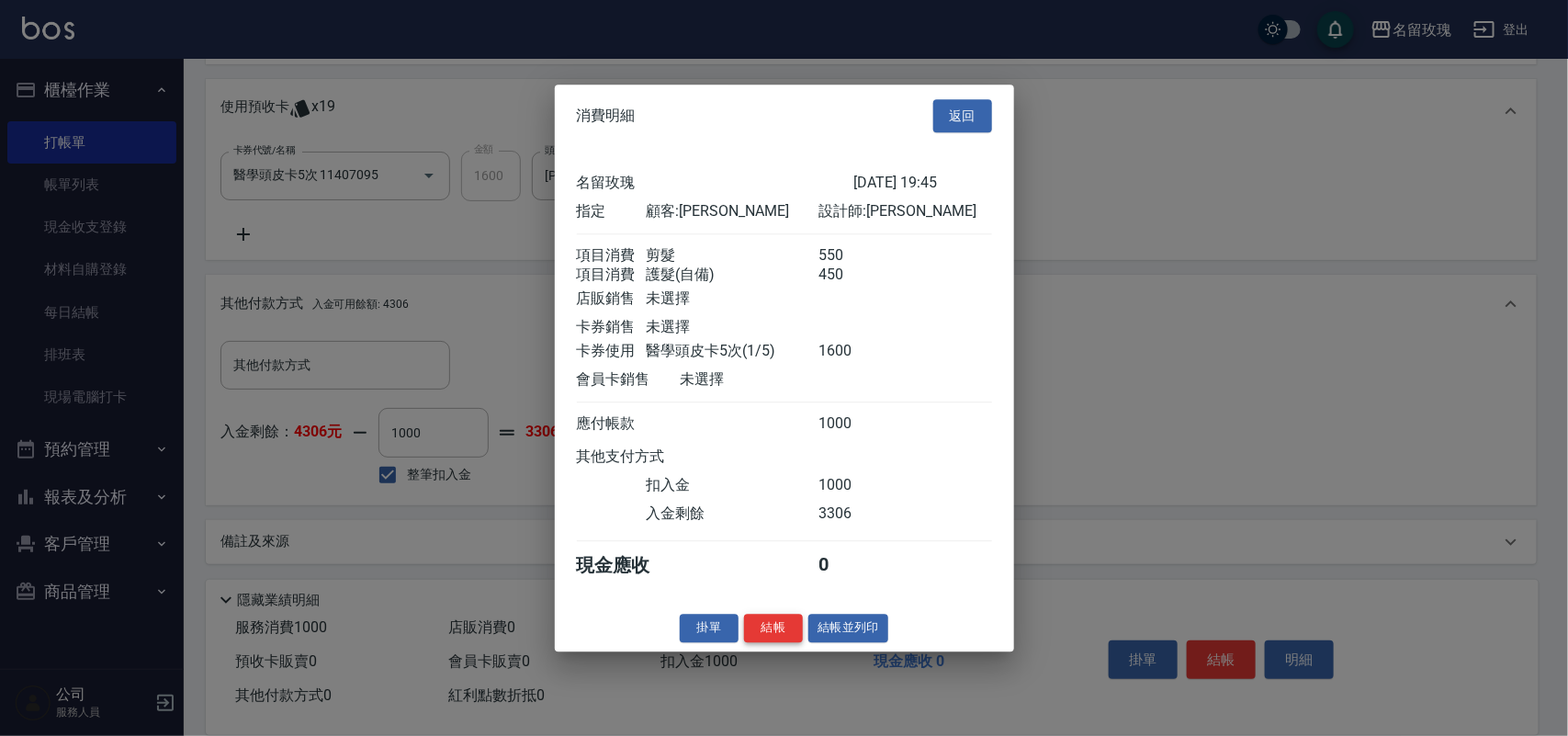
click at [772, 642] on button "結帳" at bounding box center [773, 628] width 58 height 29
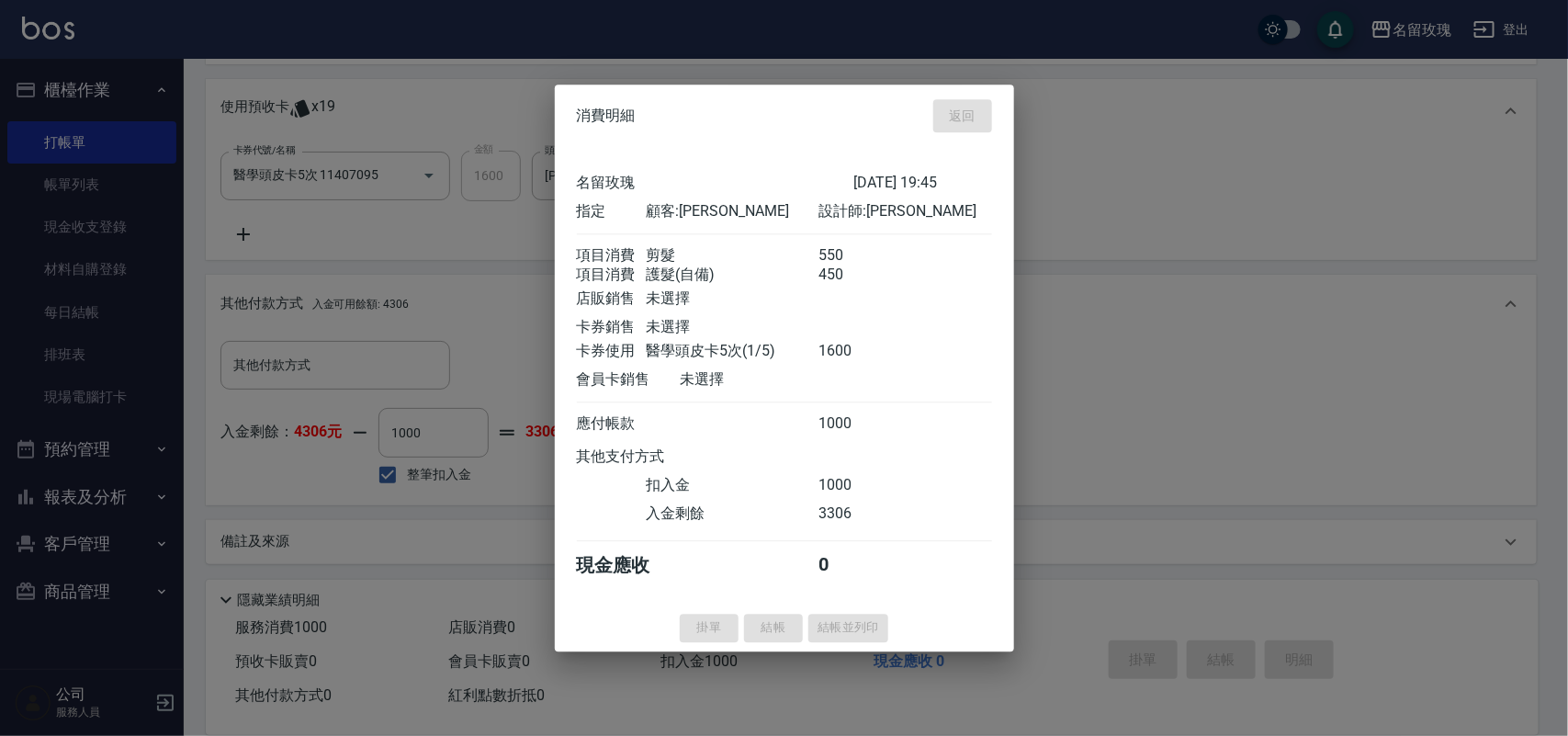
type input "[DATE] 19:49"
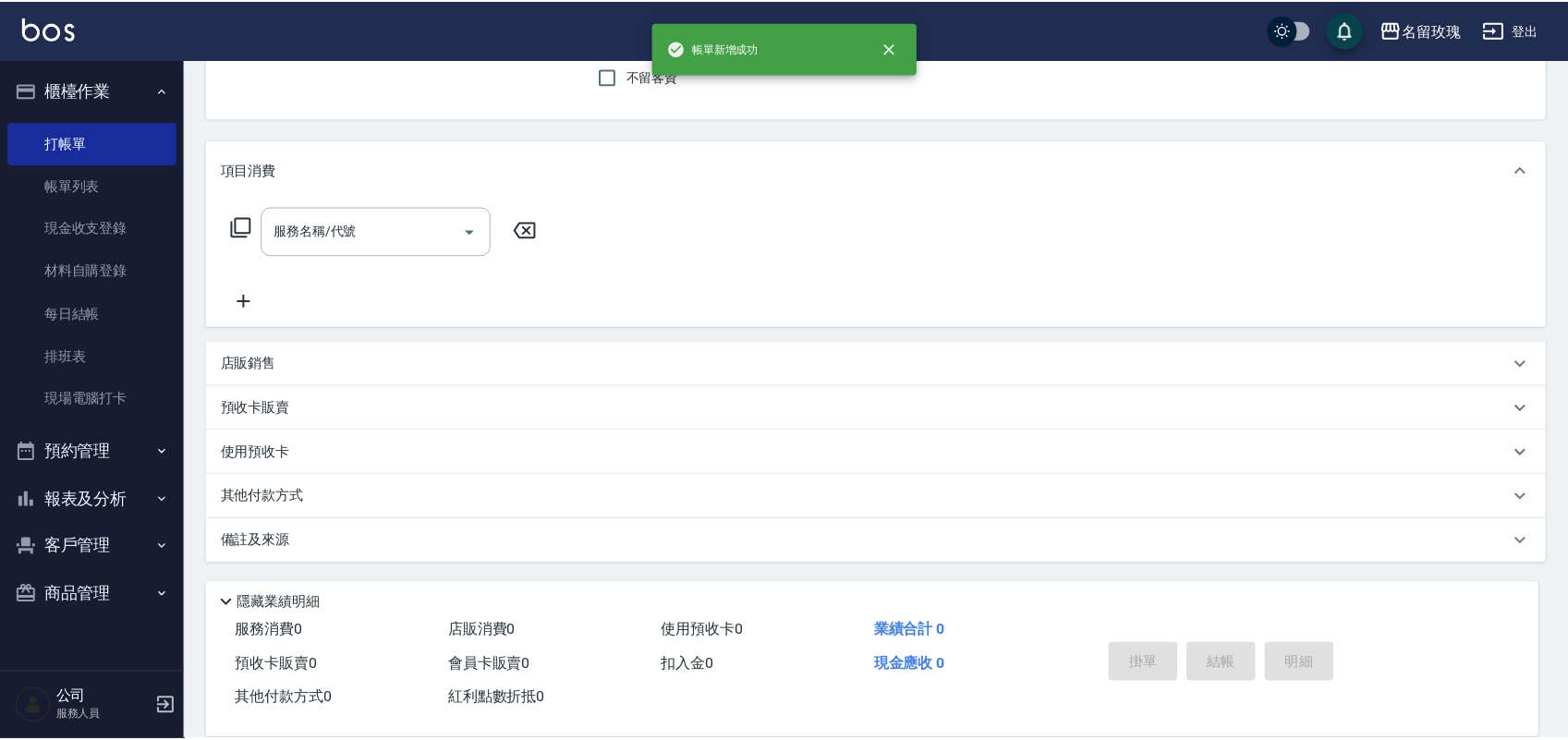
scroll to position [0, 0]
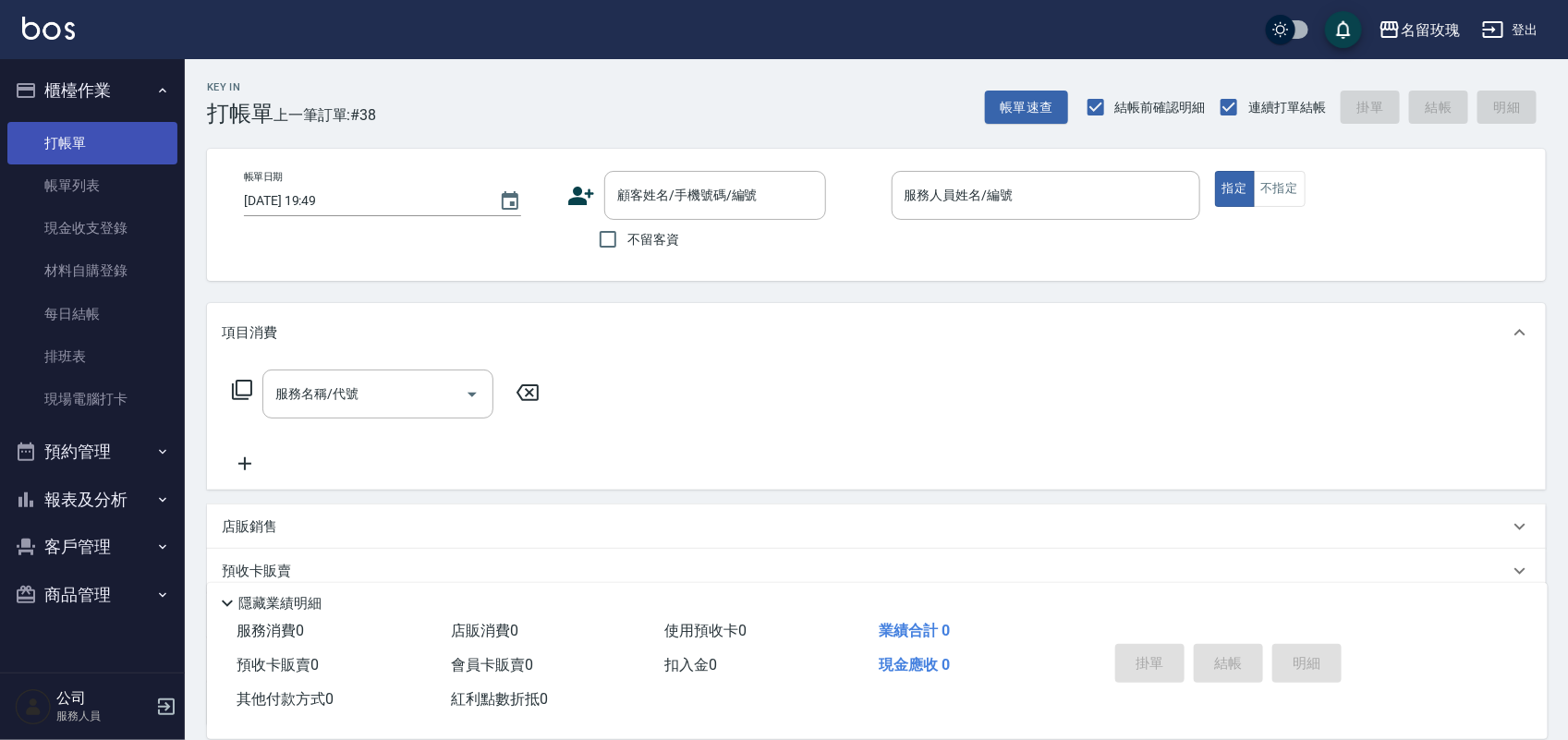
drag, startPoint x: 80, startPoint y: 175, endPoint x: 72, endPoint y: 158, distance: 18.8
click at [79, 175] on link "帳單列表" at bounding box center [92, 186] width 170 height 42
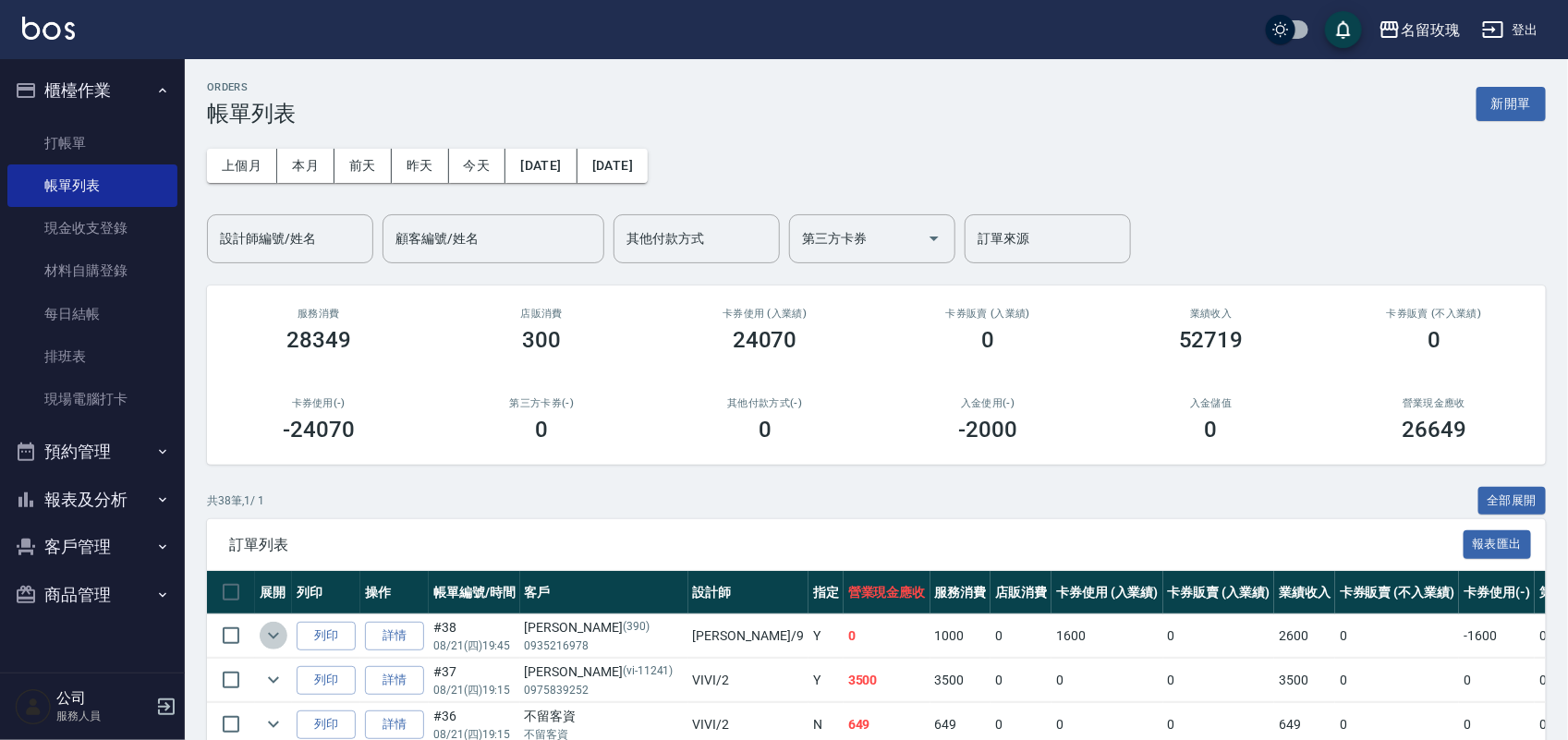
click at [278, 626] on icon "expand row" at bounding box center [273, 635] width 22 height 22
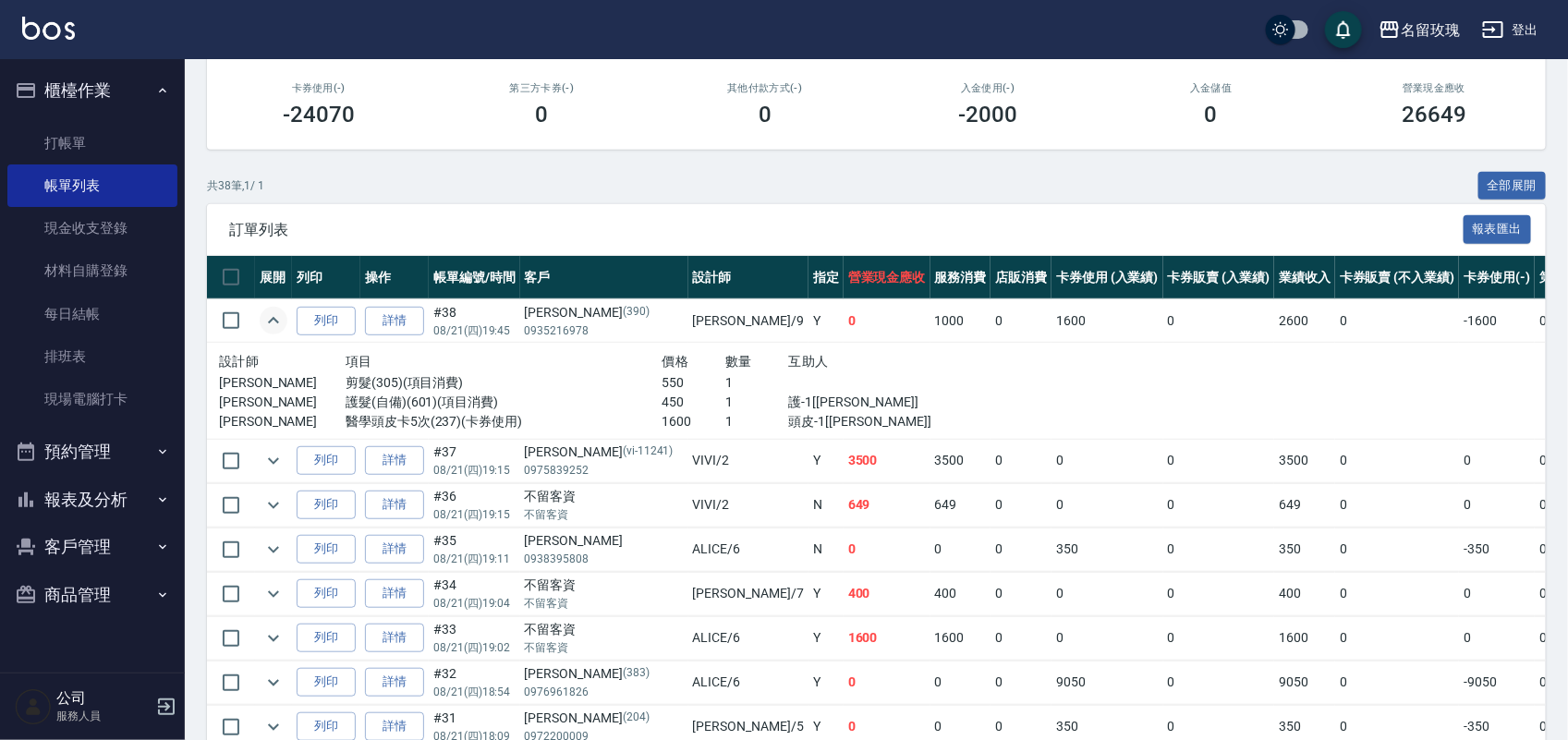
scroll to position [346, 0]
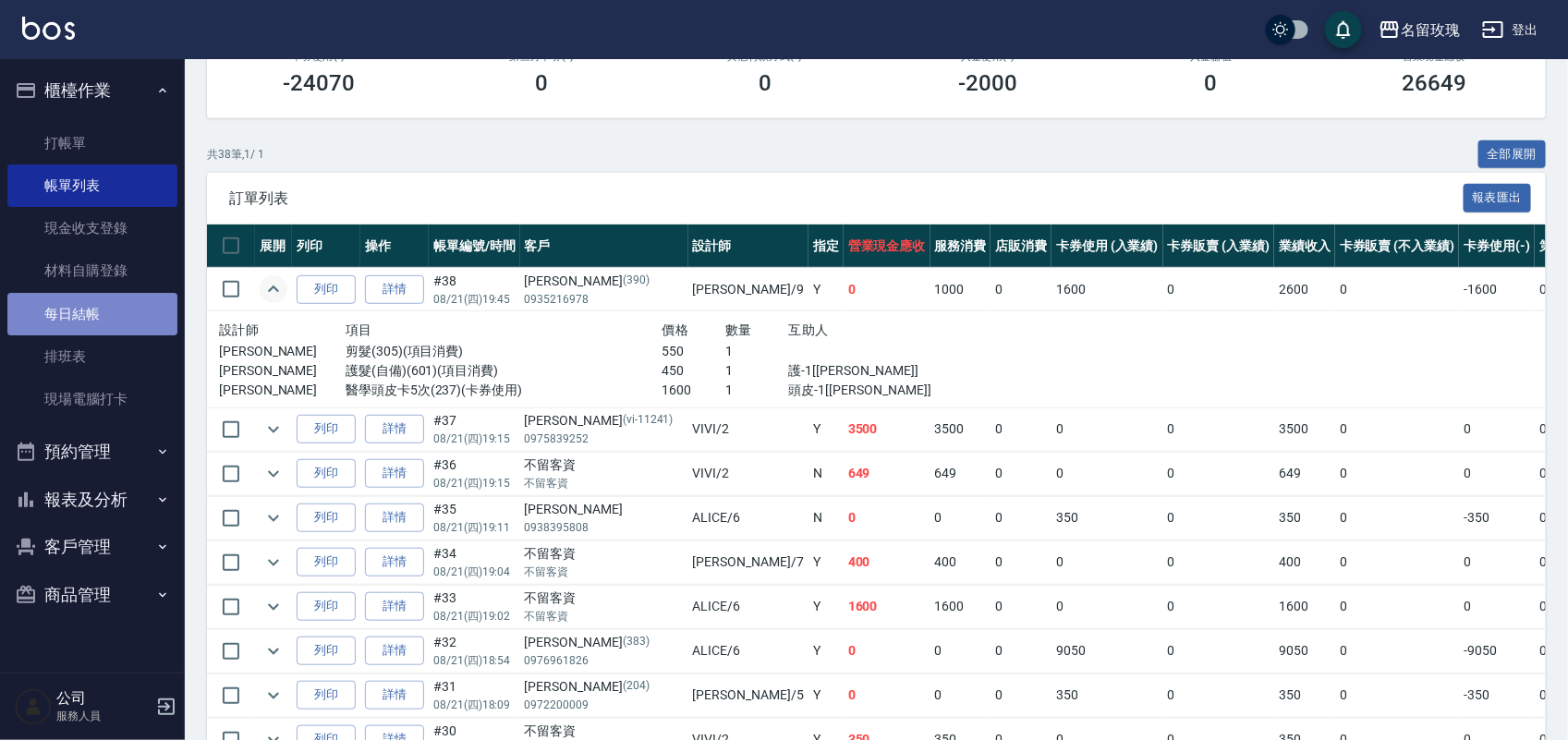
click at [84, 325] on link "每日結帳" at bounding box center [92, 314] width 170 height 42
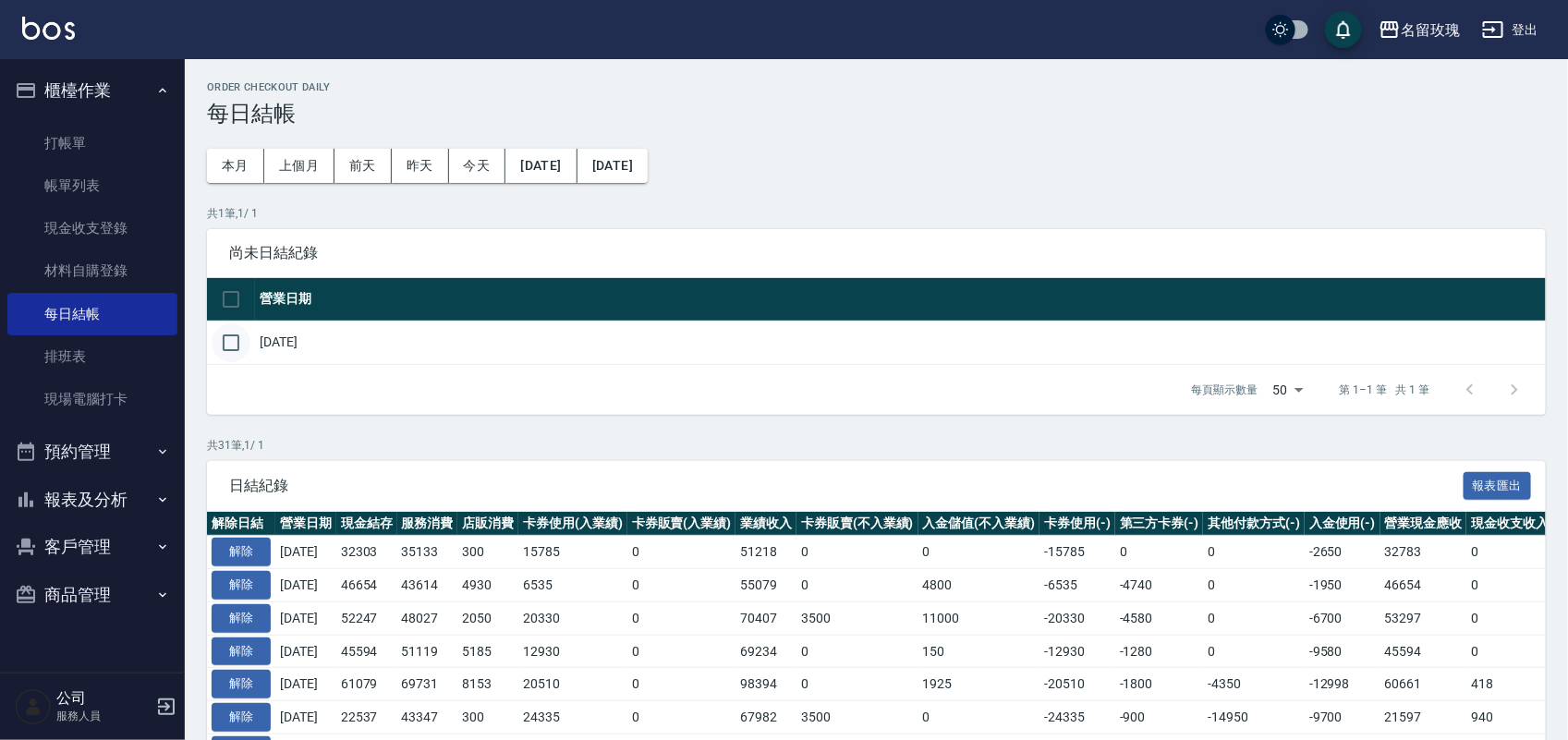
click at [223, 335] on input "checkbox" at bounding box center [231, 343] width 39 height 38
checkbox input "true"
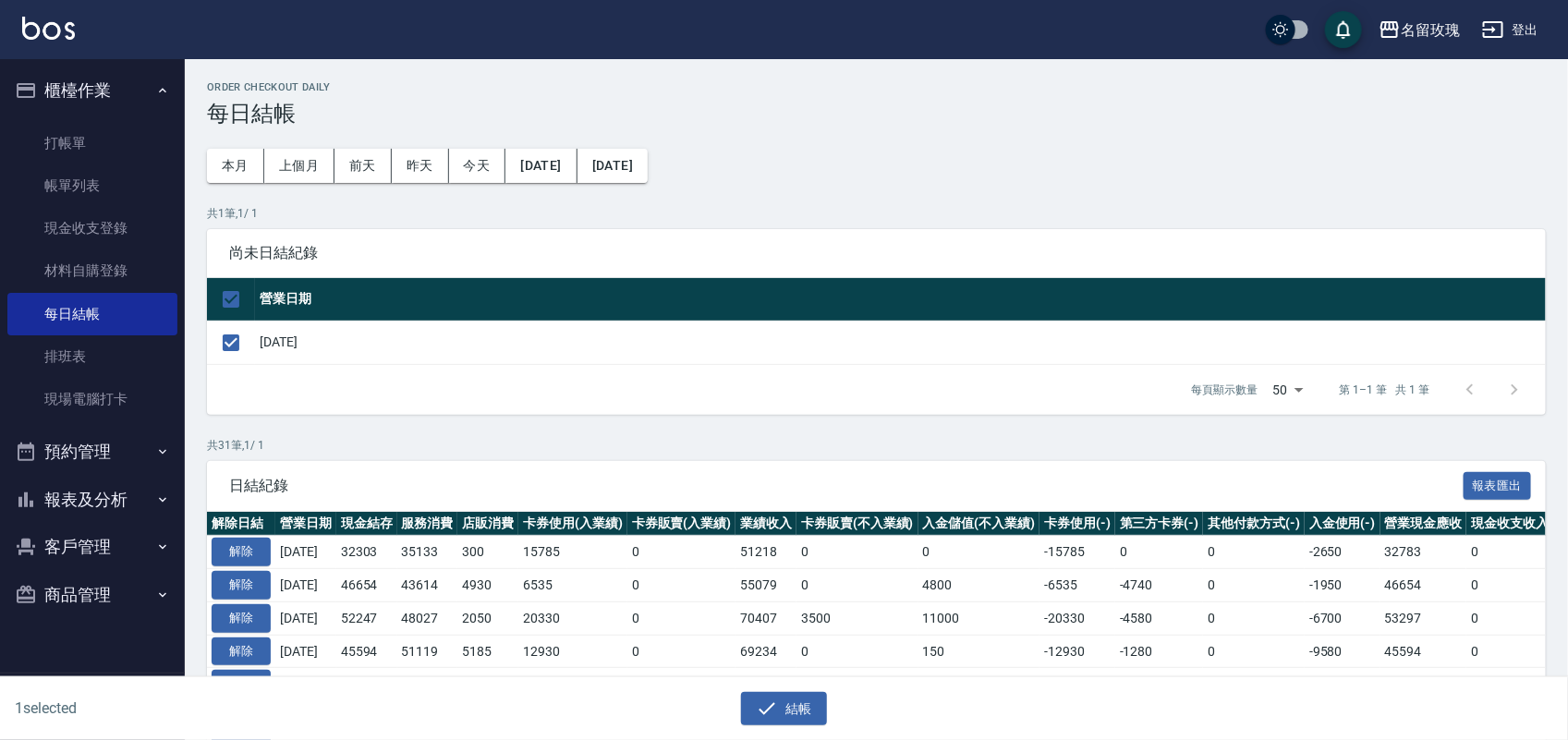
click at [737, 686] on div "結帳" at bounding box center [777, 702] width 778 height 49
drag, startPoint x: 778, startPoint y: 714, endPoint x: 765, endPoint y: 732, distance: 22.2
click at [772, 713] on icon "button" at bounding box center [766, 708] width 22 height 22
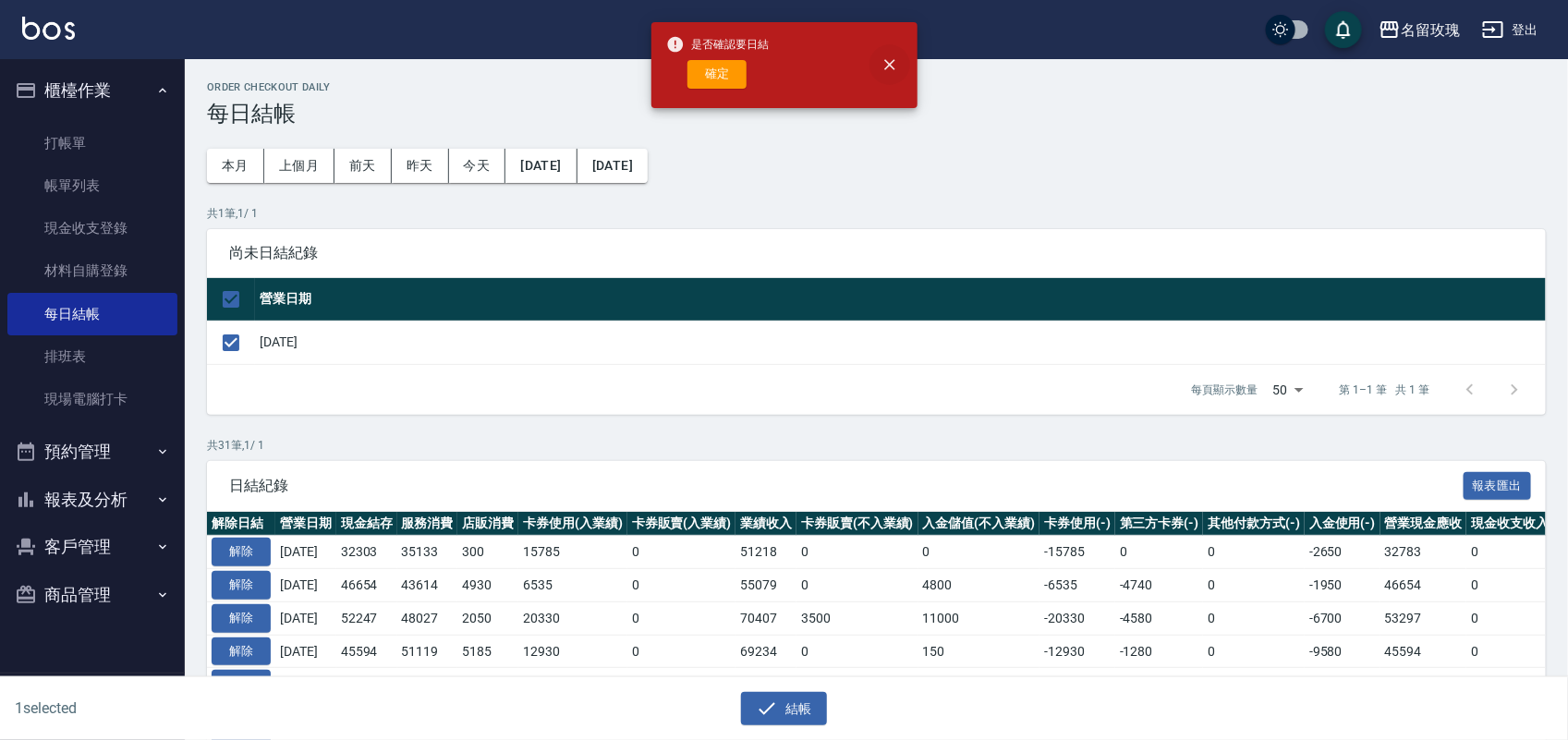
drag, startPoint x: 887, startPoint y: 66, endPoint x: 874, endPoint y: 71, distance: 13.9
click at [886, 66] on icon "close" at bounding box center [889, 64] width 18 height 18
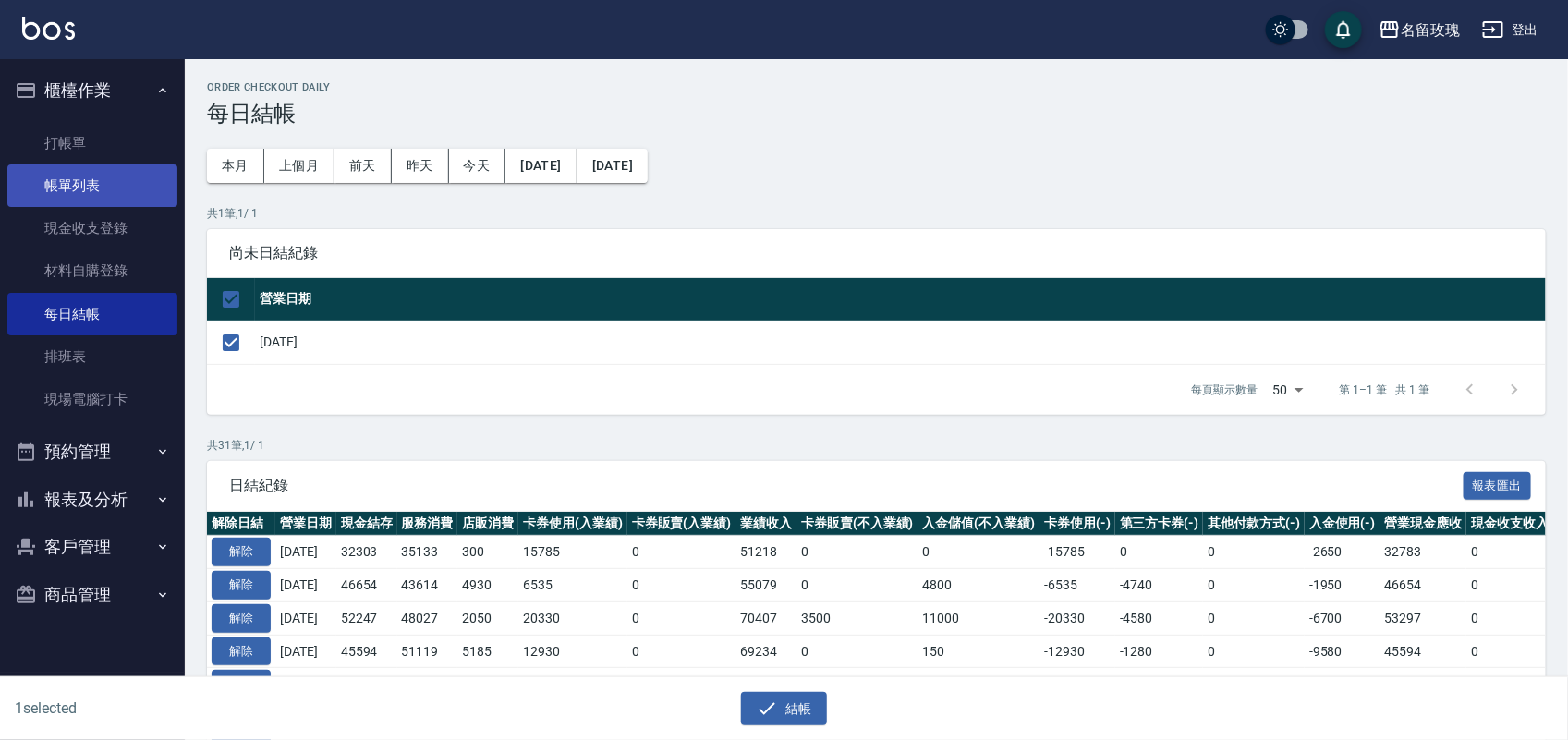
click at [114, 182] on link "帳單列表" at bounding box center [92, 186] width 170 height 42
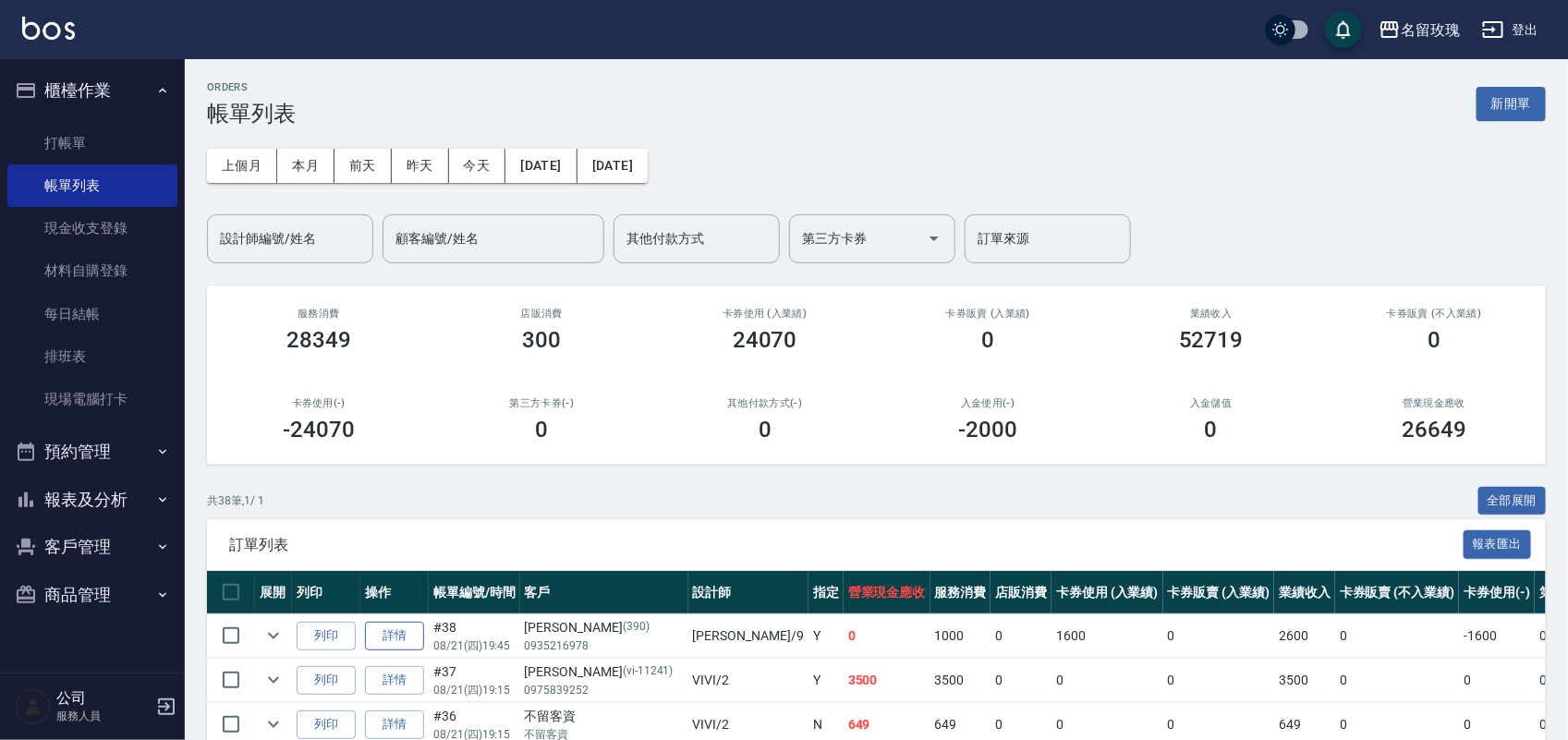
click at [374, 628] on link "詳情" at bounding box center [394, 636] width 59 height 29
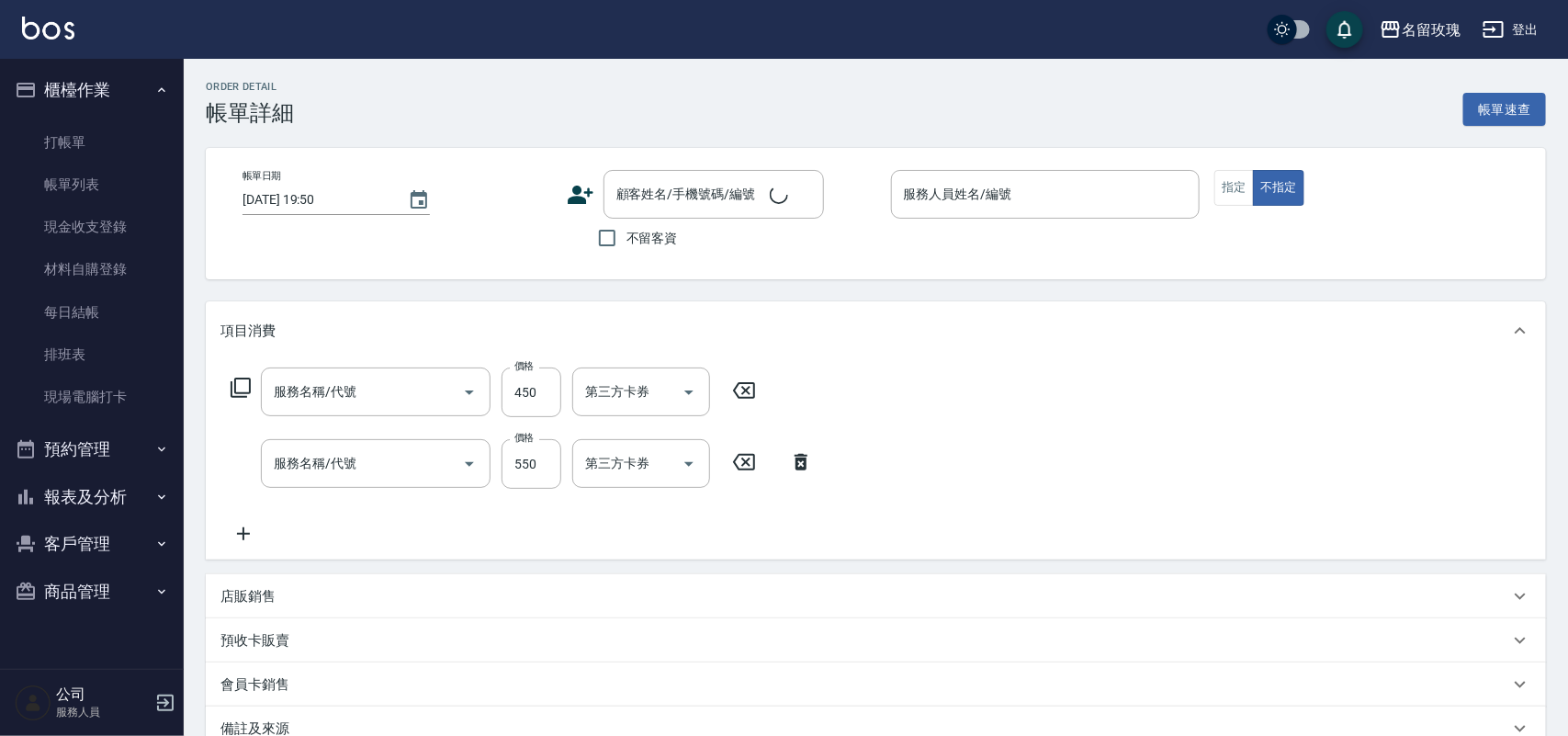
type input "[DATE] 19:45"
type input "[PERSON_NAME]老師-9"
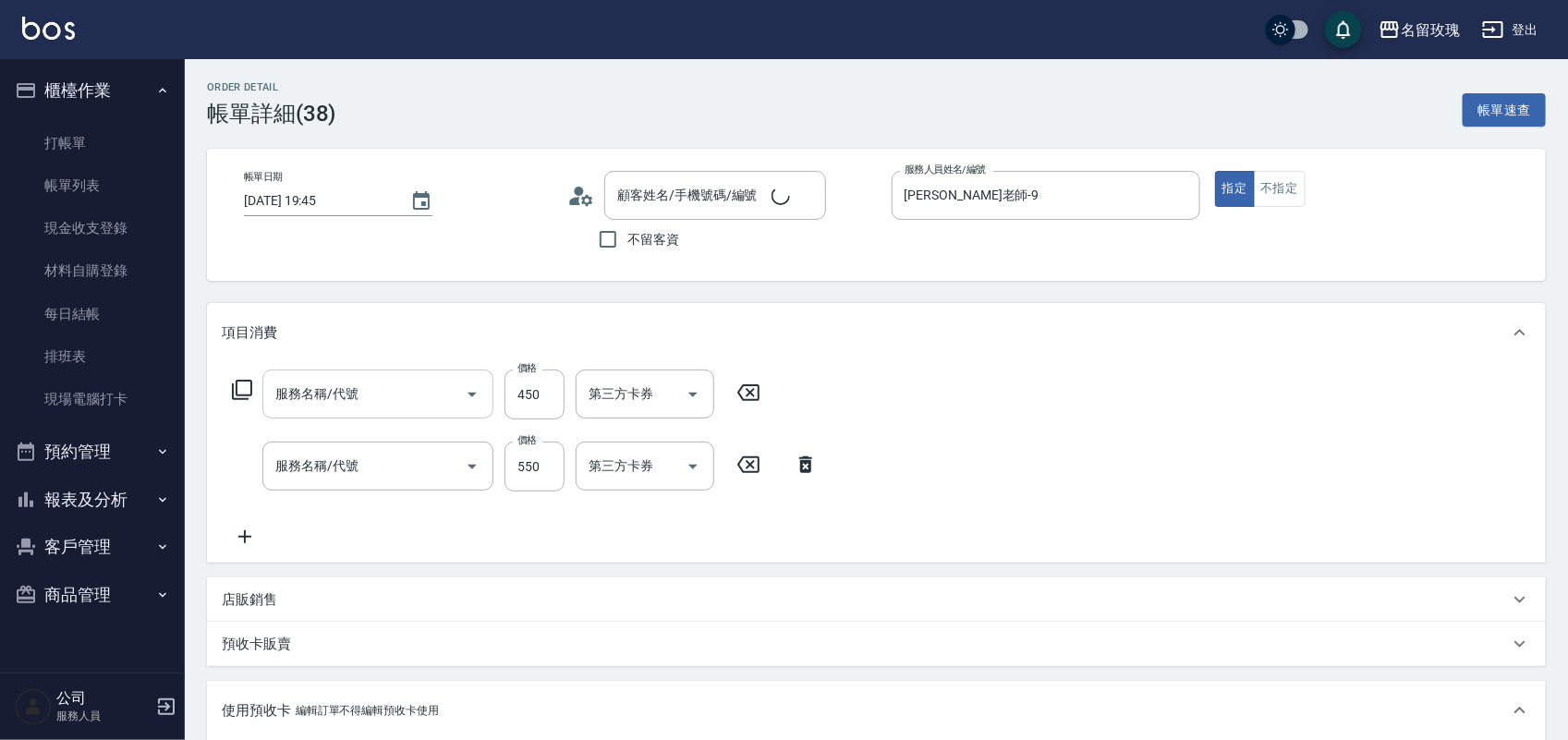
type input "護髮(自備)(601)"
type input "剪髮(305)"
type input "[PERSON_NAME]/0935216978/390"
type input "醫學頭皮卡5次(1/1) 11407095"
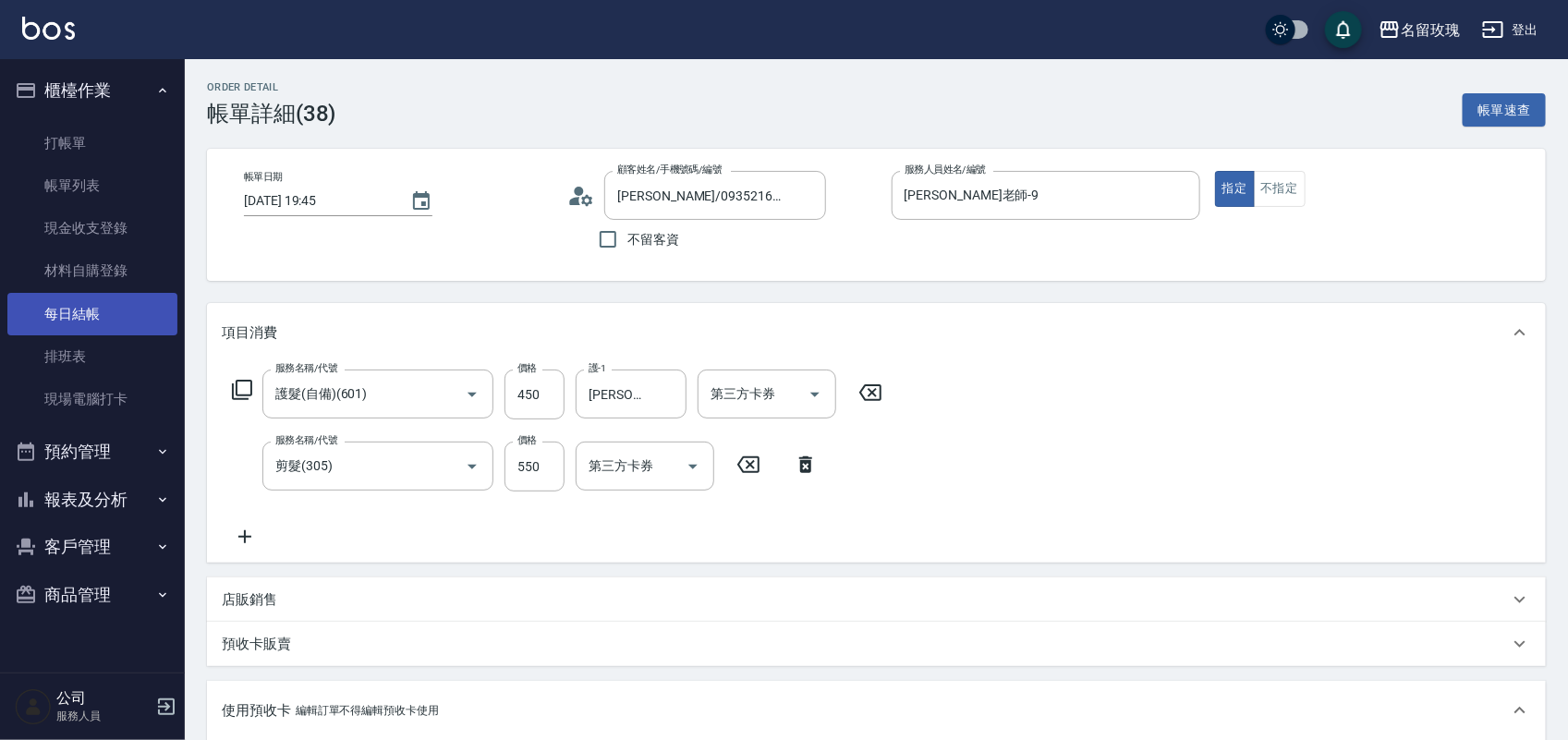
click at [81, 333] on link "每日結帳" at bounding box center [92, 314] width 170 height 42
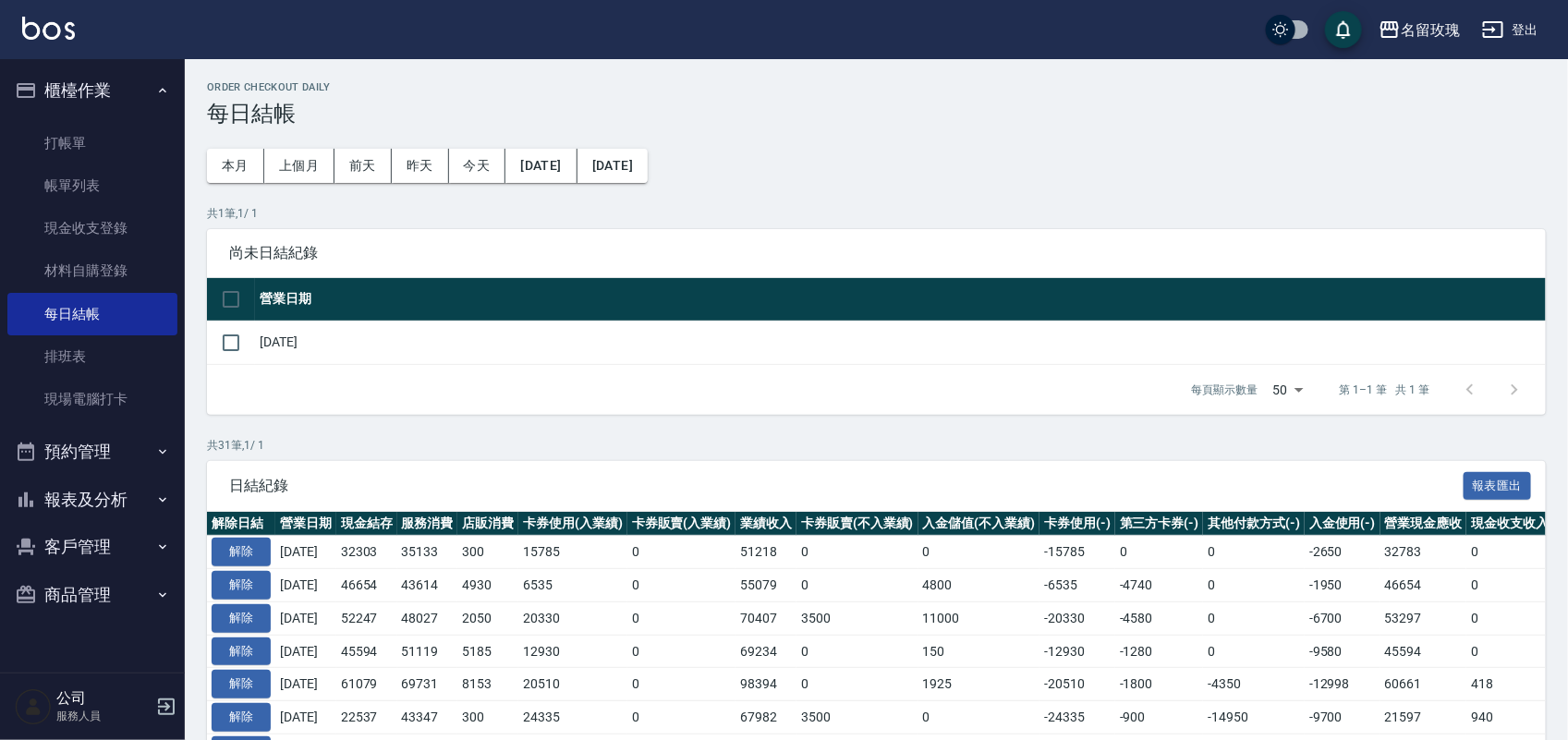
click at [252, 333] on tr "[DATE]" at bounding box center [876, 342] width 1339 height 43
click at [252, 338] on td at bounding box center [231, 342] width 48 height 43
click at [233, 348] on input "checkbox" at bounding box center [231, 343] width 39 height 38
checkbox input "true"
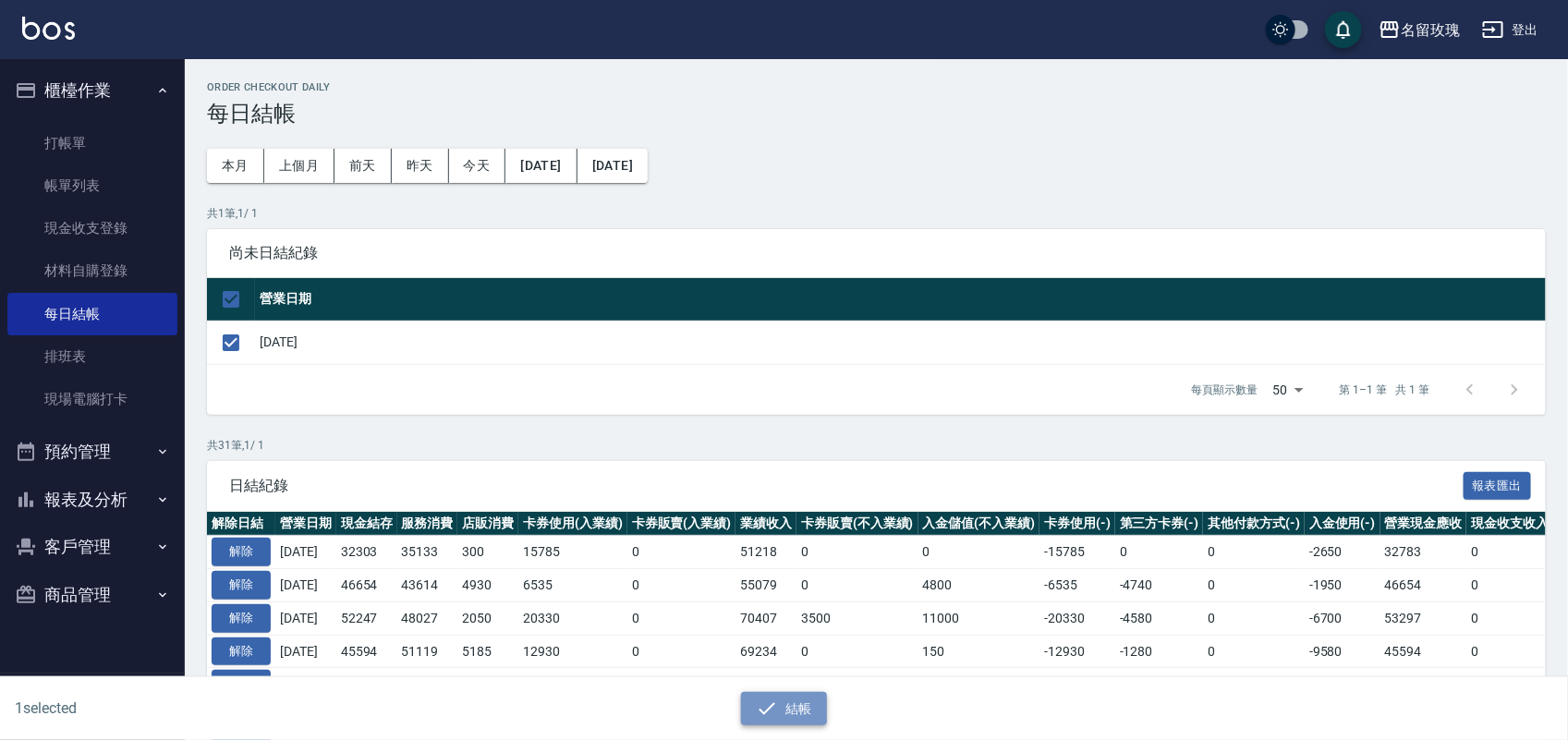
click at [793, 726] on button "結帳" at bounding box center [784, 709] width 86 height 35
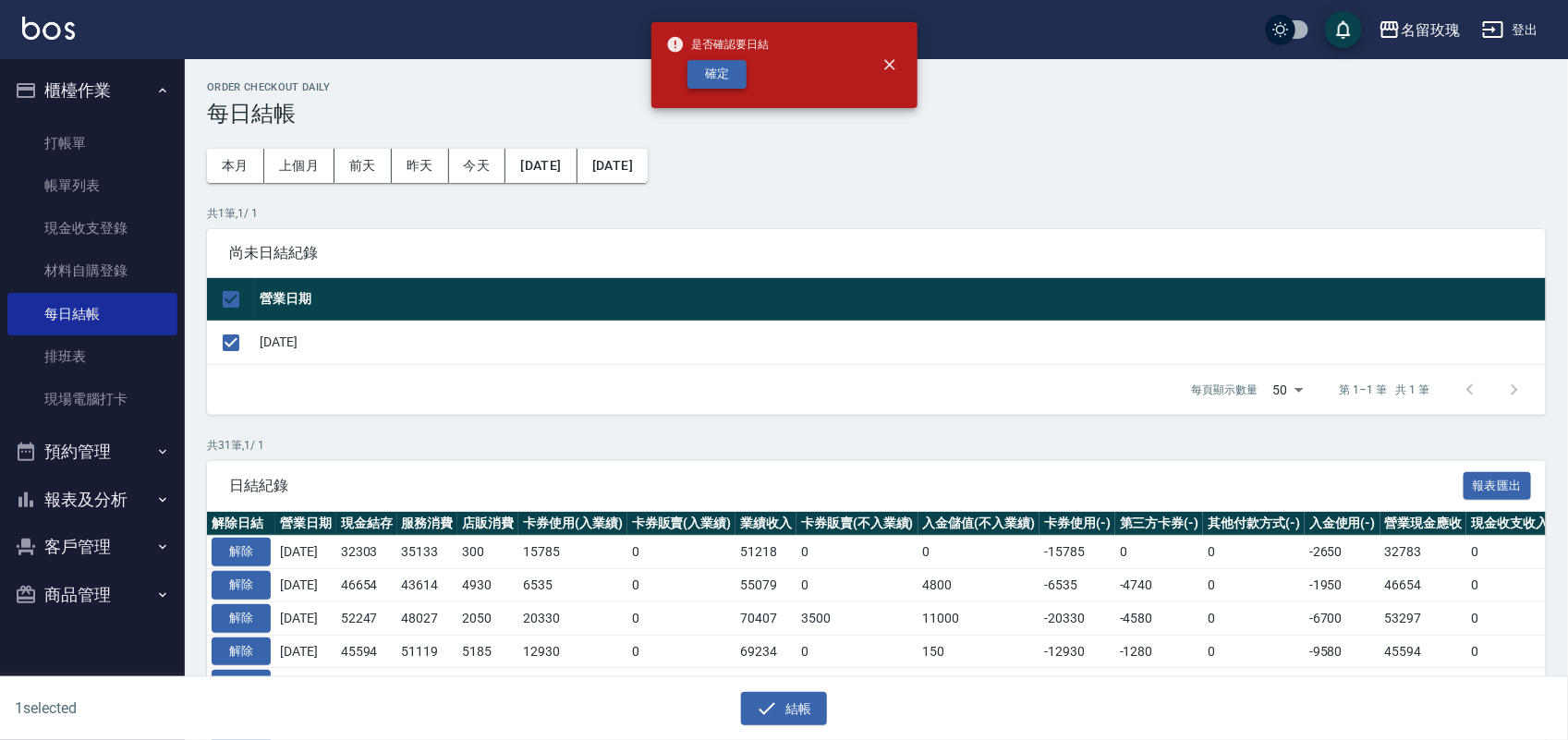
click at [726, 79] on button "確定" at bounding box center [716, 74] width 59 height 29
checkbox input "false"
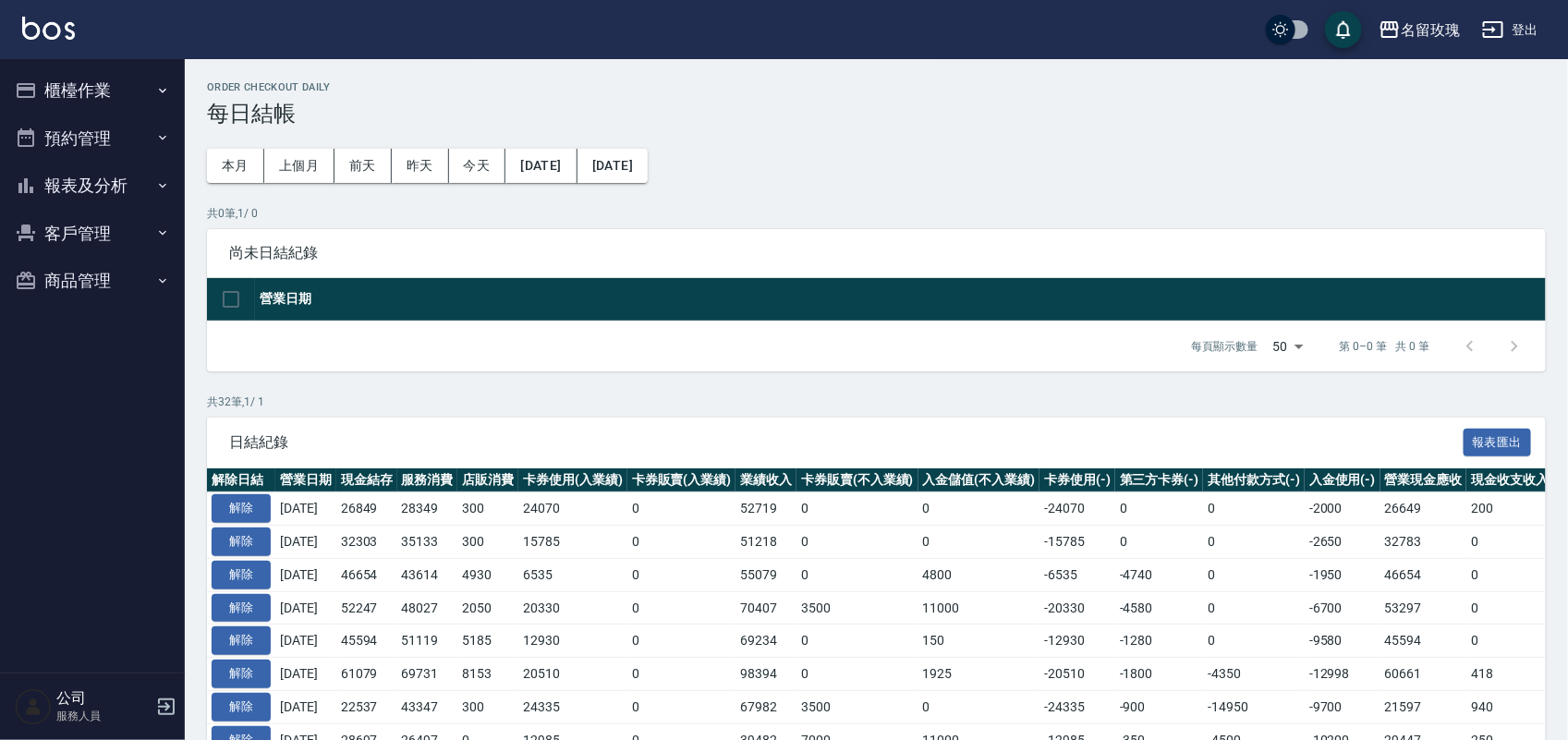
click at [125, 182] on button "報表及分析" at bounding box center [92, 186] width 170 height 48
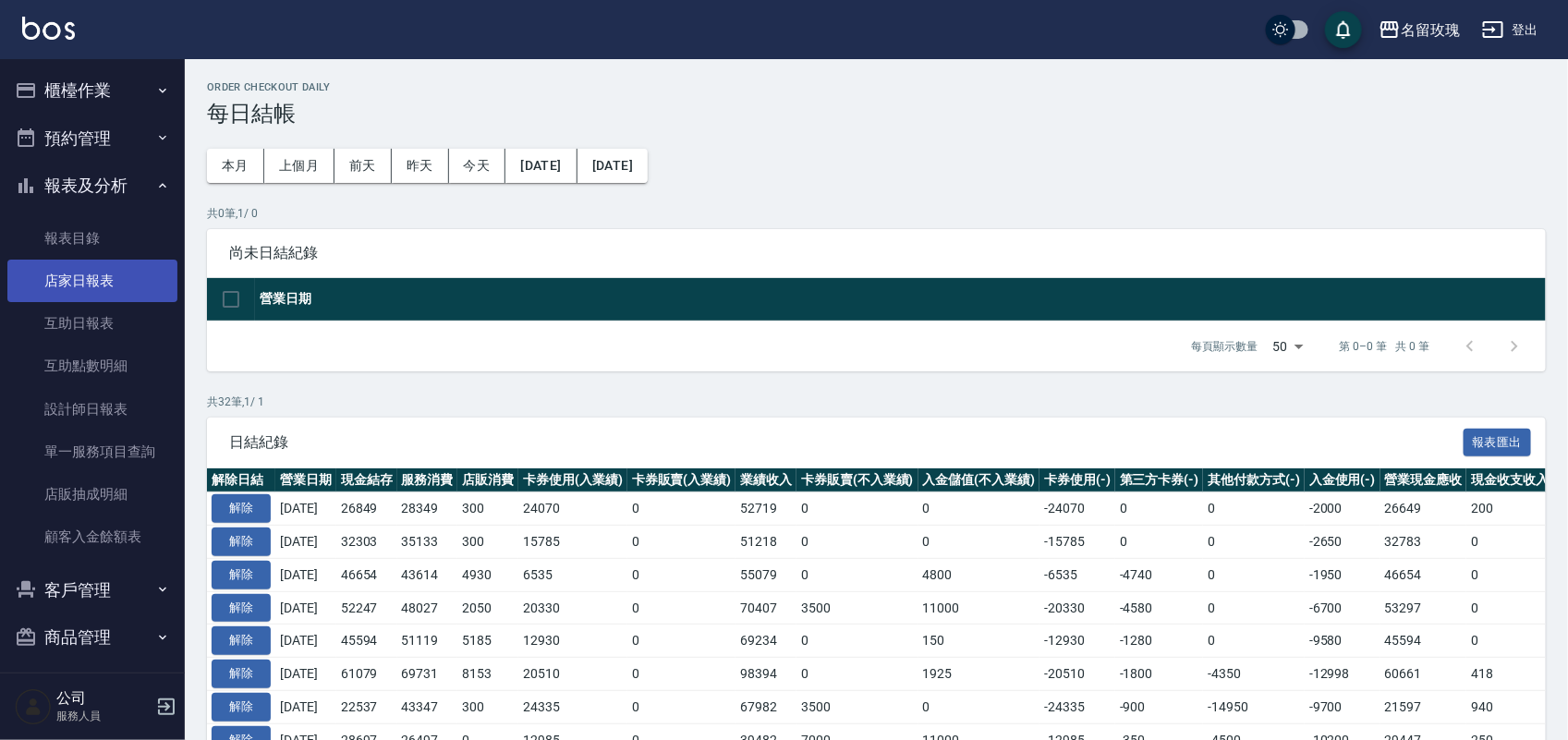
click at [116, 287] on link "店家日報表" at bounding box center [92, 281] width 170 height 42
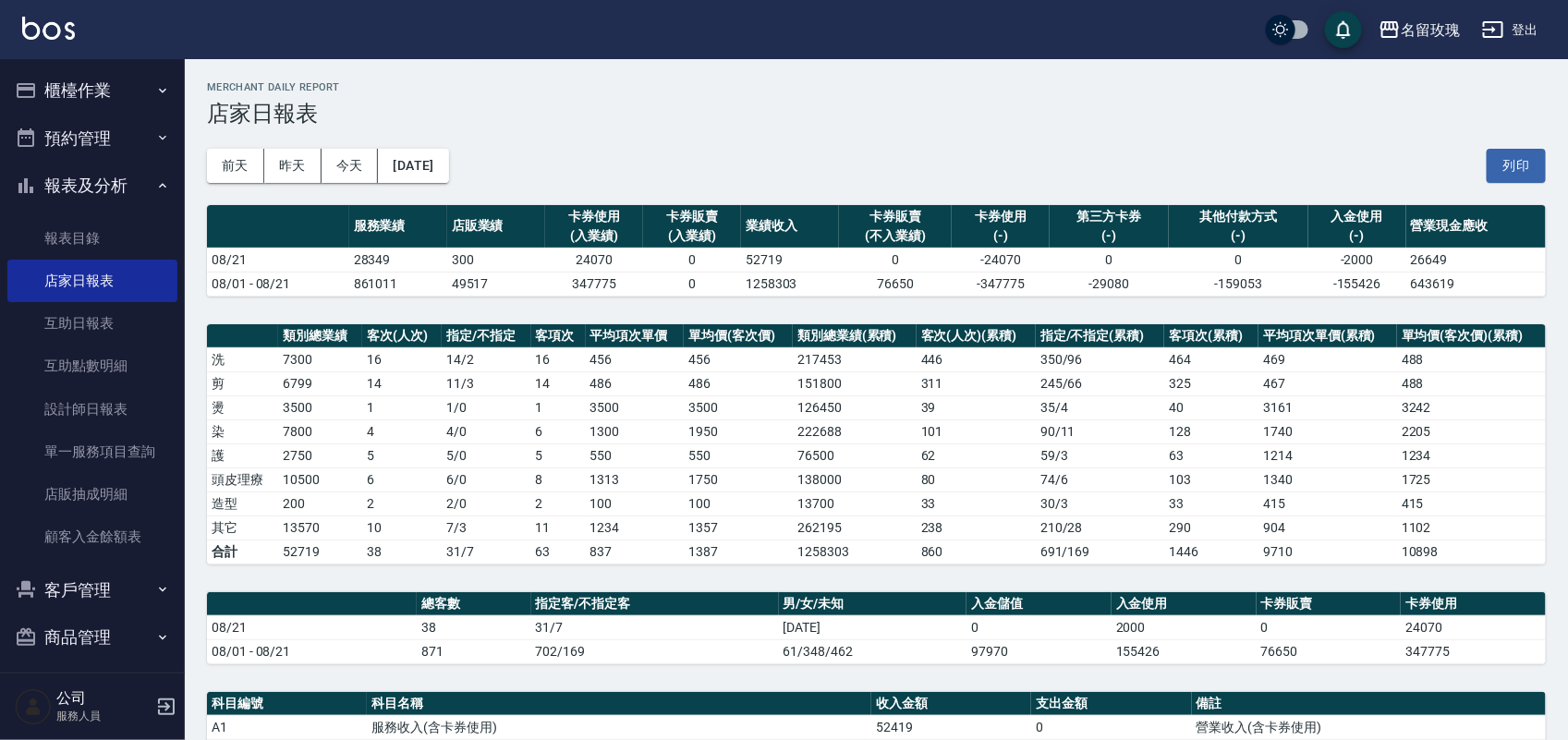
drag, startPoint x: 1500, startPoint y: 163, endPoint x: 1197, endPoint y: 659, distance: 581.2
click at [1500, 163] on button "列印" at bounding box center [1516, 166] width 59 height 35
click at [79, 76] on button "櫃檯作業" at bounding box center [92, 90] width 170 height 48
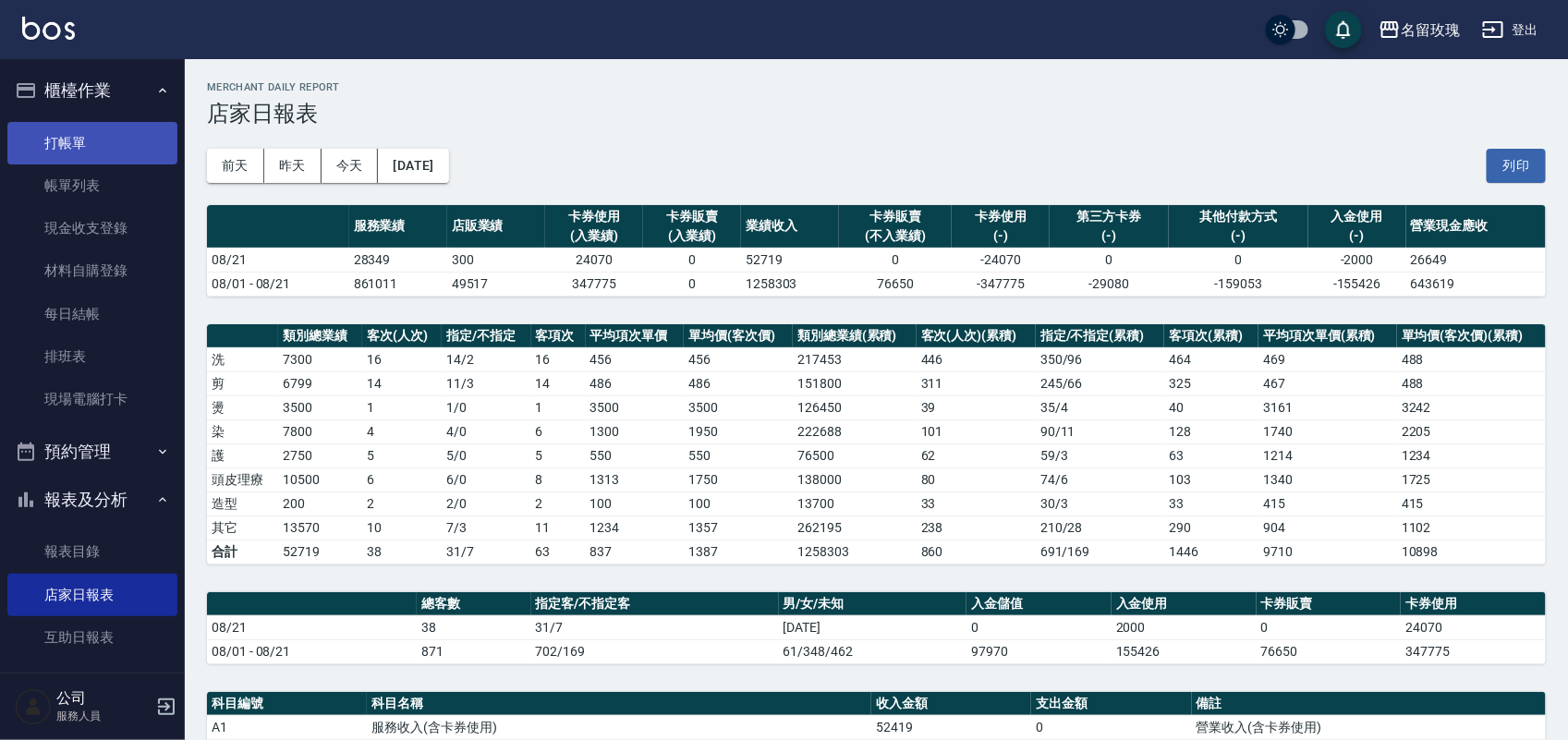
click at [95, 150] on link "打帳單" at bounding box center [92, 143] width 170 height 42
